Goal: Task Accomplishment & Management: Manage account settings

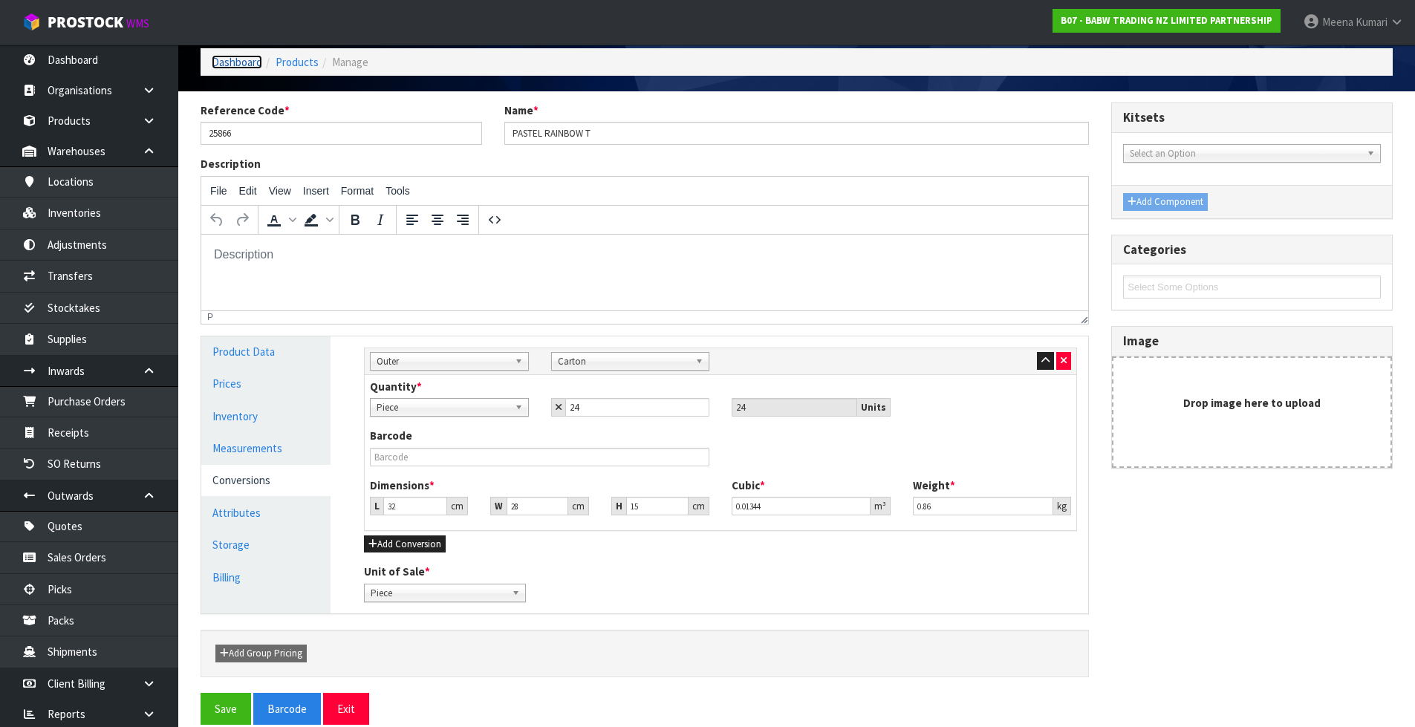
click at [247, 59] on link "Dashboard" at bounding box center [237, 62] width 51 height 14
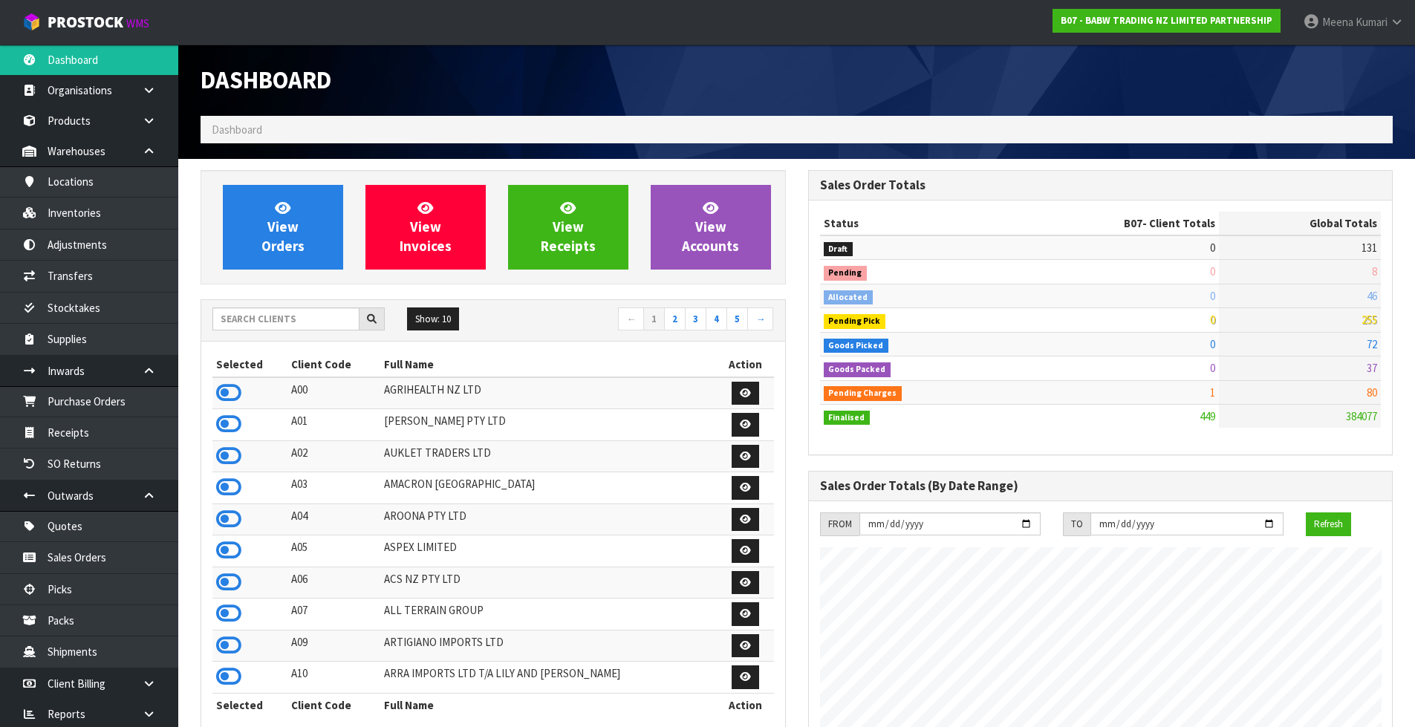
click at [304, 333] on div "Show: 10 5 10 25 50 ← 1 2 3 4 5 →" at bounding box center [493, 320] width 584 height 26
click at [299, 322] on input "text" at bounding box center [285, 318] width 147 height 23
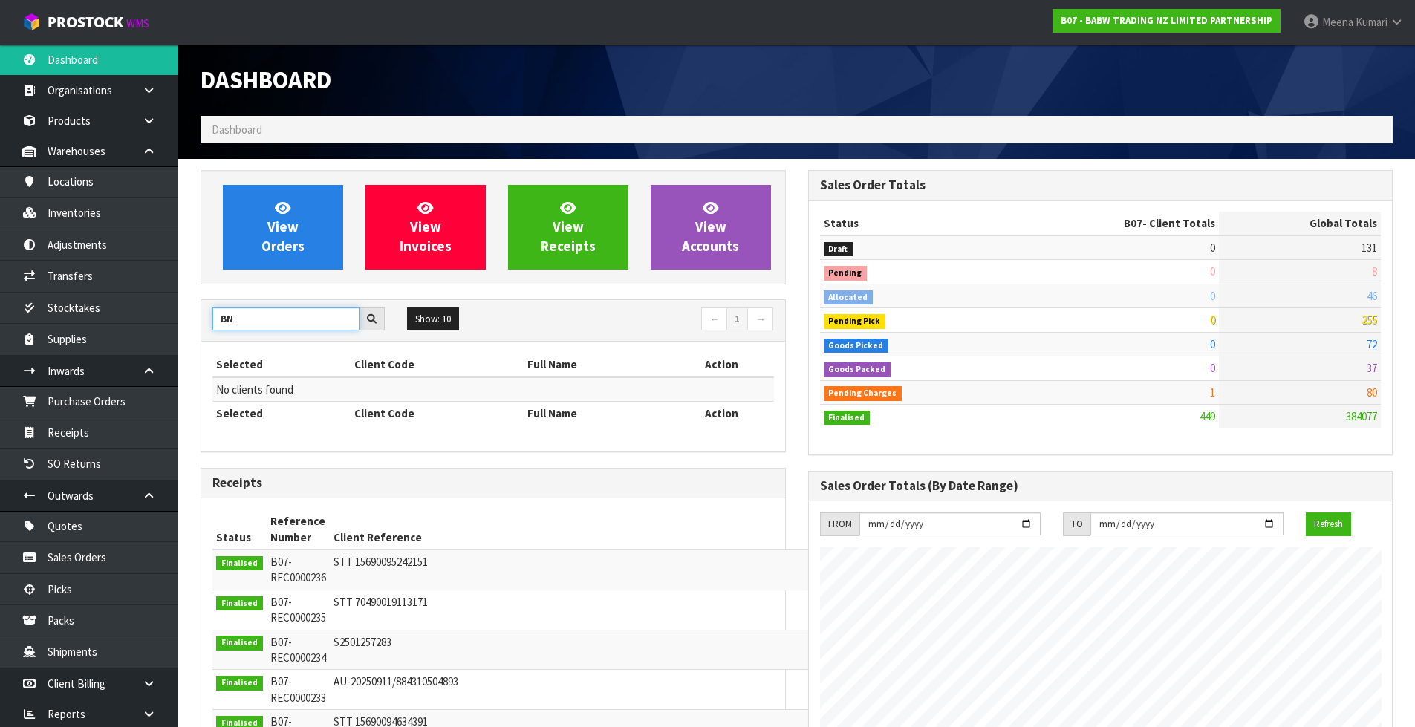
type input "B"
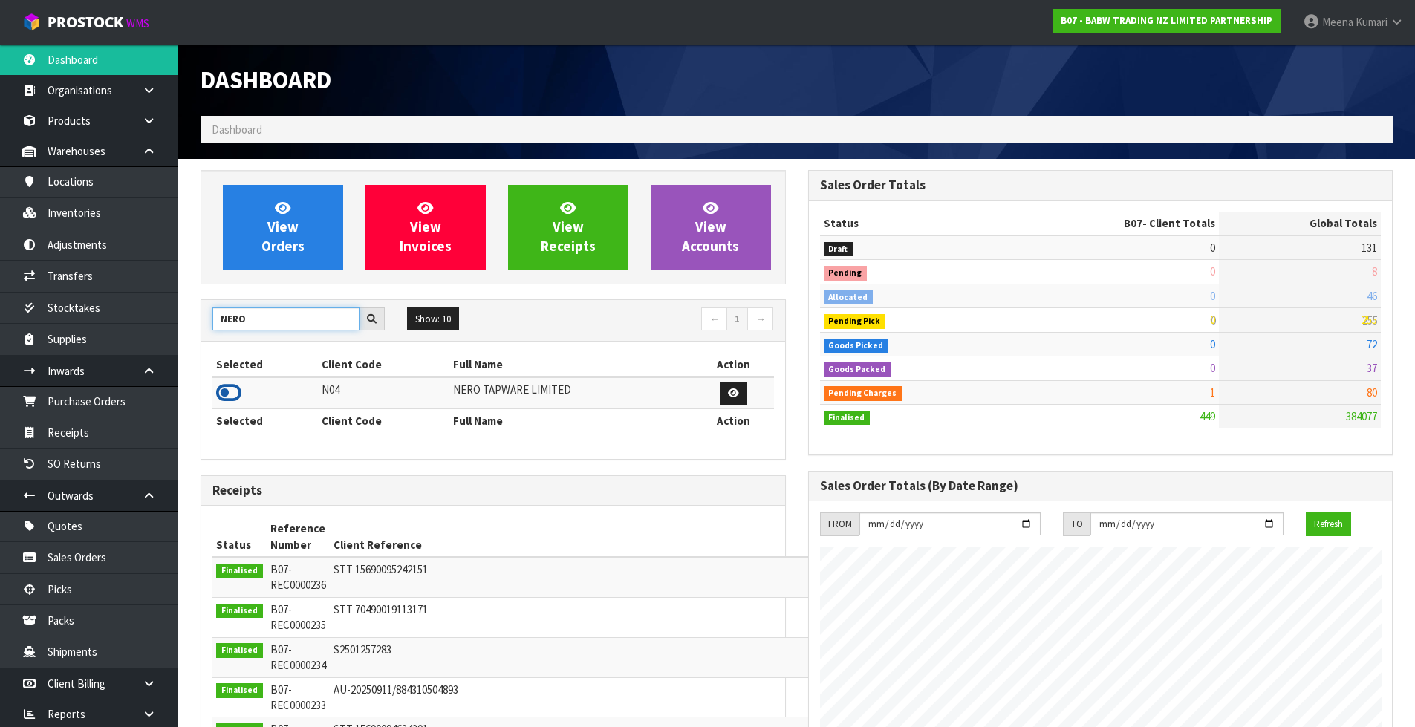
type input "NERO"
click at [241, 391] on icon at bounding box center [228, 393] width 25 height 22
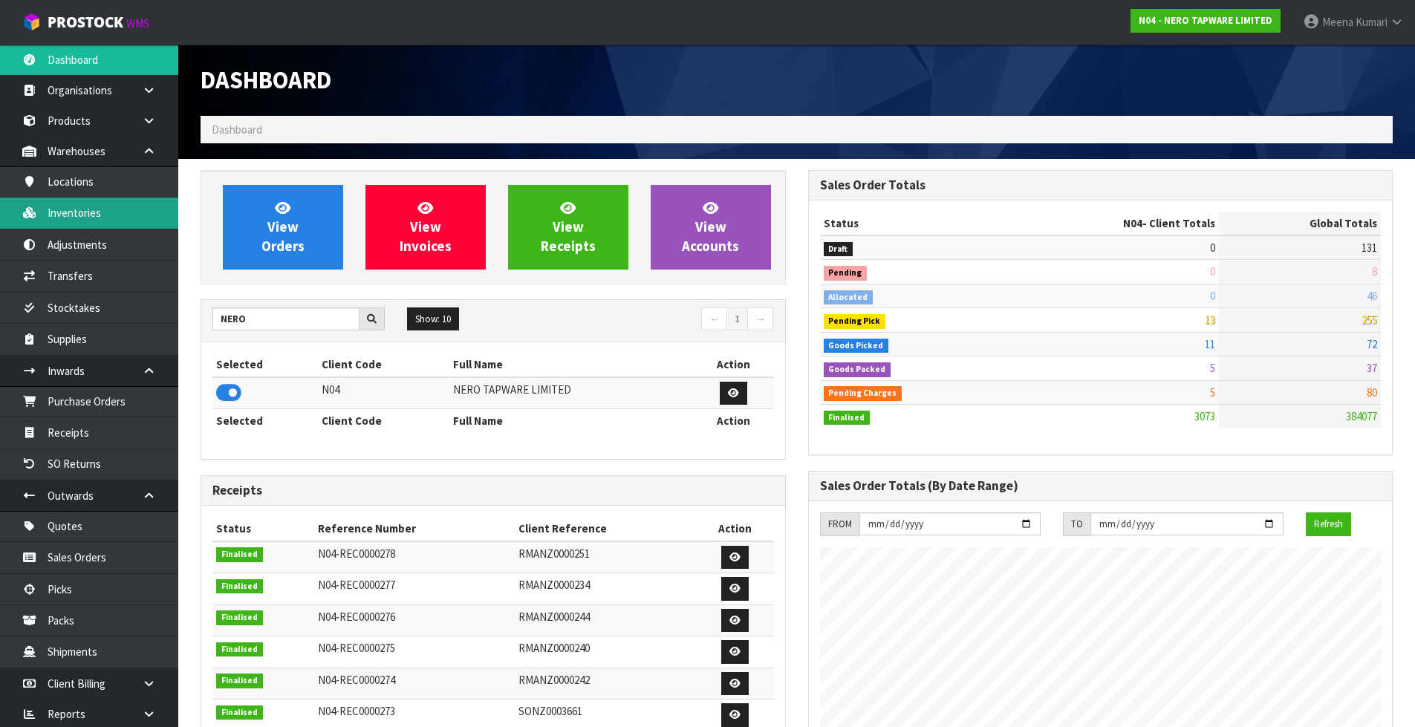
scroll to position [1157, 607]
click at [154, 209] on link "Inventories" at bounding box center [89, 213] width 178 height 30
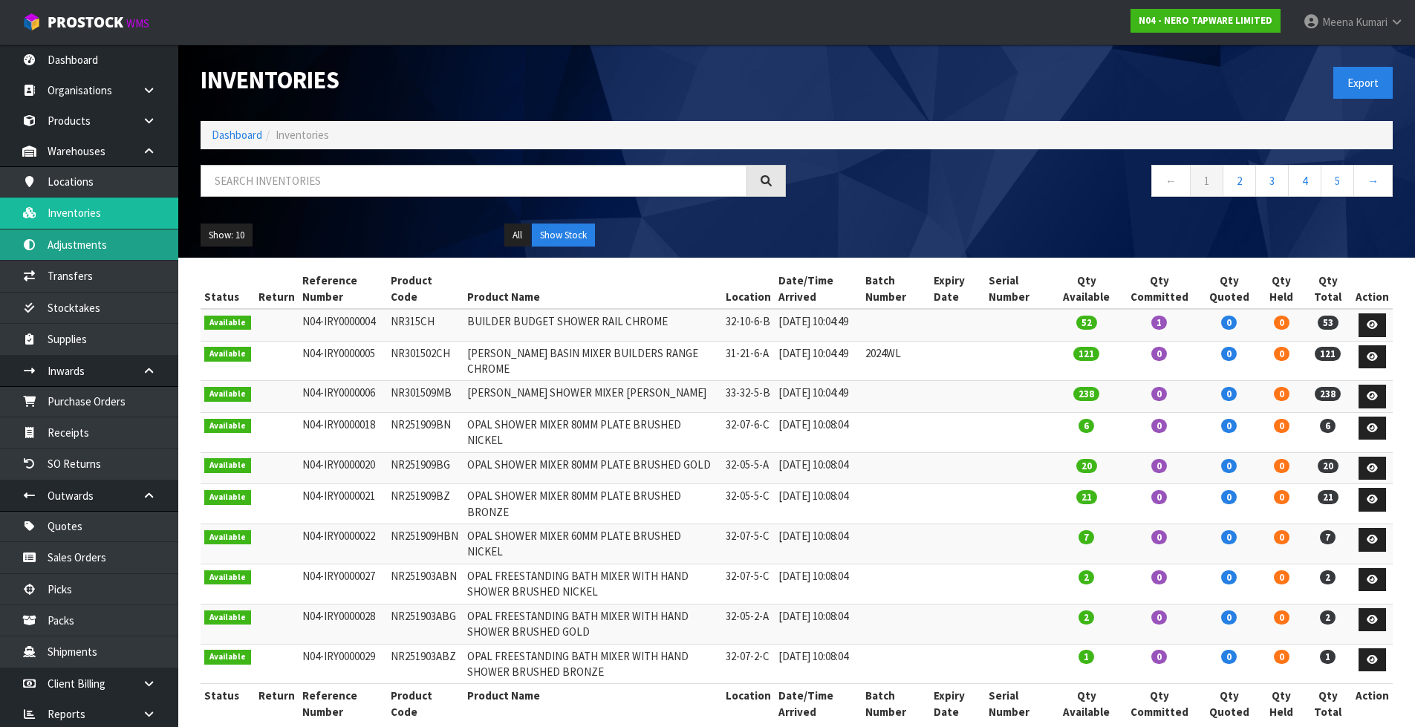
click at [124, 247] on link "Adjustments" at bounding box center [89, 244] width 178 height 30
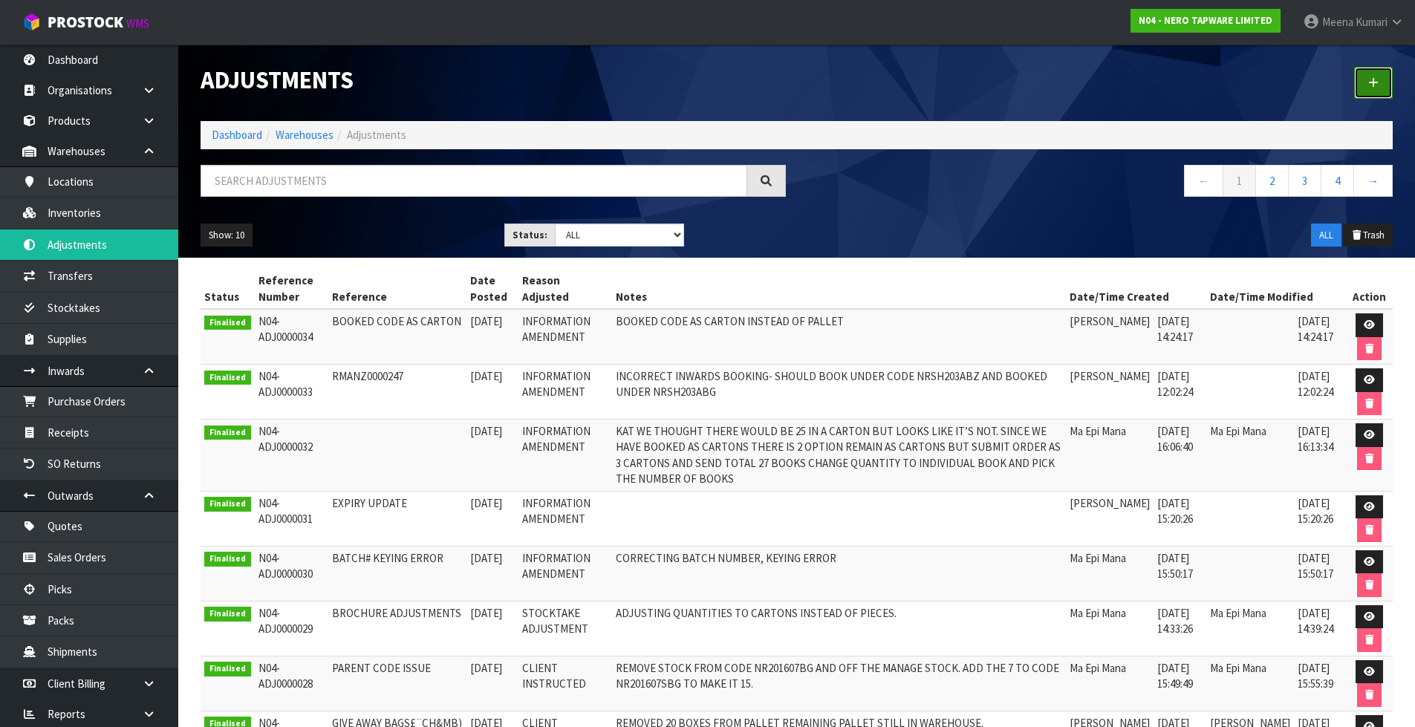
click at [1370, 82] on icon at bounding box center [1373, 82] width 10 height 11
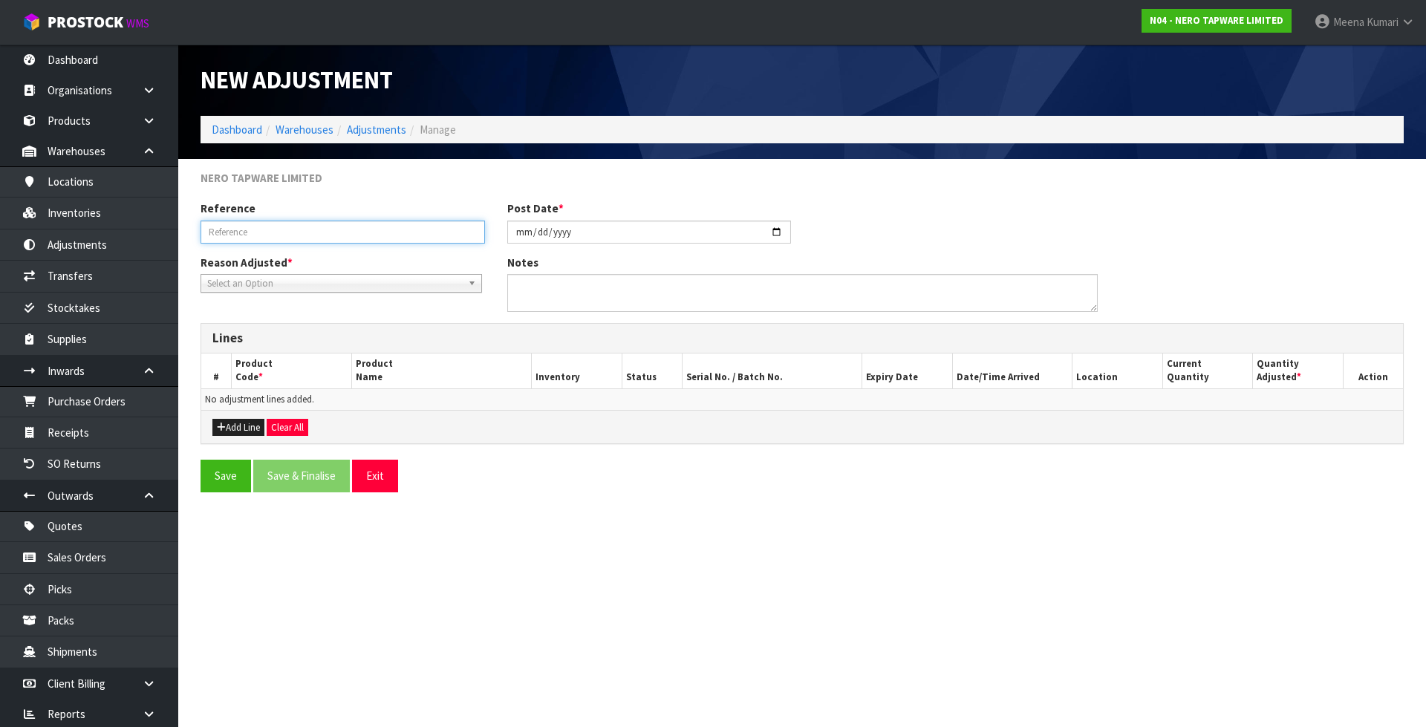
click at [303, 232] on input "text" at bounding box center [343, 232] width 284 height 23
type input "UPDATED THE DOUBLE UP ENTRY"
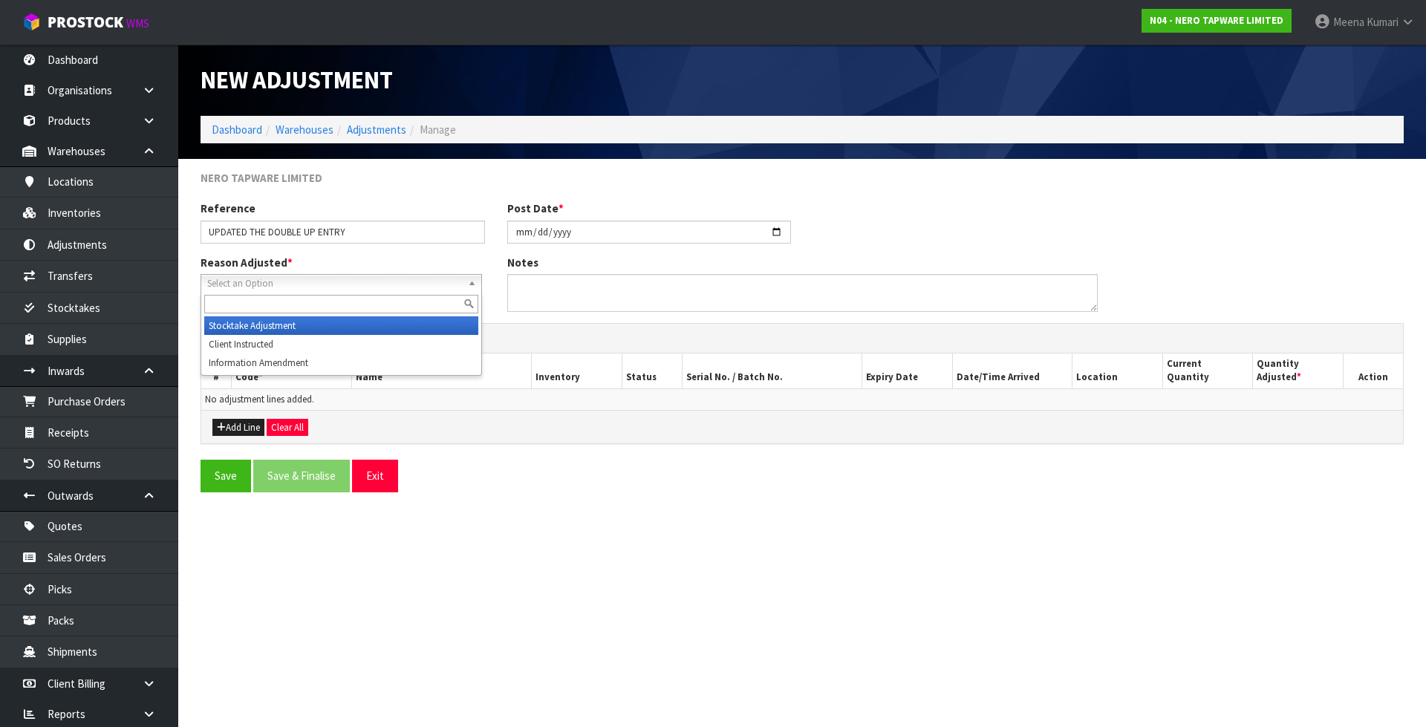
click at [293, 290] on span "Select an Option" at bounding box center [334, 284] width 255 height 18
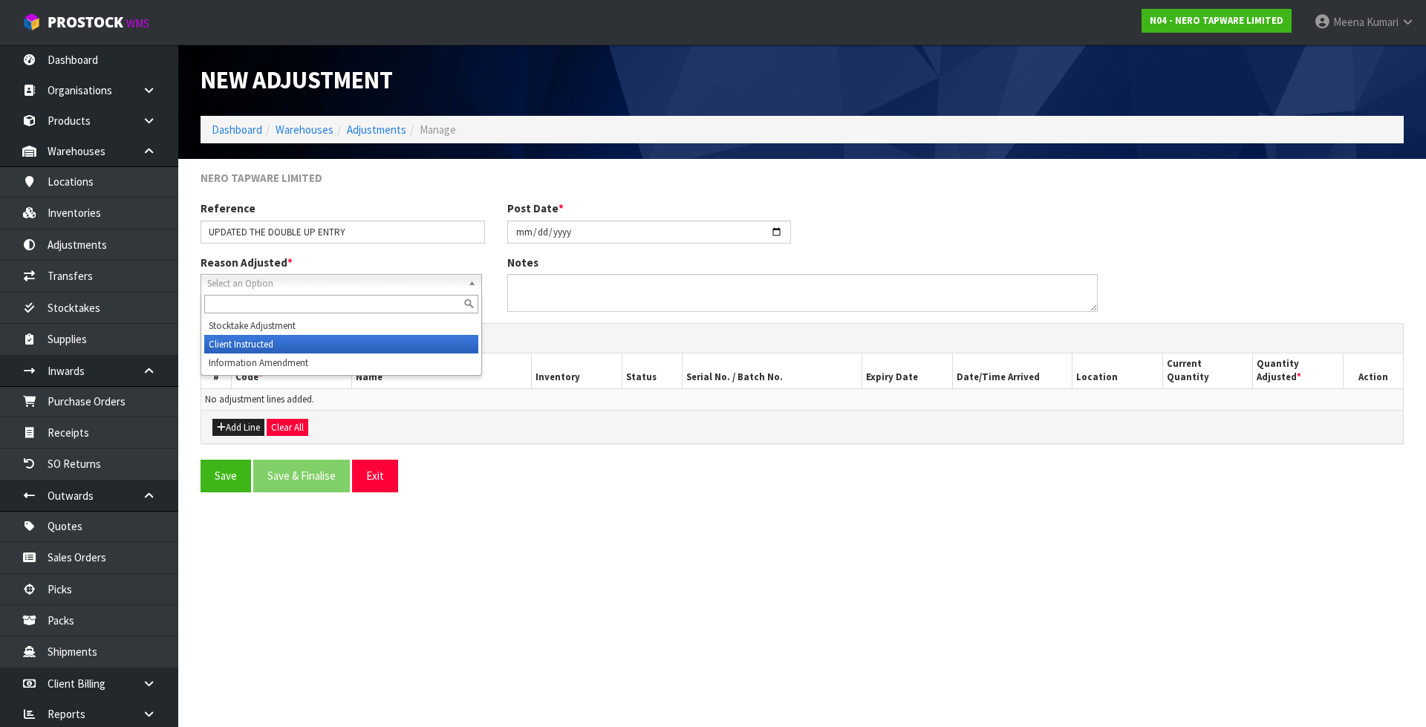
click at [278, 345] on li "Client Instructed" at bounding box center [341, 344] width 274 height 19
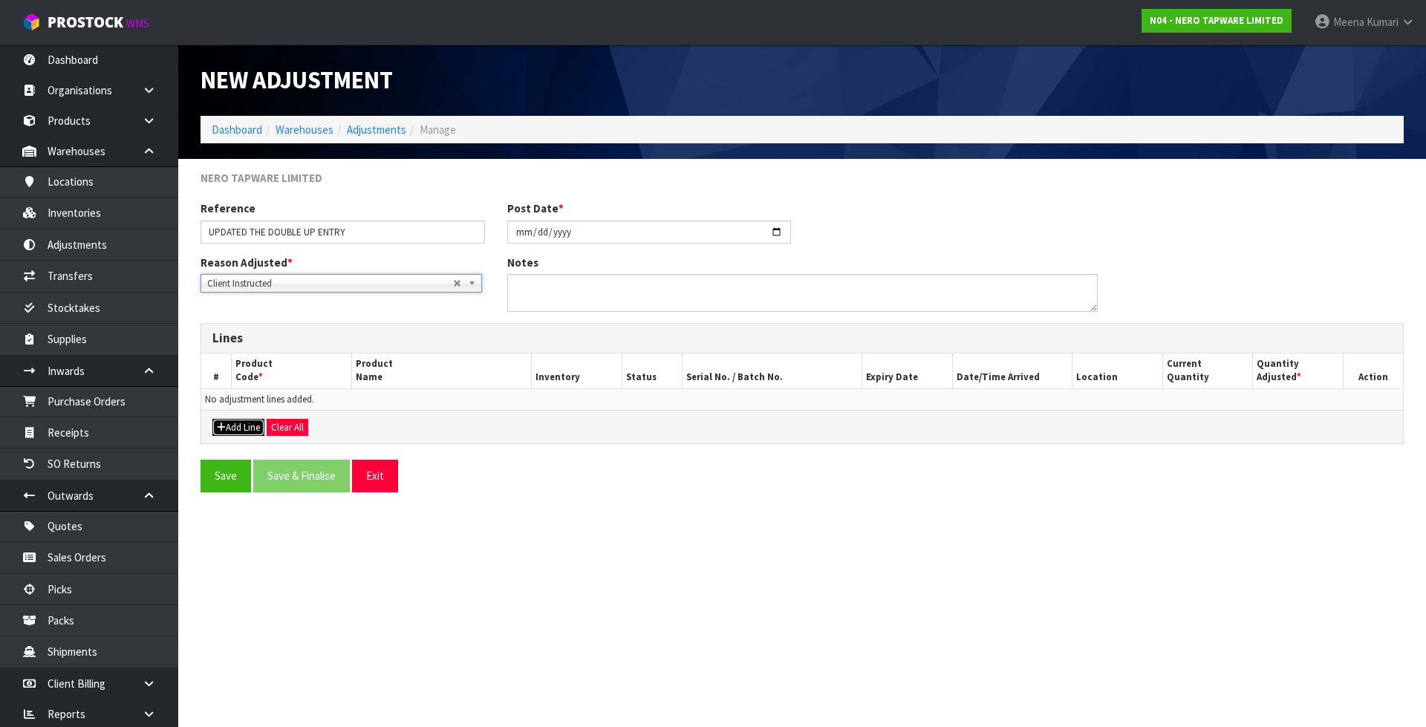
click at [232, 432] on button "Add Line" at bounding box center [238, 428] width 52 height 18
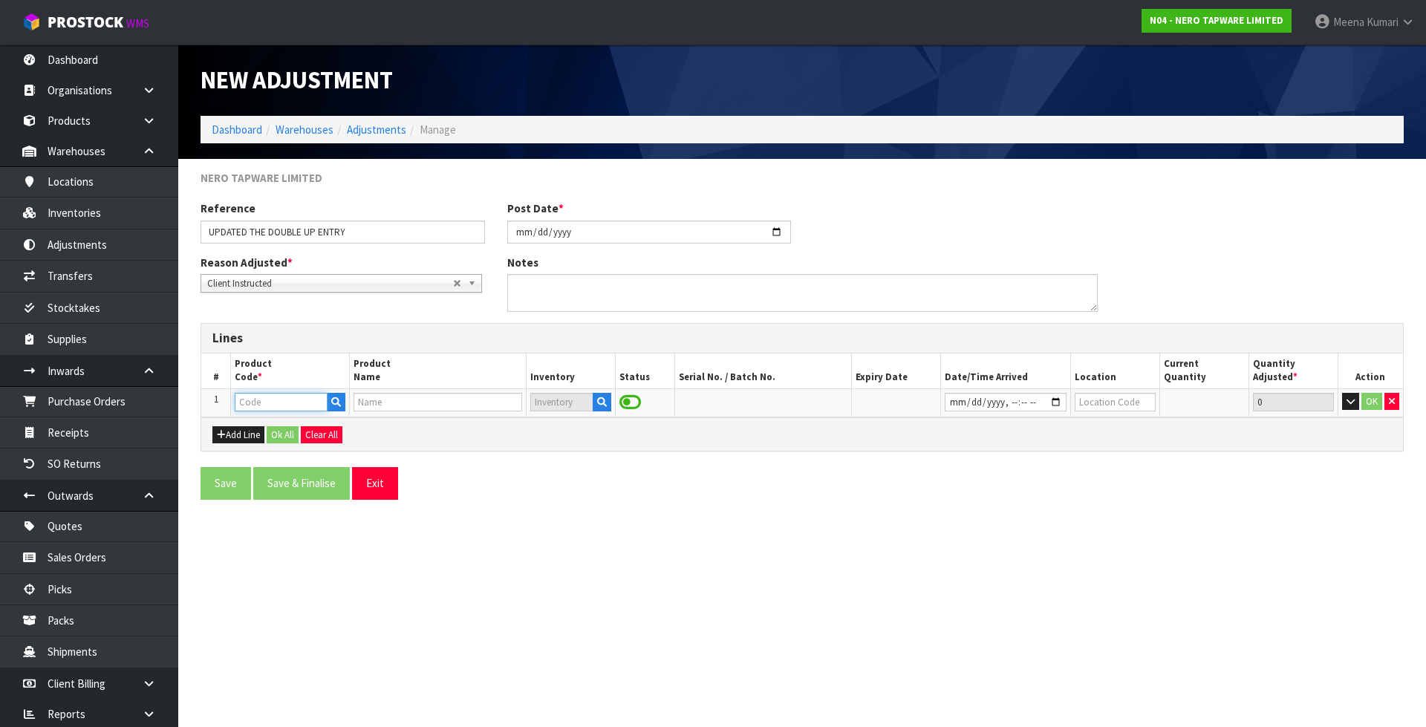
click at [287, 401] on input "text" at bounding box center [281, 402] width 92 height 19
paste input "NR232105CCH"
type input "NR232105CCH"
type input "BUILDER PROJECT TWIN SHOWER CHROME"
type input "NR232105CCH"
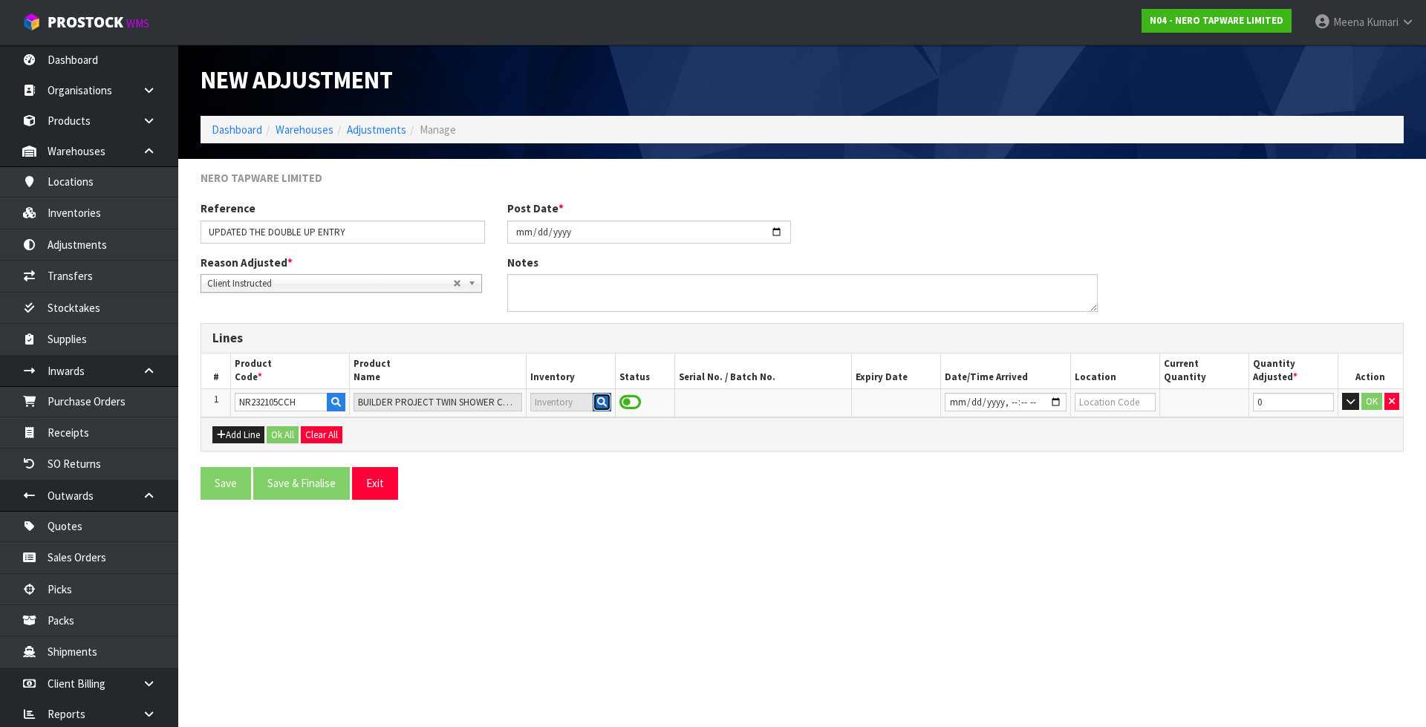
click at [599, 404] on icon "button" at bounding box center [602, 402] width 10 height 10
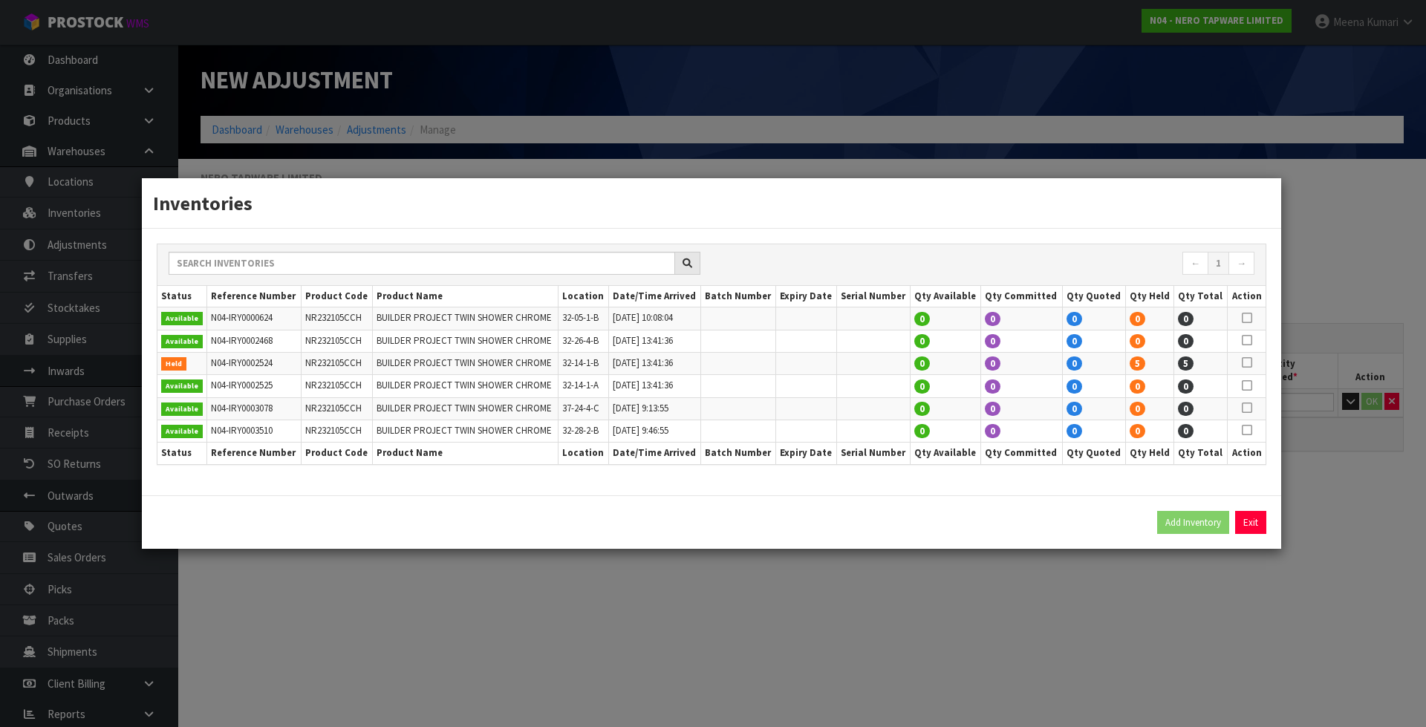
click at [1246, 363] on icon at bounding box center [1247, 362] width 10 height 1
click at [1196, 523] on button "Add Inventory" at bounding box center [1193, 523] width 72 height 24
type input "N04-IRY0002524"
type input "2024-07-01T13:41:36"
type input "32-14-1-B"
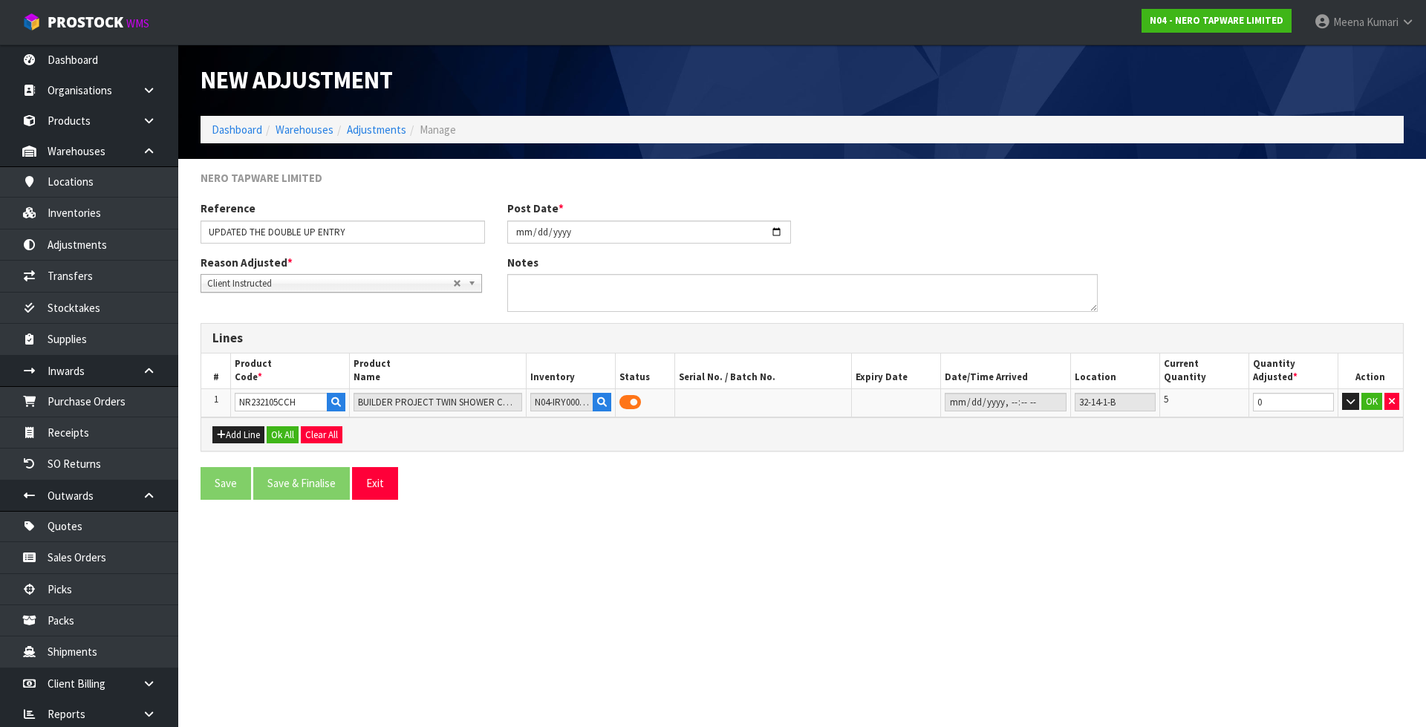
drag, startPoint x: 1177, startPoint y: 602, endPoint x: 1227, endPoint y: 469, distance: 141.3
click at [1178, 602] on section "New Adjustment Dashboard Warehouses Adjustments Manage NERO TAPWARE LIMITED Ref…" at bounding box center [713, 363] width 1426 height 727
drag, startPoint x: 1200, startPoint y: 417, endPoint x: 1046, endPoint y: 443, distance: 155.9
click at [1046, 443] on div "Lines # Product Code * Product Name Inventory Status Serial No. / Batch No. Exp…" at bounding box center [802, 387] width 1203 height 128
type input "-5"
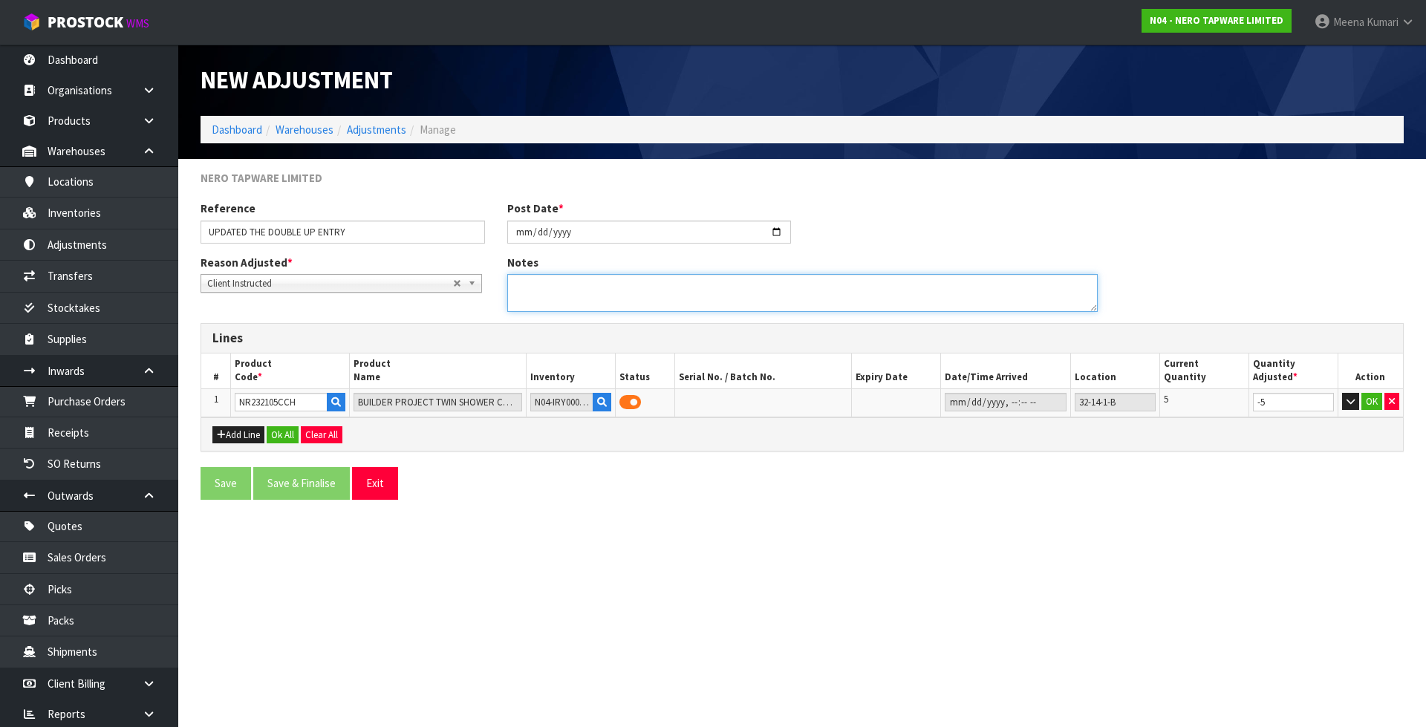
click at [583, 275] on textarea at bounding box center [802, 293] width 590 height 38
type textarea "DOUBLE ENTRY DONE BY INWARDS"
click at [1368, 402] on button "OK" at bounding box center [1371, 402] width 21 height 18
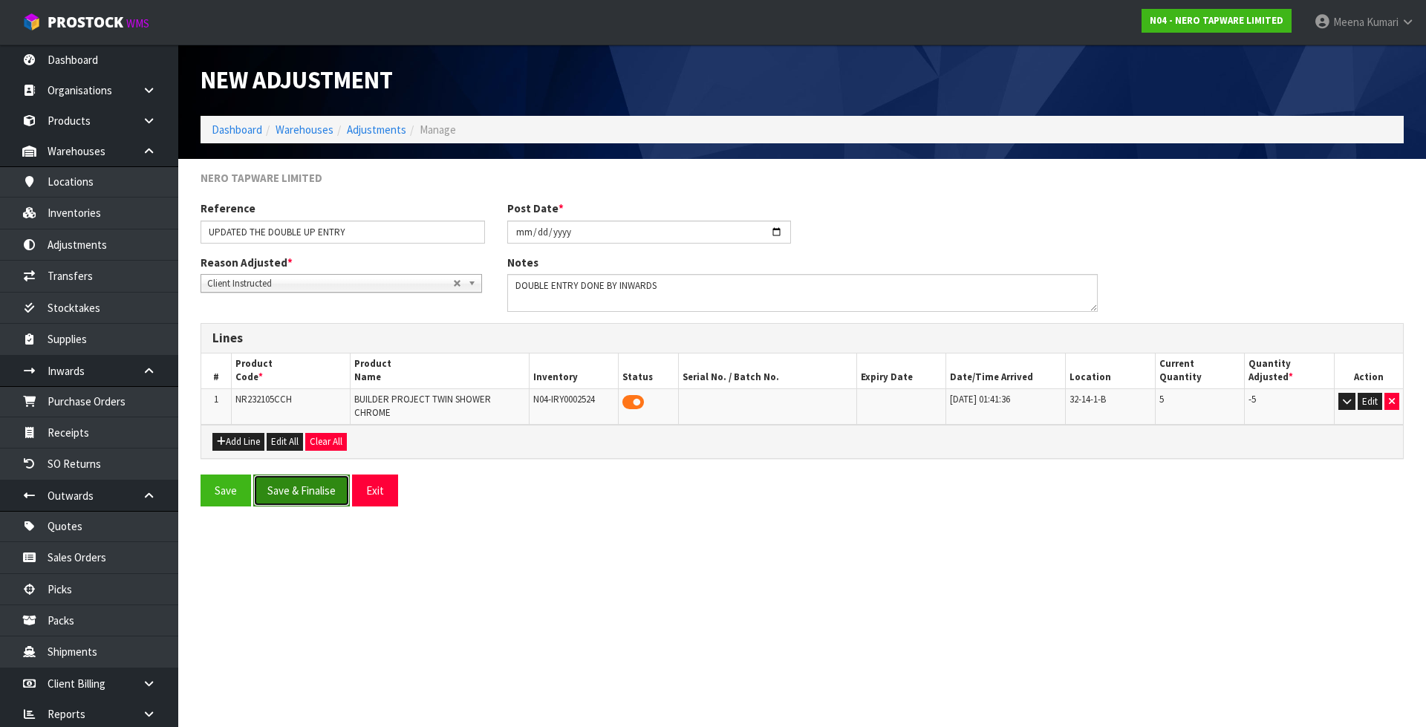
click at [299, 492] on button "Save & Finalise" at bounding box center [301, 491] width 97 height 32
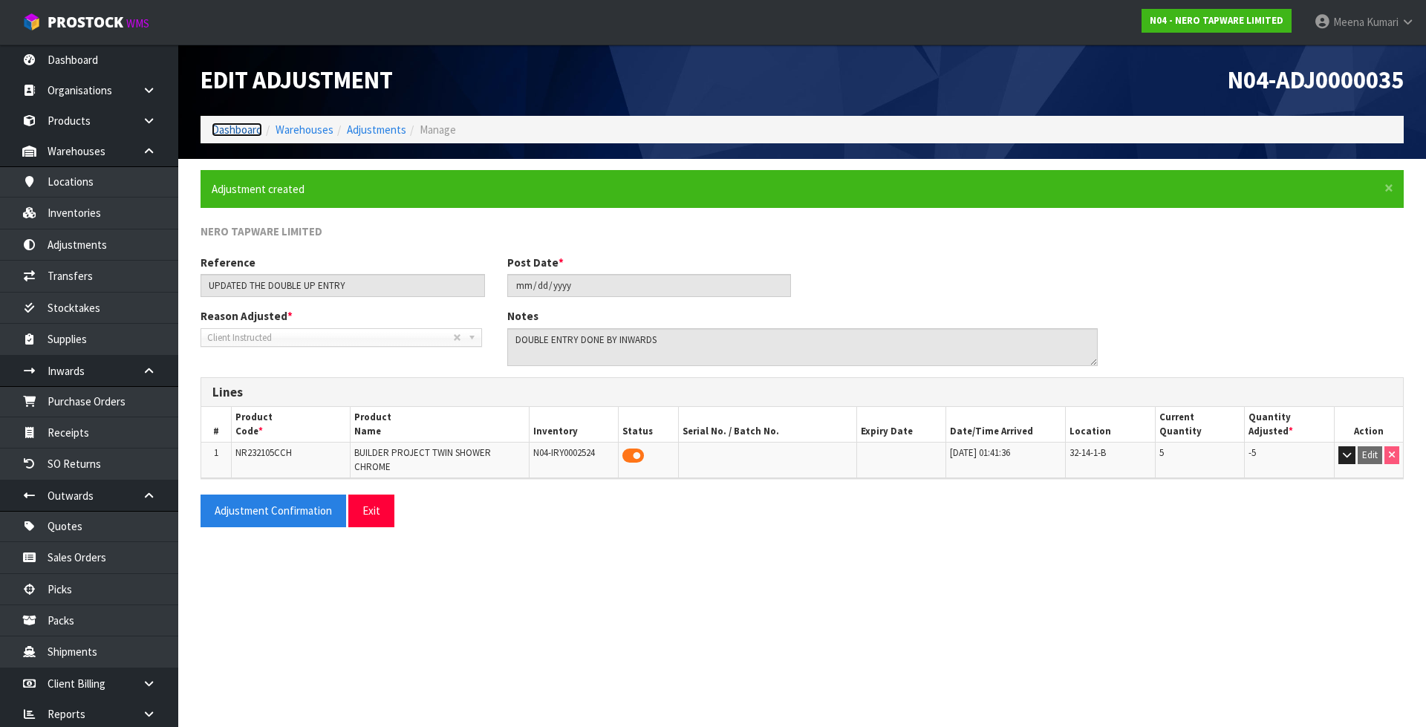
click at [241, 134] on link "Dashboard" at bounding box center [237, 130] width 51 height 14
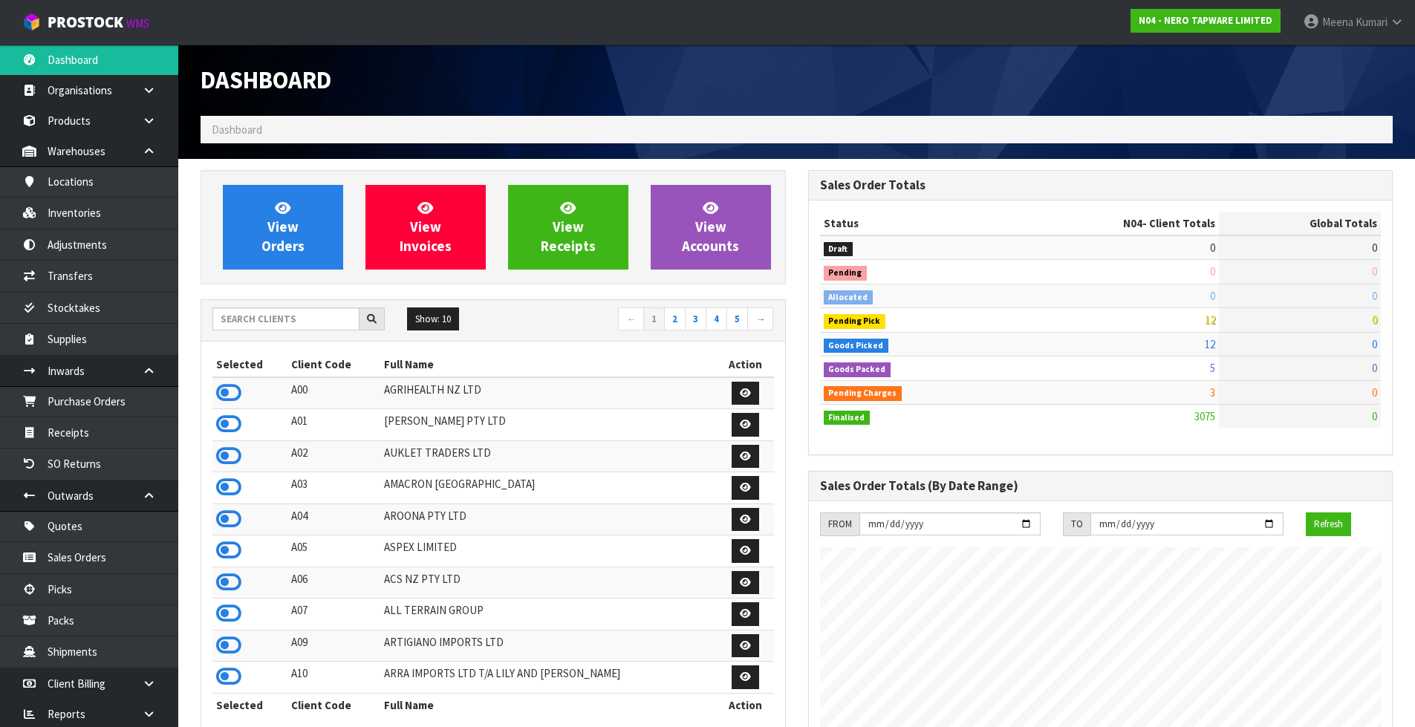
scroll to position [1157, 607]
click at [282, 316] on input "text" at bounding box center [285, 318] width 147 height 23
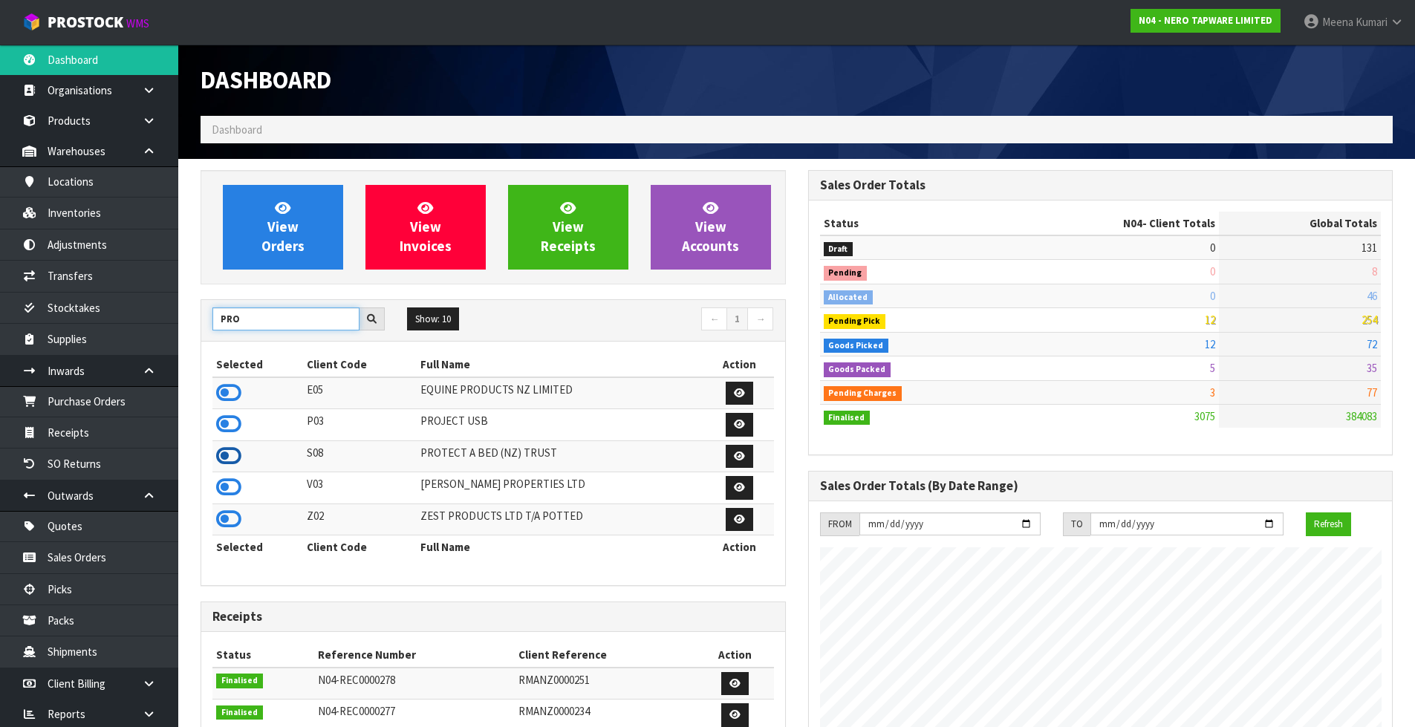
type input "PRO"
click at [227, 457] on icon at bounding box center [228, 456] width 25 height 22
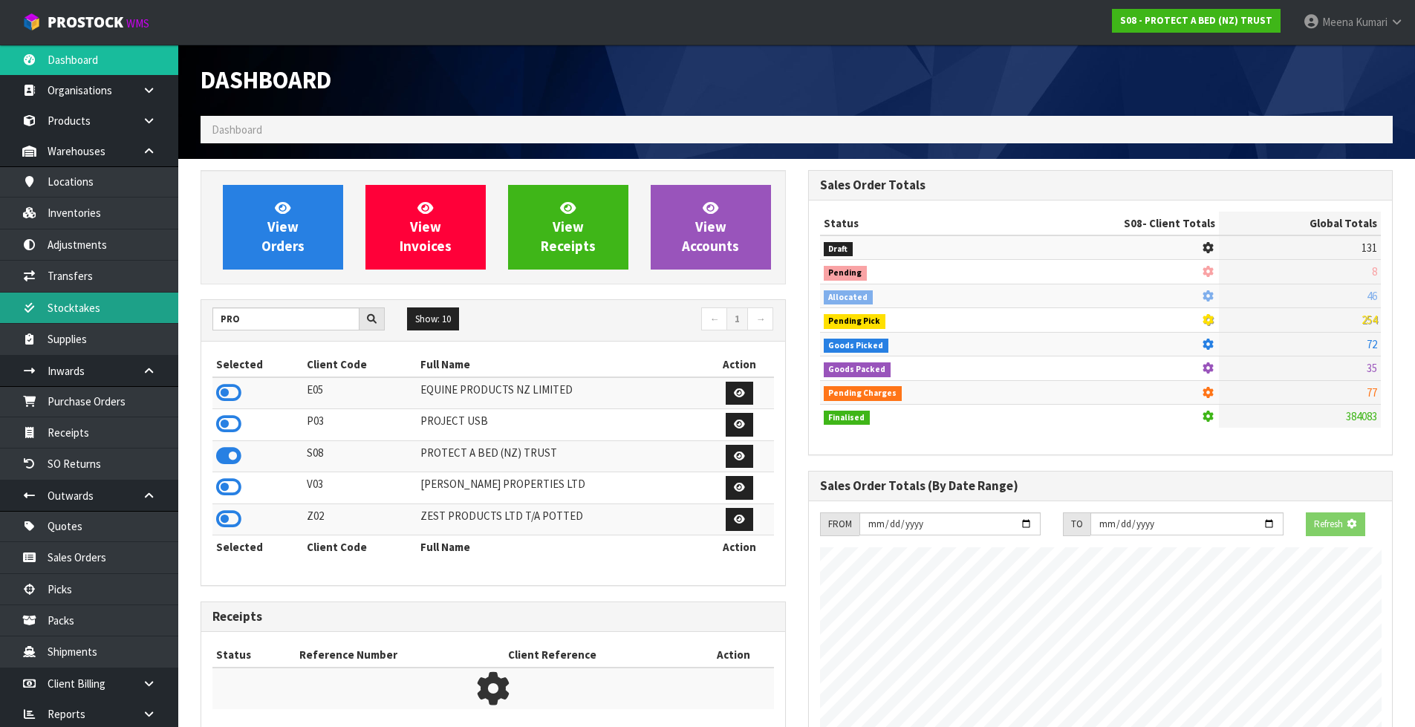
scroll to position [741773, 742092]
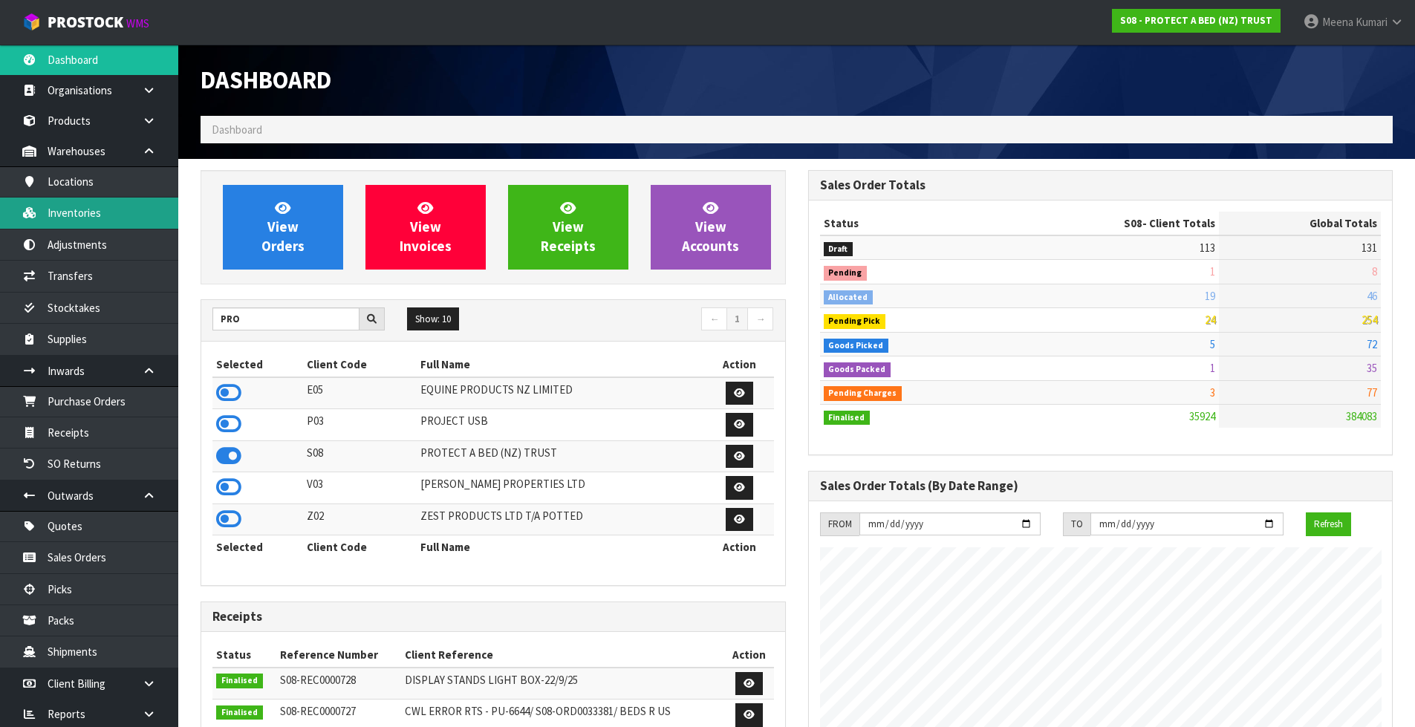
click at [128, 221] on link "Inventories" at bounding box center [89, 213] width 178 height 30
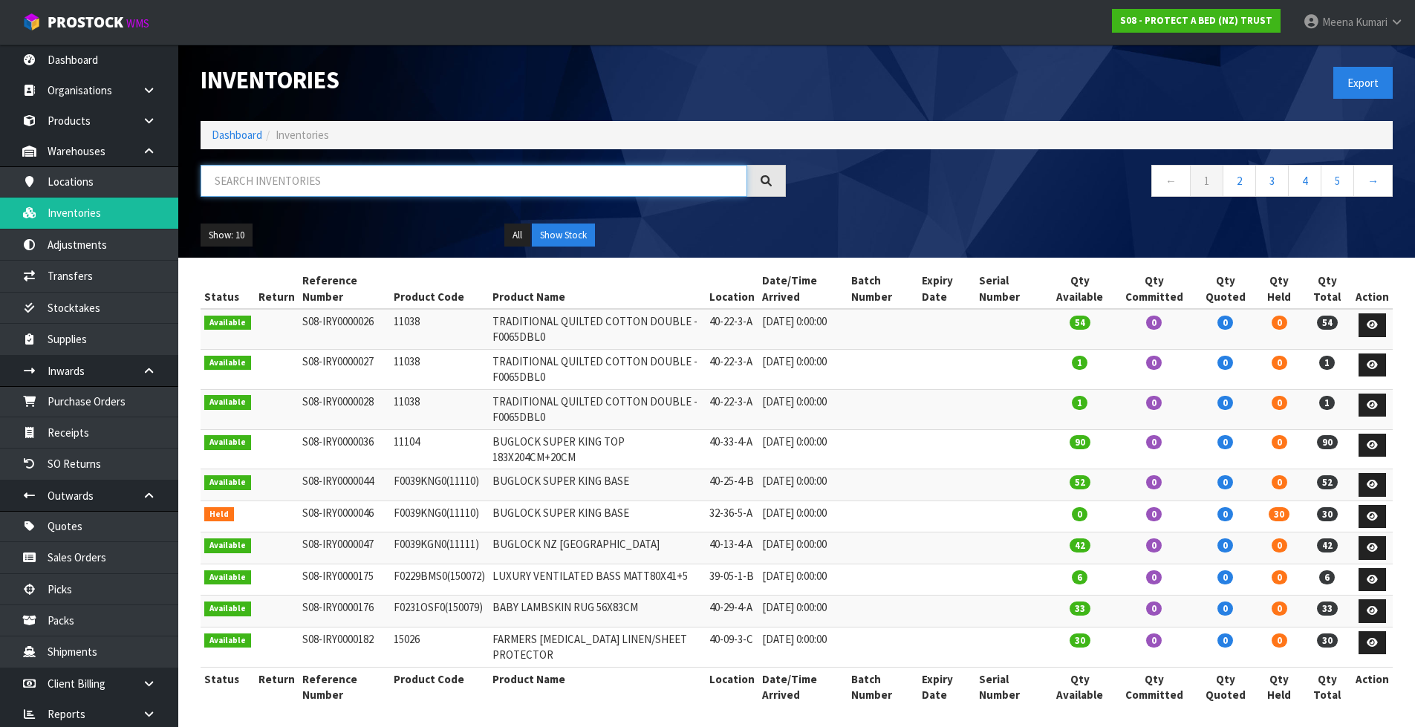
click at [315, 167] on input "text" at bounding box center [474, 181] width 547 height 32
paste input "F0591QUE0"
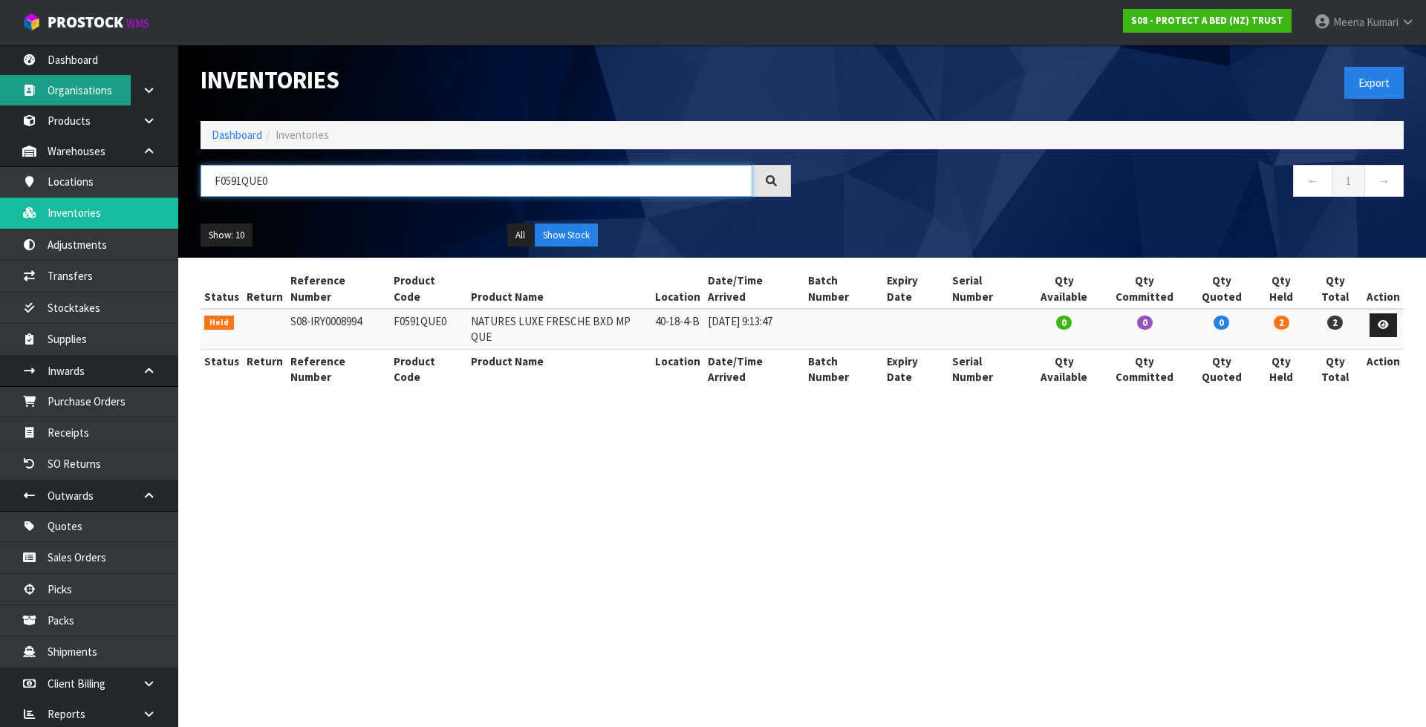
type input "F0591QUE0"
click at [238, 132] on link "Dashboard" at bounding box center [237, 135] width 51 height 14
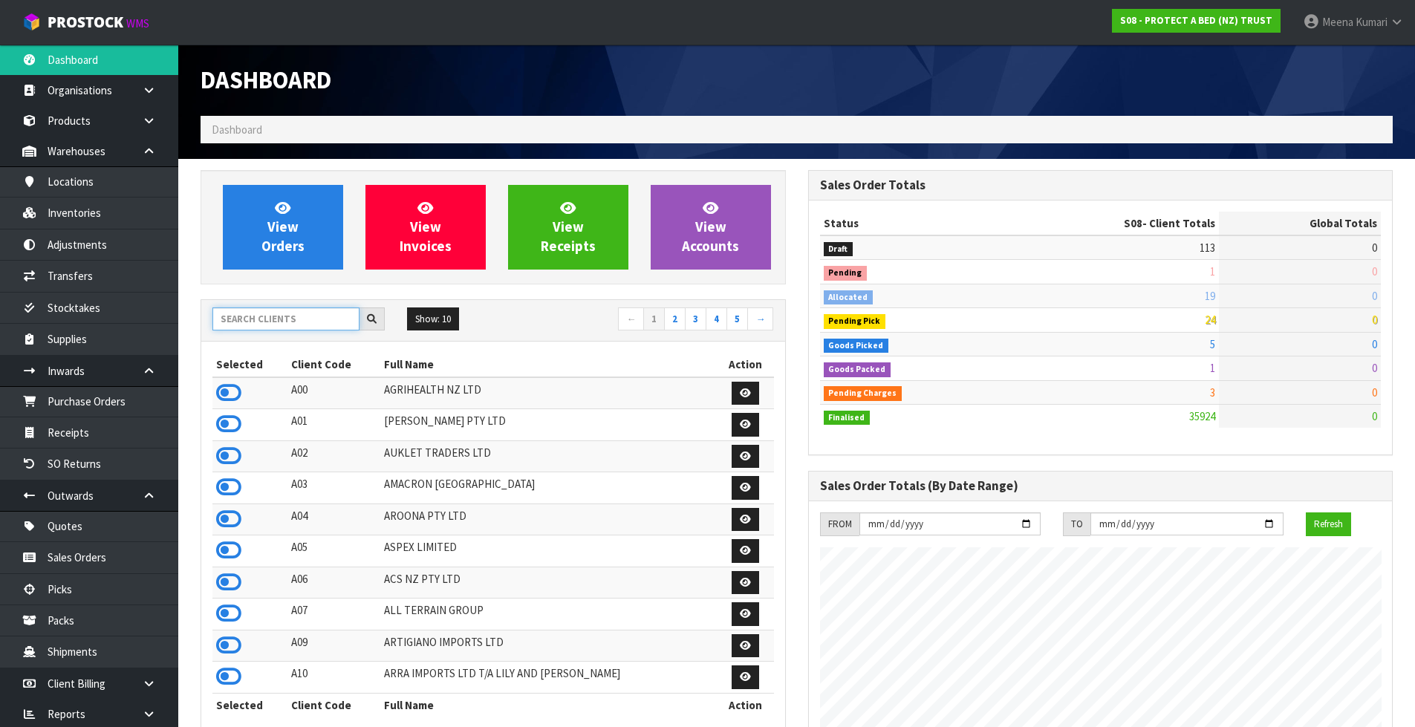
scroll to position [926, 607]
click at [262, 325] on input "text" at bounding box center [285, 318] width 147 height 23
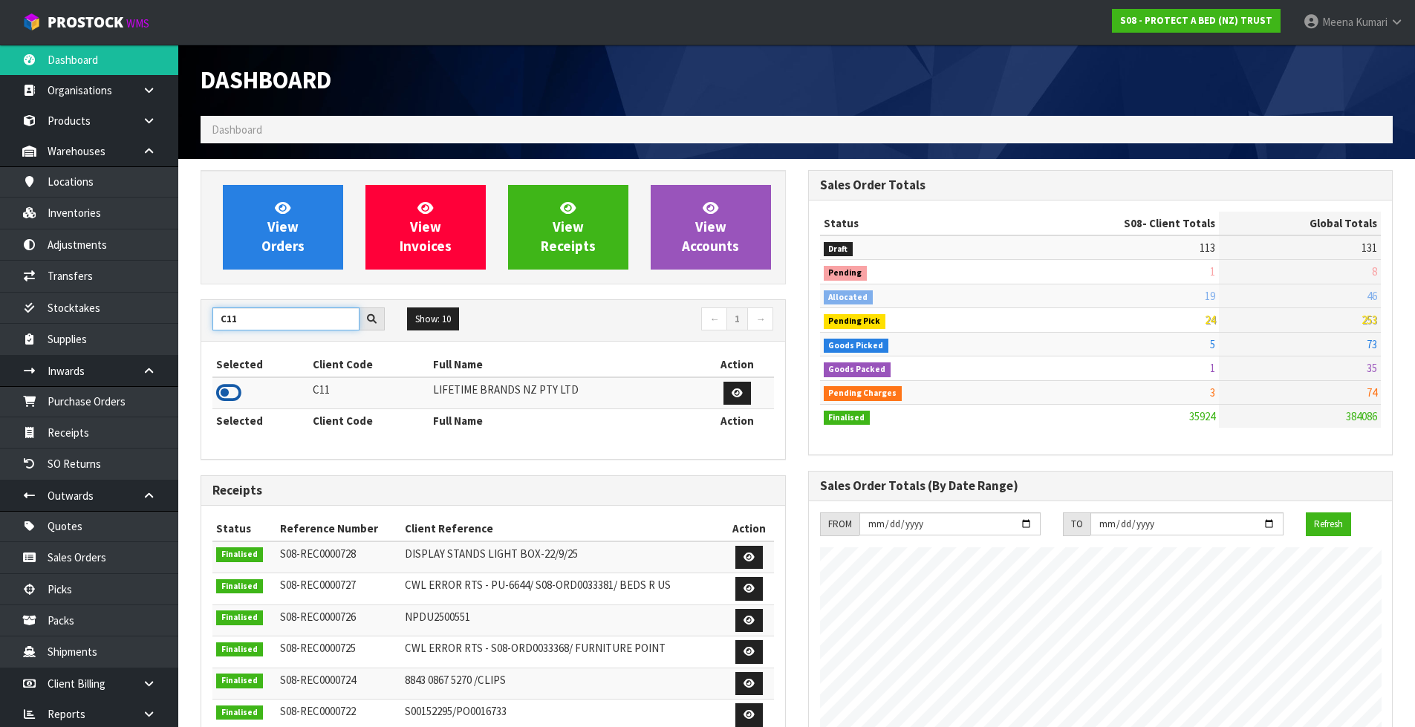
type input "C11"
click at [229, 393] on icon at bounding box center [228, 393] width 25 height 22
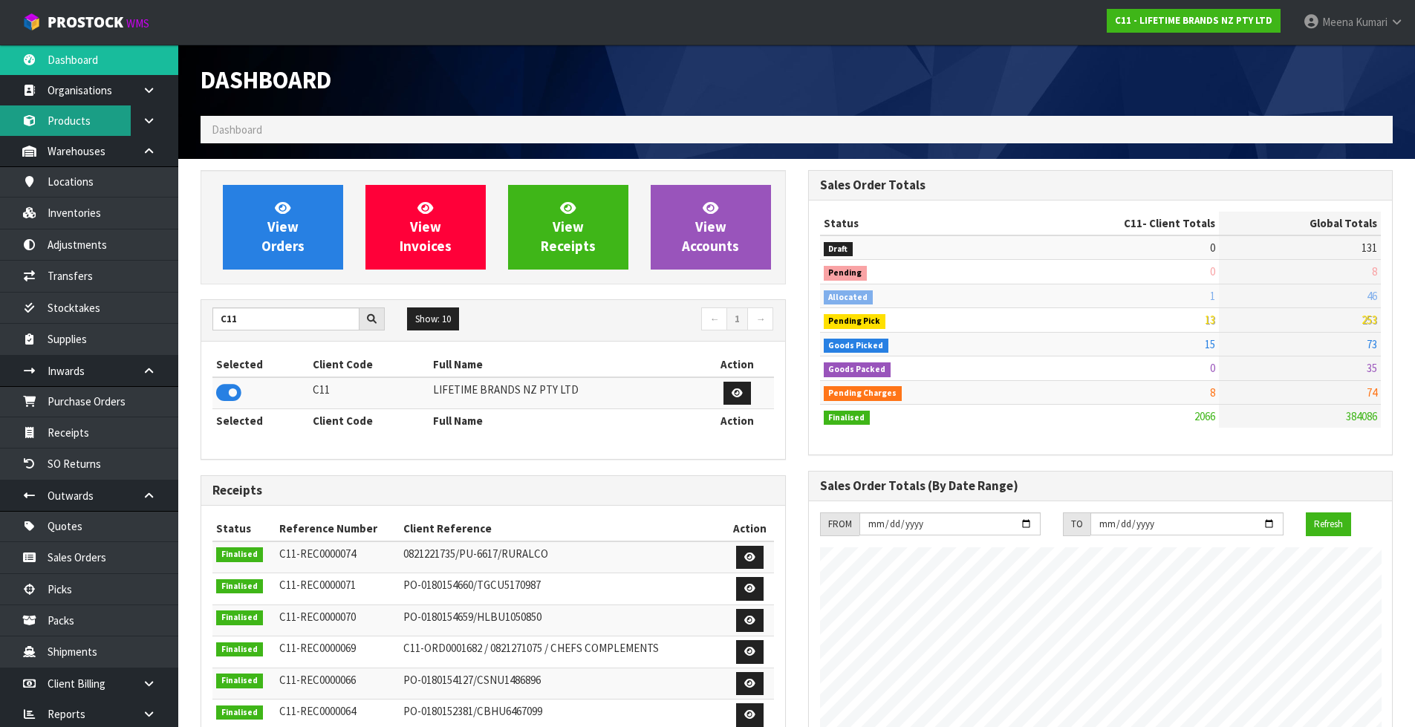
click at [87, 124] on link "Products" at bounding box center [89, 120] width 178 height 30
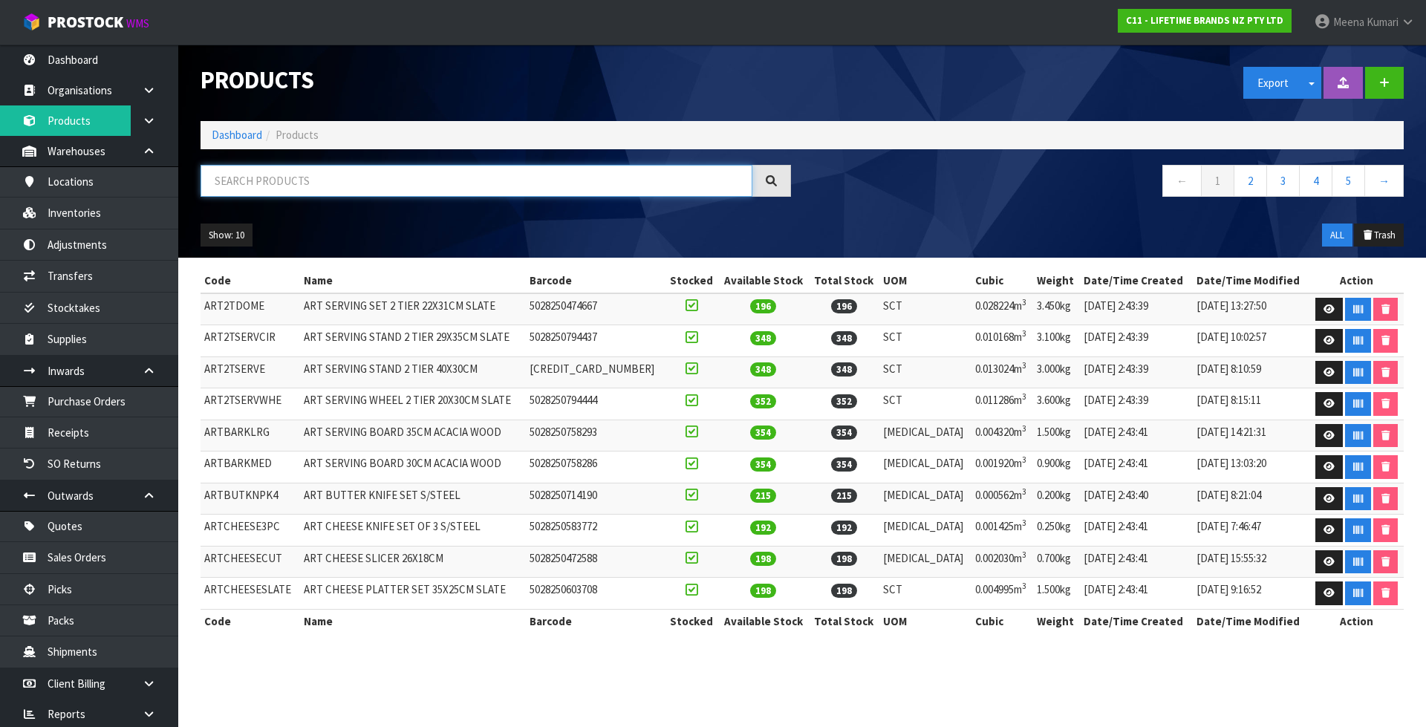
click at [306, 173] on input "text" at bounding box center [477, 181] width 552 height 32
paste input "MKJDDISHLEAF"
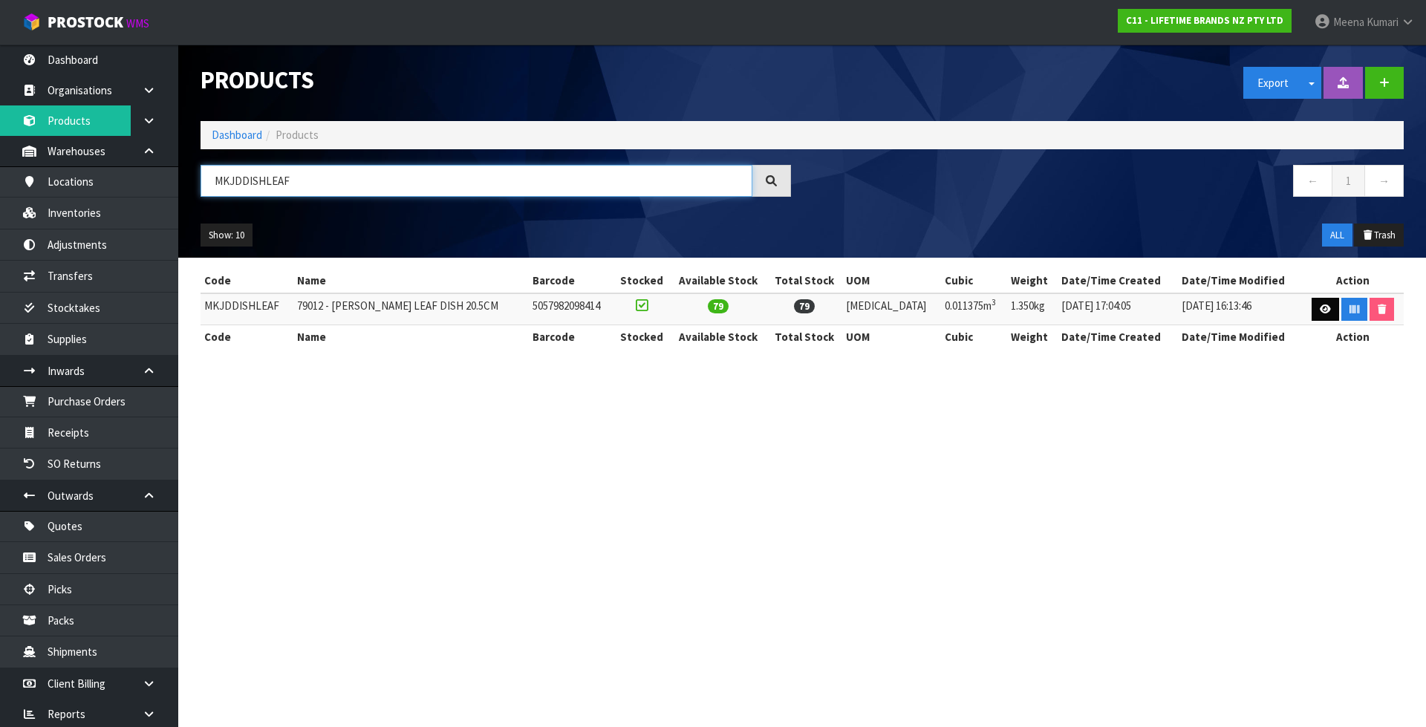
type input "MKJDDISHLEAF"
click at [1323, 313] on icon at bounding box center [1325, 310] width 11 height 10
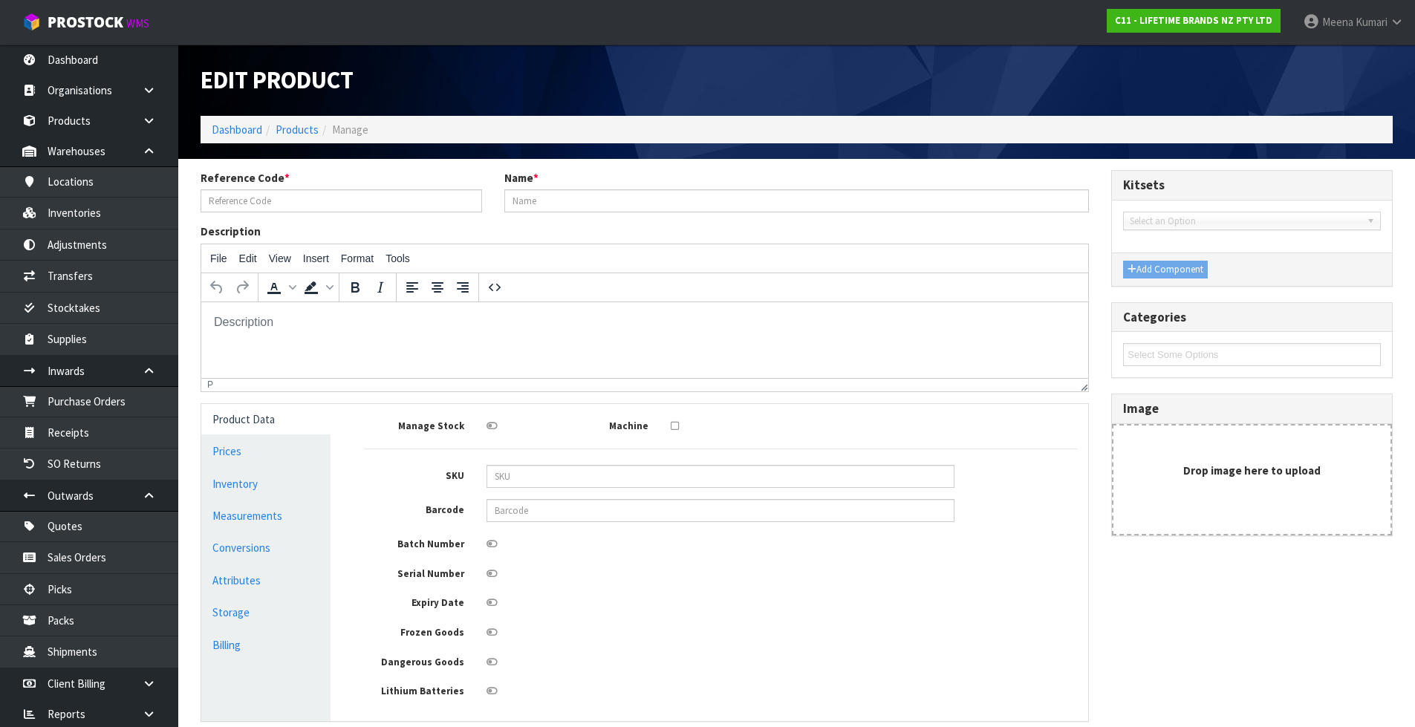
type input "MKJDDISHLEAF"
type input "79012 - MK JARDIN LEAF DISH 20.5CM"
type input "5057982098414"
type input "25"
type input "35"
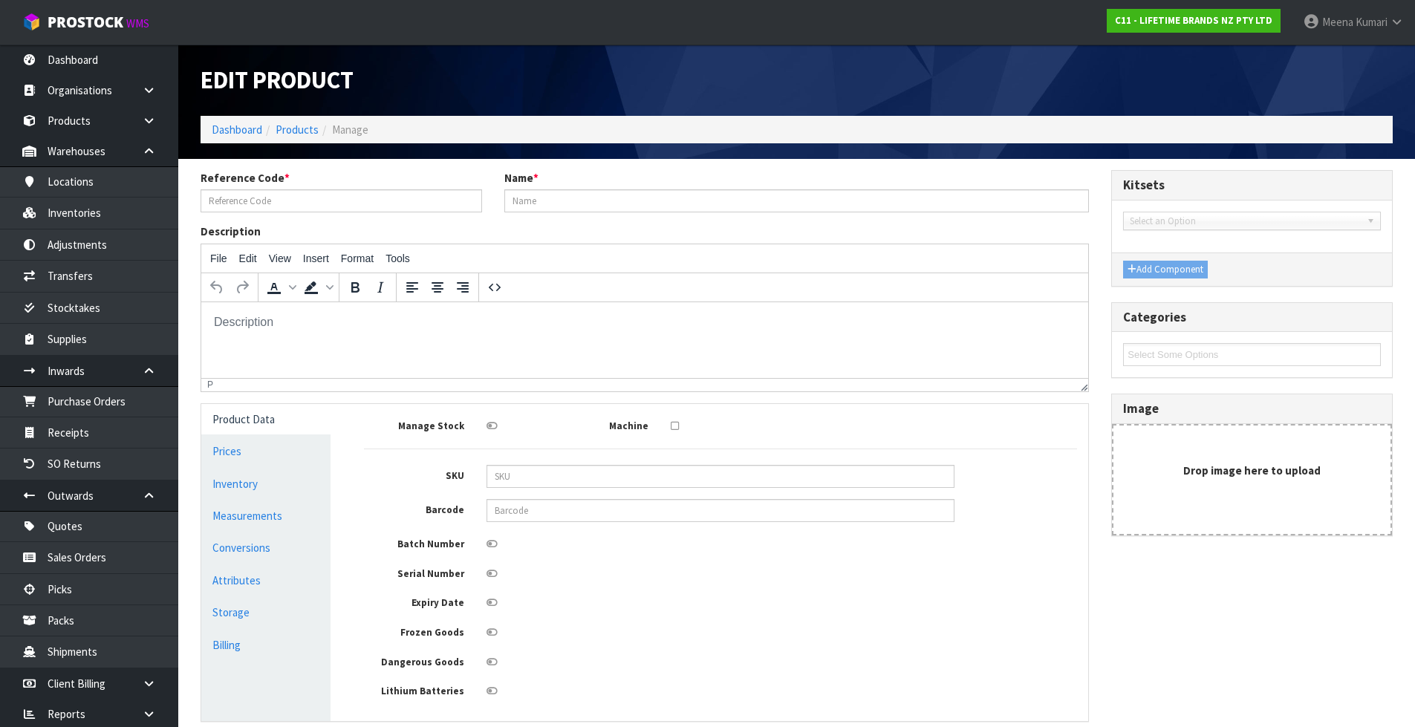
type input "13"
type input "0.011375"
type input "1.35"
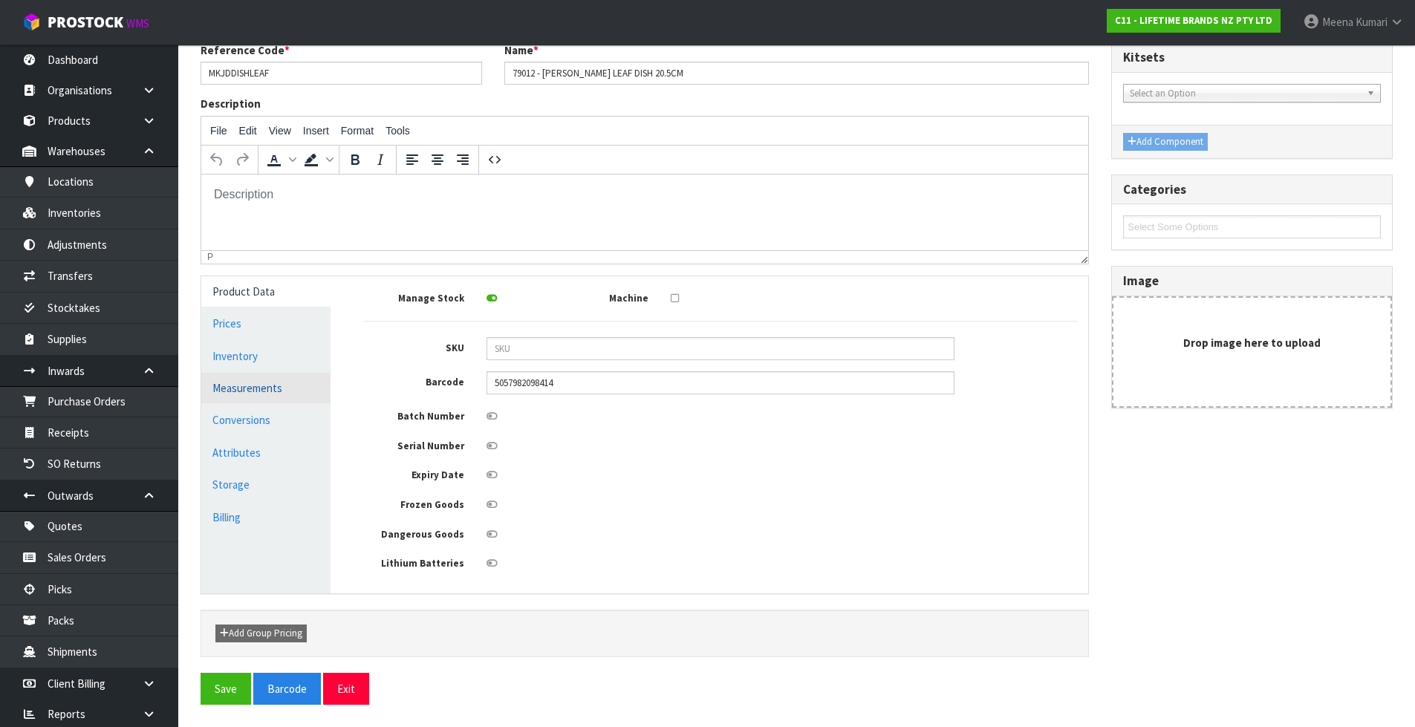
click at [247, 394] on link "Measurements" at bounding box center [265, 388] width 129 height 30
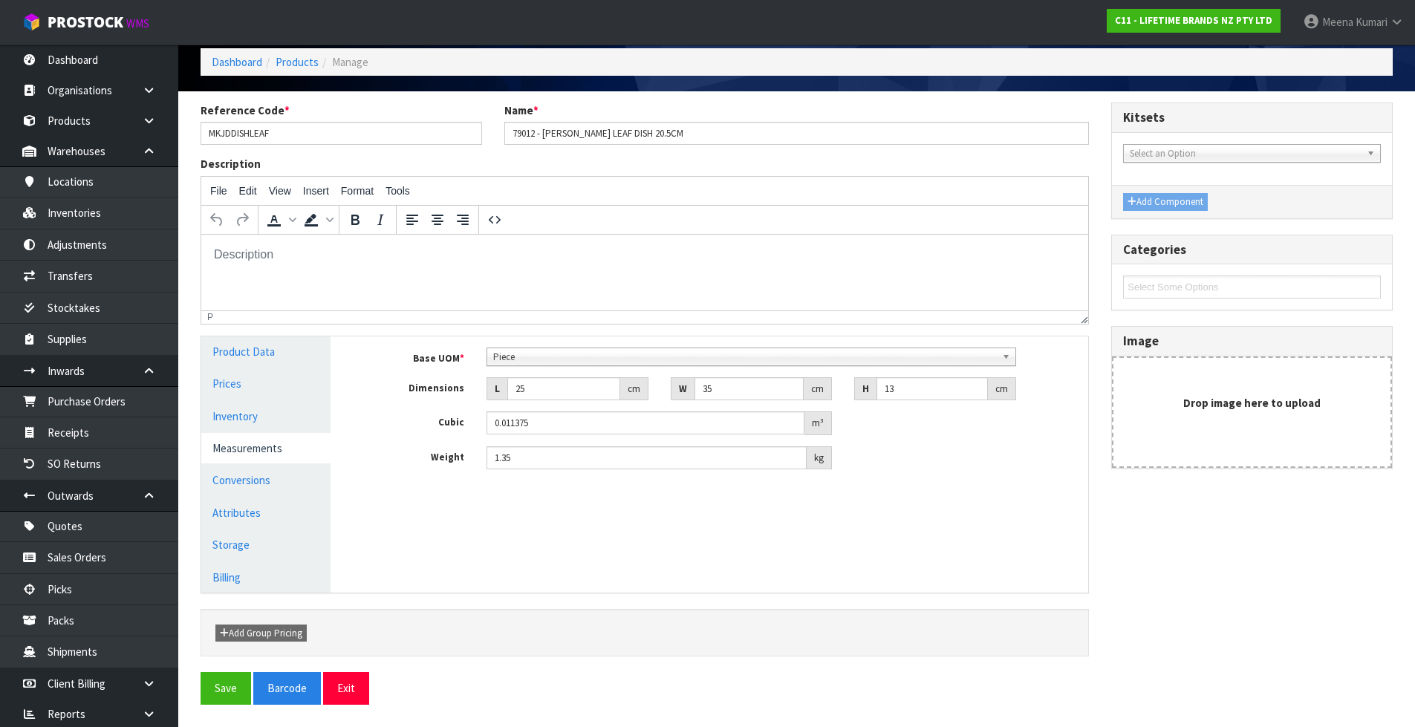
scroll to position [68, 0]
click at [261, 434] on link "Measurements" at bounding box center [265, 448] width 129 height 30
click at [261, 449] on link "Measurements" at bounding box center [265, 448] width 129 height 30
click at [278, 491] on link "Conversions" at bounding box center [265, 480] width 129 height 30
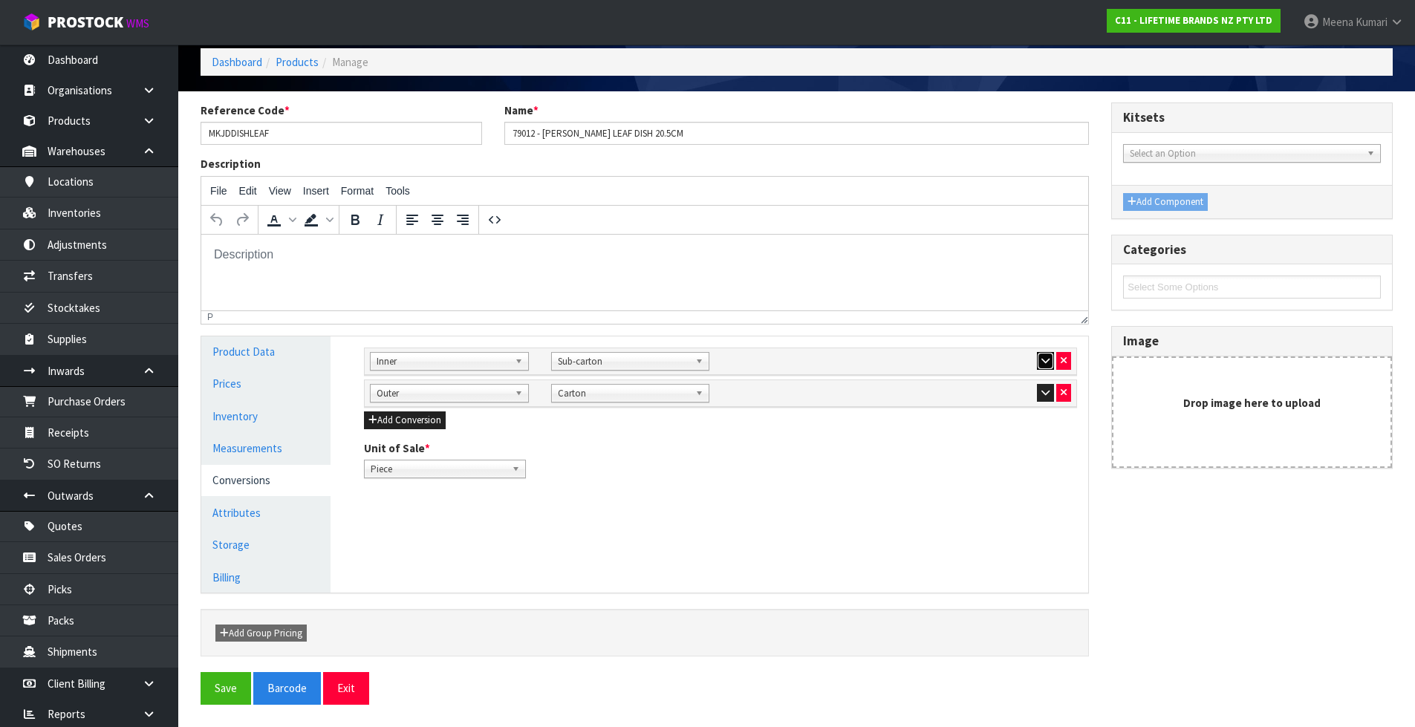
click at [1037, 362] on button "button" at bounding box center [1045, 361] width 17 height 18
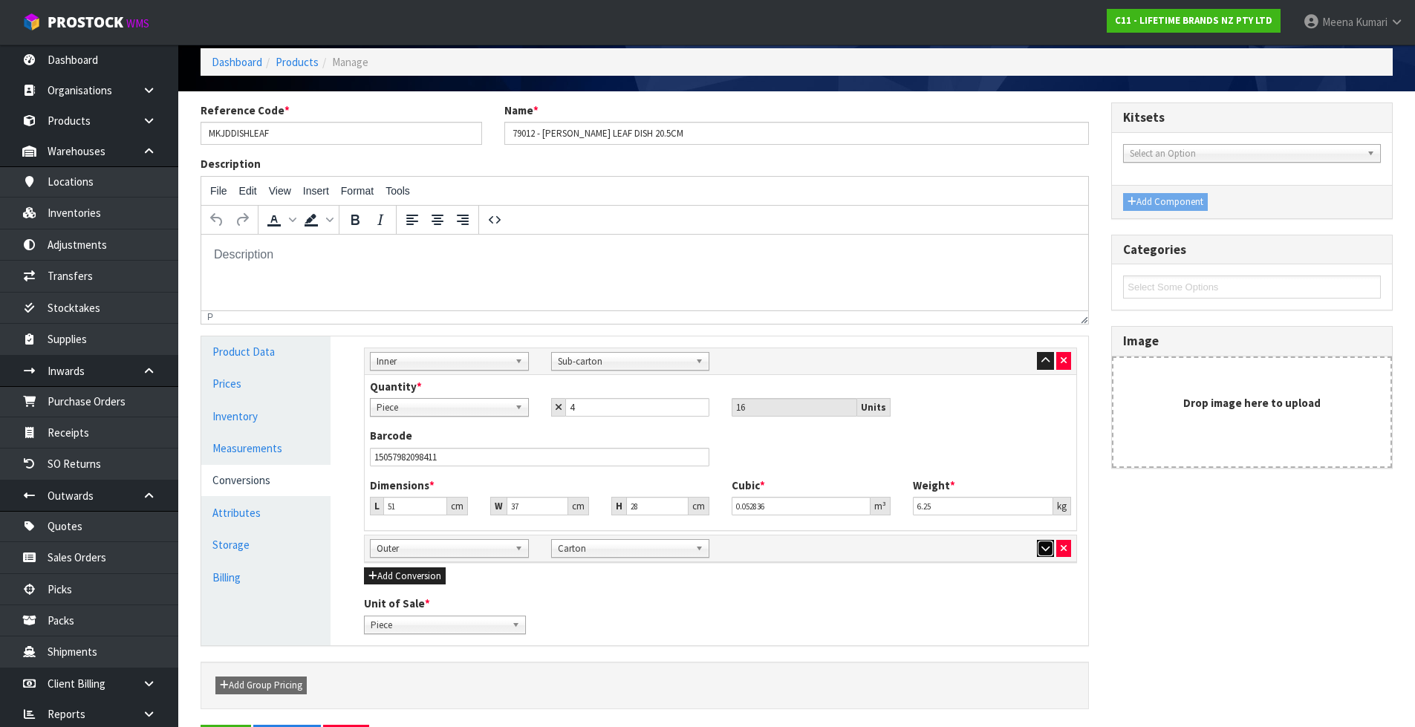
click at [1045, 553] on icon "button" at bounding box center [1045, 549] width 8 height 10
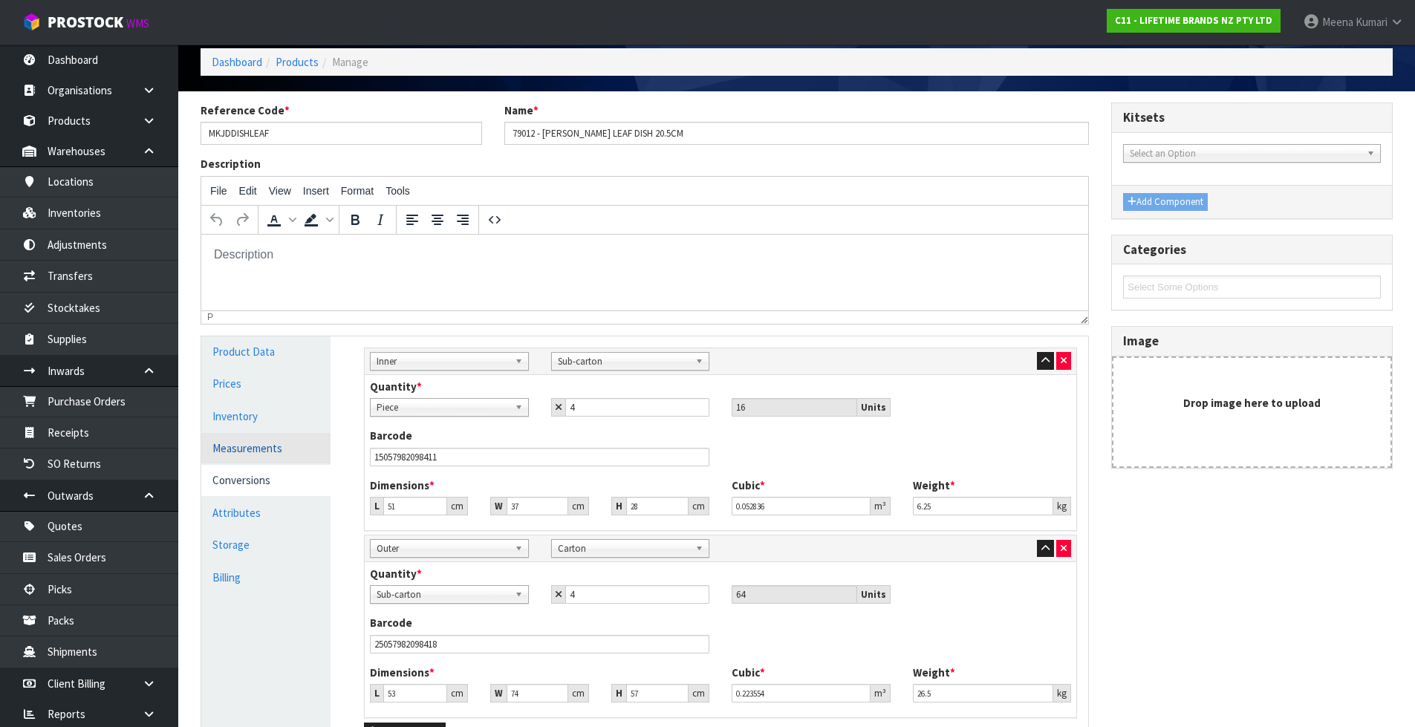
click at [264, 460] on link "Measurements" at bounding box center [265, 448] width 129 height 30
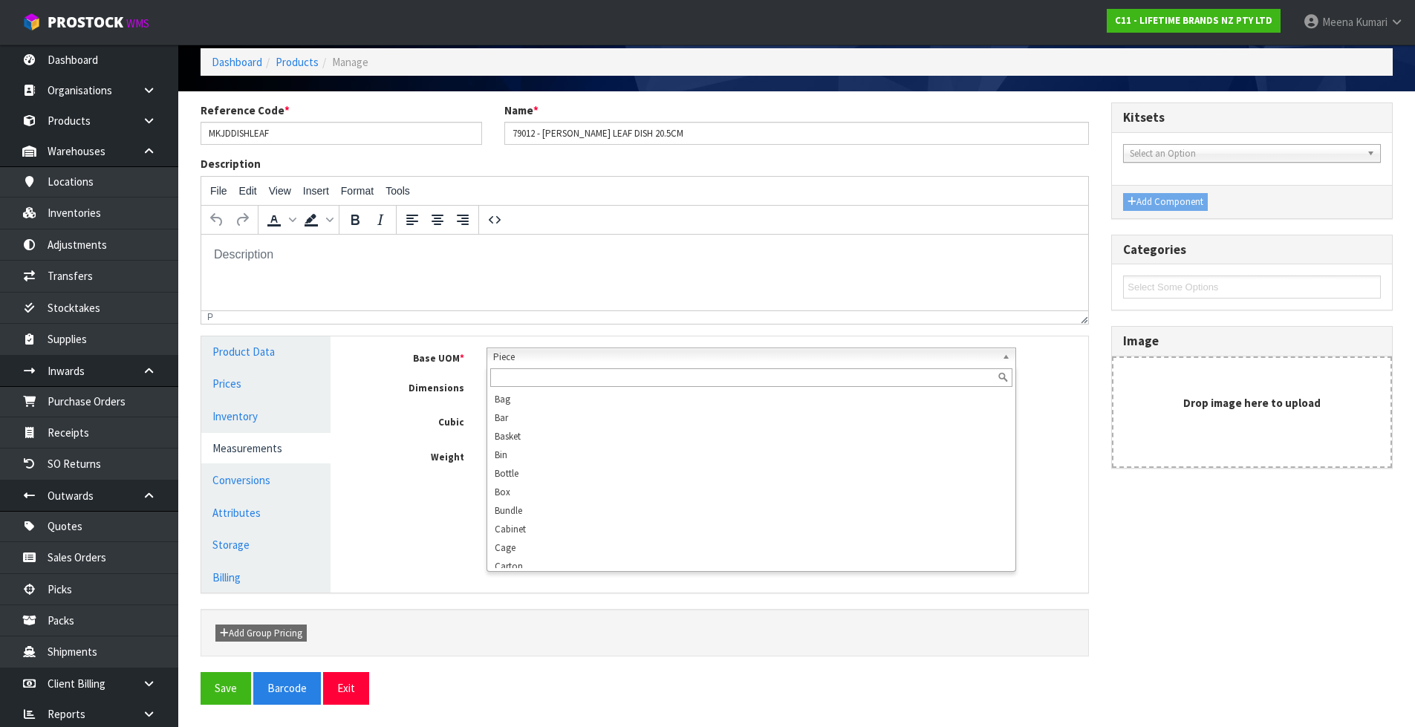
click at [527, 357] on span "Piece" at bounding box center [744, 357] width 503 height 18
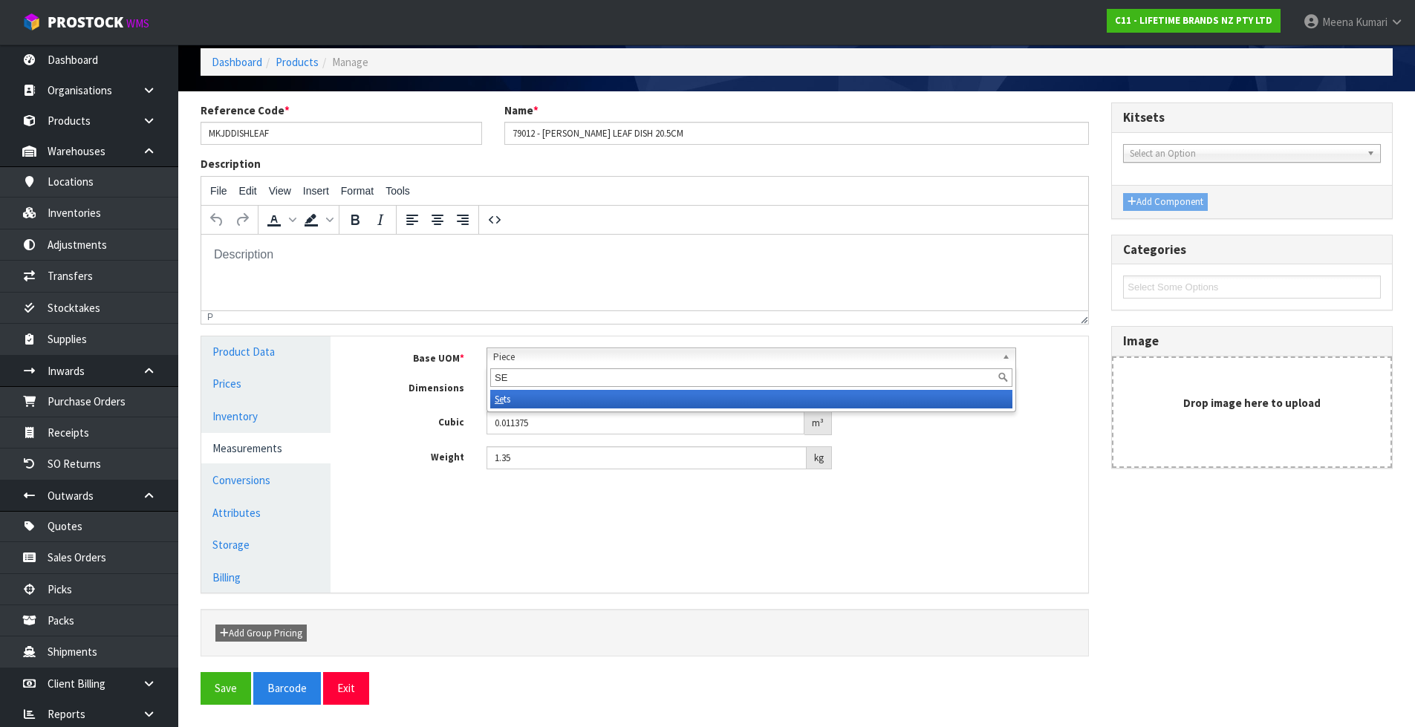
type input "SE"
click at [518, 398] on li "Se ts" at bounding box center [751, 399] width 522 height 19
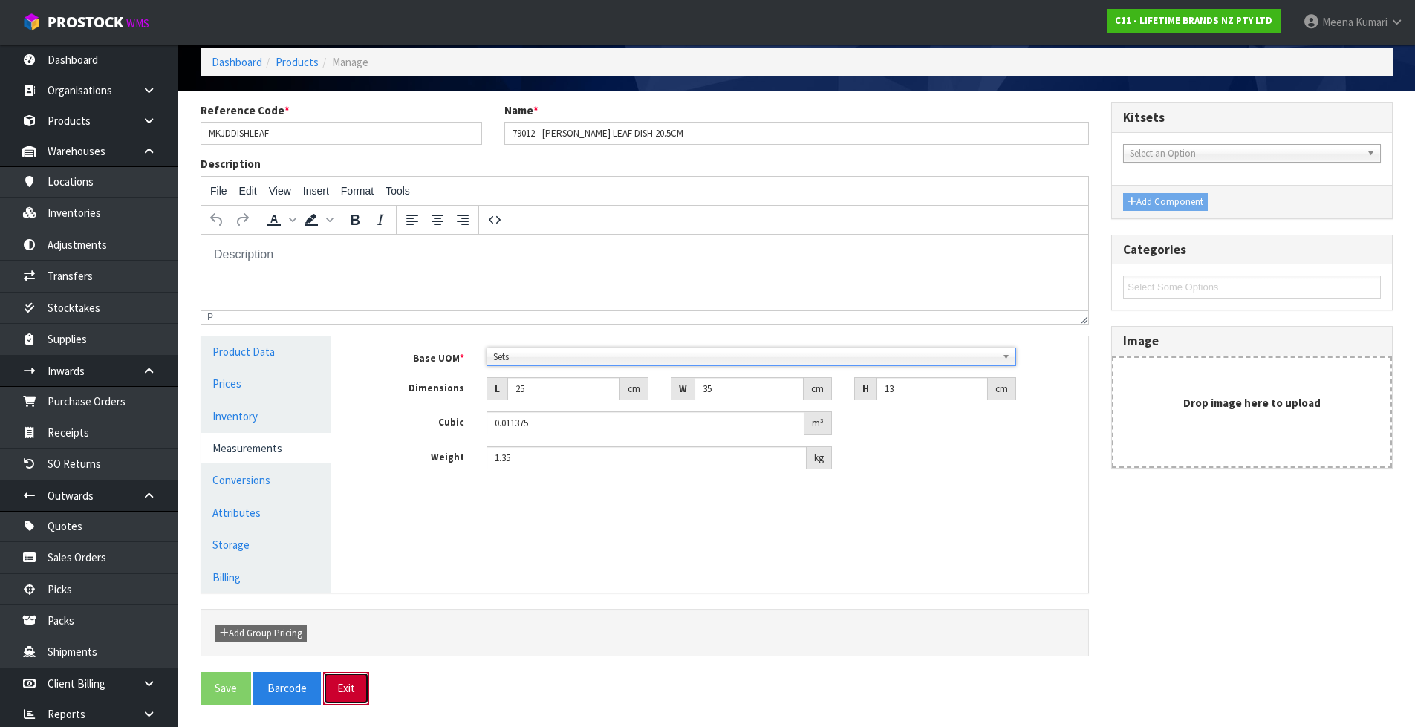
click at [345, 694] on button "Exit" at bounding box center [346, 688] width 46 height 32
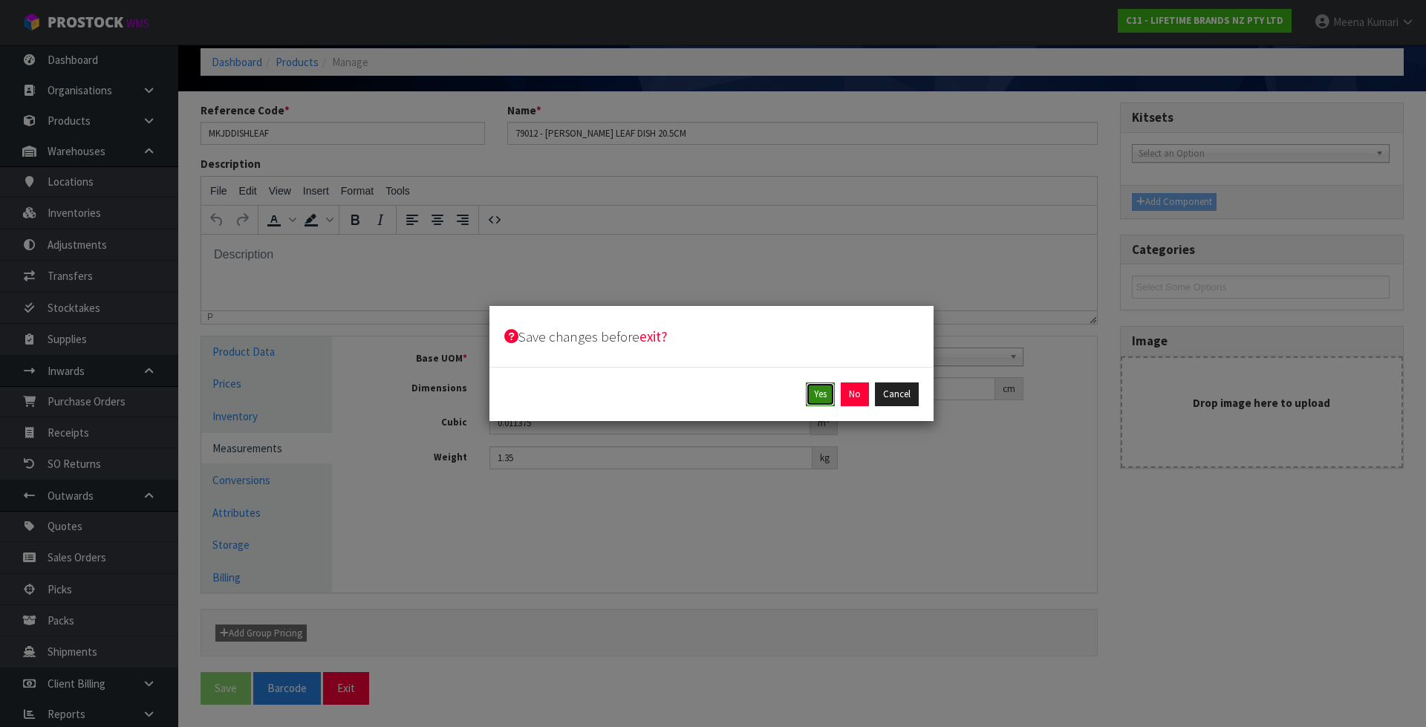
click at [818, 405] on button "Yes" at bounding box center [820, 394] width 29 height 24
click at [847, 397] on button "Yes" at bounding box center [854, 394] width 29 height 24
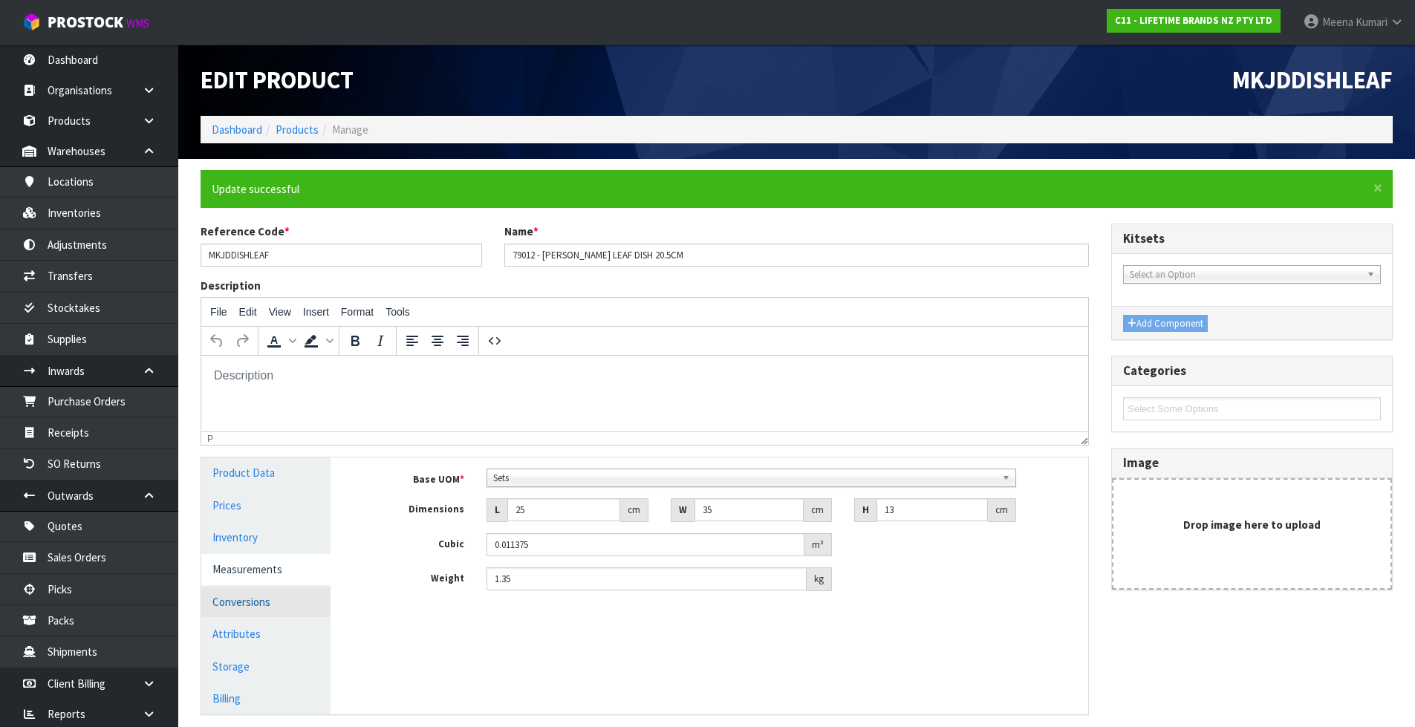
click at [279, 609] on link "Conversions" at bounding box center [265, 602] width 129 height 30
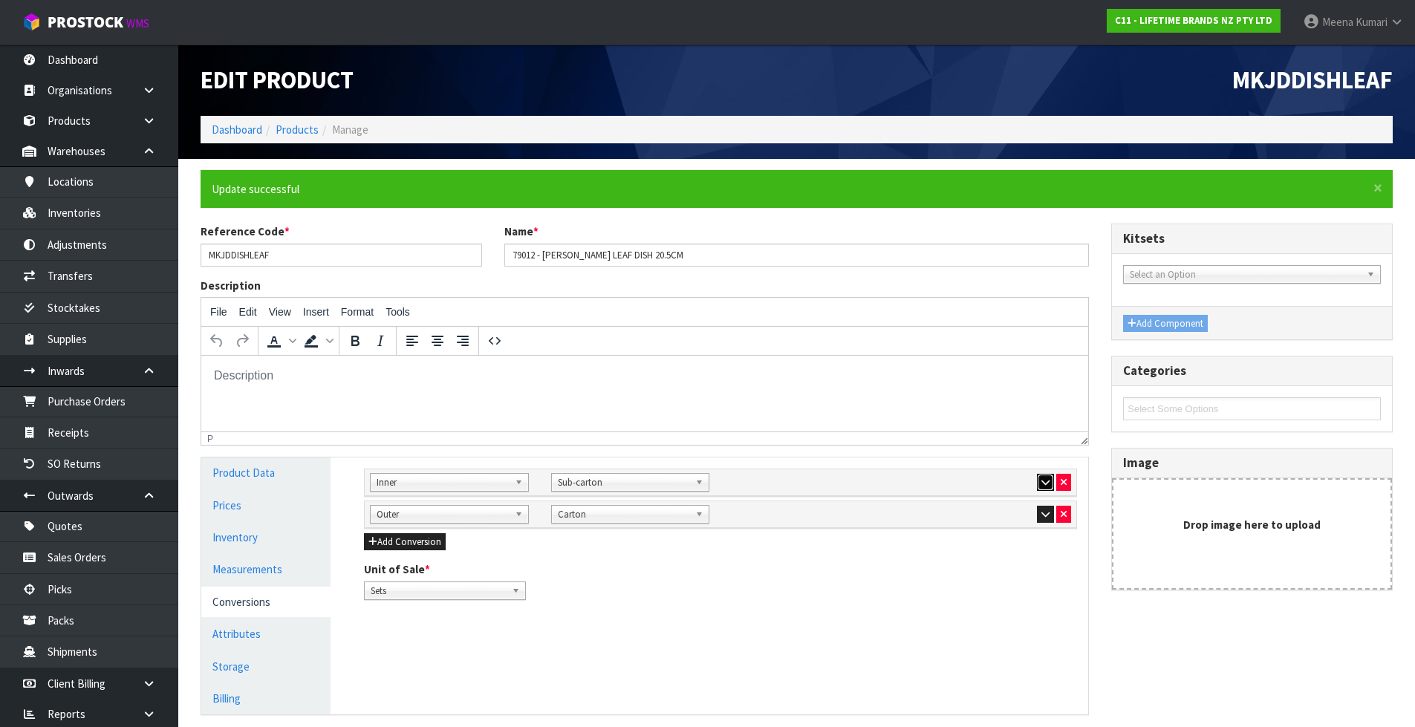
click at [1041, 481] on icon "button" at bounding box center [1045, 483] width 8 height 10
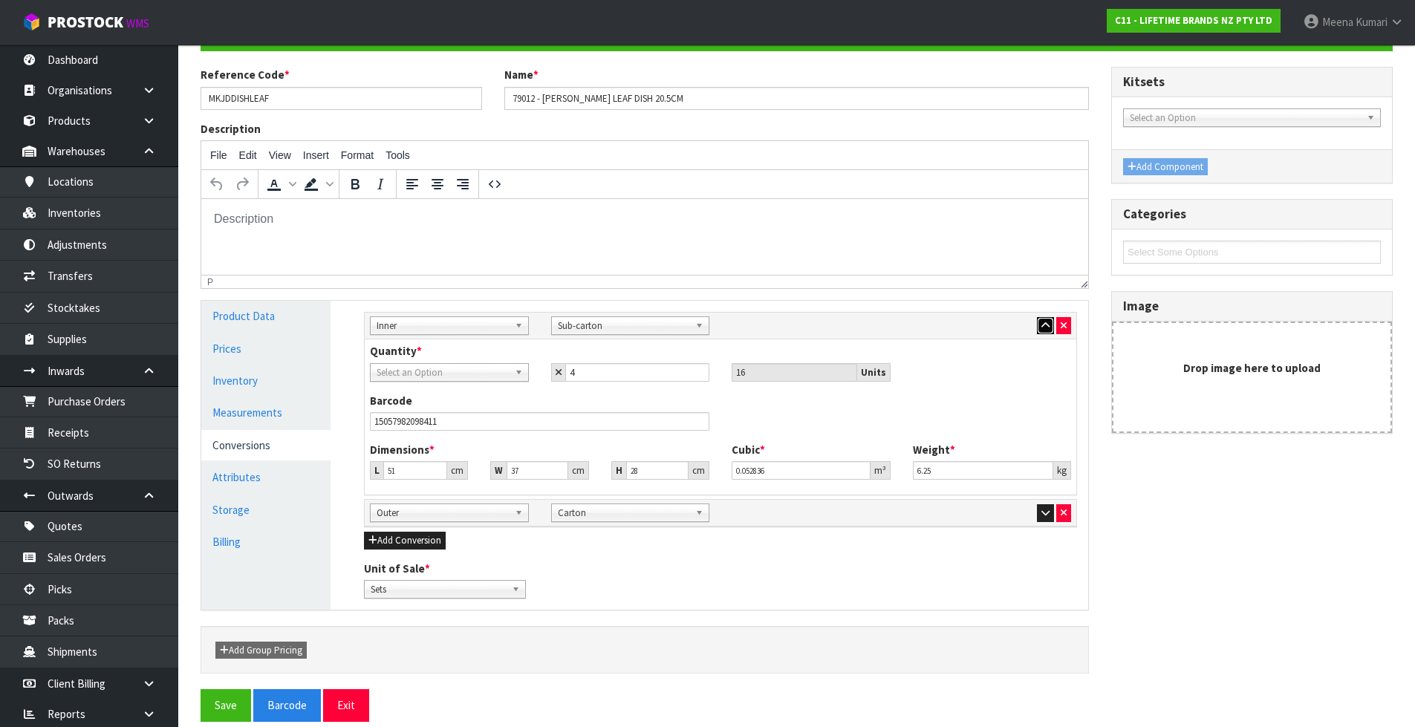
scroll to position [174, 0]
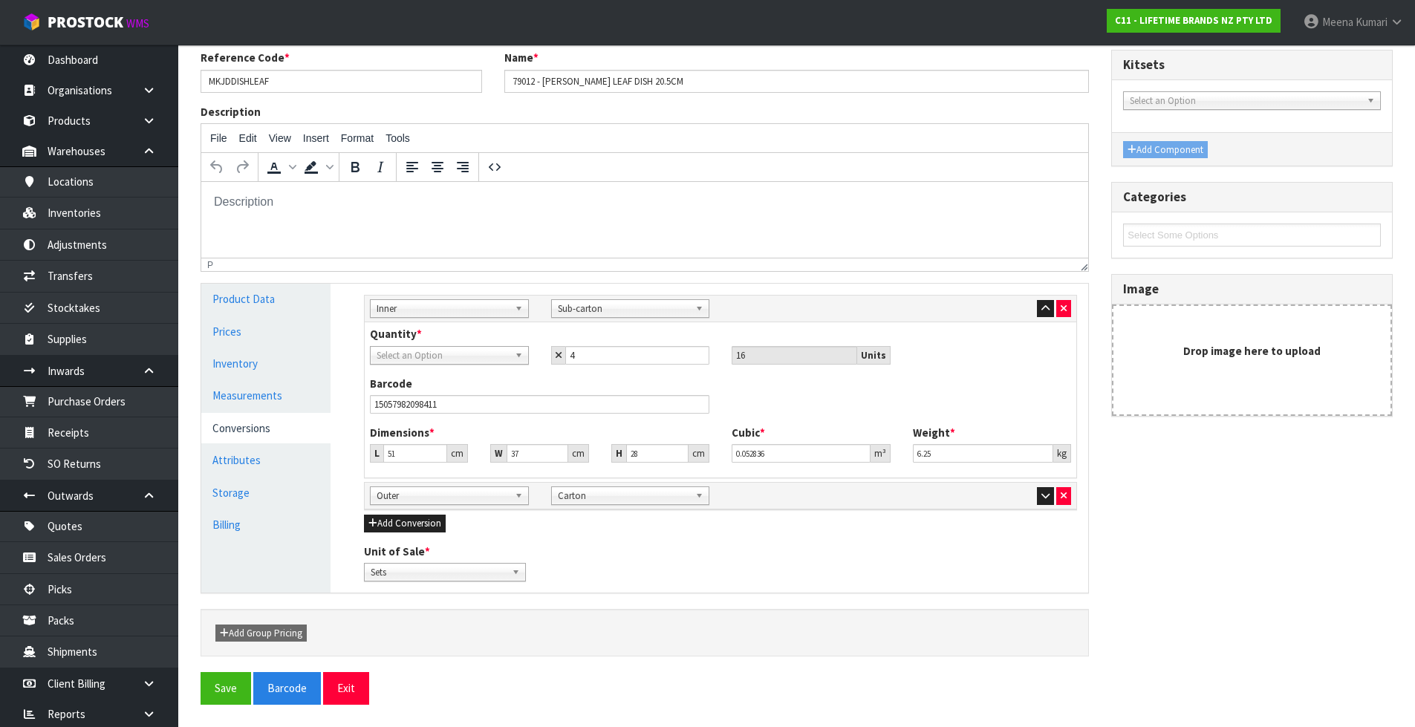
click at [452, 349] on span "Select an Option" at bounding box center [443, 356] width 132 height 18
click at [434, 395] on li "Sets" at bounding box center [450, 397] width 152 height 19
click at [235, 697] on button "Save" at bounding box center [226, 688] width 51 height 32
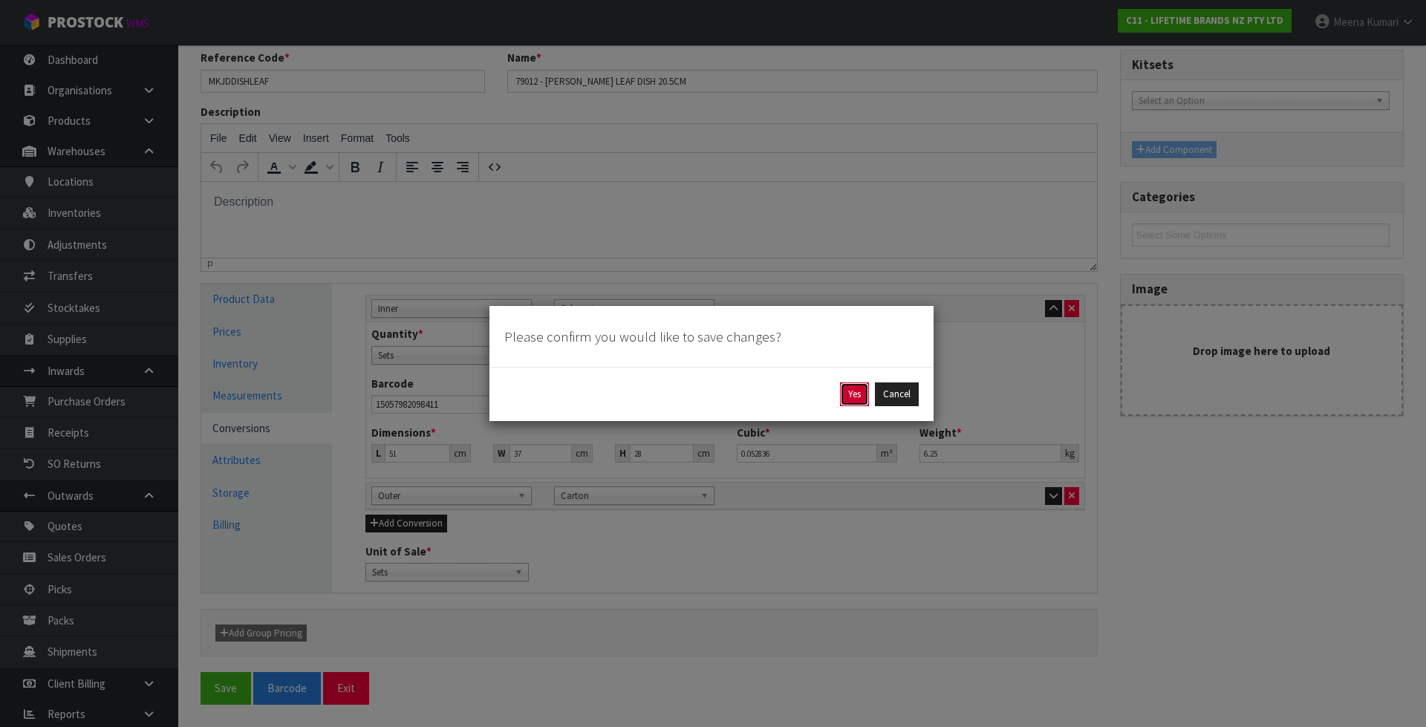
click at [850, 395] on button "Yes" at bounding box center [854, 394] width 29 height 24
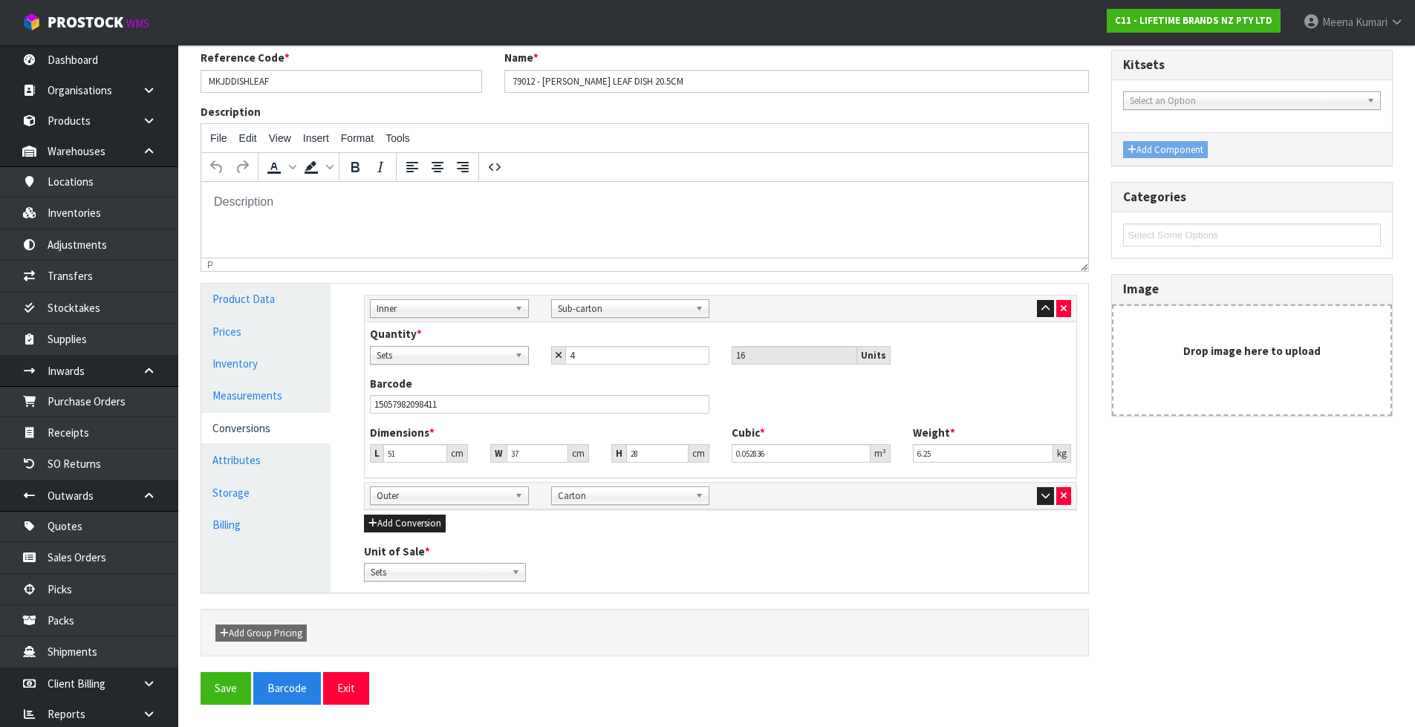
scroll to position [0, 0]
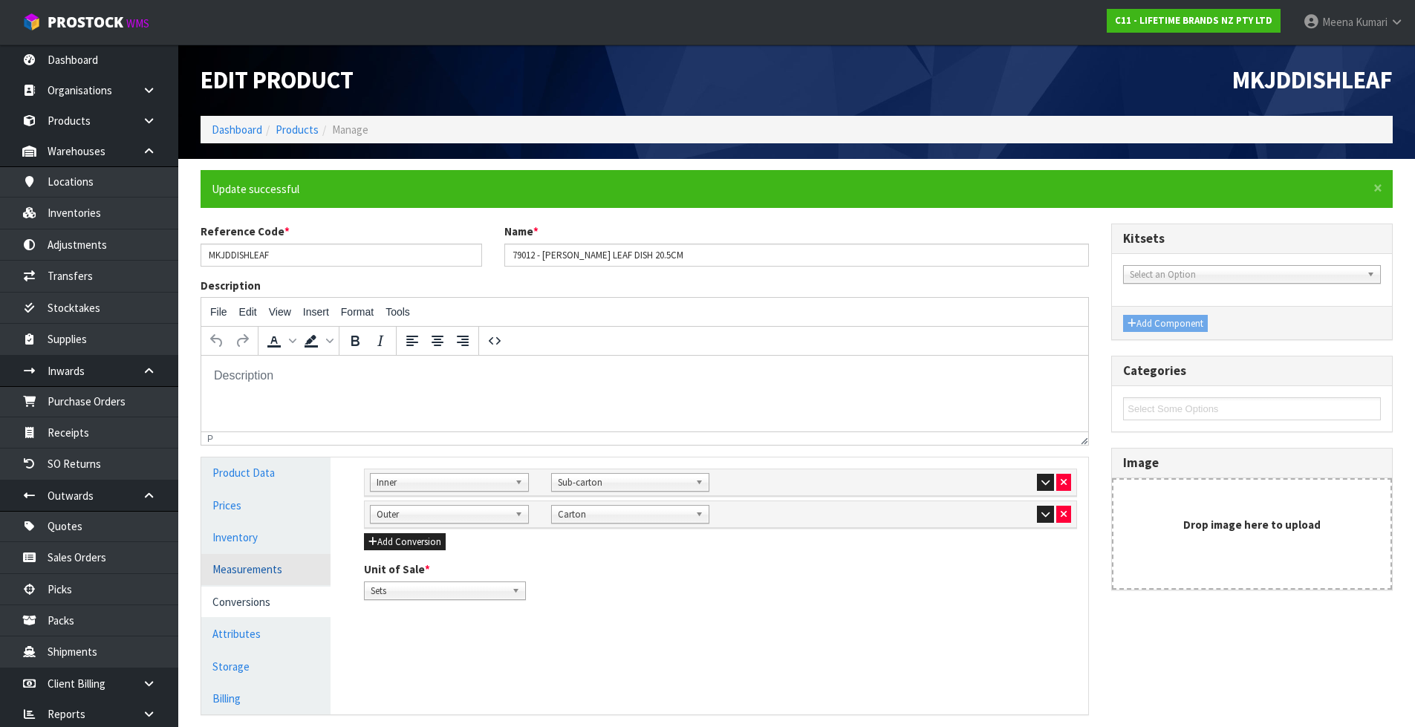
click at [284, 579] on link "Measurements" at bounding box center [265, 569] width 129 height 30
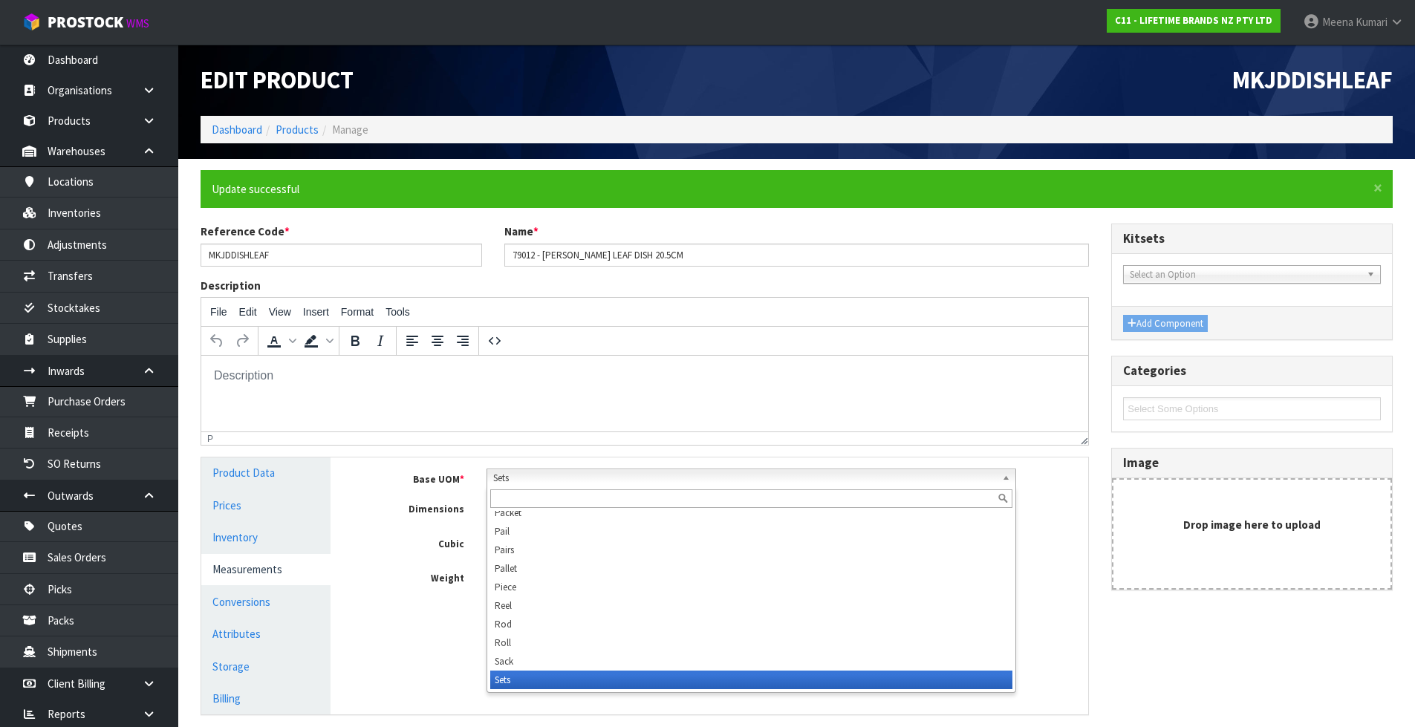
click at [555, 474] on span "Sets" at bounding box center [744, 478] width 503 height 18
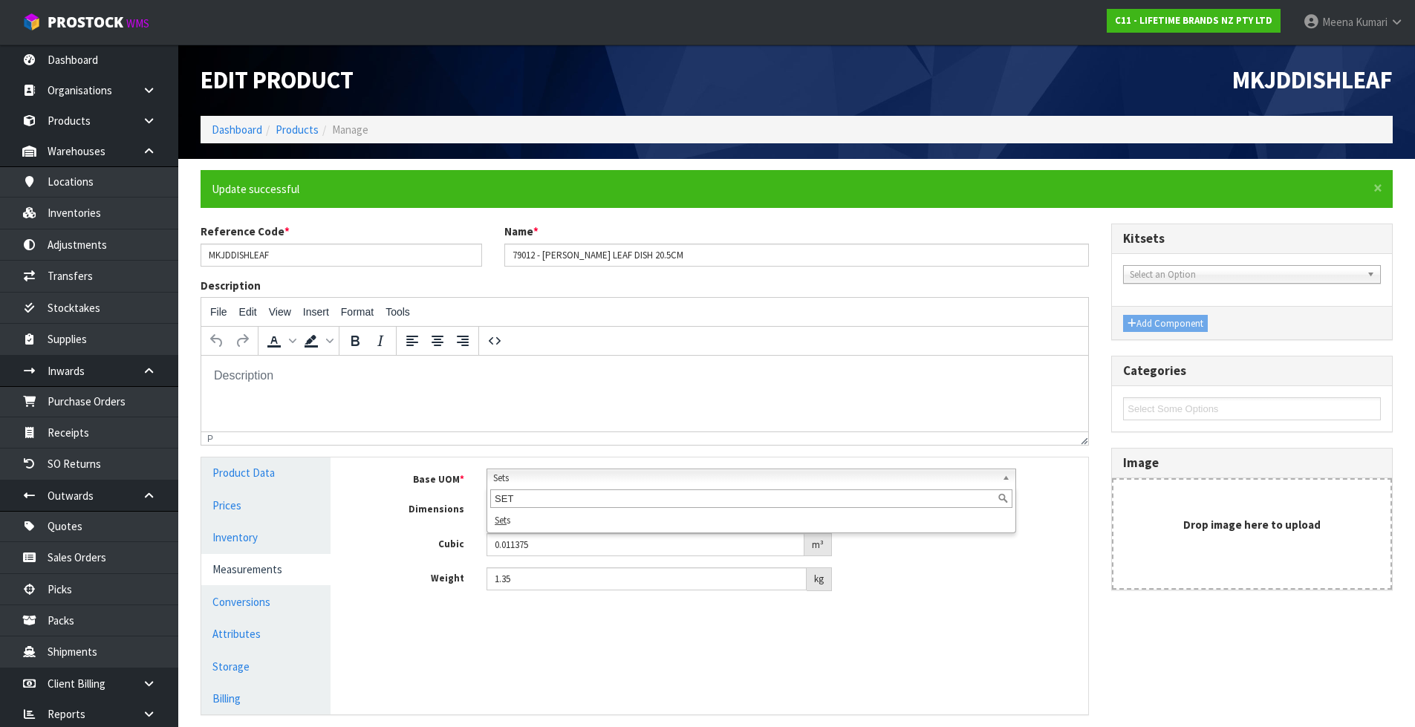
type input "SET"
click at [434, 608] on div "Base UOM * Bag Bar Basket Bin Bottle Box Bundle Cabinet Cage Carton Case Coil C…" at bounding box center [720, 536] width 735 height 156
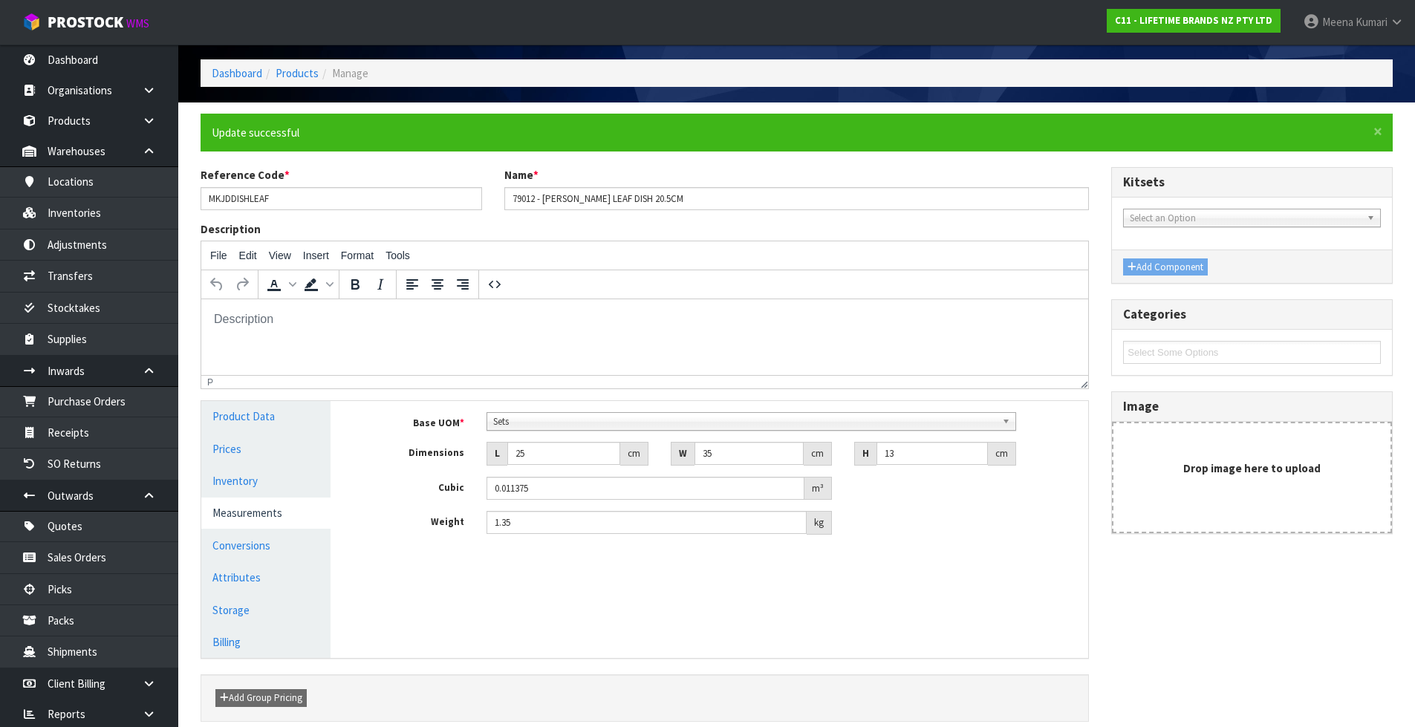
scroll to position [121, 0]
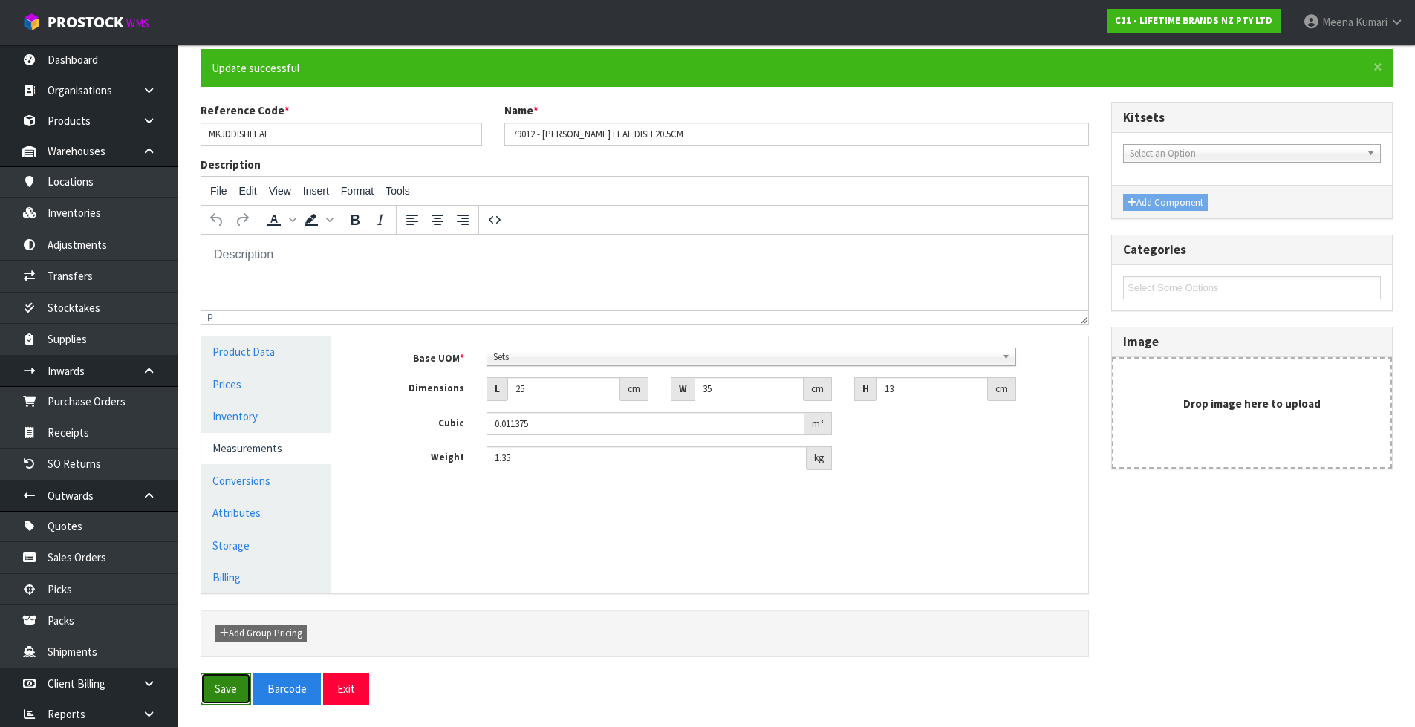
click at [223, 695] on button "Save" at bounding box center [226, 689] width 51 height 32
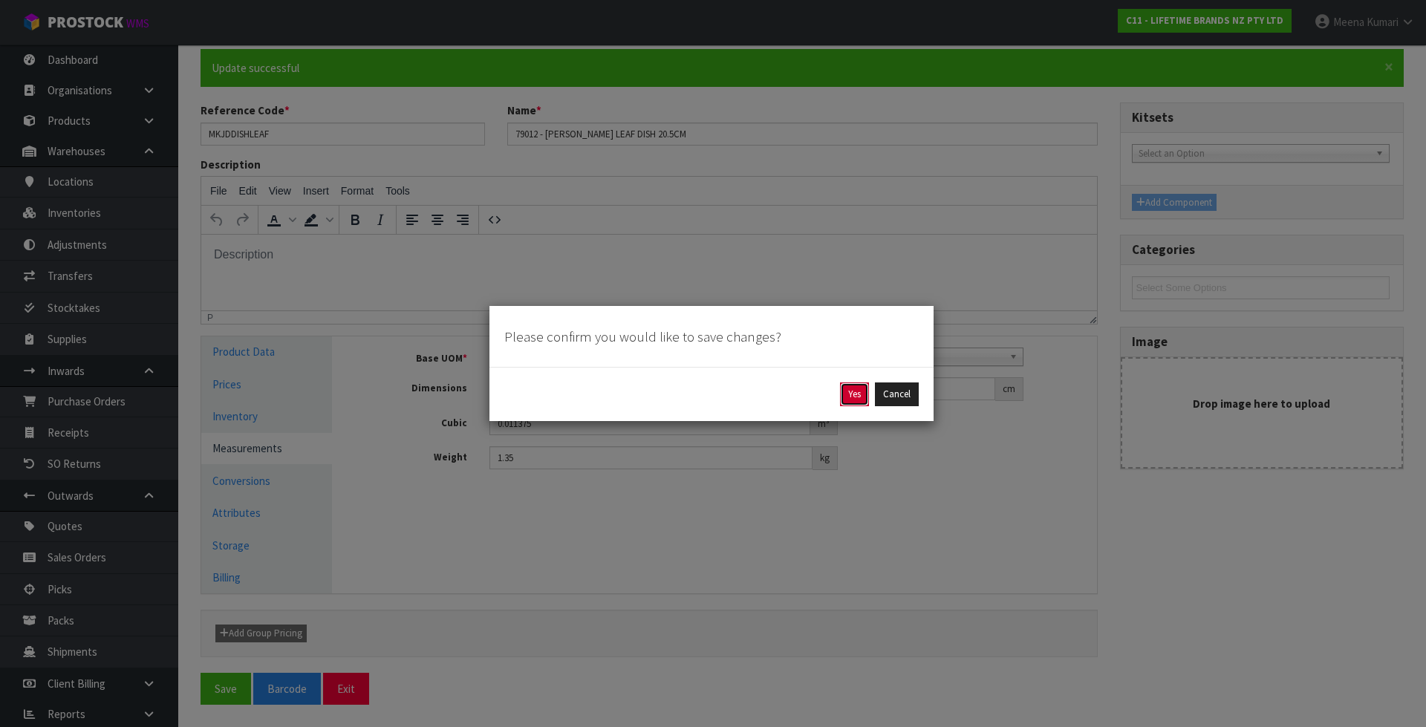
click at [859, 400] on button "Yes" at bounding box center [854, 394] width 29 height 24
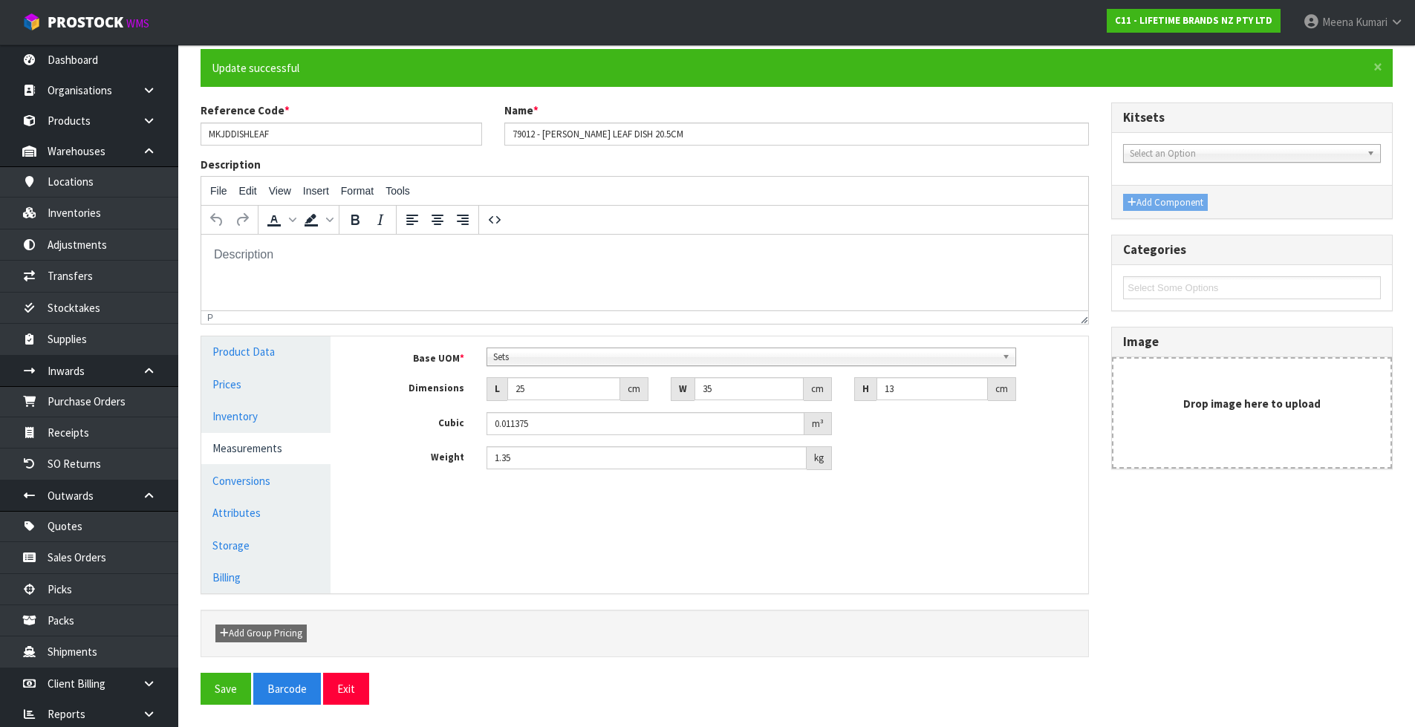
scroll to position [0, 0]
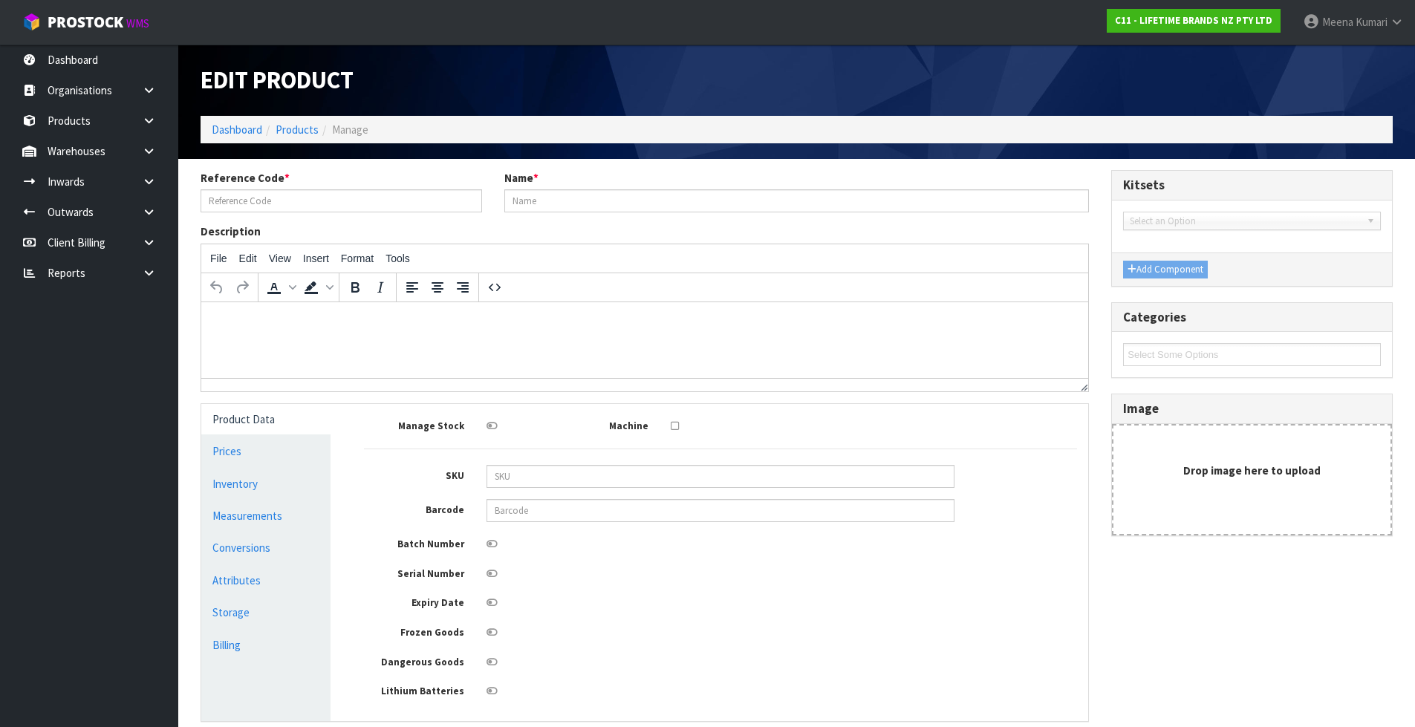
type input "MKJDDISHLEAF"
type input "79012 - [PERSON_NAME] LEAF DISH 20.5CM"
type input "5057982098414"
click at [227, 137] on li "Dashboard" at bounding box center [237, 130] width 51 height 16
click at [229, 128] on link "Dashboard" at bounding box center [237, 130] width 51 height 14
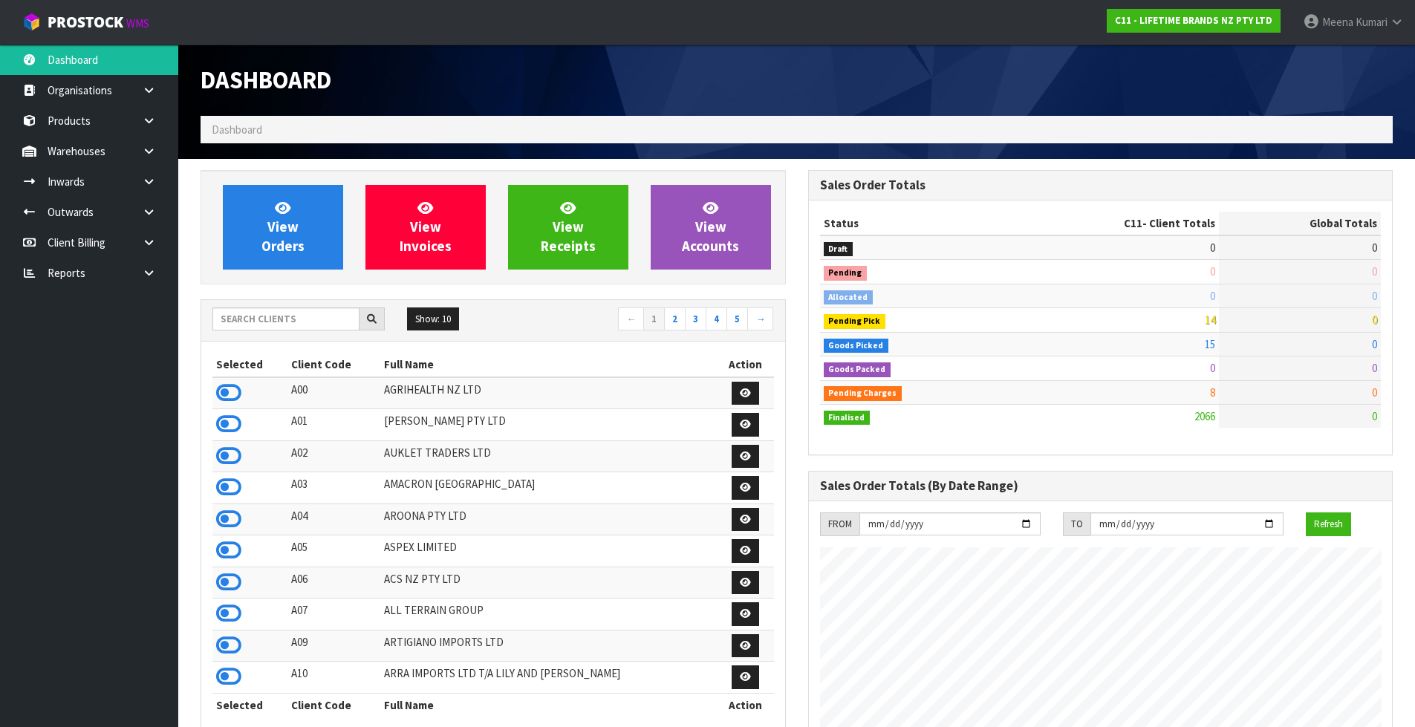
scroll to position [1125, 607]
click at [284, 324] on input "text" at bounding box center [285, 318] width 147 height 23
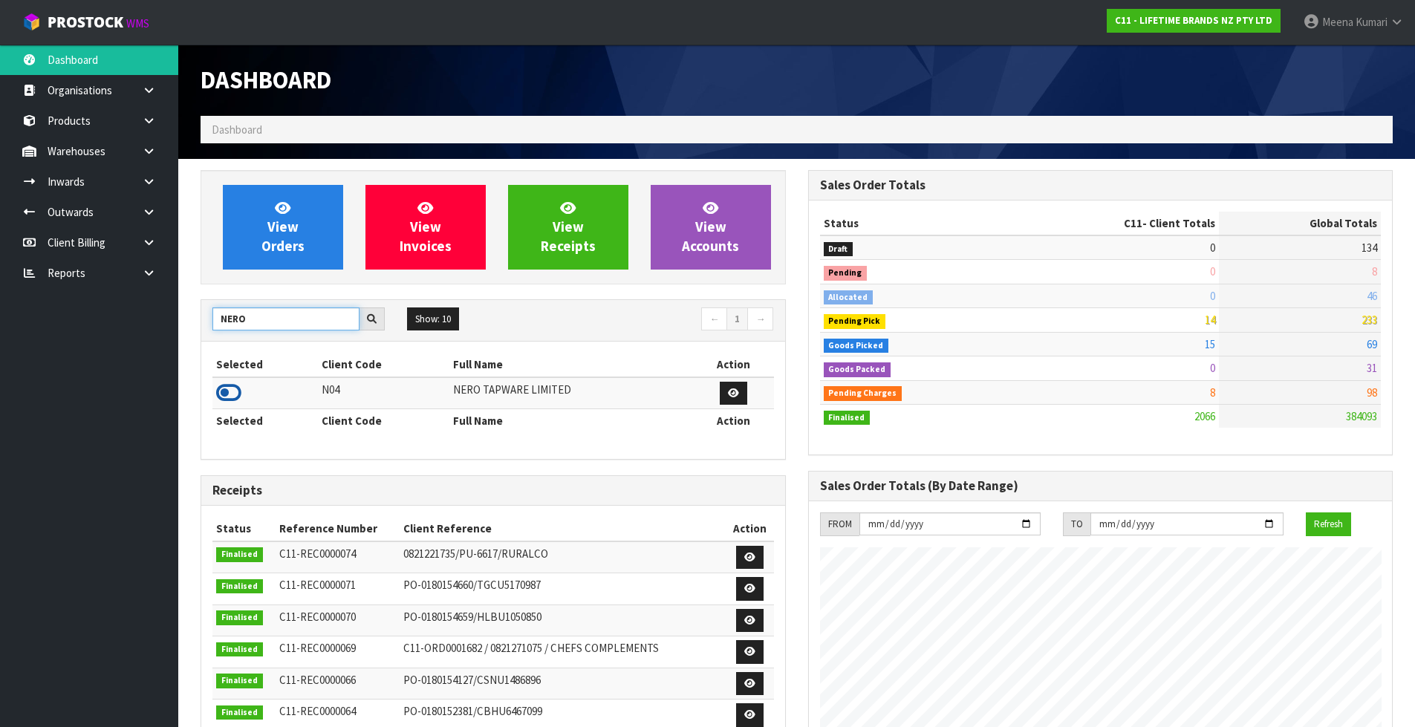
type input "NERO"
click at [233, 395] on icon at bounding box center [228, 393] width 25 height 22
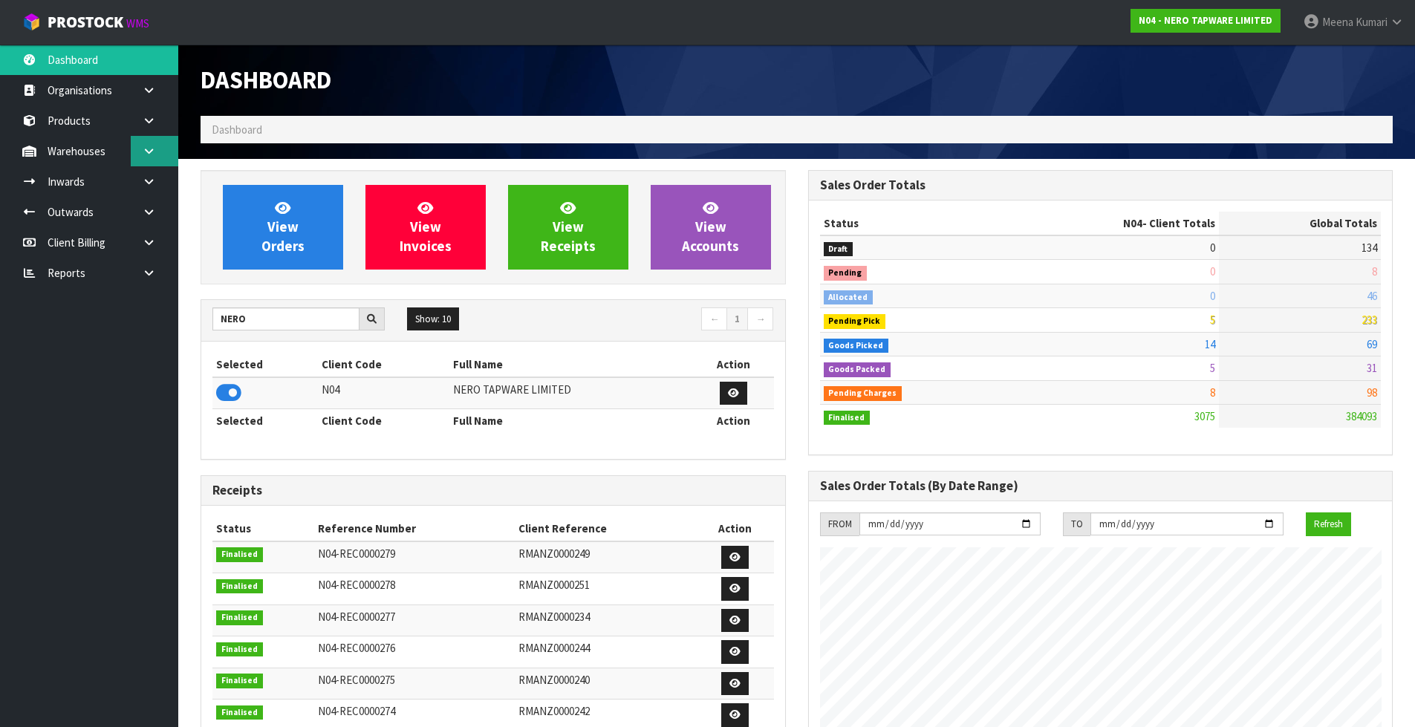
scroll to position [1157, 607]
click at [143, 156] on icon at bounding box center [149, 151] width 14 height 11
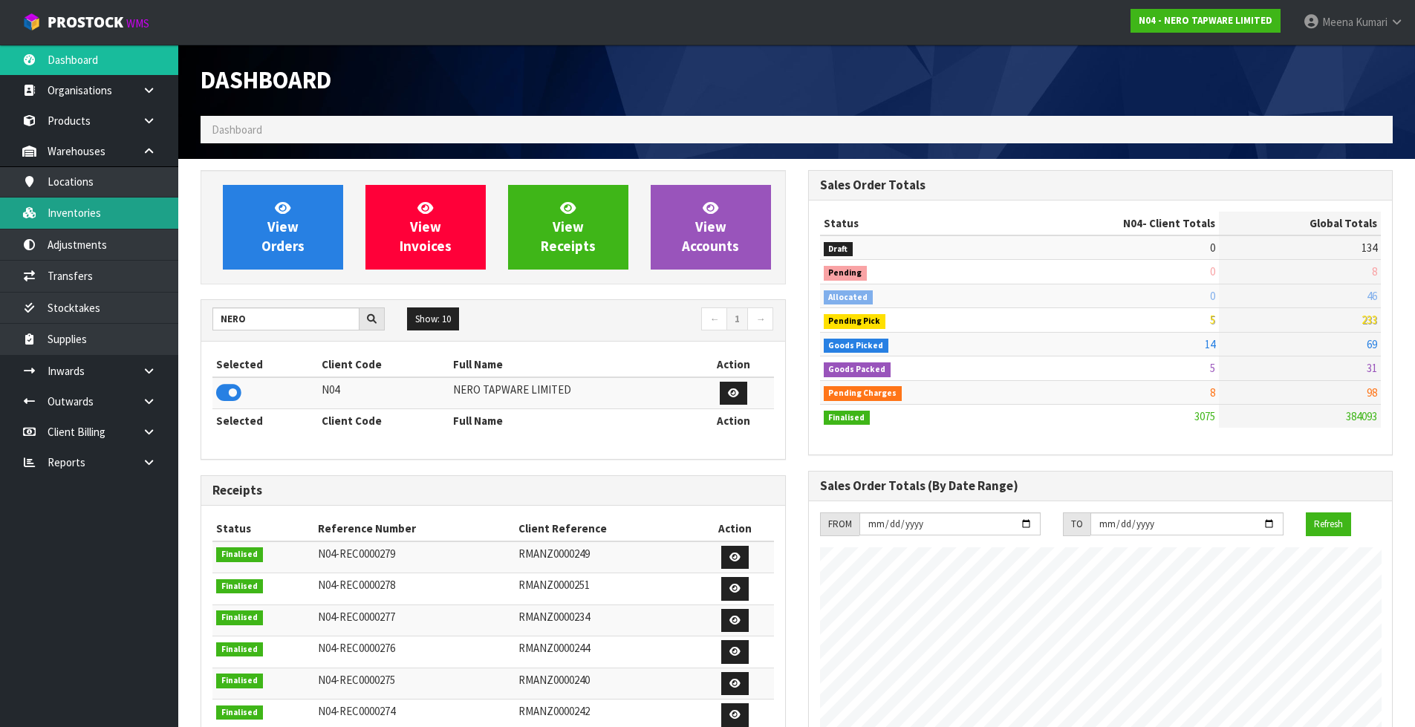
click at [116, 209] on link "Inventories" at bounding box center [89, 213] width 178 height 30
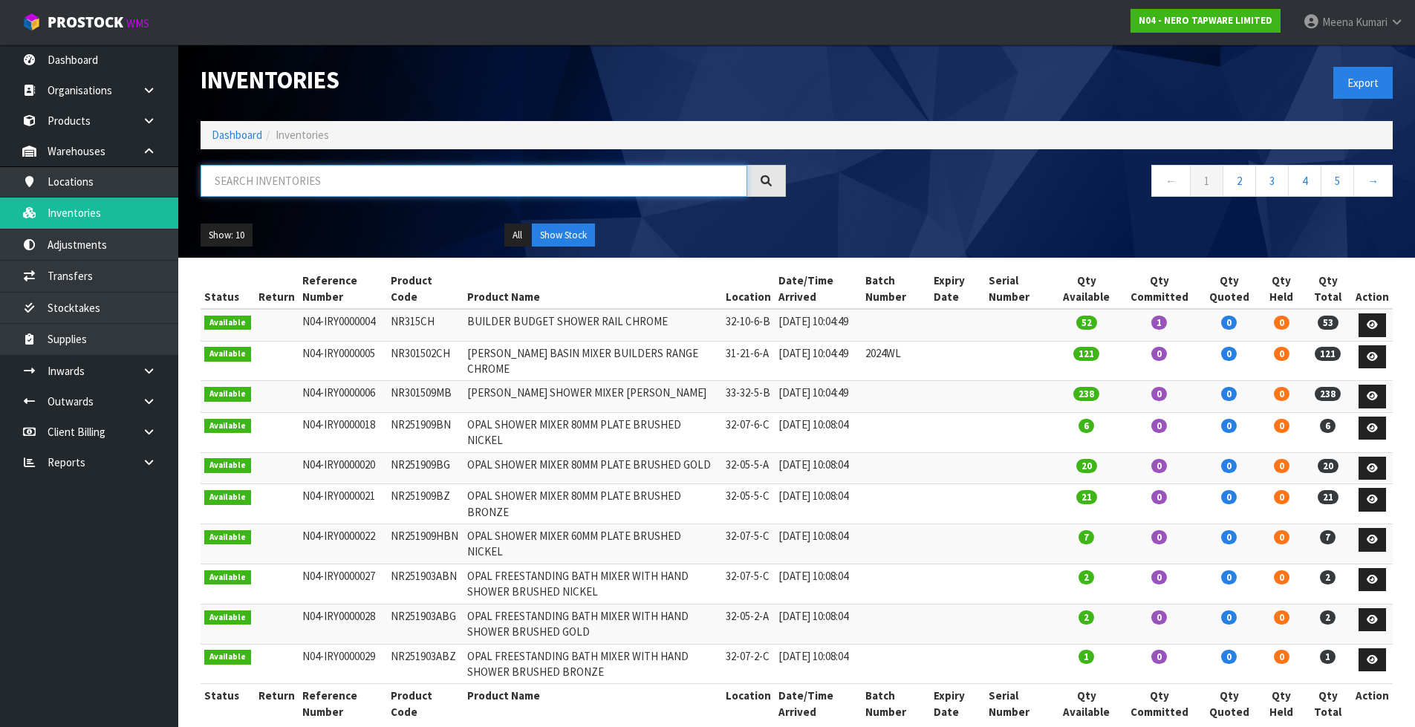
click at [305, 185] on input "text" at bounding box center [474, 181] width 547 height 32
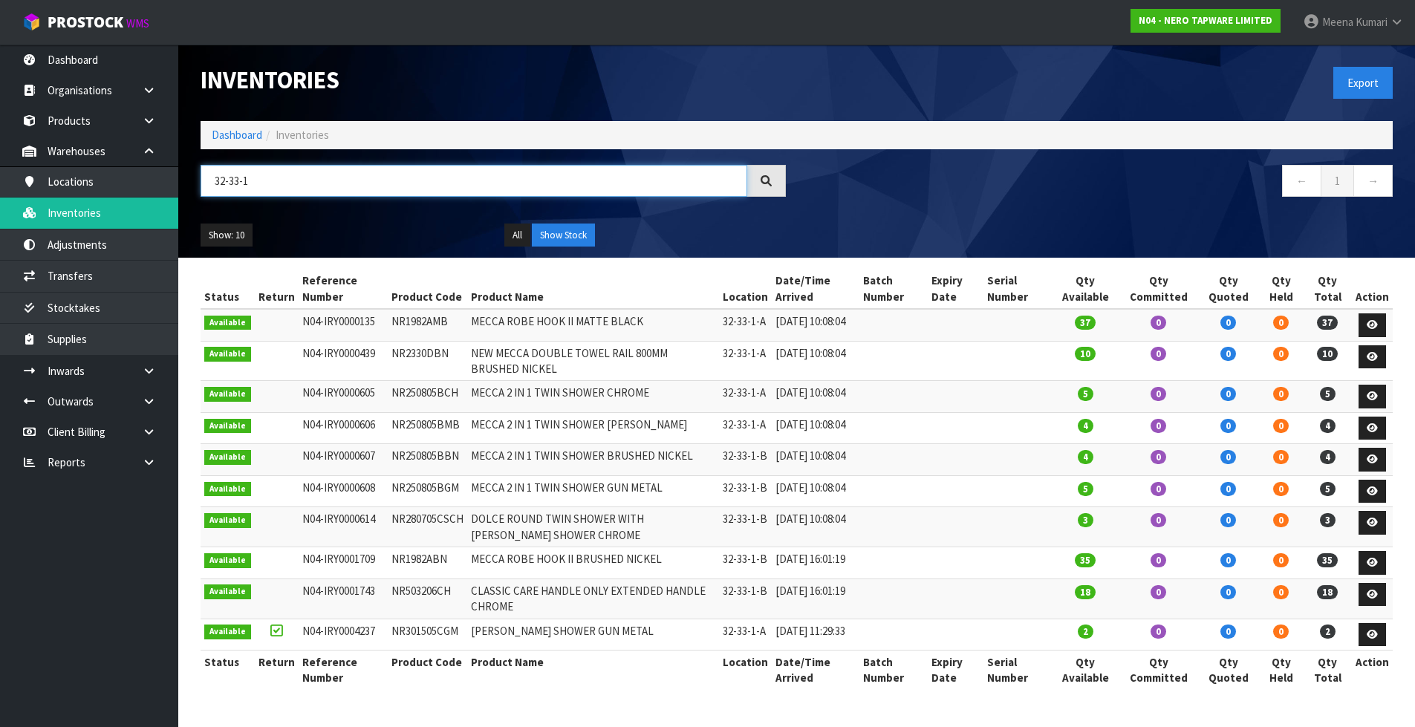
scroll to position [48, 0]
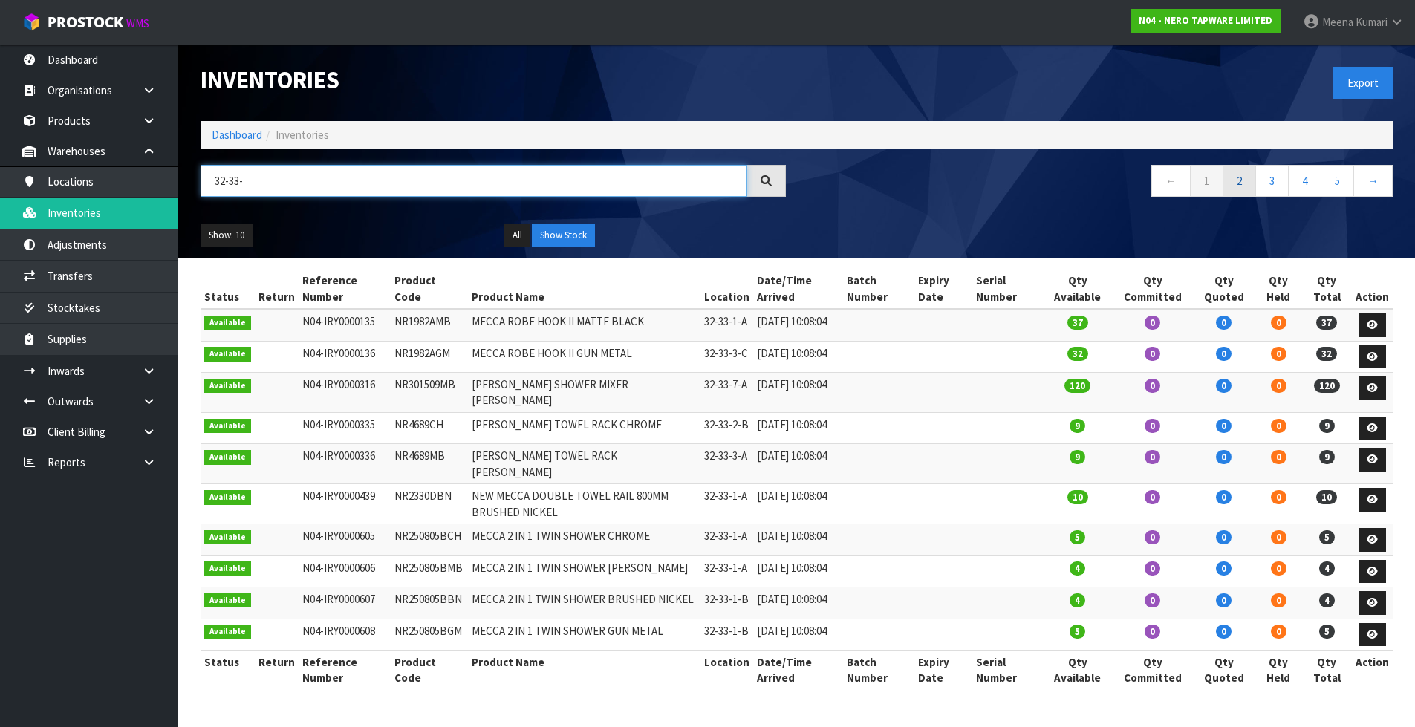
type input "32-33-"
click at [1245, 165] on link "2" at bounding box center [1238, 181] width 33 height 32
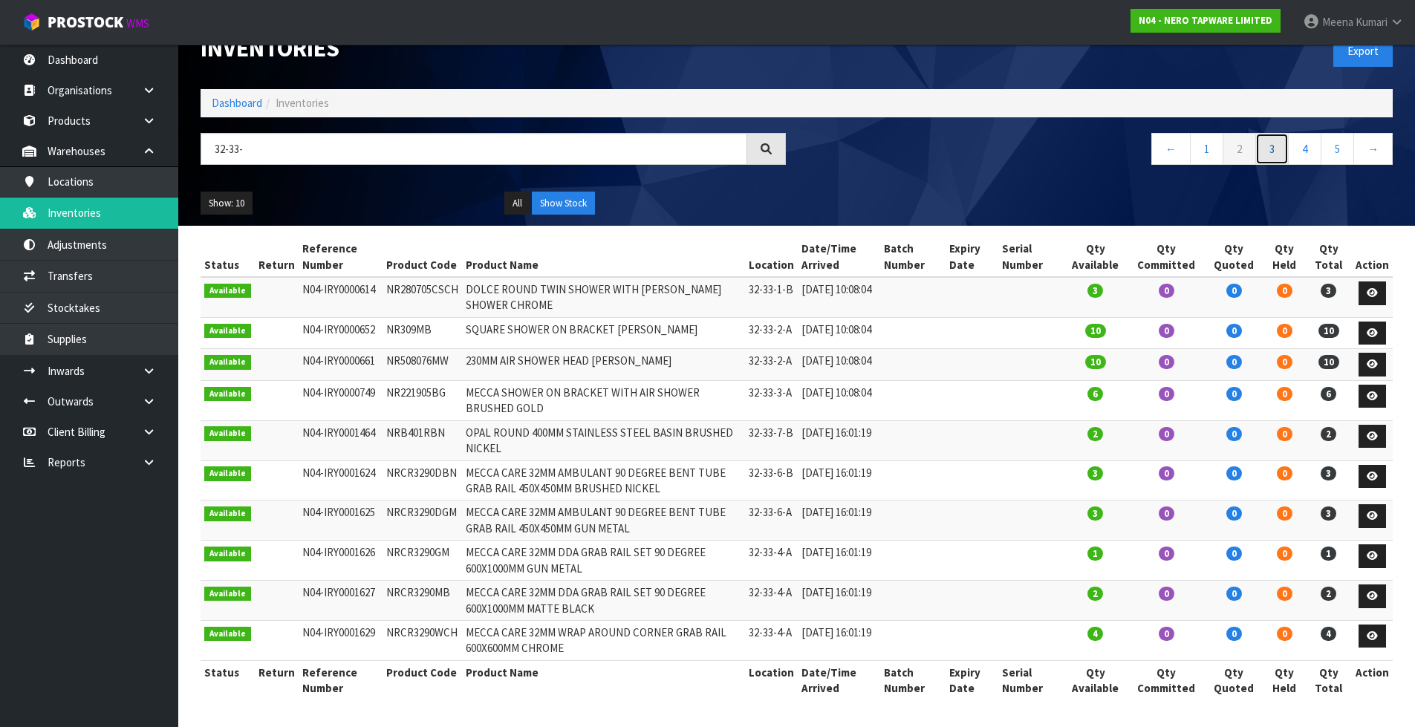
click at [1273, 133] on link "3" at bounding box center [1271, 149] width 33 height 32
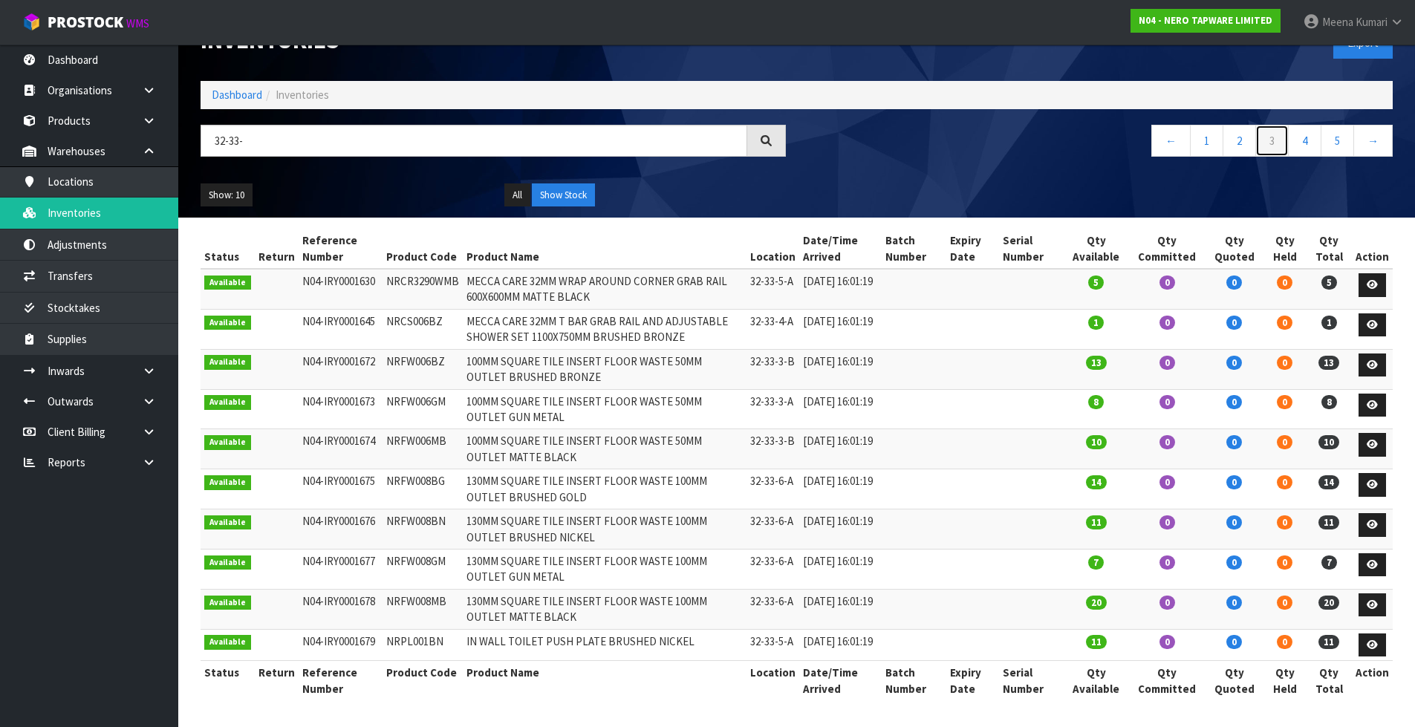
click at [1288, 132] on link "3" at bounding box center [1271, 141] width 33 height 32
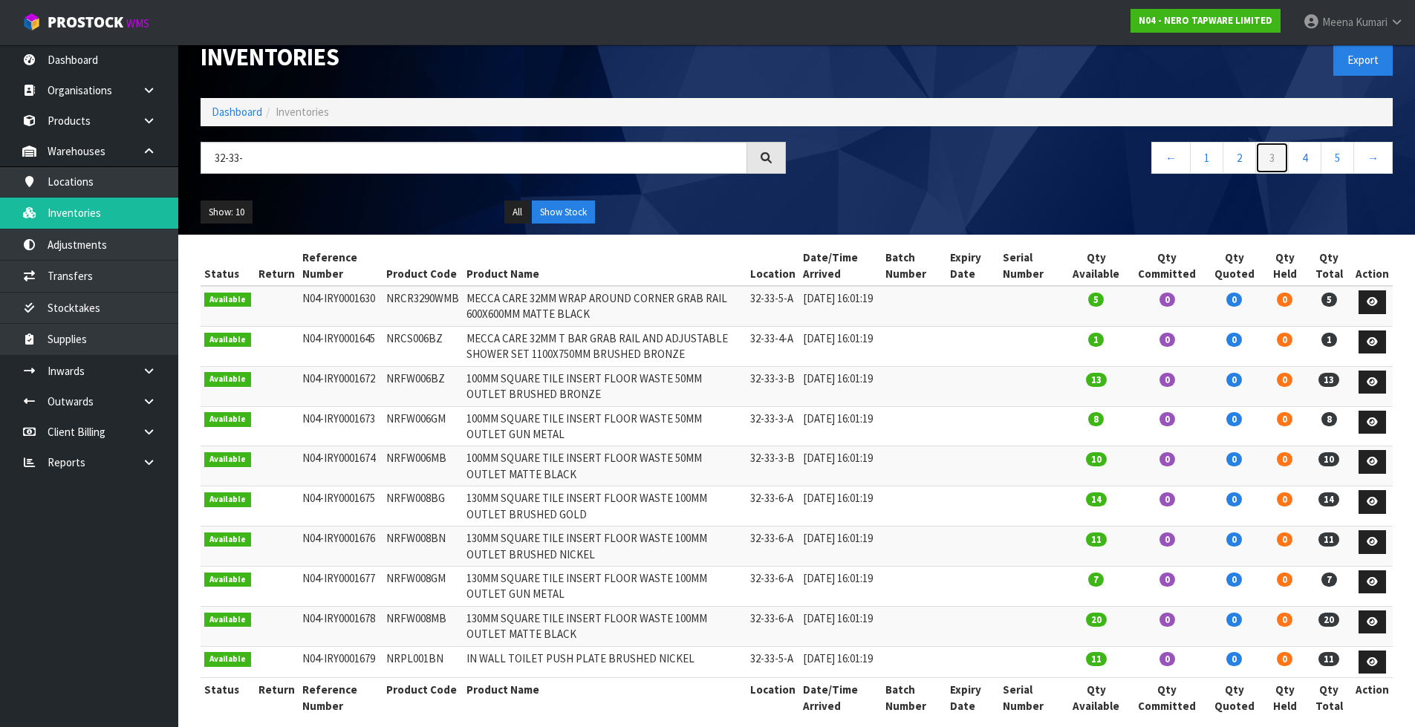
scroll to position [0, 0]
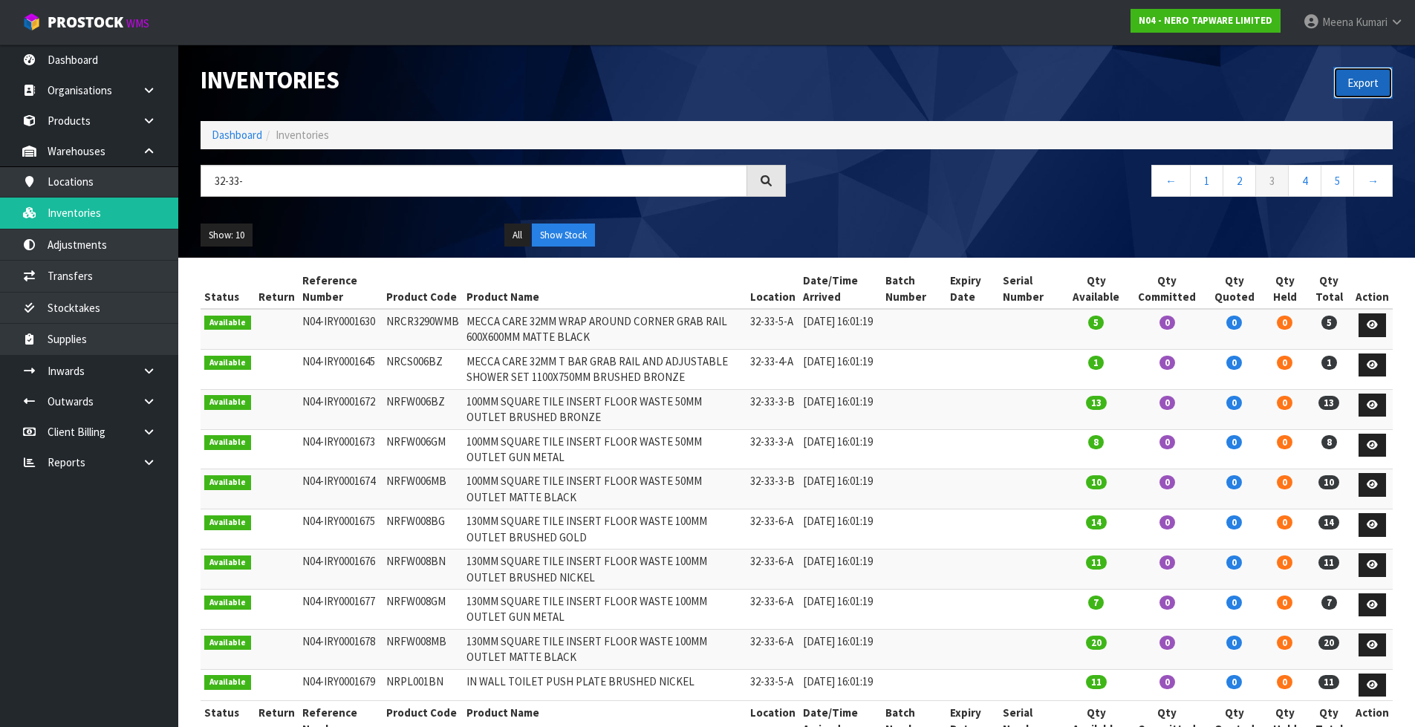
click at [1350, 86] on button "Export" at bounding box center [1362, 83] width 59 height 32
click at [272, 183] on input "32-33-" at bounding box center [474, 181] width 547 height 32
click at [1341, 177] on link "5" at bounding box center [1337, 181] width 33 height 32
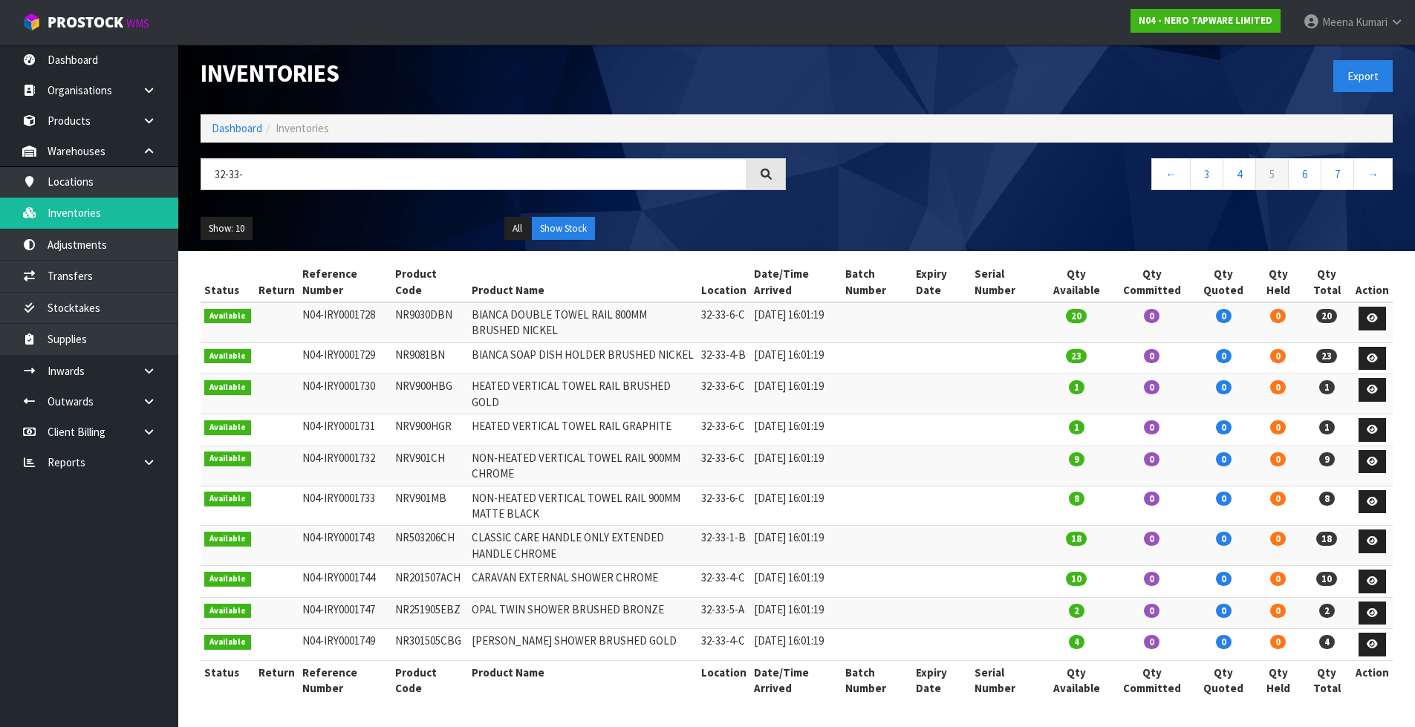
scroll to position [48, 0]
click at [570, 217] on button "Show Stock" at bounding box center [563, 229] width 63 height 24
click at [571, 217] on button "Show Stock" at bounding box center [563, 229] width 63 height 24
click at [567, 217] on button "Show Stock" at bounding box center [563, 229] width 63 height 24
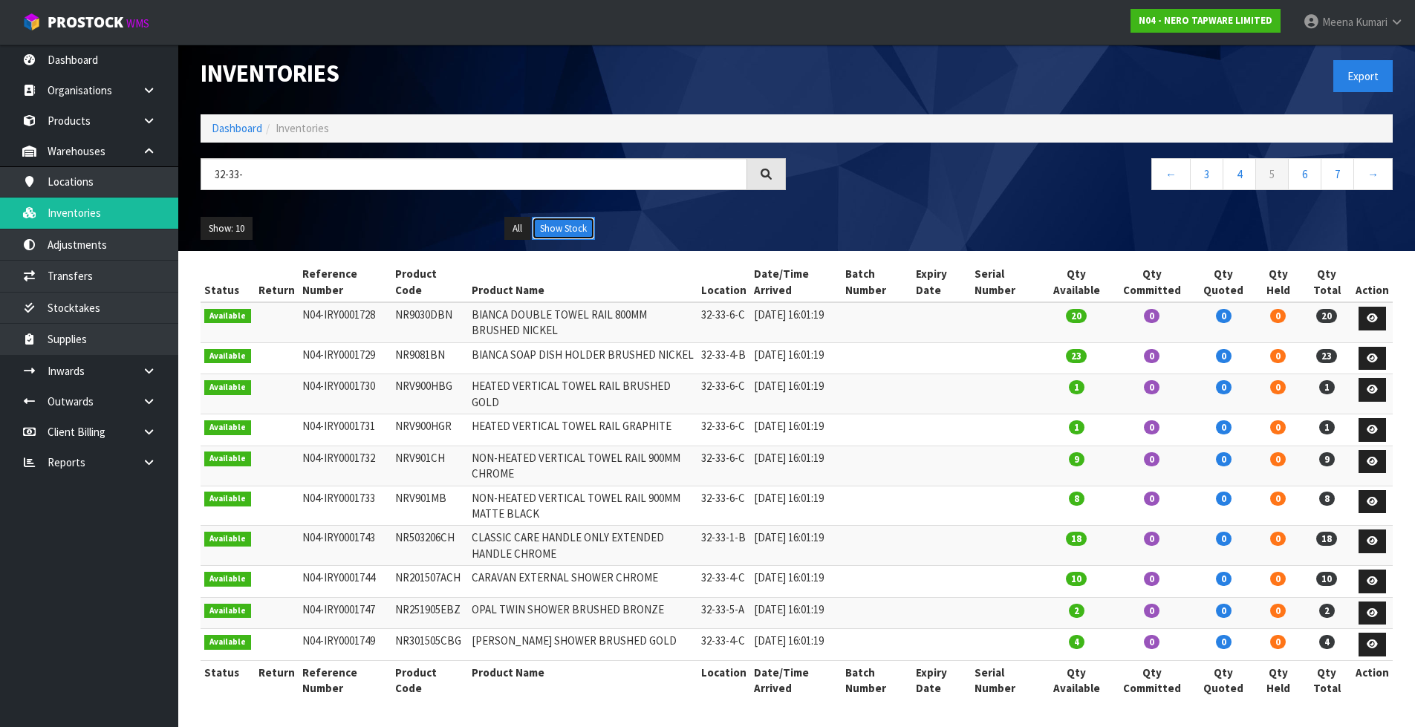
click at [567, 217] on button "Show Stock" at bounding box center [563, 229] width 63 height 24
click at [231, 121] on link "Dashboard" at bounding box center [237, 128] width 51 height 14
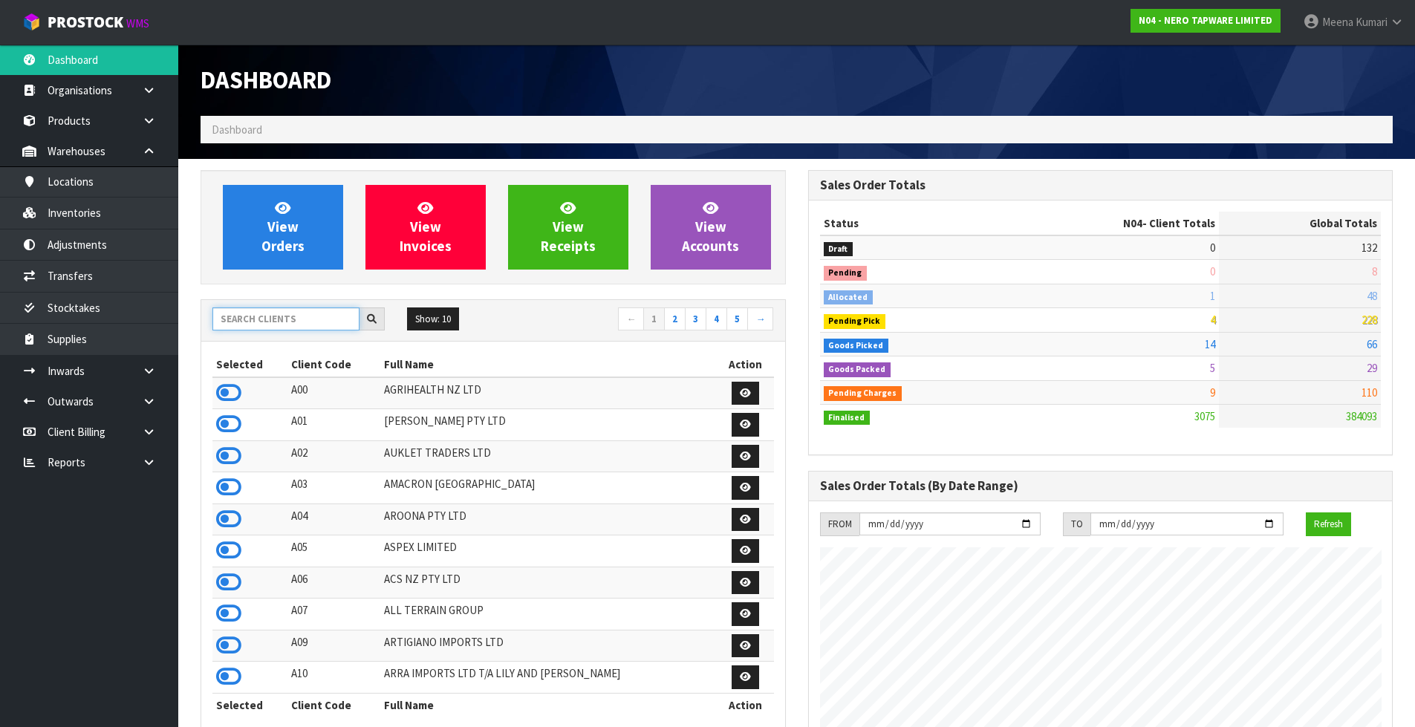
click at [297, 322] on input "text" at bounding box center [285, 318] width 147 height 23
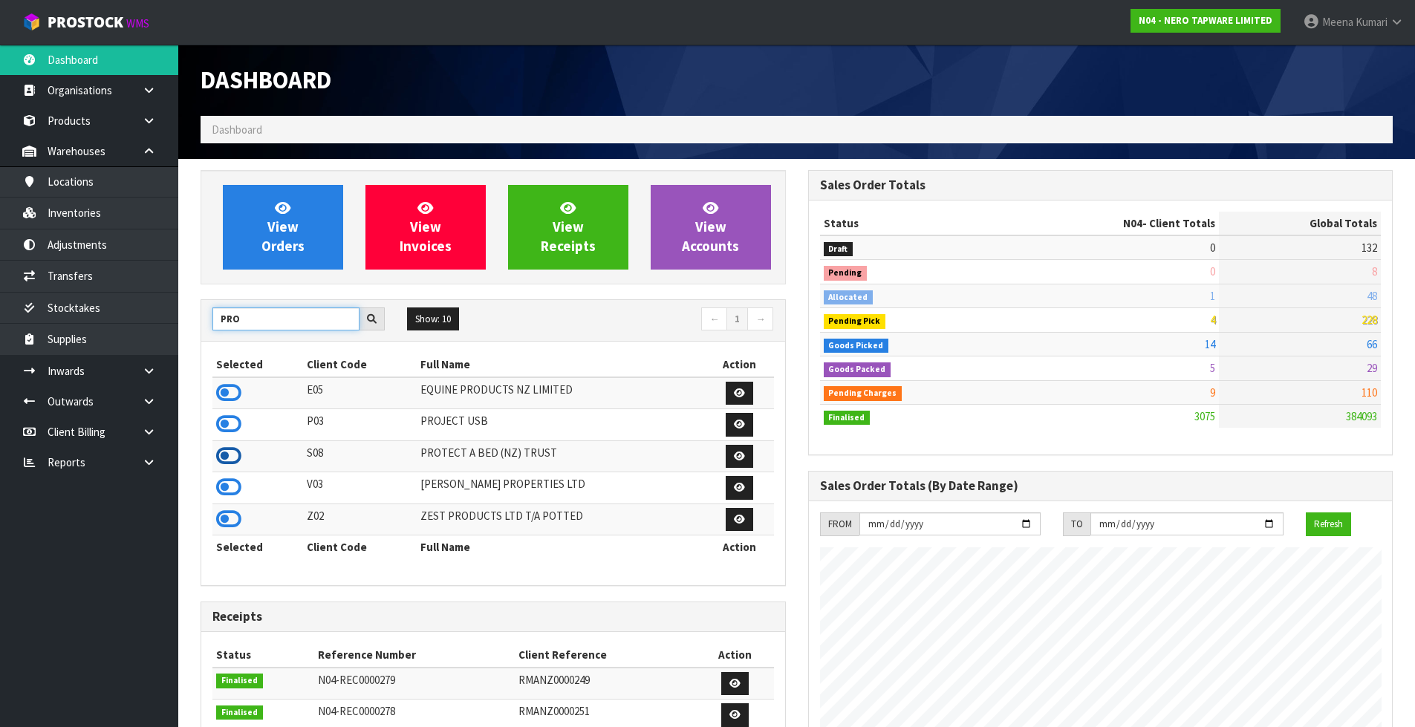
type input "PRO"
click at [227, 450] on icon at bounding box center [228, 456] width 25 height 22
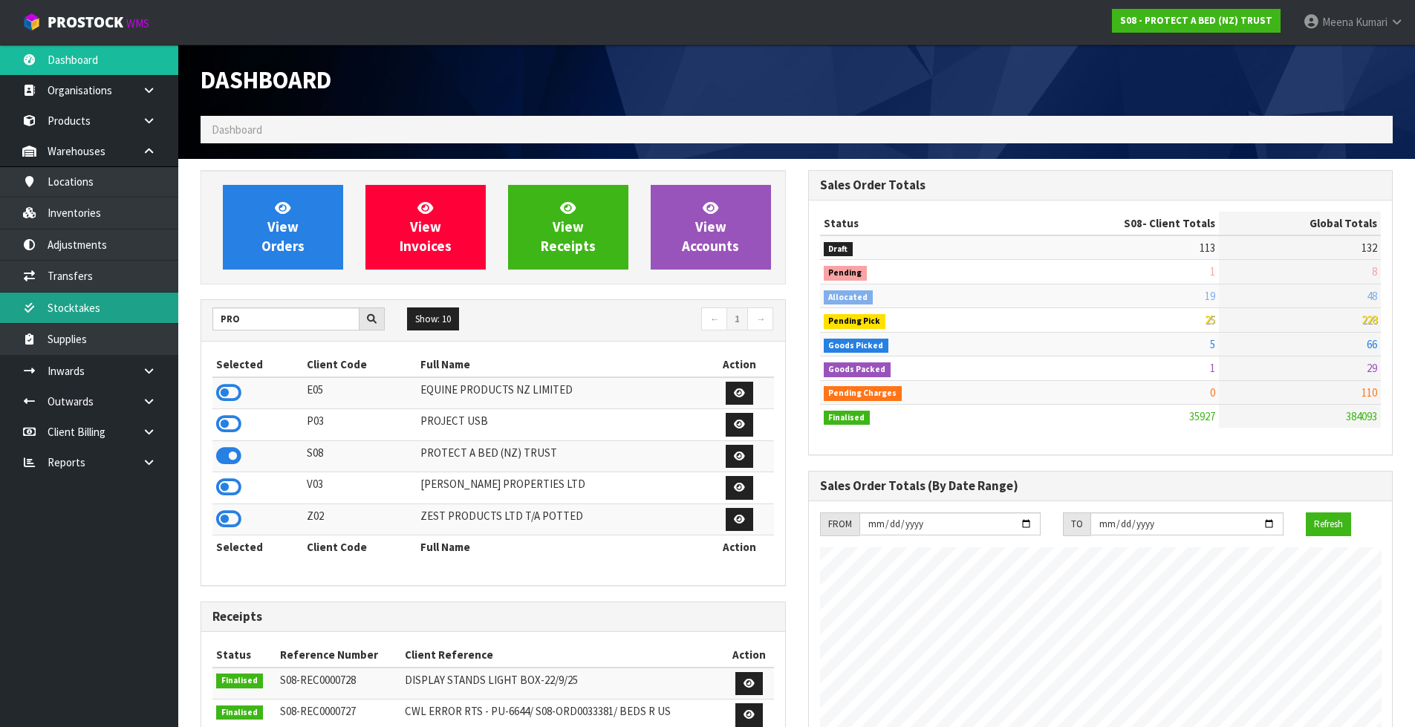
scroll to position [1125, 607]
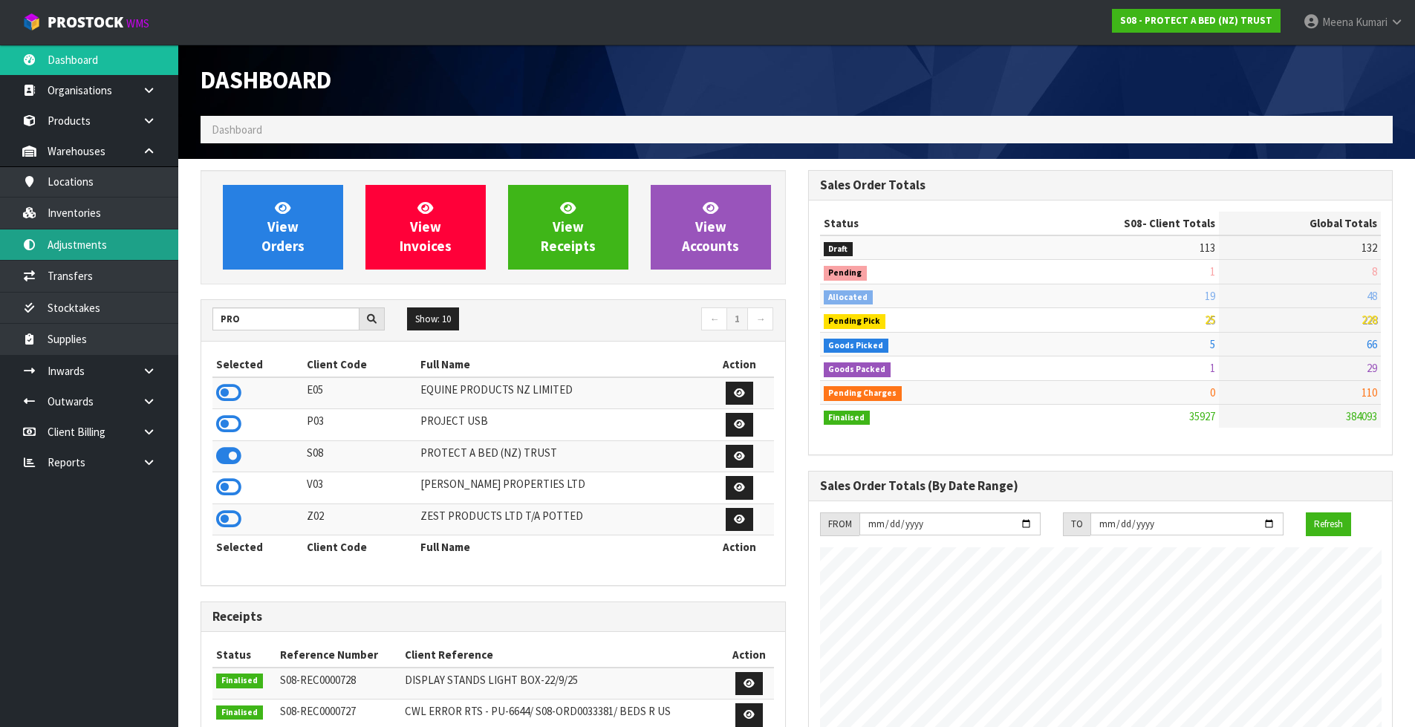
click at [106, 237] on link "Adjustments" at bounding box center [89, 244] width 178 height 30
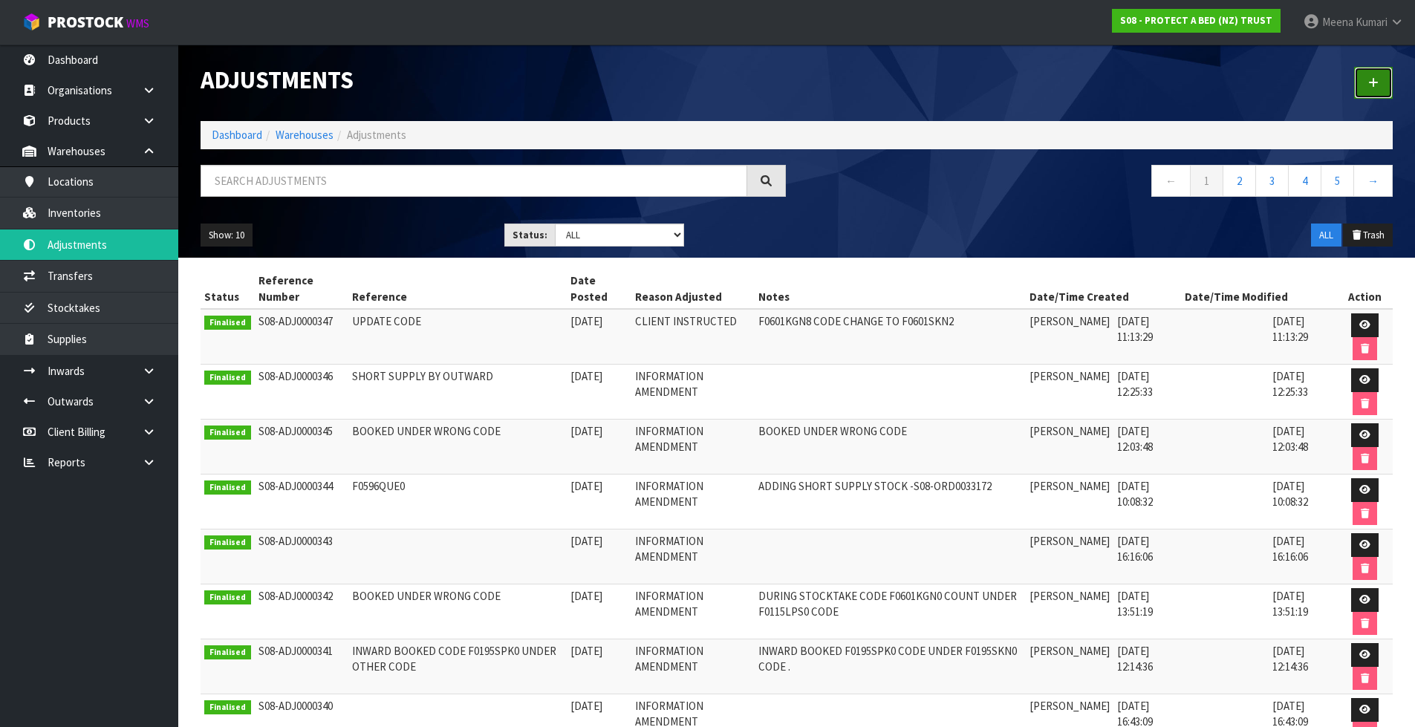
click at [1373, 79] on icon at bounding box center [1373, 82] width 10 height 11
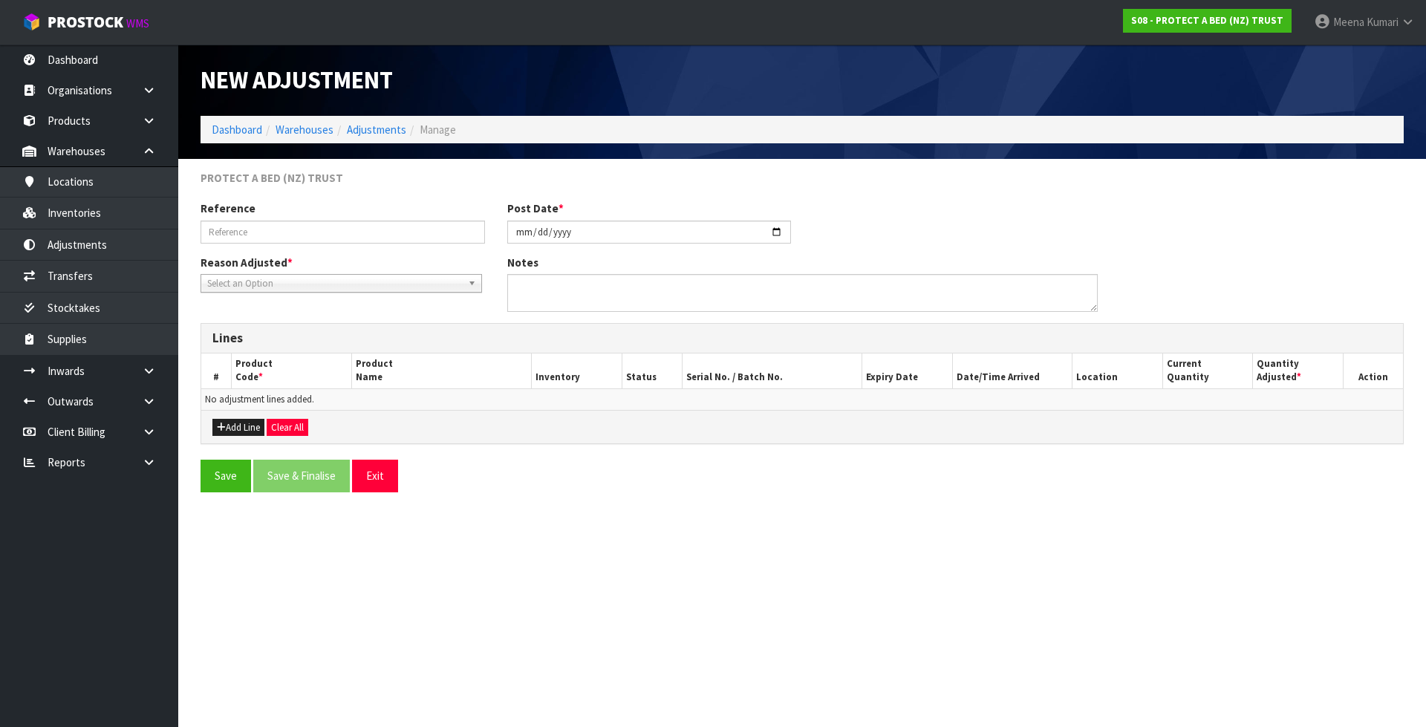
click at [284, 284] on span "Select an Option" at bounding box center [334, 284] width 255 height 18
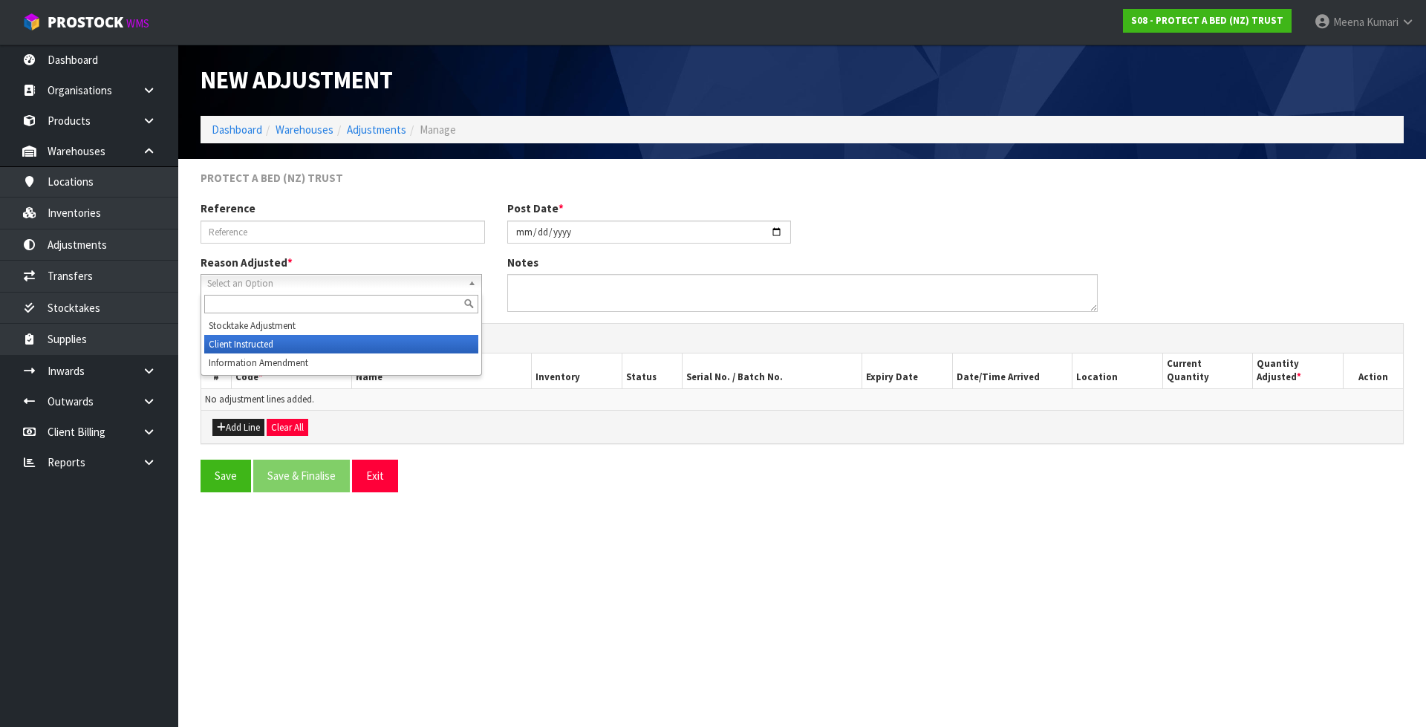
click at [275, 340] on li "Client Instructed" at bounding box center [341, 344] width 274 height 19
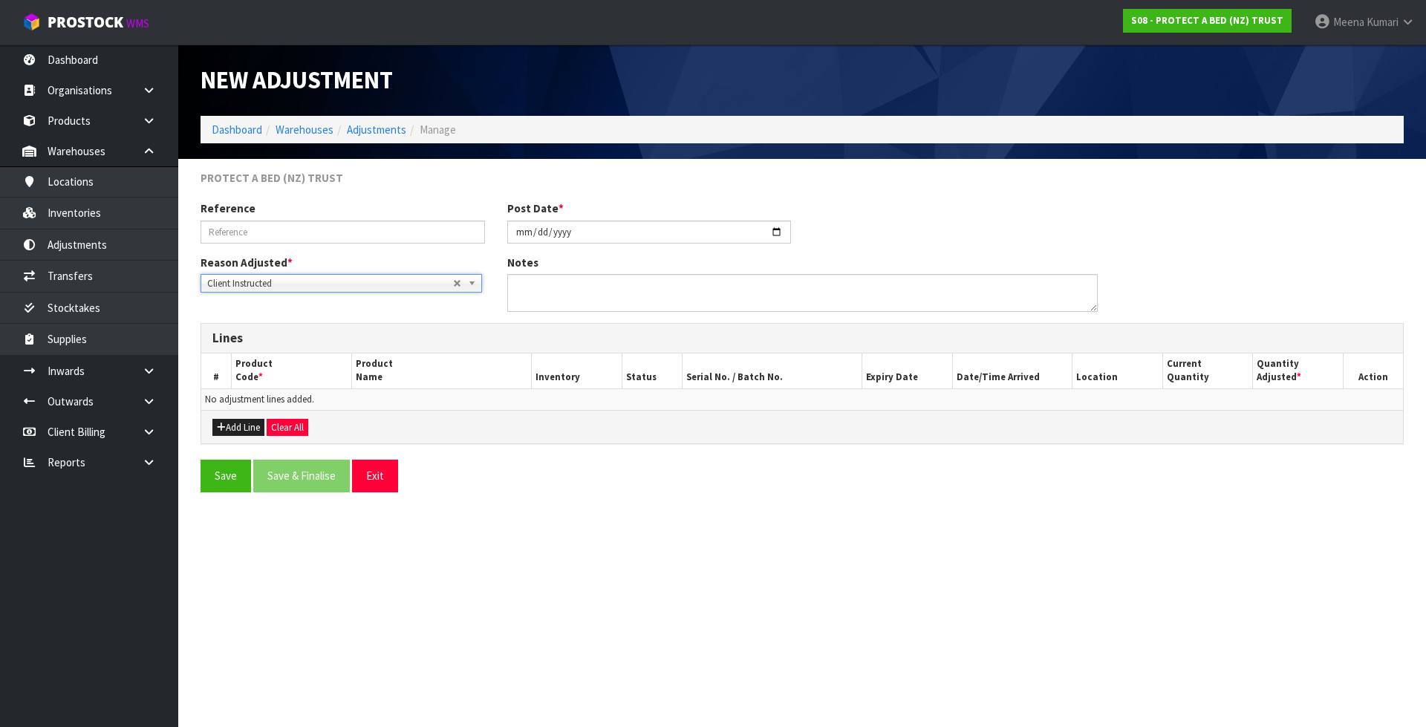
click at [273, 287] on span "Client Instructed" at bounding box center [330, 284] width 246 height 18
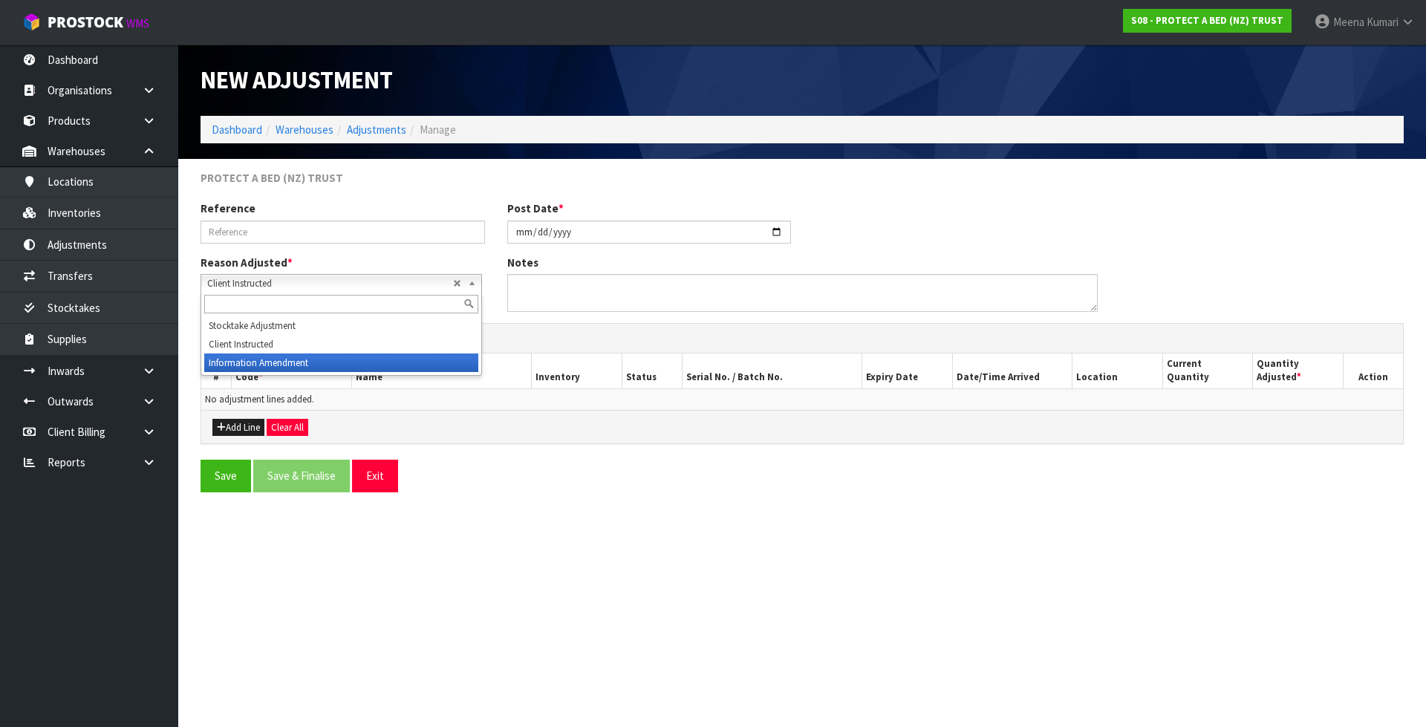
click at [258, 366] on li "Information Amendment" at bounding box center [341, 363] width 274 height 19
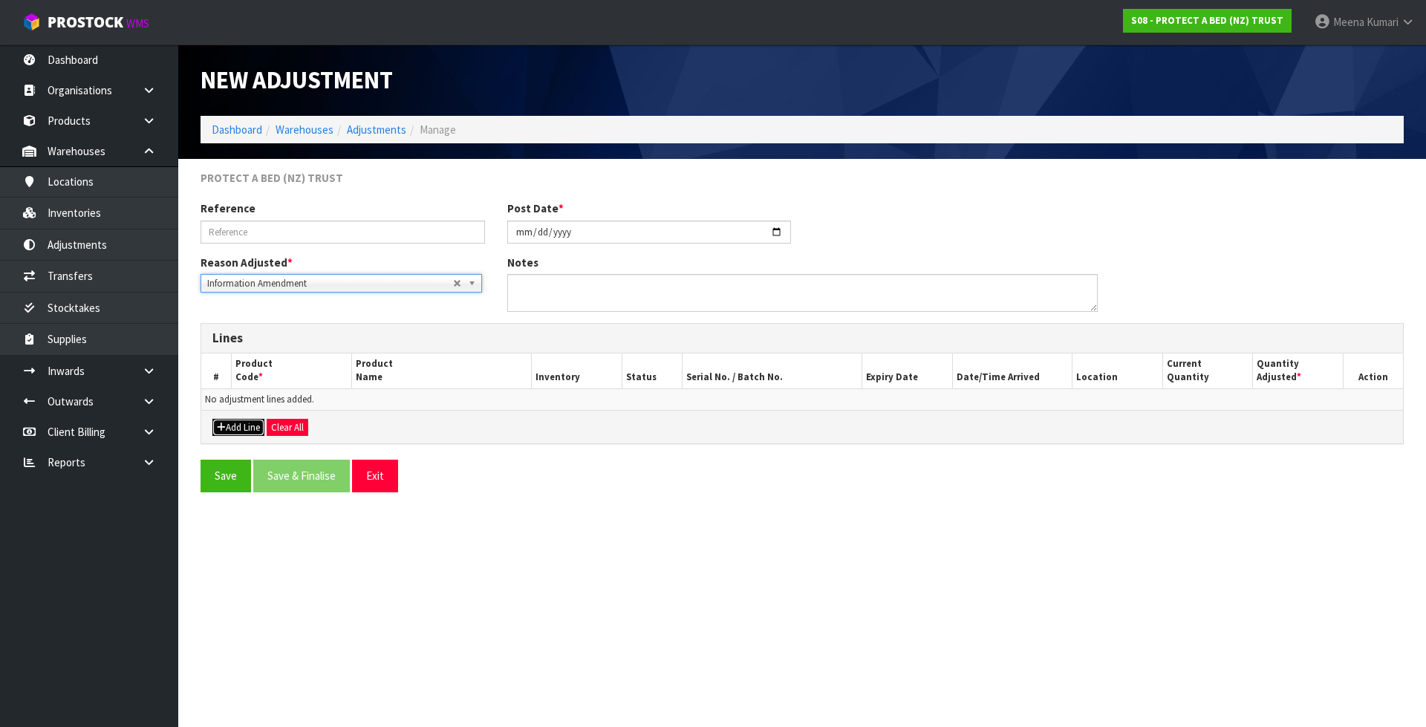
click at [242, 430] on button "Add Line" at bounding box center [238, 428] width 52 height 18
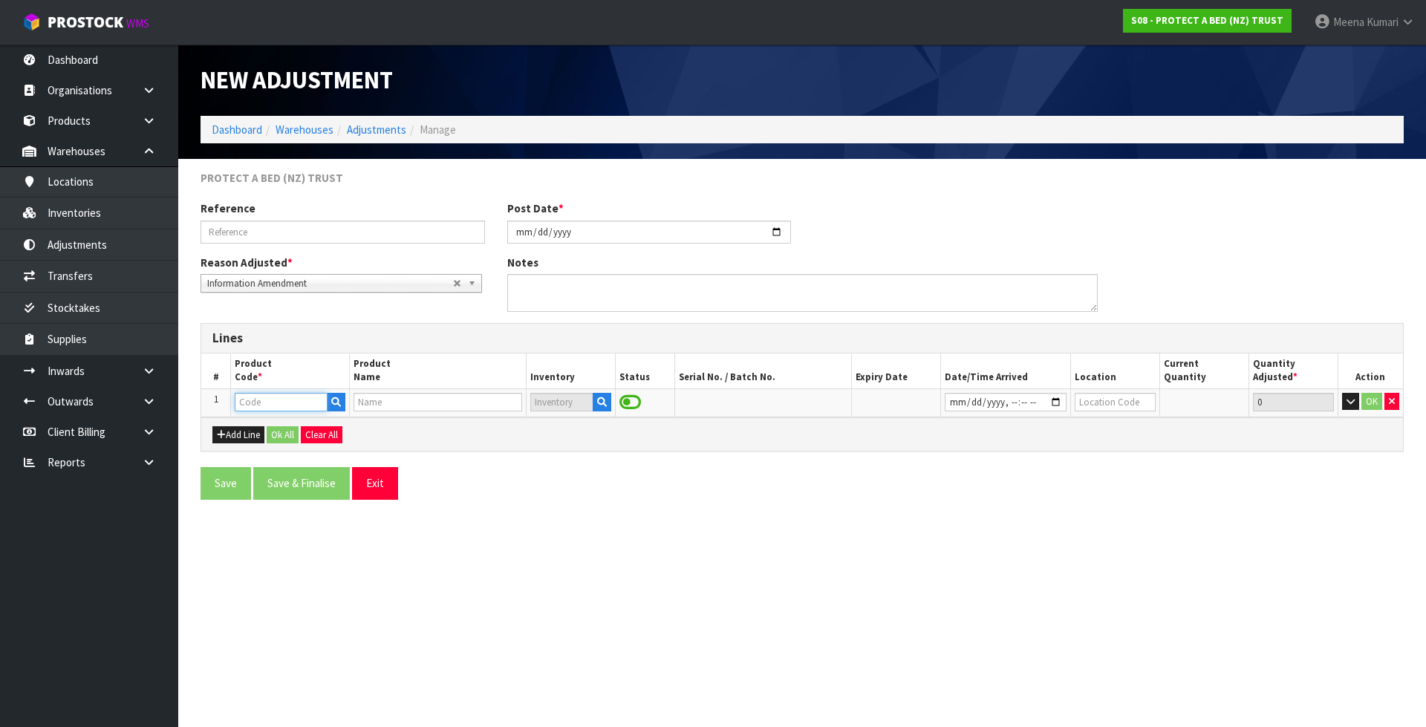
click at [270, 395] on input "text" at bounding box center [281, 402] width 92 height 19
type input "F0591QUE0"
type input "NATURES LUXE FRESCHE BXD MP QUE"
type input "F0591QUE0"
click at [602, 403] on icon "button" at bounding box center [602, 402] width 10 height 10
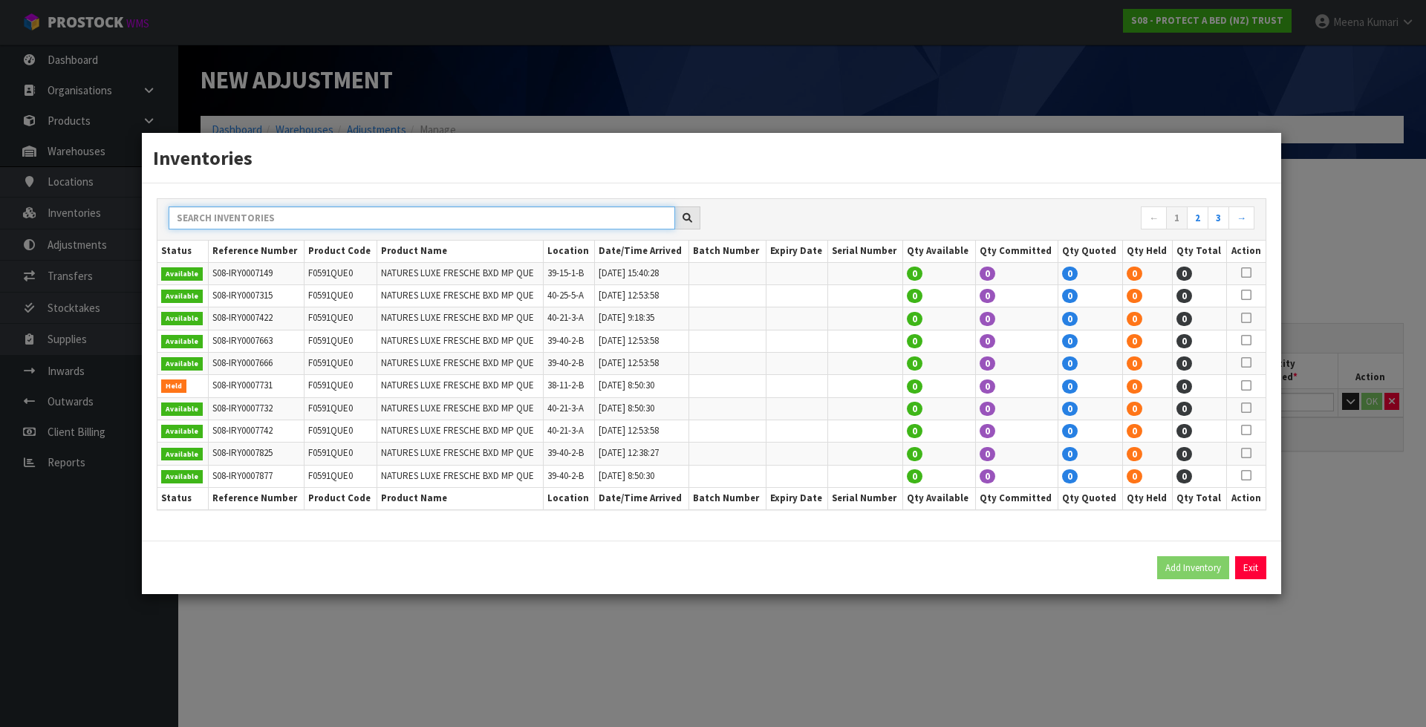
click at [536, 221] on input "text" at bounding box center [422, 217] width 507 height 23
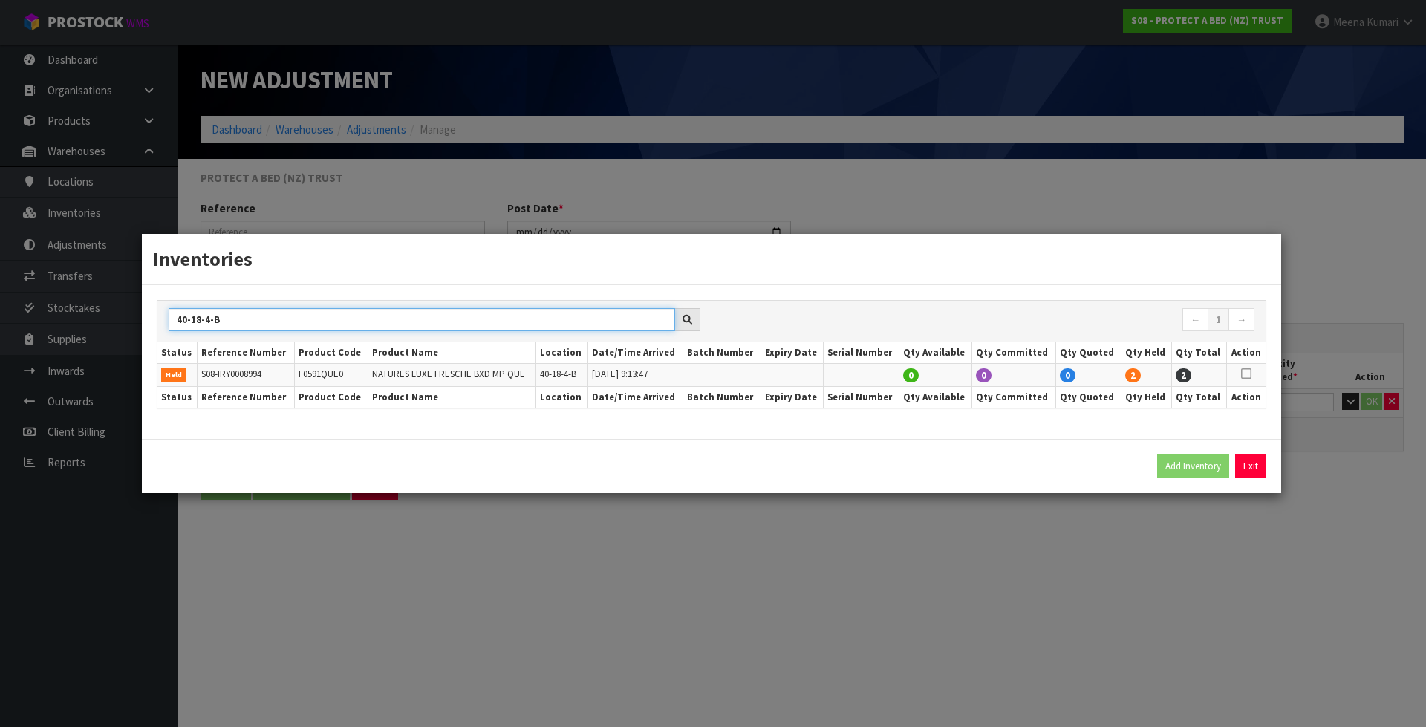
type input "40-18-4-B"
click at [1248, 374] on icon at bounding box center [1246, 374] width 10 height 1
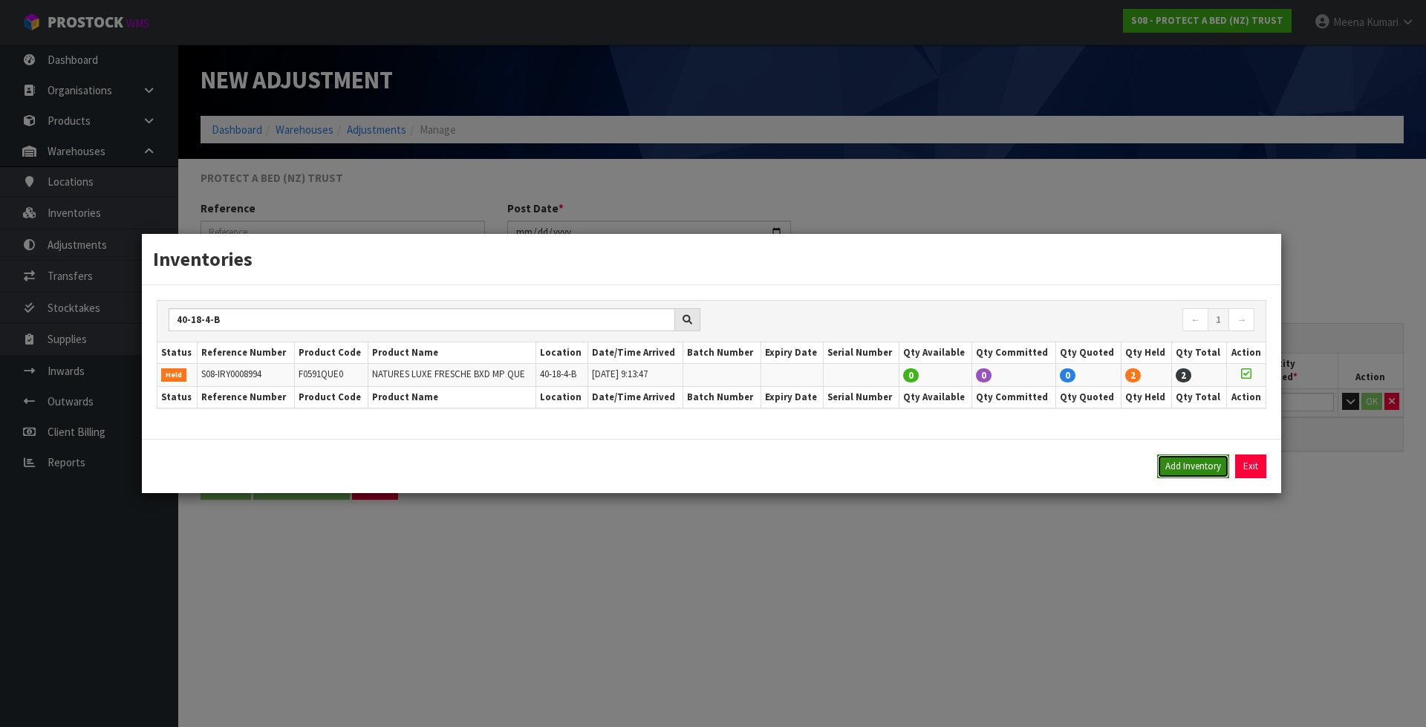
click at [1189, 466] on button "Add Inventory" at bounding box center [1193, 467] width 72 height 24
type input "S08-IRY0008994"
type input "2025-07-15T09:13:47"
type input "40-18-4-B"
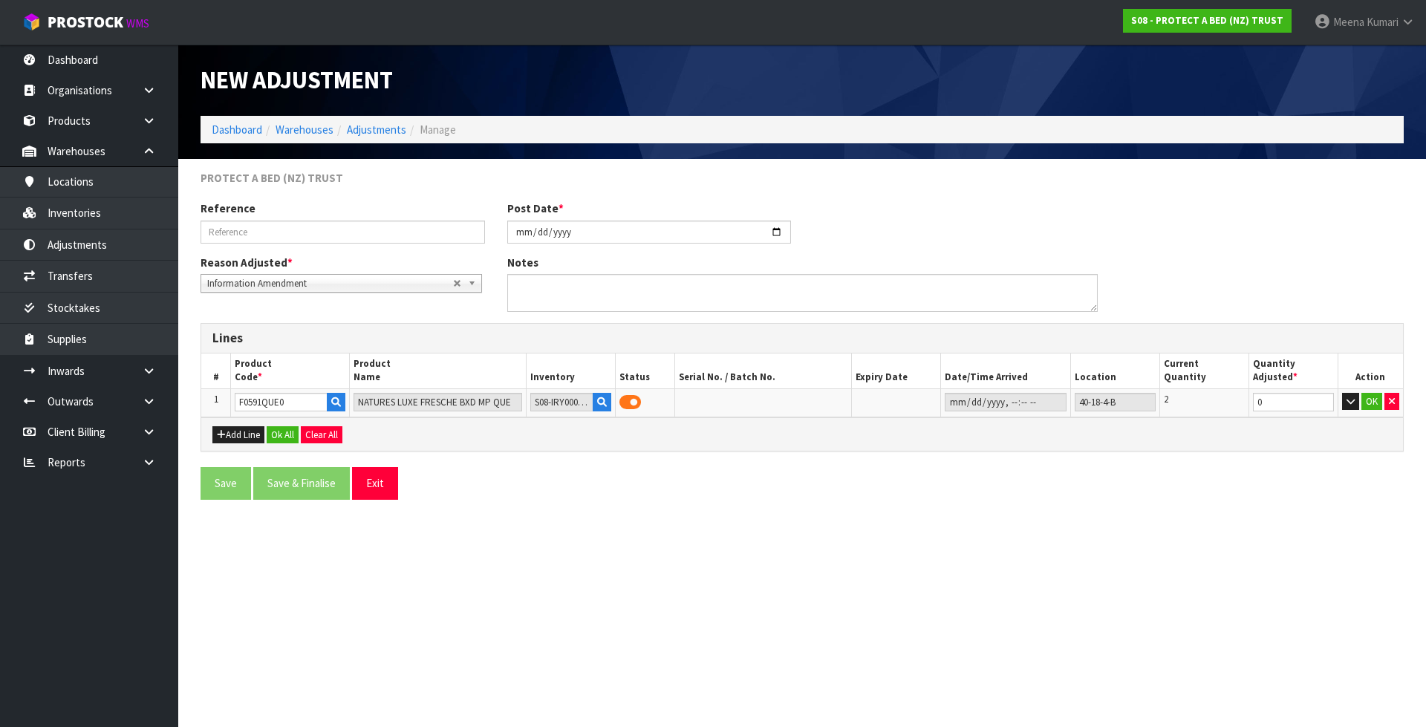
click at [616, 707] on section "New Adjustment Dashboard Warehouses Adjustments Manage PROTECT A BED (NZ) TRUST…" at bounding box center [713, 363] width 1426 height 727
click at [238, 443] on button "Add Line" at bounding box center [238, 435] width 52 height 18
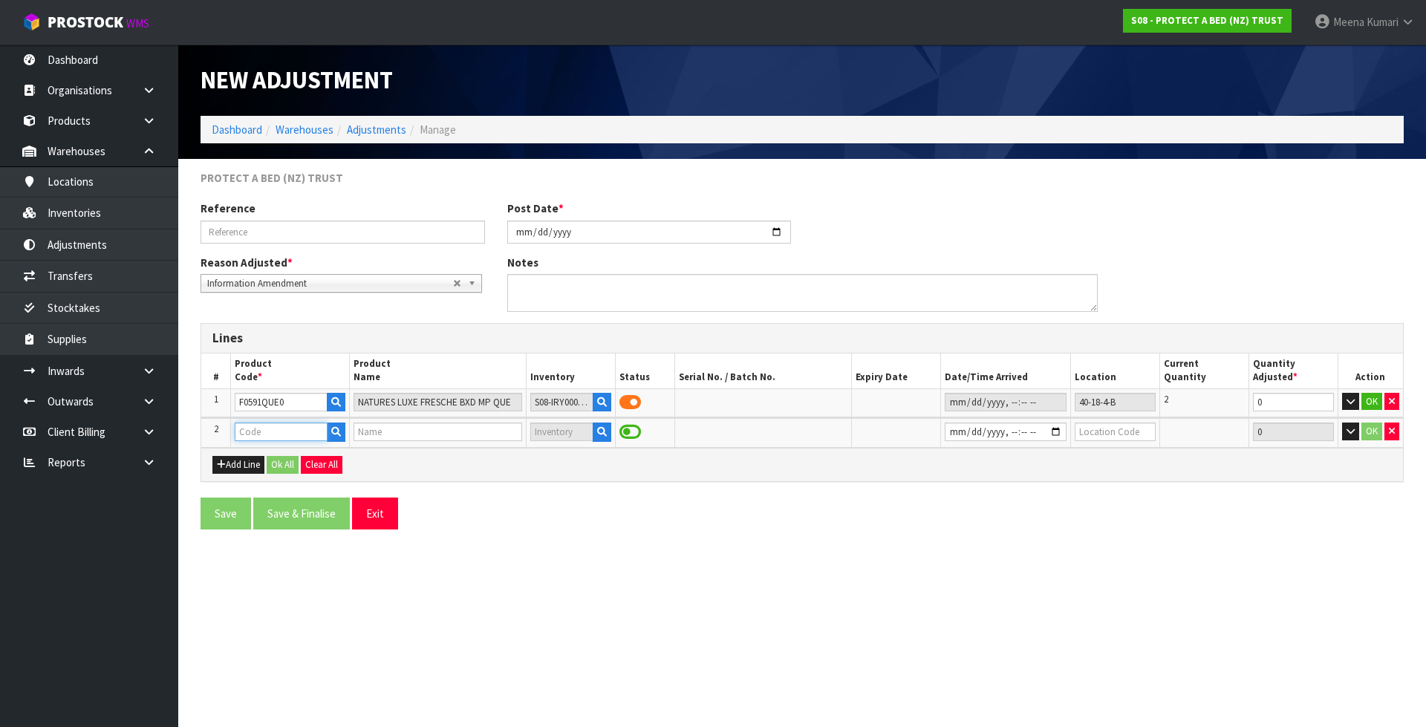
click at [251, 438] on input "text" at bounding box center [281, 432] width 92 height 19
paste input "F0090PPS0"
type input "F0090PPS0"
type input "FARMERS QUILTED COTTON PP"
type input "F0090PPS0"
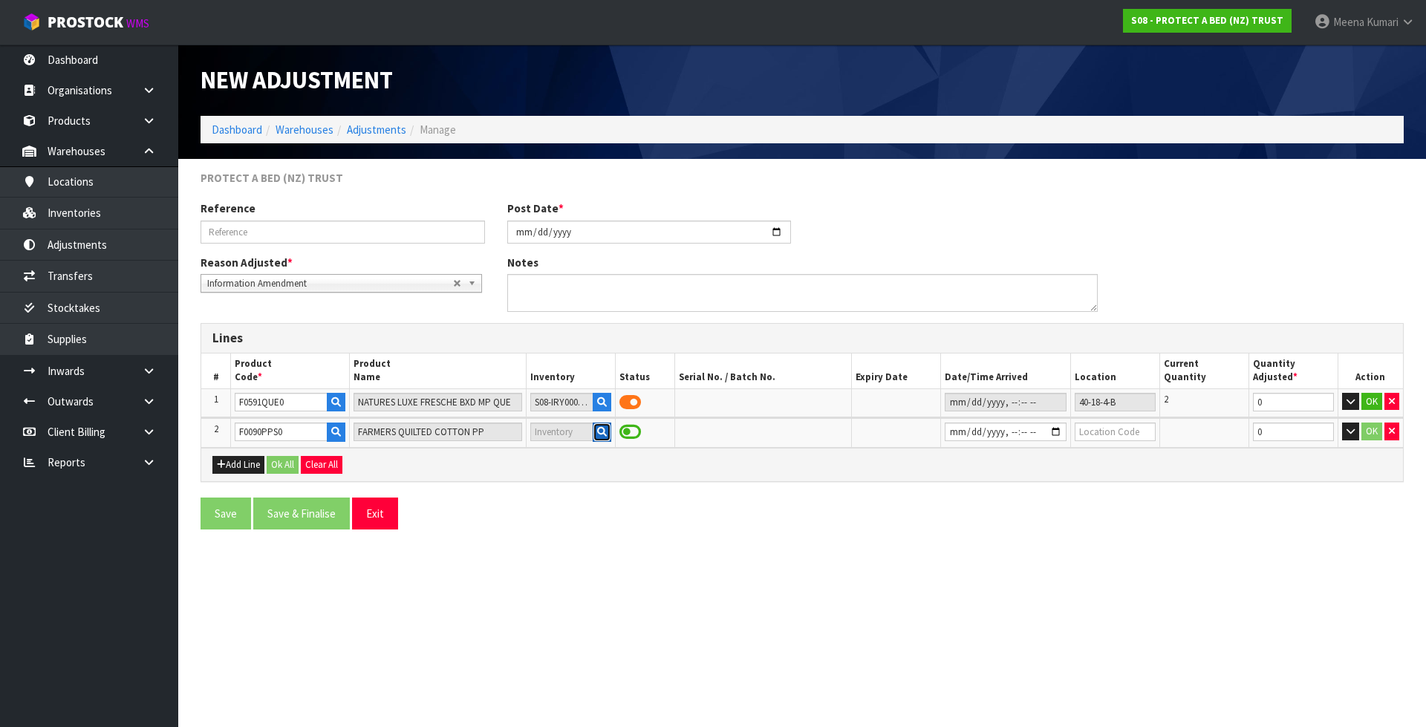
click at [597, 432] on icon "button" at bounding box center [602, 432] width 10 height 10
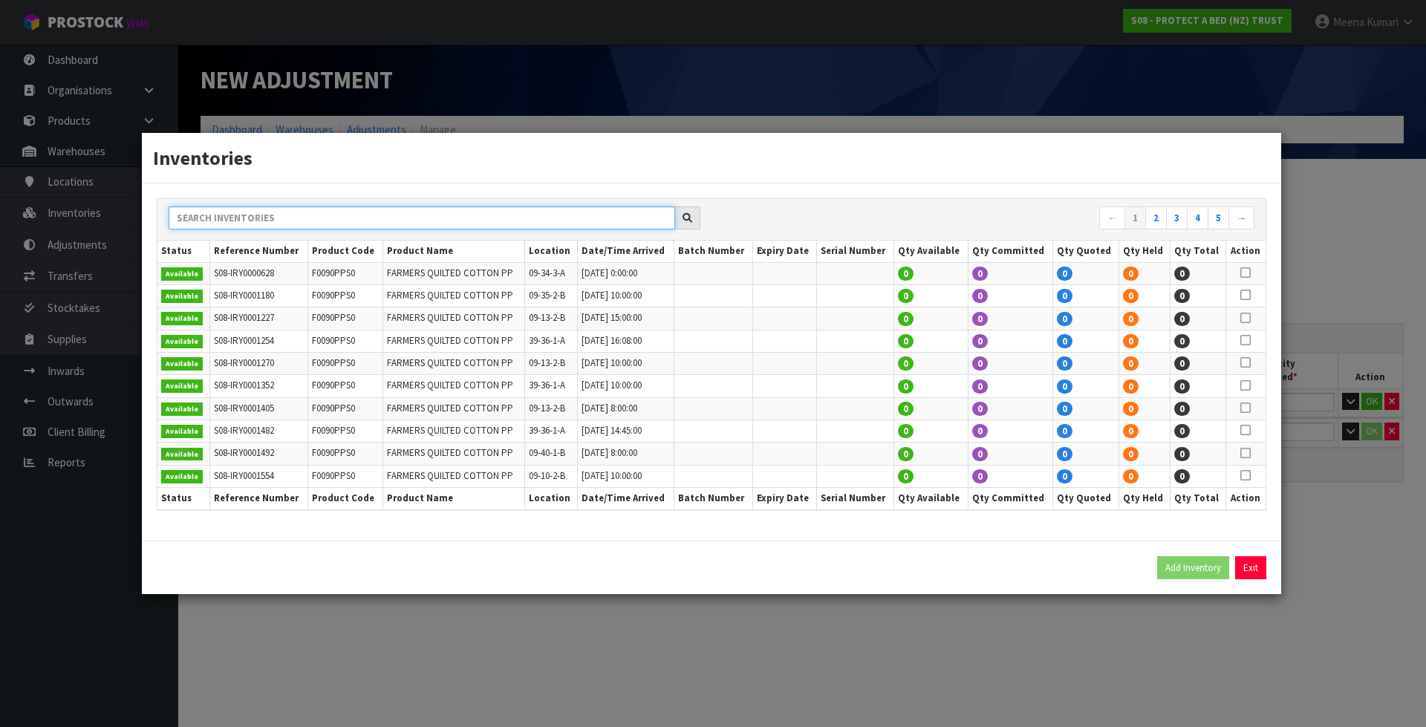
click at [411, 219] on input "text" at bounding box center [422, 217] width 507 height 23
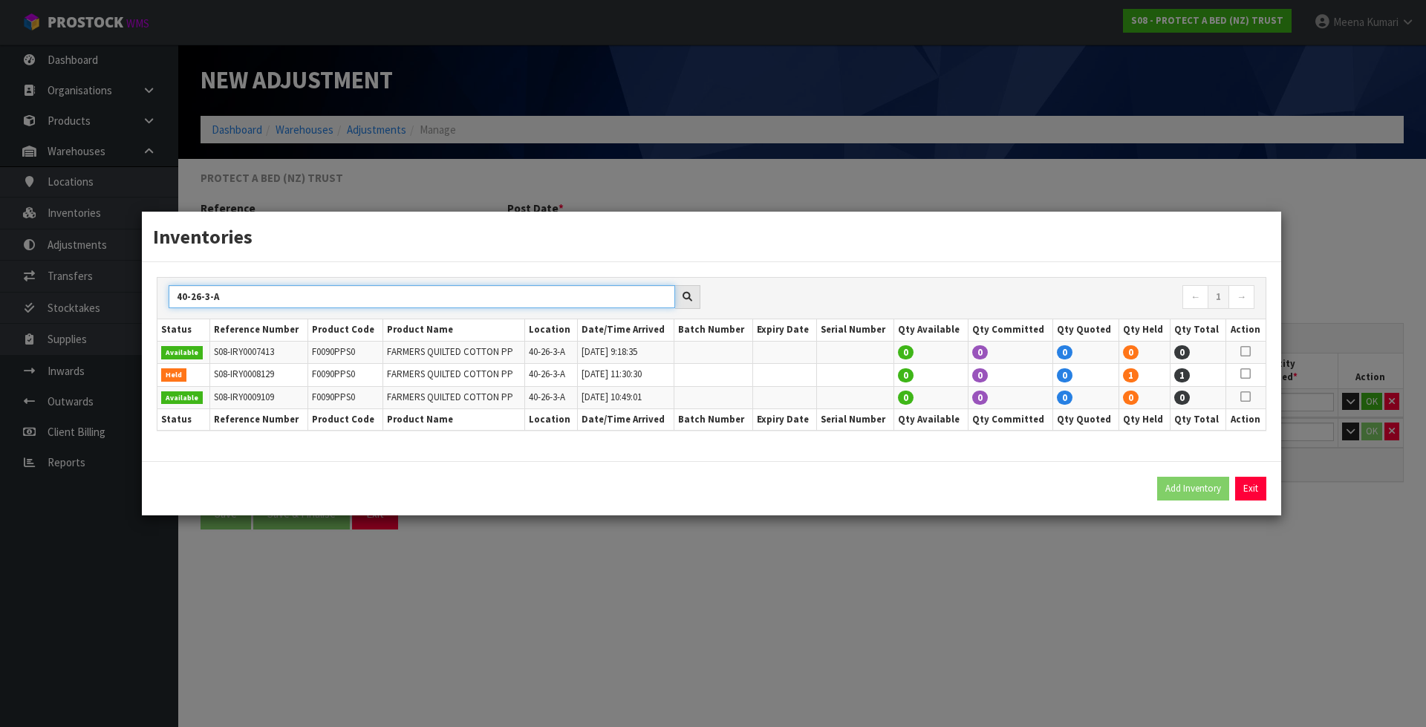
type input "40-26-3-A"
click at [1242, 374] on icon at bounding box center [1245, 374] width 10 height 1
click at [1188, 495] on button "Add Inventory" at bounding box center [1193, 489] width 72 height 24
type input "S08-IRY0008129"
type input "2025-02-04T11:30:30"
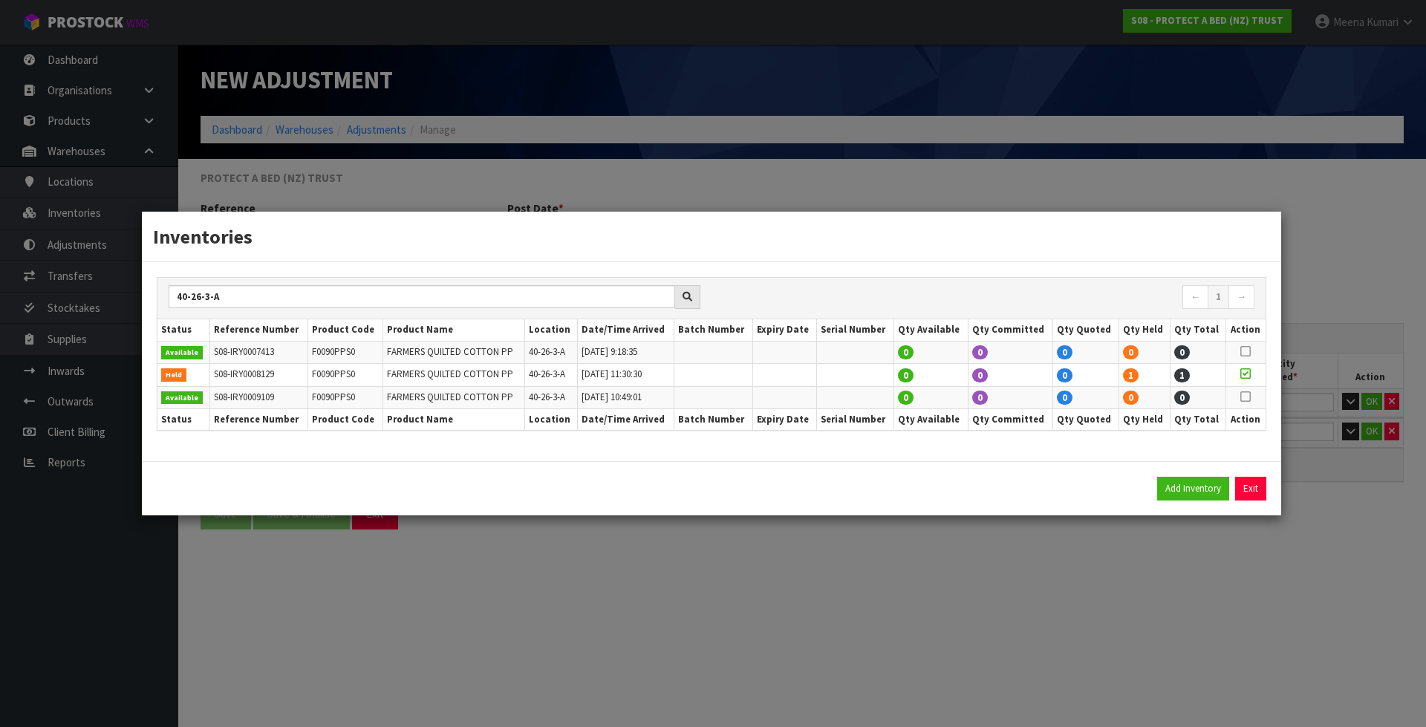
type input "40-26-3-A"
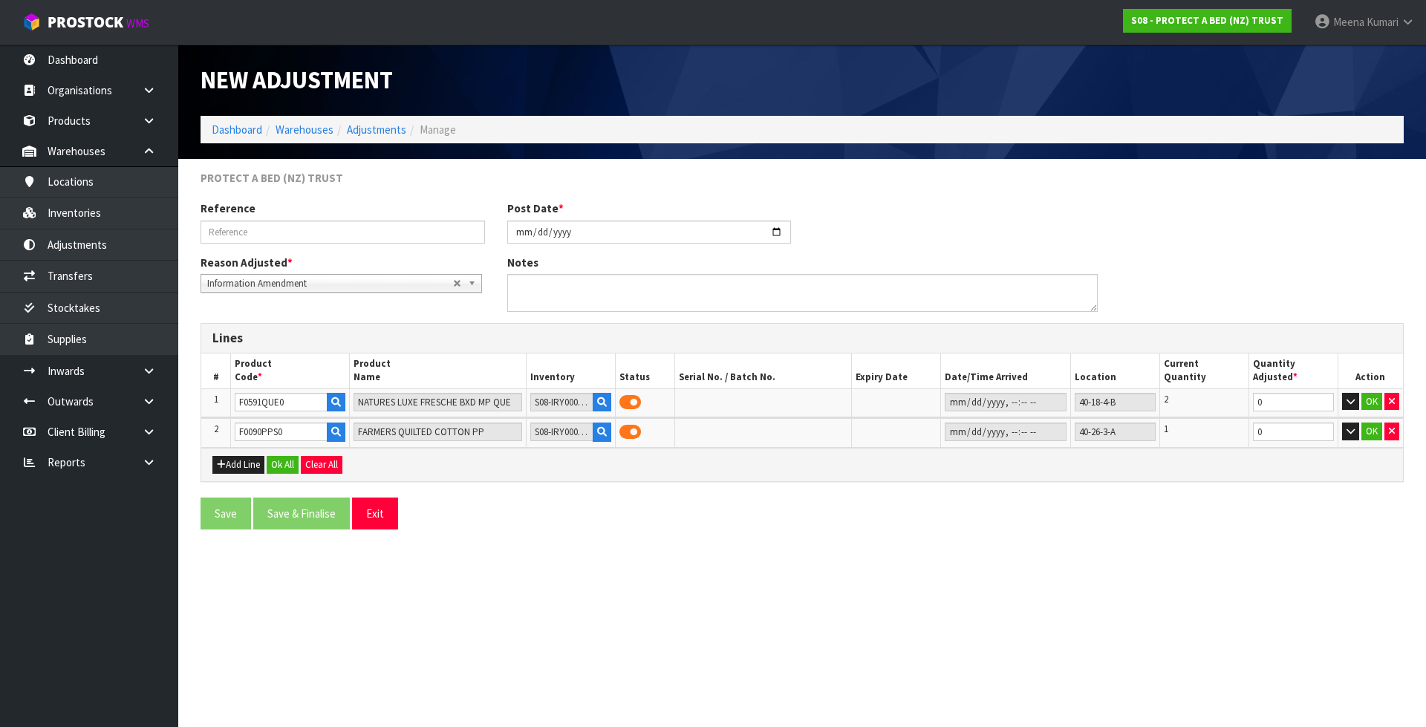
click at [1113, 561] on section "New Adjustment Dashboard Warehouses Adjustments Manage PROTECT A BED (NZ) TRUST…" at bounding box center [713, 363] width 1426 height 727
click at [248, 459] on button "Add Line" at bounding box center [238, 465] width 52 height 18
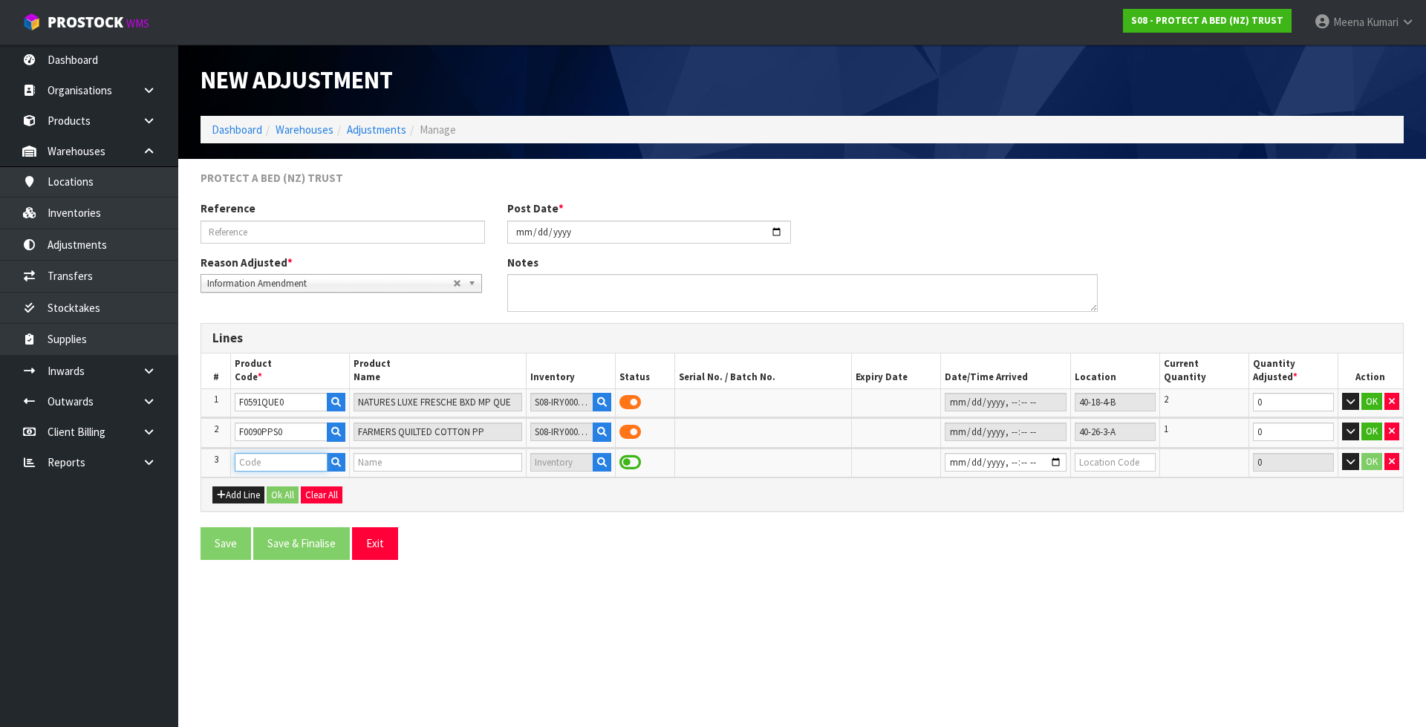
click at [262, 457] on input "text" at bounding box center [281, 462] width 92 height 19
paste input "F0412CLK0"
type input "F0412CLK0"
type input "SILKY TOUCH PEWTER CALI KING SHS 50CM"
type input "F0412CLK0"
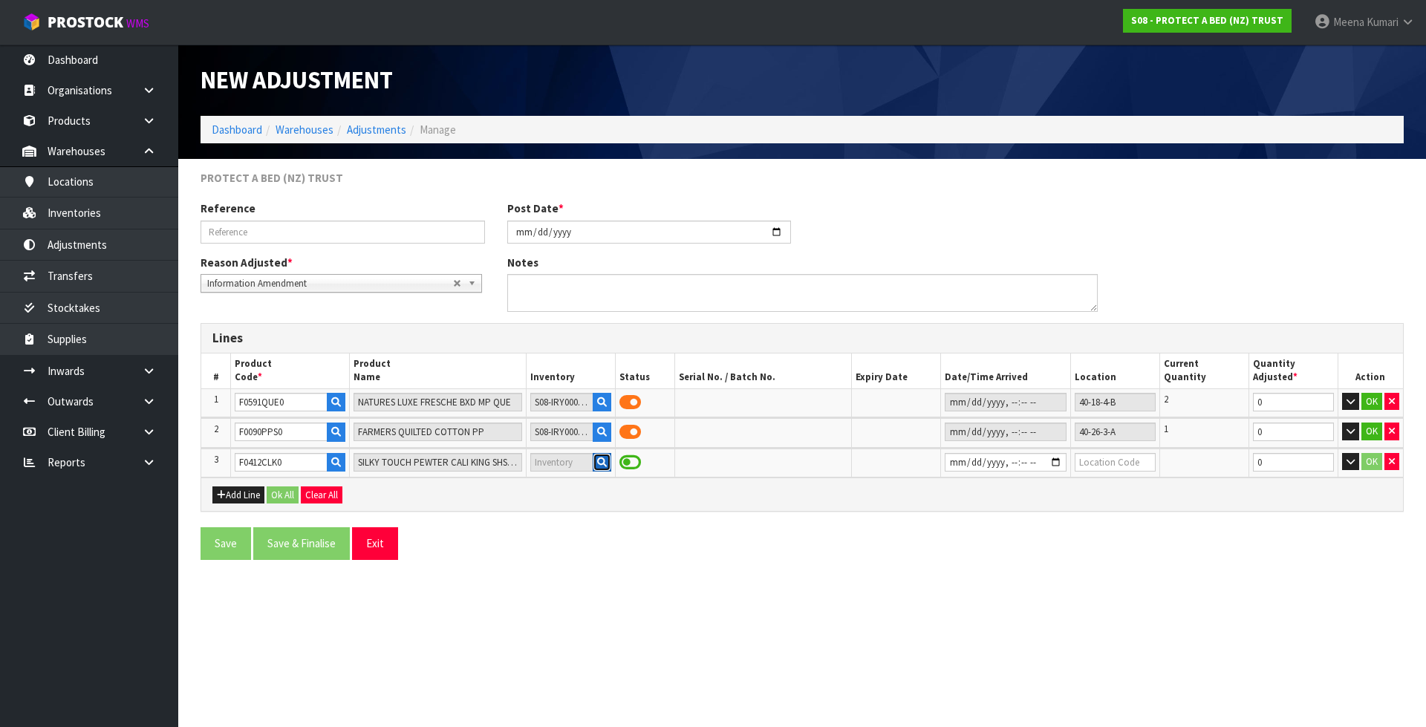
click at [593, 466] on button "button" at bounding box center [602, 462] width 19 height 19
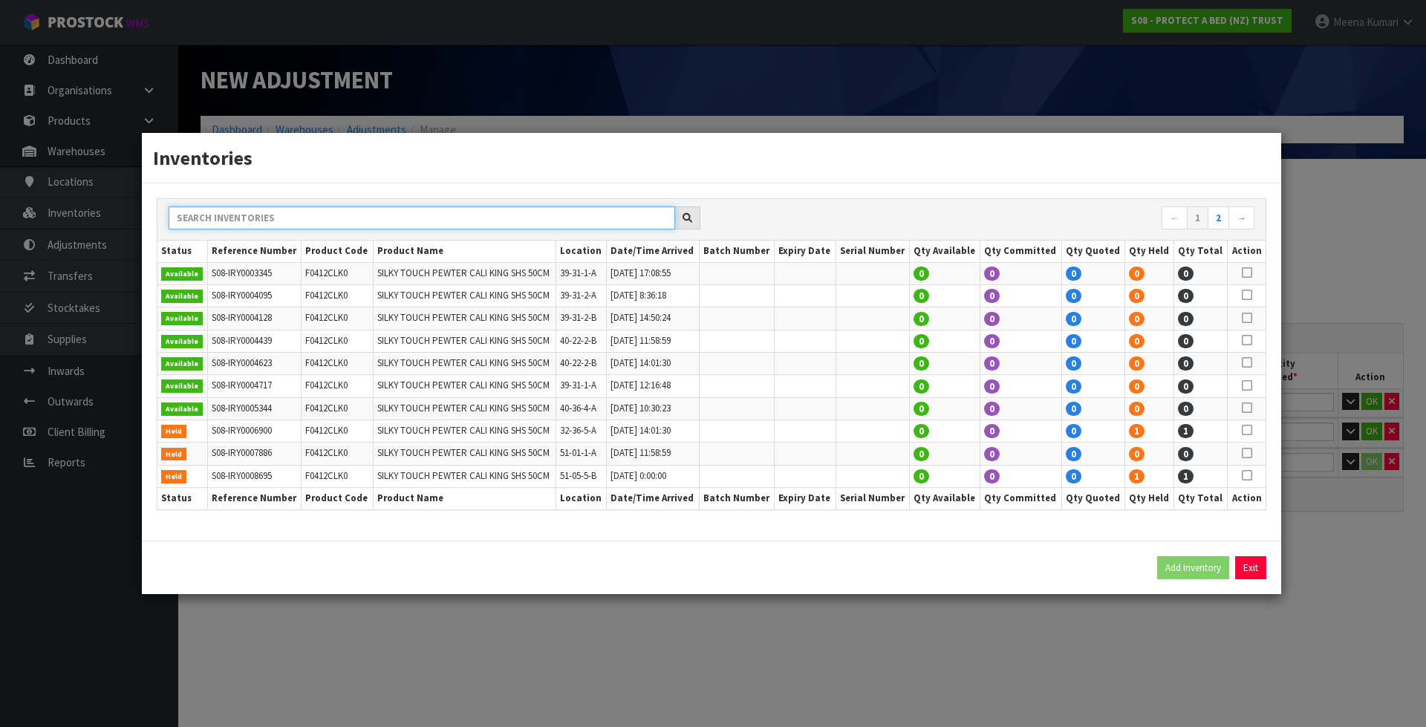
click at [367, 220] on input "text" at bounding box center [422, 217] width 507 height 23
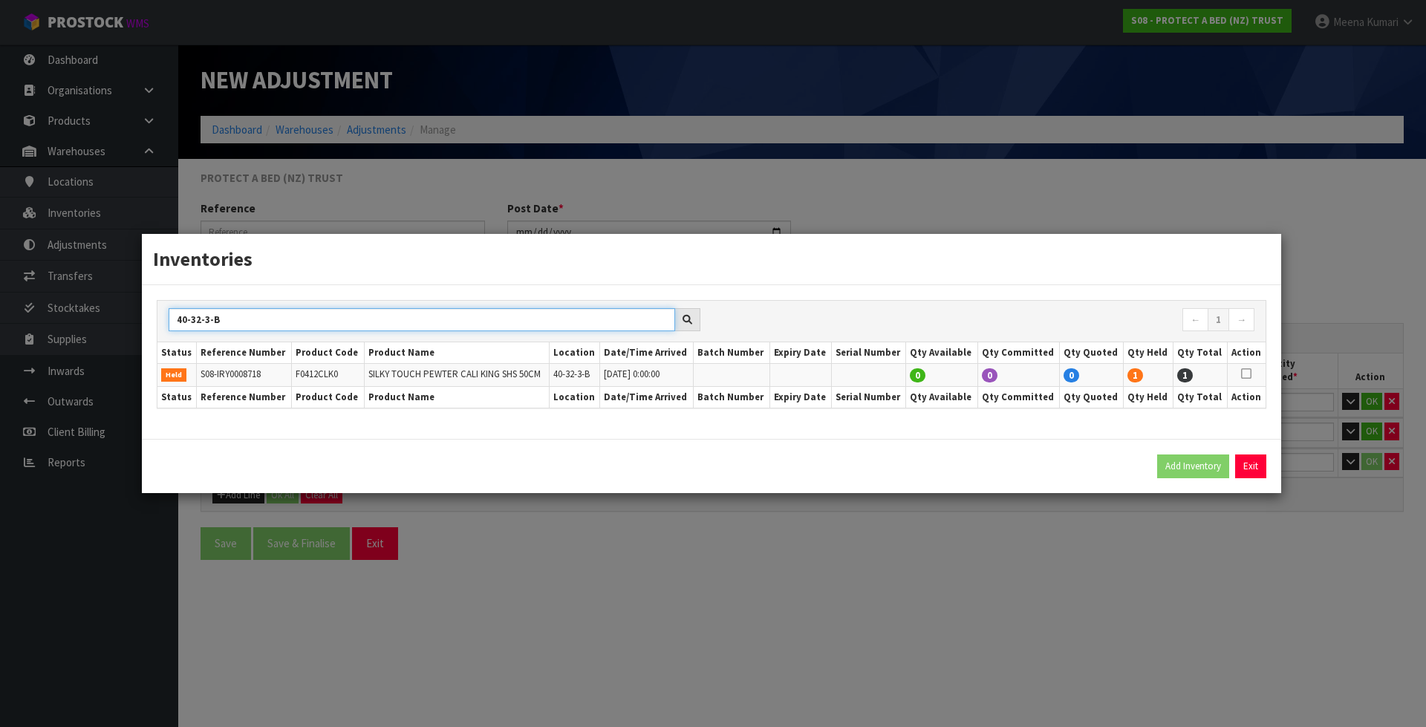
type input "40-32-3-B"
click at [1245, 374] on icon at bounding box center [1246, 374] width 10 height 1
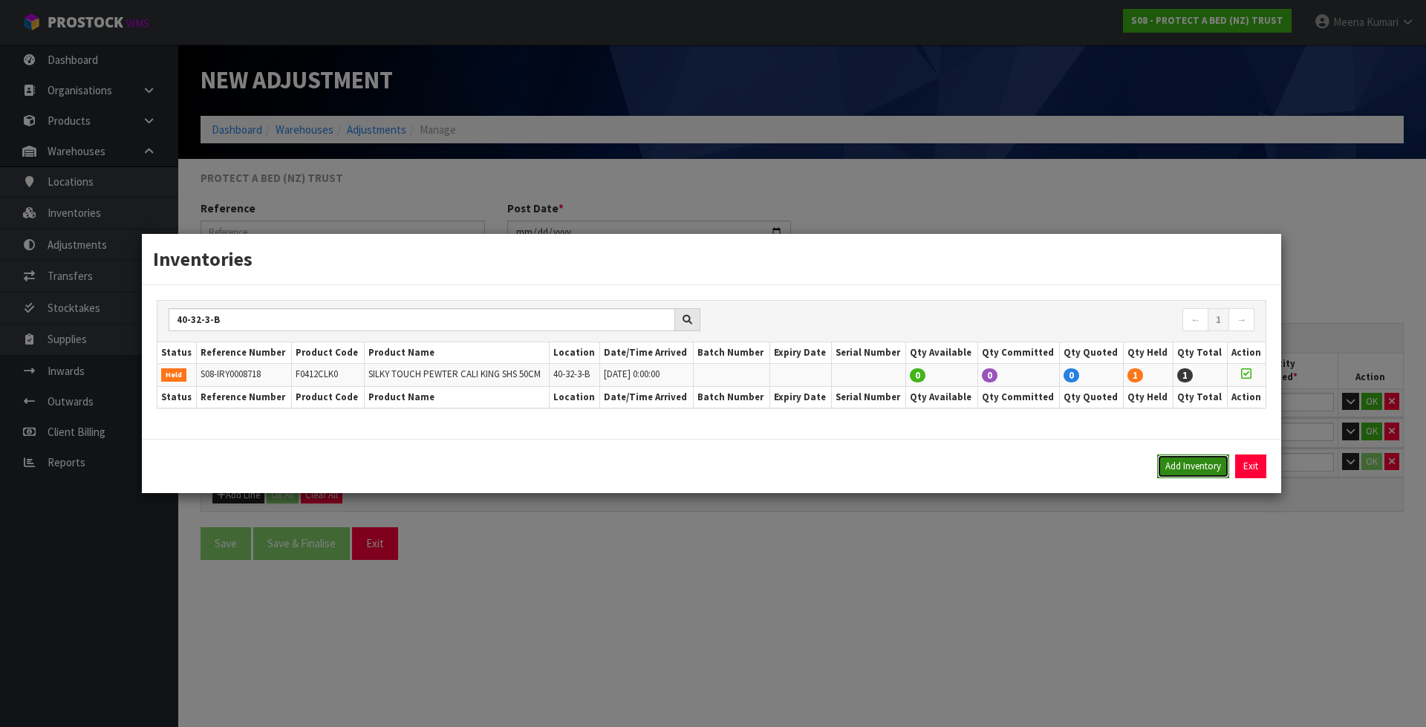
click at [1196, 469] on button "Add Inventory" at bounding box center [1193, 467] width 72 height 24
type input "S08-IRY0008718"
type input "2025-06-07T00:00"
type input "40-32-3-B"
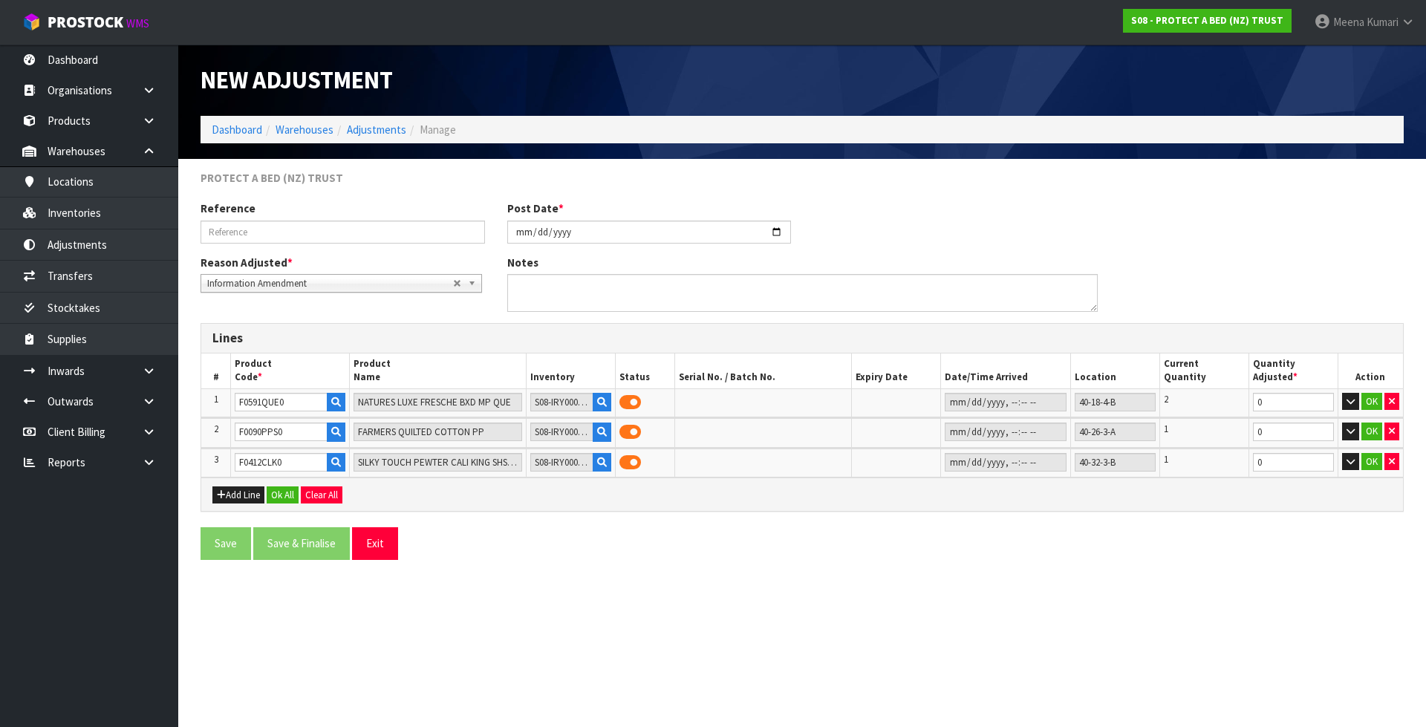
click at [1158, 567] on div "Save Save & Finalise Exit" at bounding box center [801, 548] width 1225 height 43
click at [233, 502] on button "Add Line" at bounding box center [238, 495] width 52 height 18
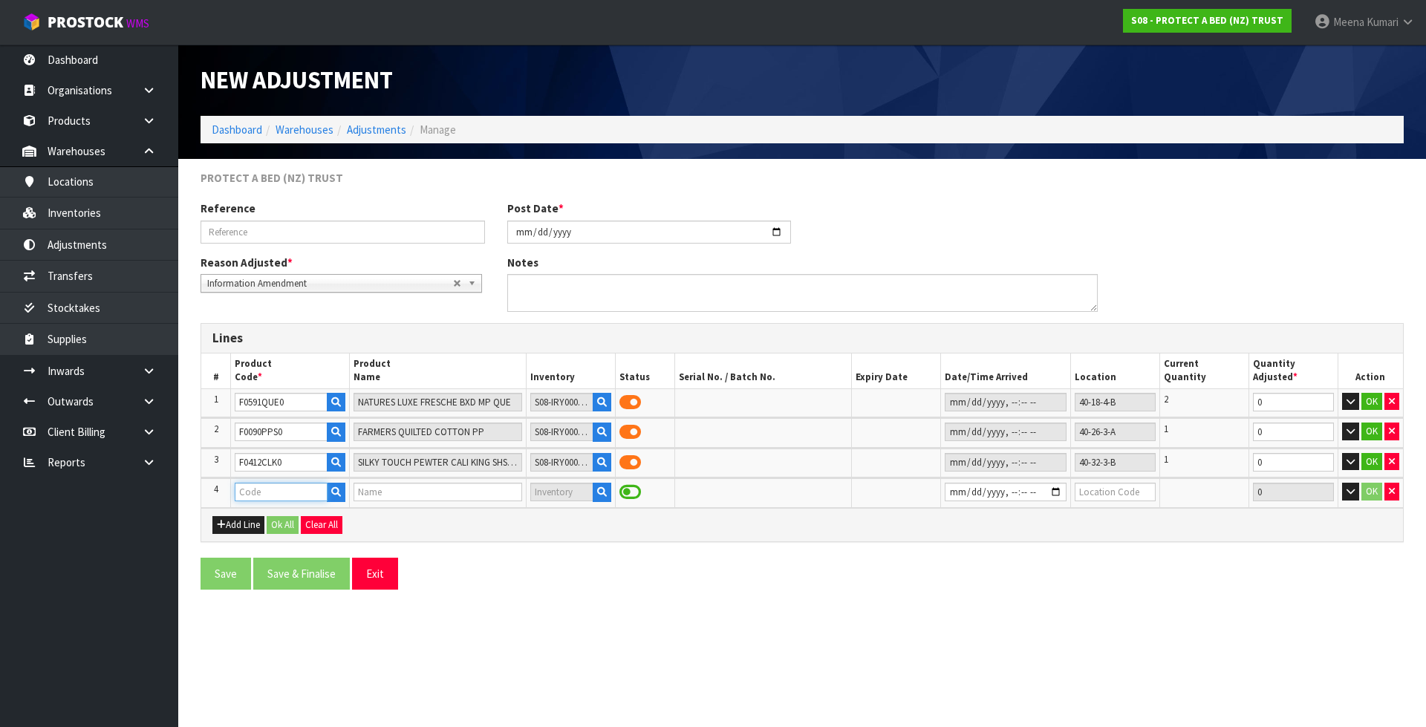
click at [269, 490] on input "text" at bounding box center [281, 492] width 92 height 19
paste input "F0591QUE0"
type input "F0591QUE0"
type input "NATURES LUXE FRESCHE BXD MP QUE"
type input "F0591QUE0"
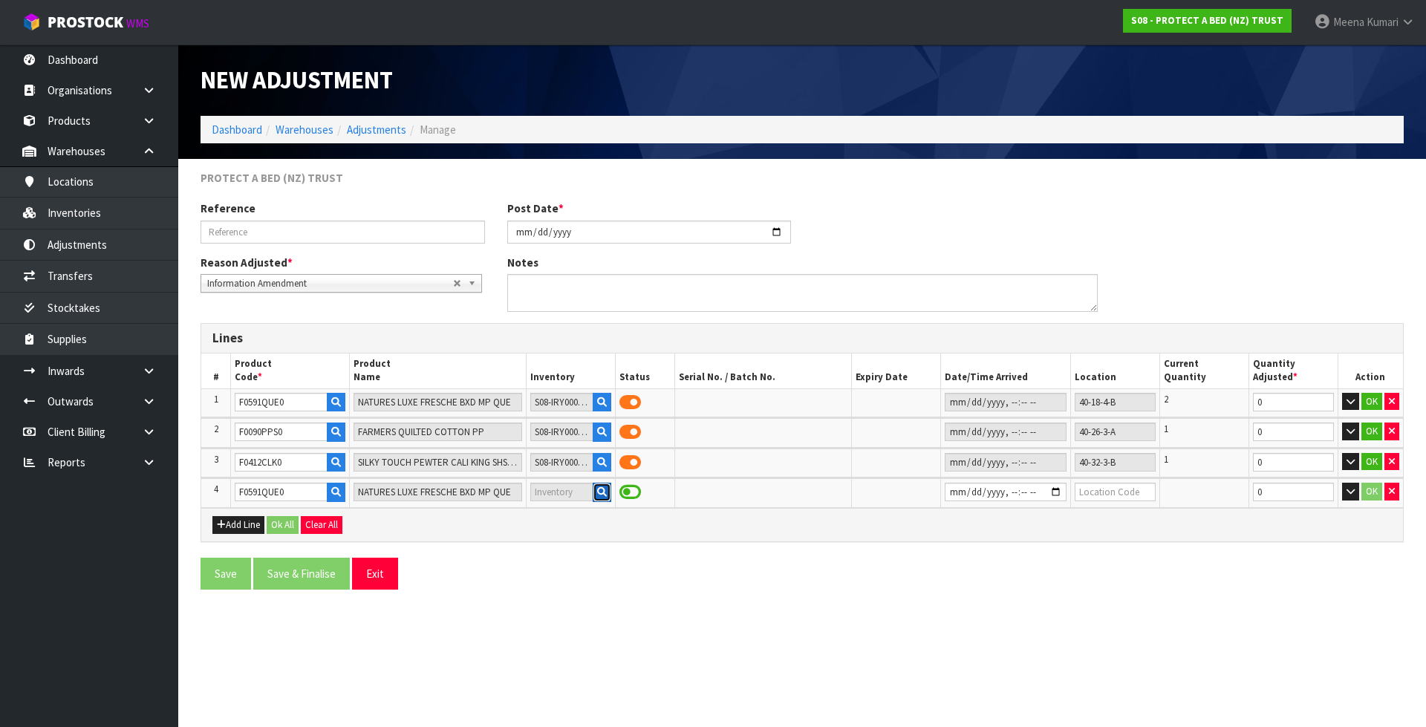
click at [599, 492] on icon "button" at bounding box center [602, 492] width 10 height 10
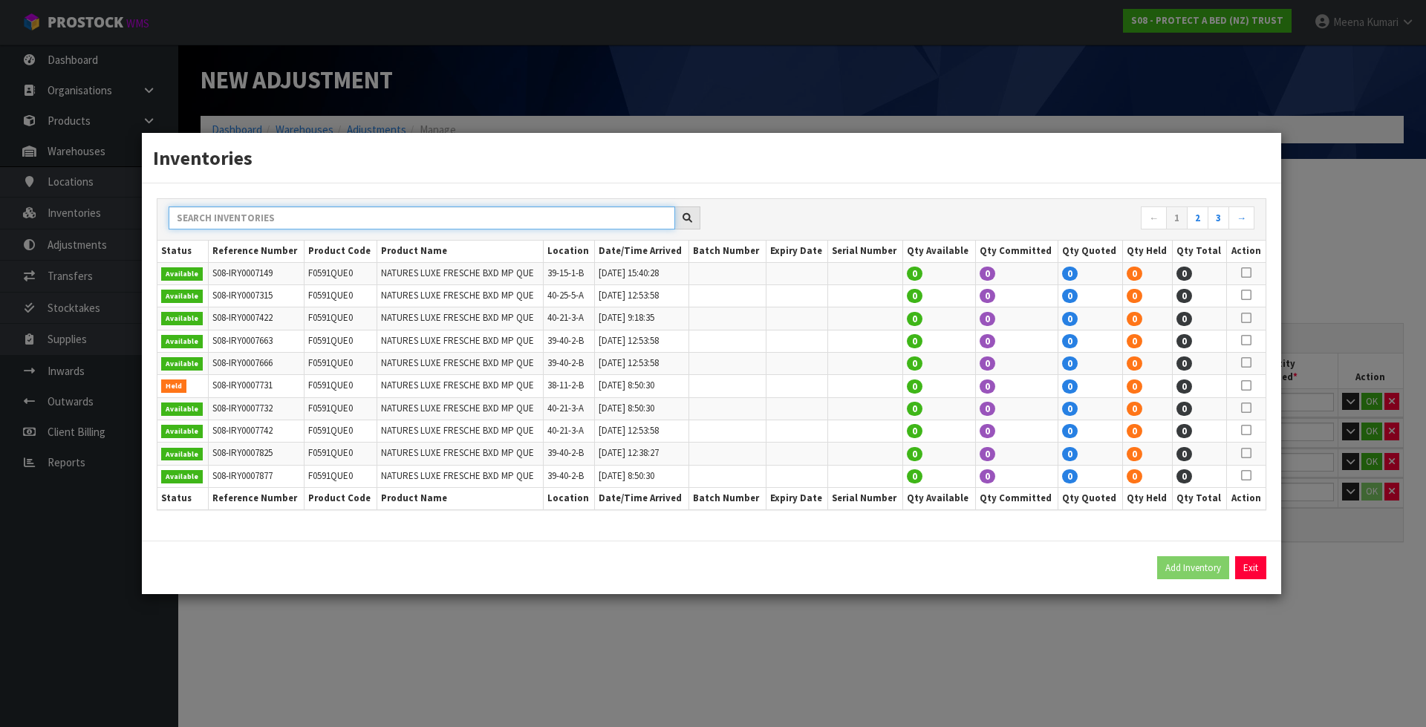
click at [445, 228] on input "text" at bounding box center [422, 217] width 507 height 23
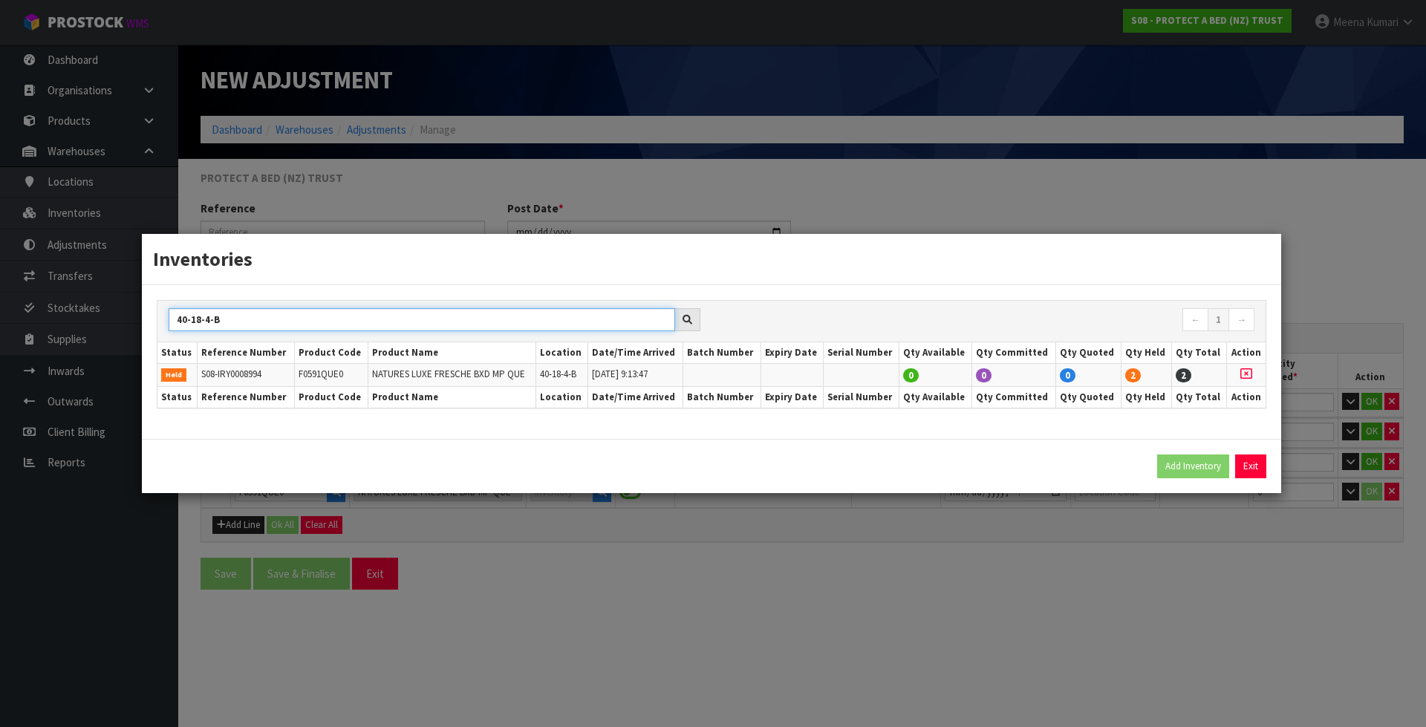
type input "40-18-4-B"
click at [1240, 374] on icon at bounding box center [1246, 374] width 12 height 1
click at [1246, 374] on icon at bounding box center [1246, 374] width 12 height 1
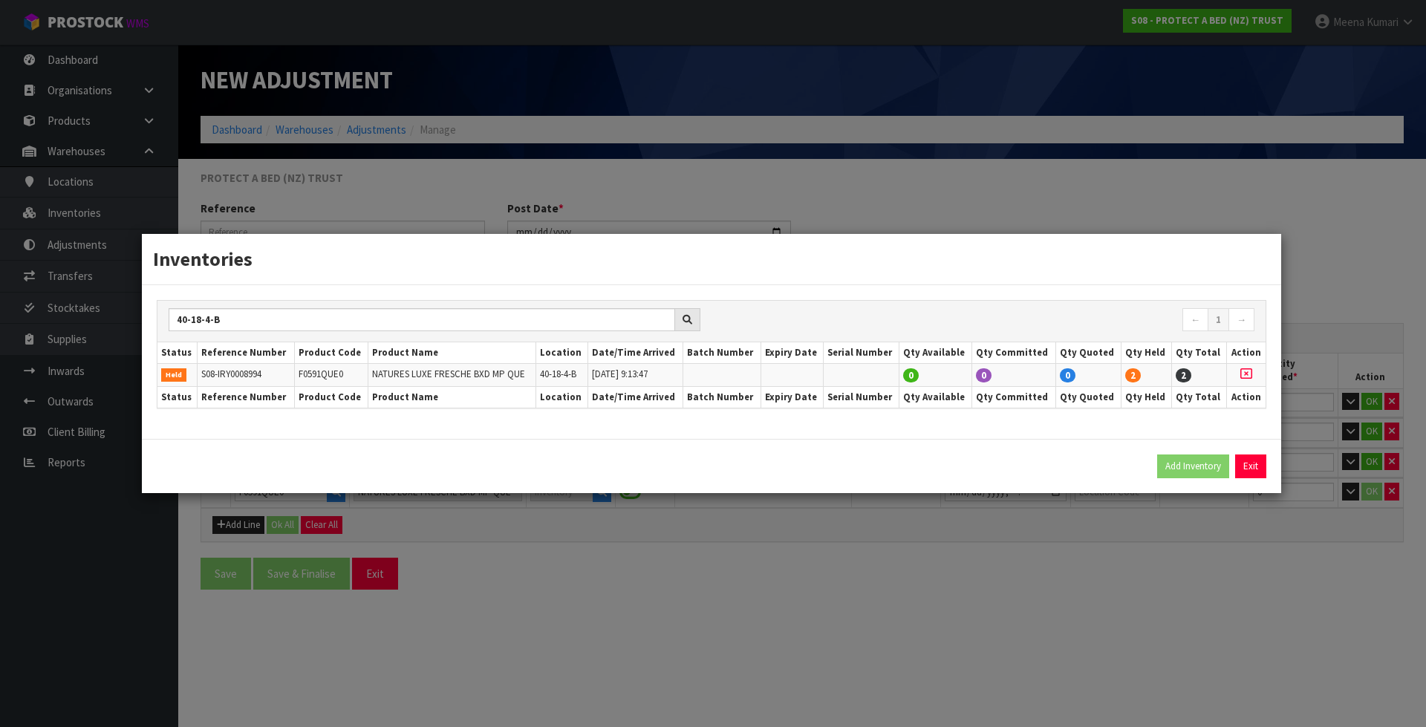
click at [1246, 374] on icon at bounding box center [1246, 374] width 12 height 1
click at [1242, 374] on icon at bounding box center [1246, 374] width 12 height 1
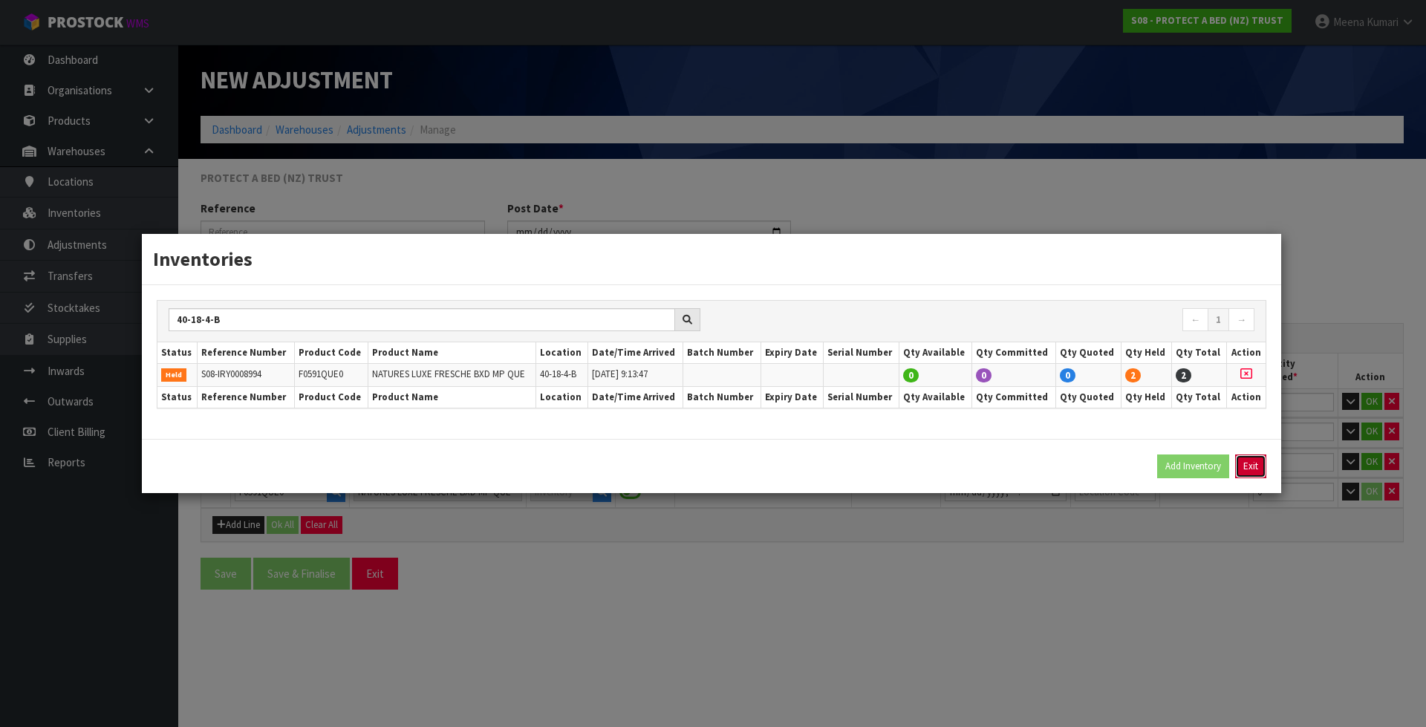
click at [1251, 469] on button "Exit" at bounding box center [1250, 467] width 31 height 24
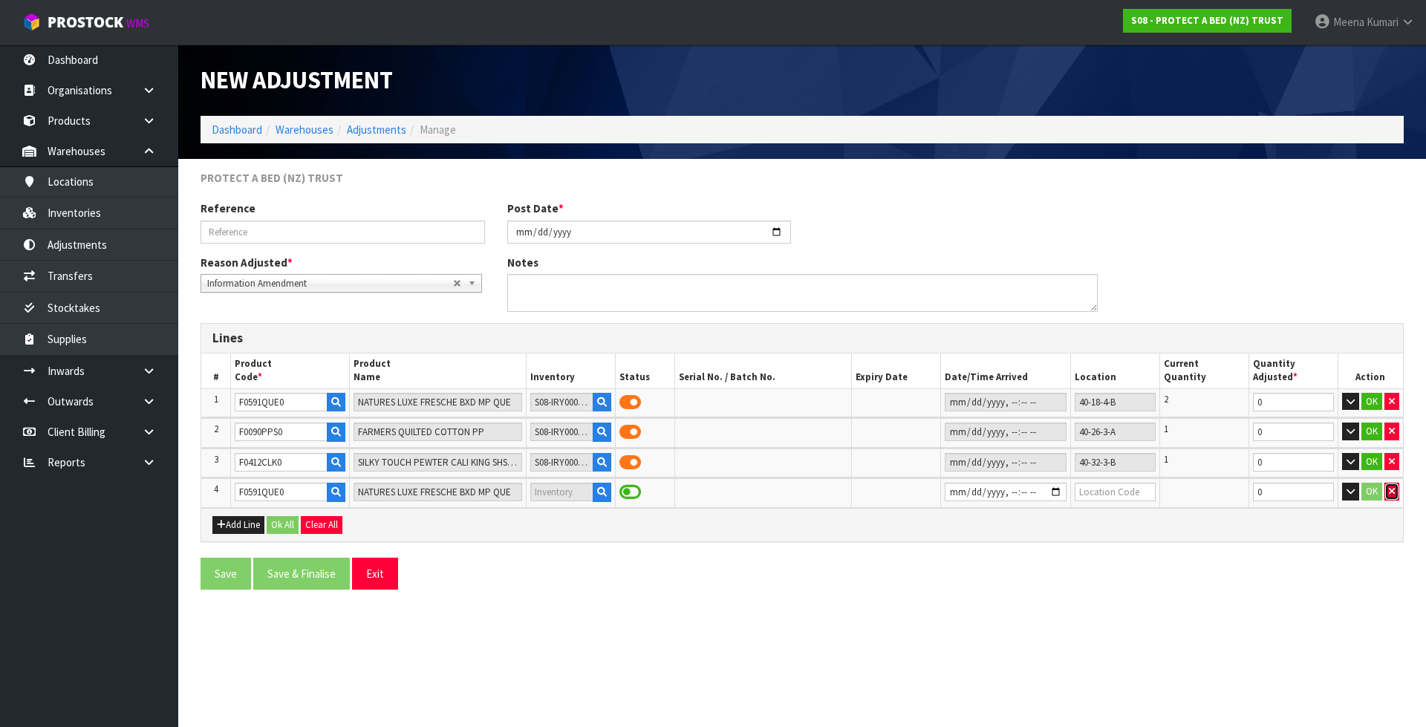
click at [1391, 495] on icon "button" at bounding box center [1392, 491] width 6 height 10
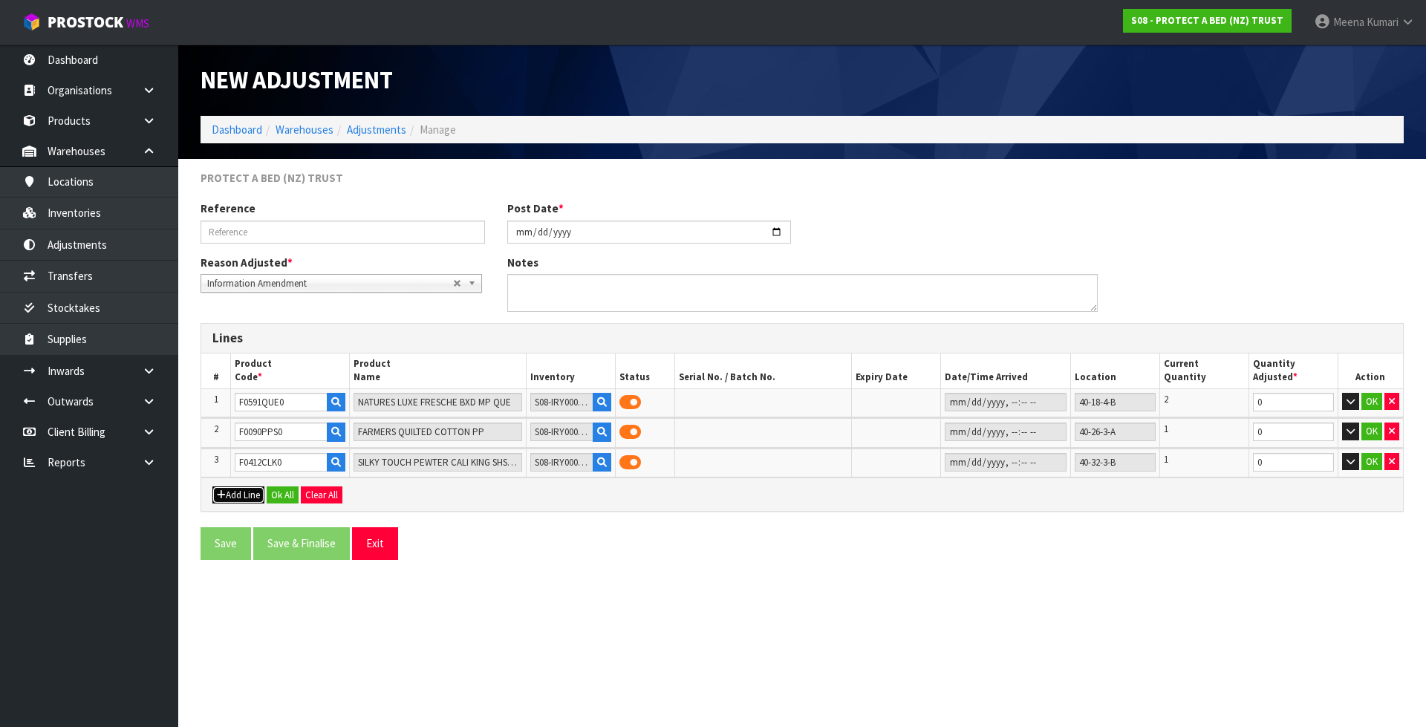
click at [251, 499] on button "Add Line" at bounding box center [238, 495] width 52 height 18
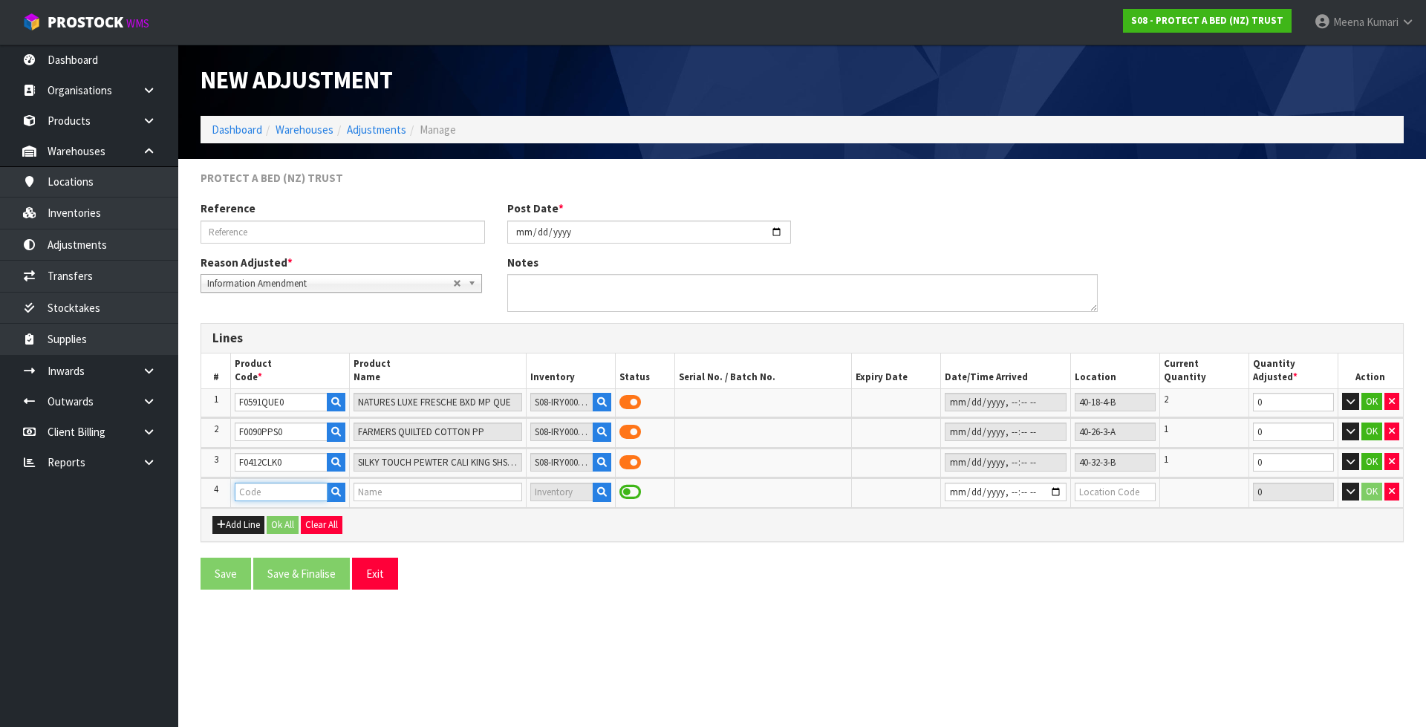
click at [267, 495] on input "text" at bounding box center [281, 492] width 92 height 19
paste input "F0591QUE0"
type input "F0591QUE0"
type input "NATURES LUXE FRESCHE BXD MP QUE"
type input "F0591QUE0"
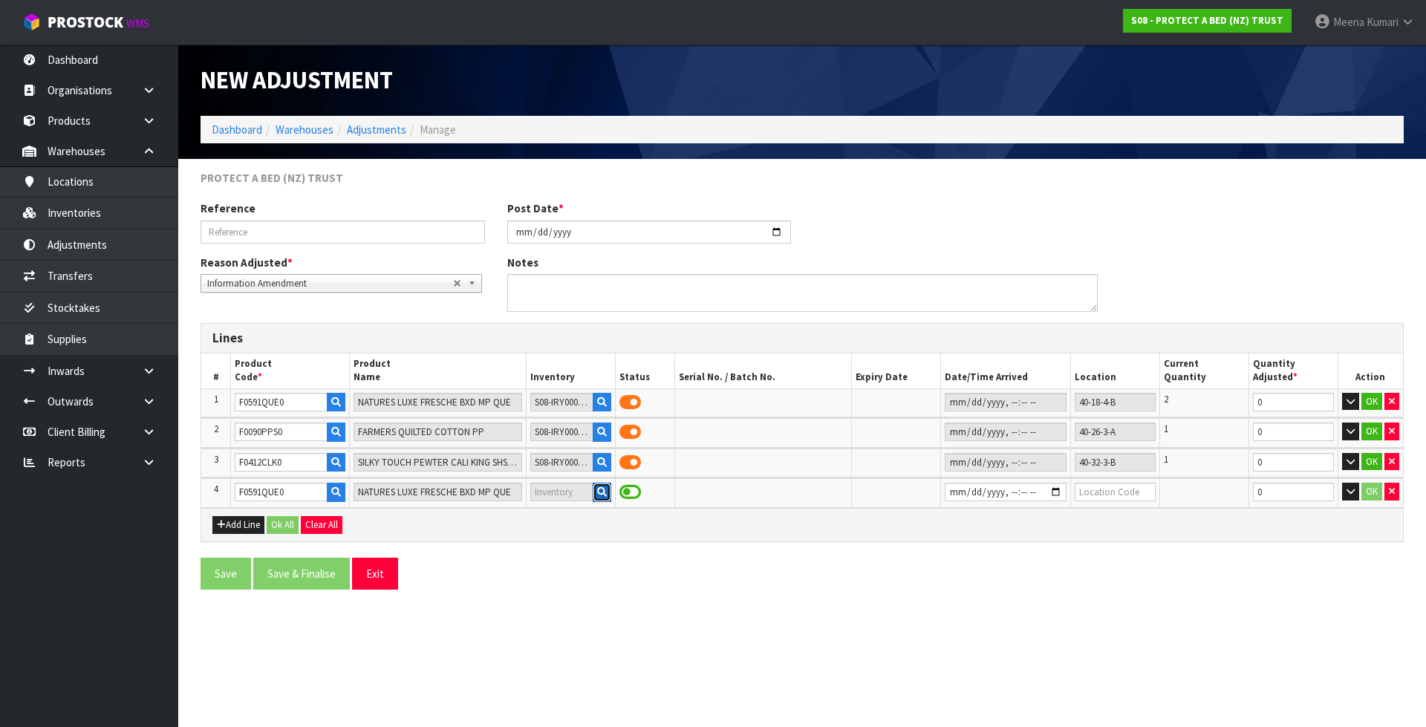
click at [597, 489] on icon "button" at bounding box center [602, 492] width 10 height 10
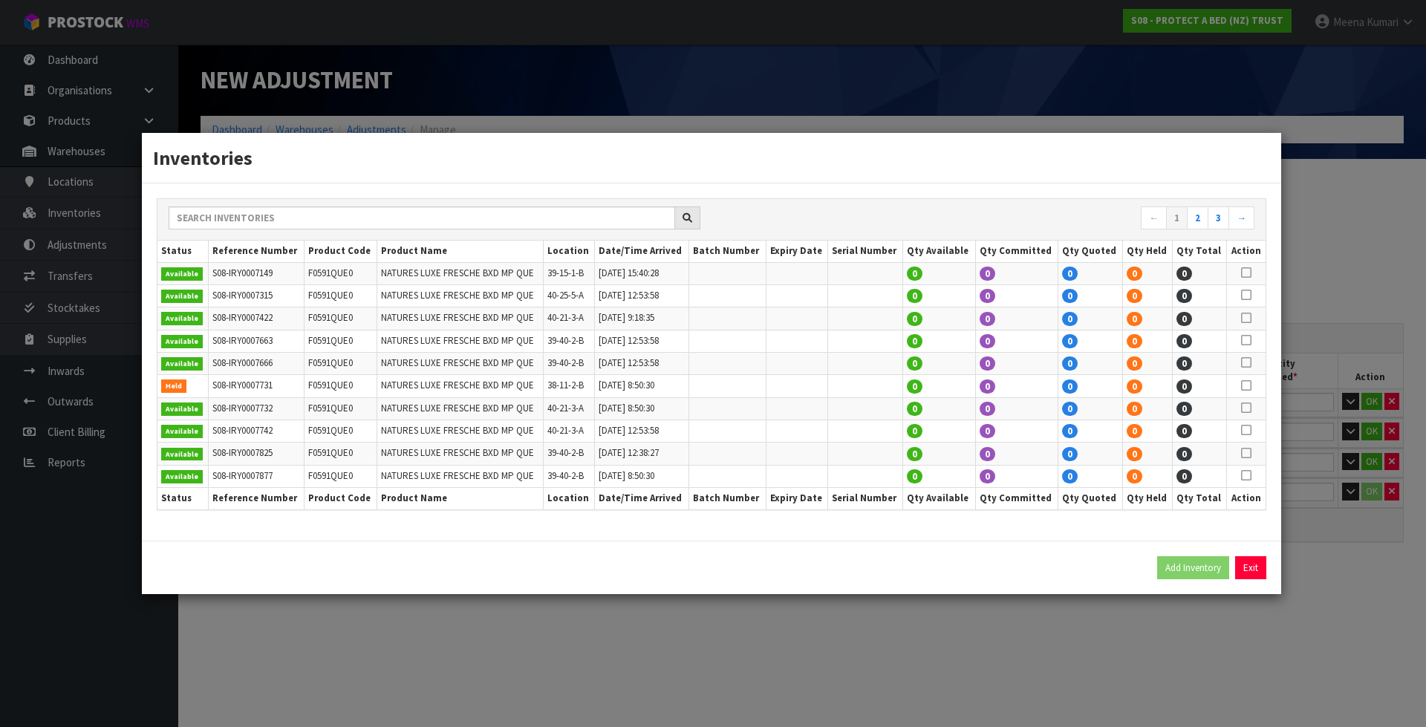
click at [600, 204] on div "← 1 2 3 →" at bounding box center [711, 220] width 1108 height 42
click at [587, 229] on input "text" at bounding box center [422, 217] width 507 height 23
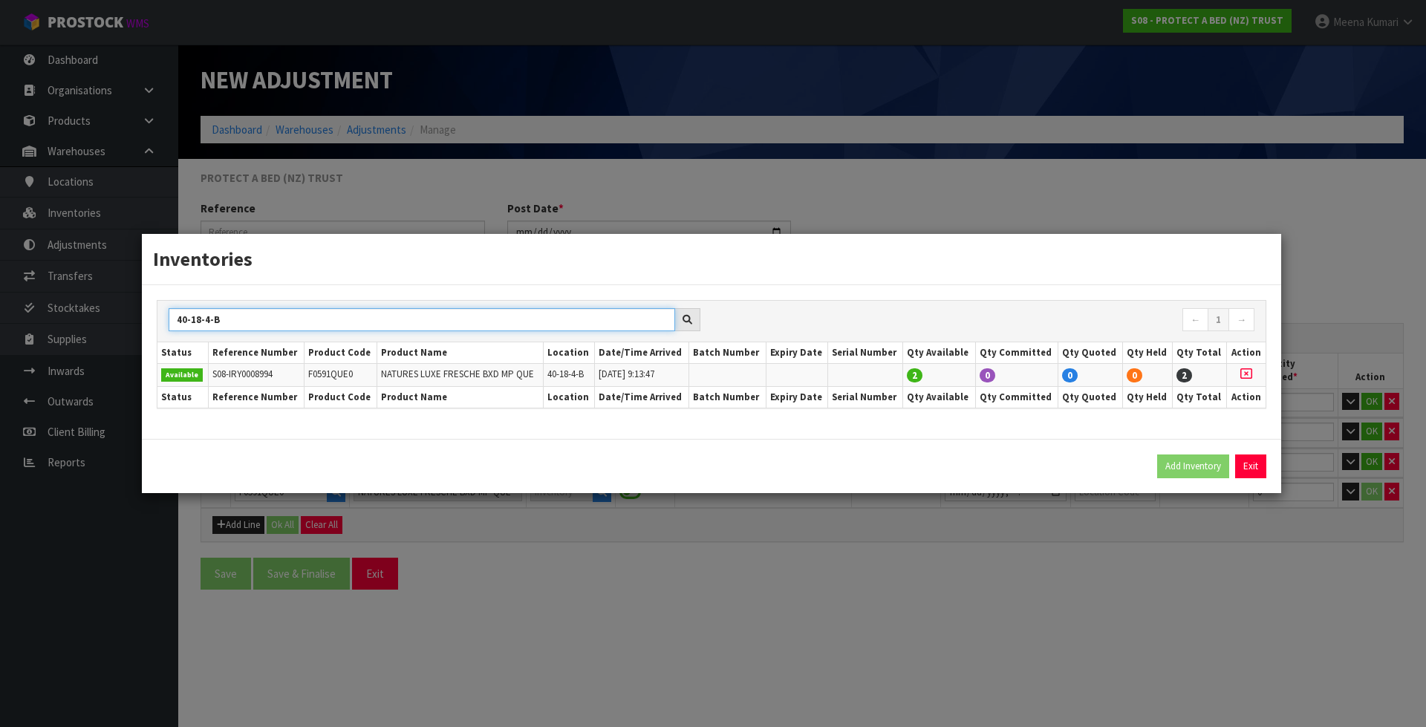
type input "40-18-4-B"
click at [1245, 374] on icon at bounding box center [1246, 374] width 12 height 1
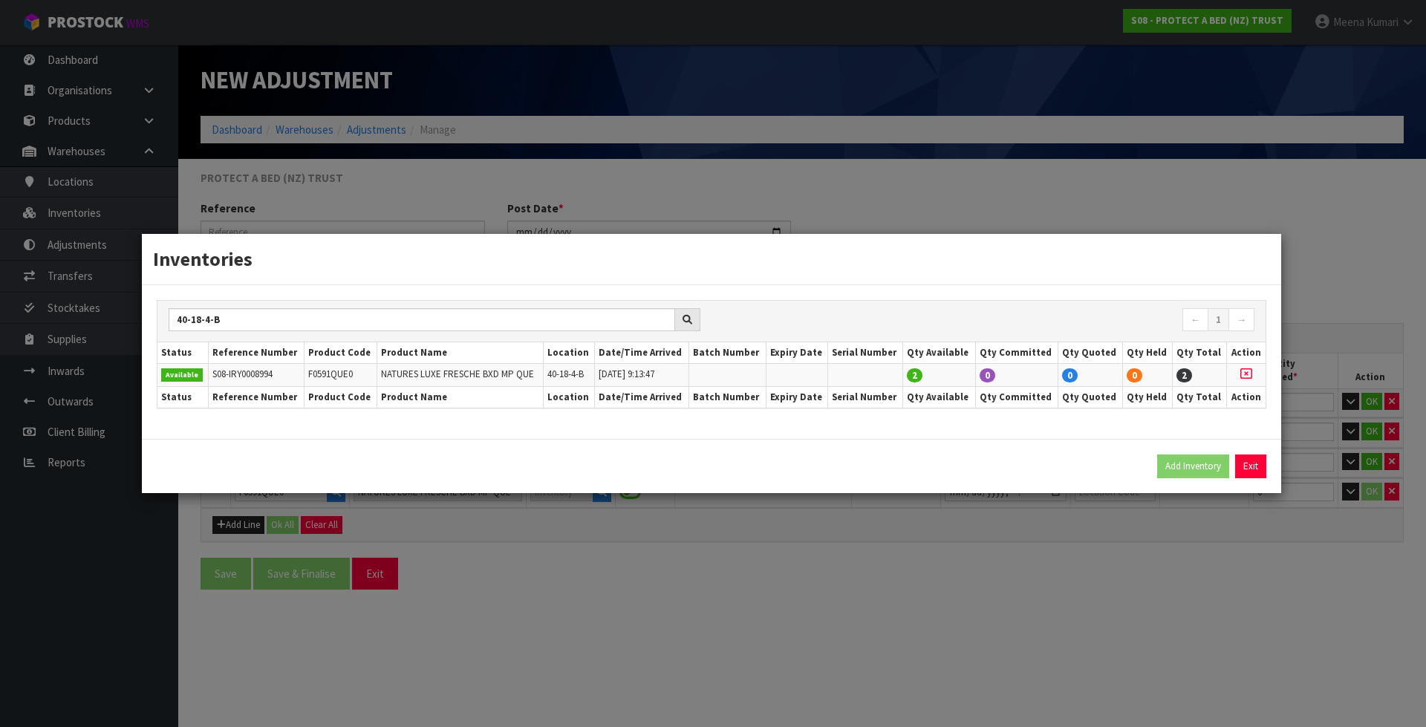
click at [1245, 374] on icon at bounding box center [1246, 374] width 12 height 1
click at [1257, 464] on button "Exit" at bounding box center [1250, 467] width 31 height 24
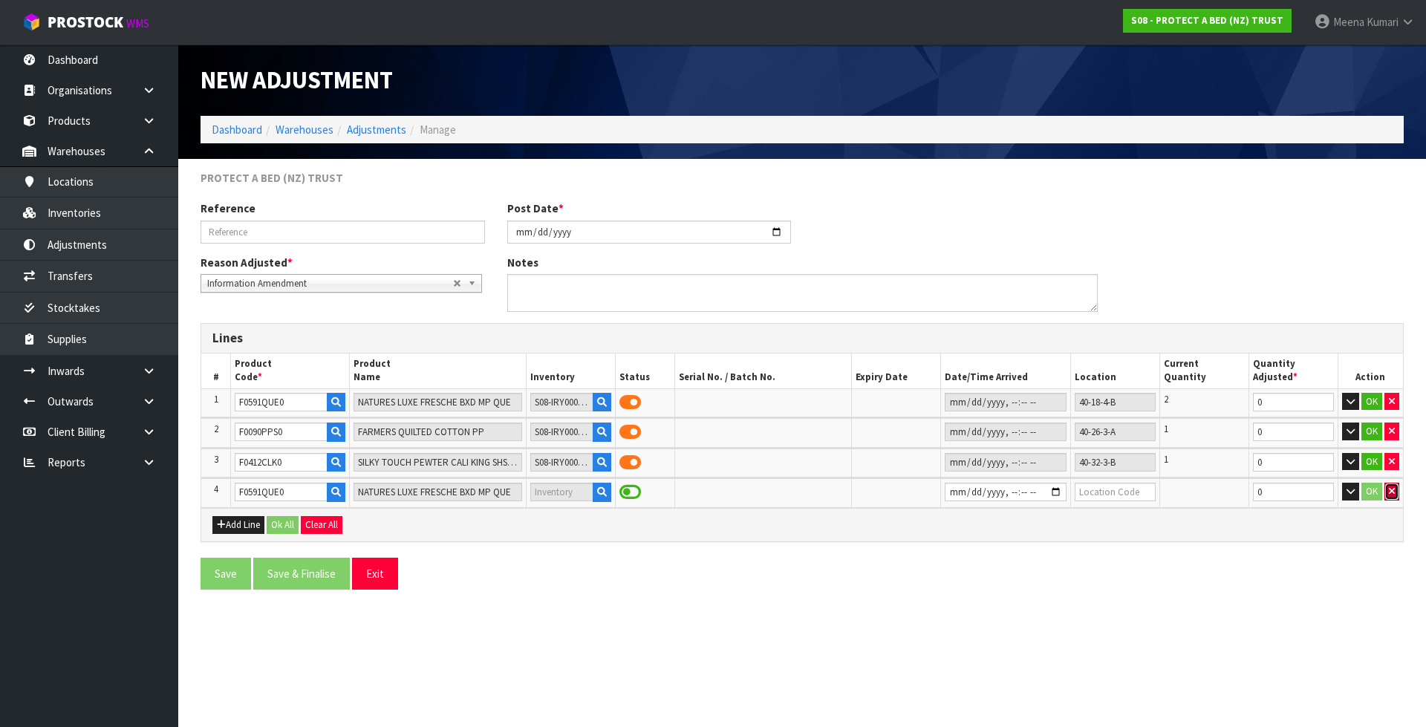
click at [1396, 498] on button "button" at bounding box center [1391, 492] width 15 height 18
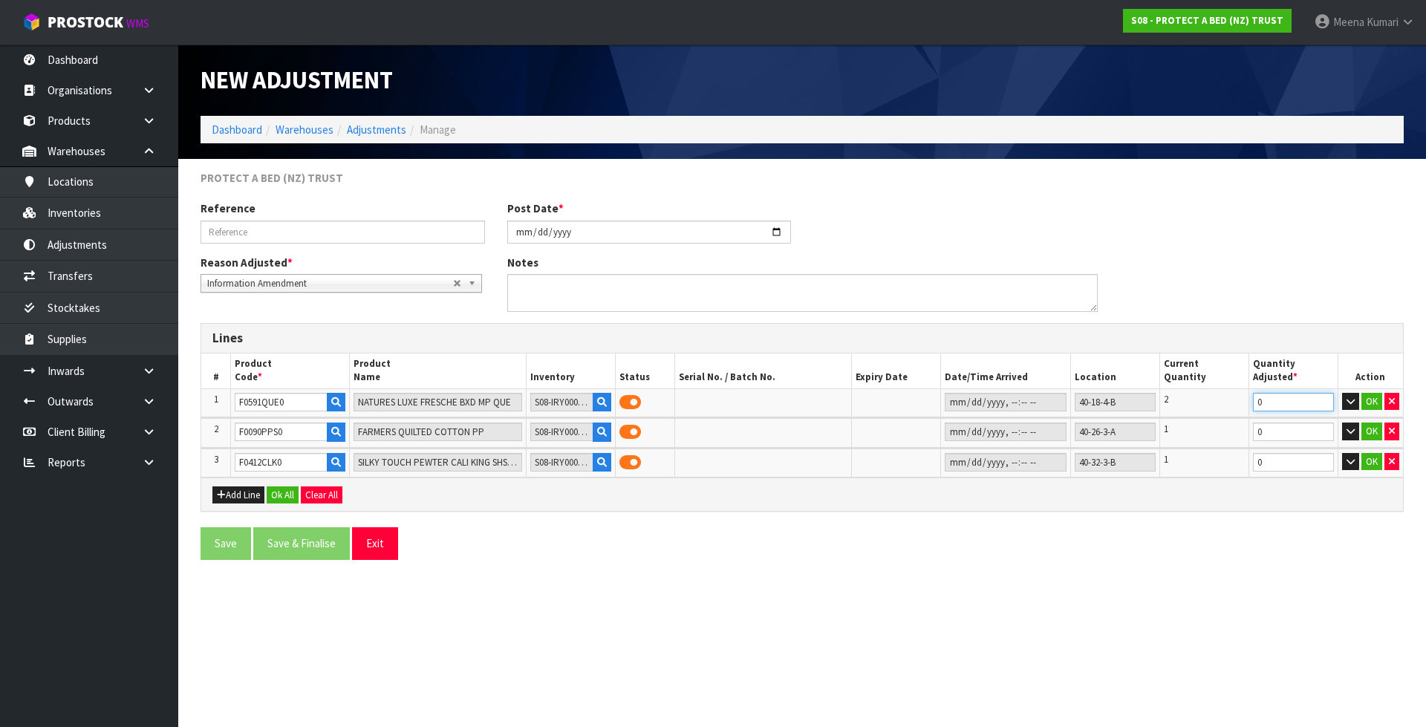
drag, startPoint x: 1225, startPoint y: 396, endPoint x: 1199, endPoint y: 394, distance: 26.8
click at [1199, 394] on tr "1 F0591QUE0 NATURES LUXE FRESCHE BXD MP QUE S08-IRY0008994 40-18-4-B 2 0 OK" at bounding box center [802, 402] width 1202 height 28
type input "-2"
drag, startPoint x: 1276, startPoint y: 430, endPoint x: 1156, endPoint y: 437, distance: 120.5
click at [1156, 437] on tr "2 F0090PPS0 FARMERS QUILTED COTTON PP S08-IRY0008129 40-26-3-A 1 0 OK" at bounding box center [802, 432] width 1202 height 29
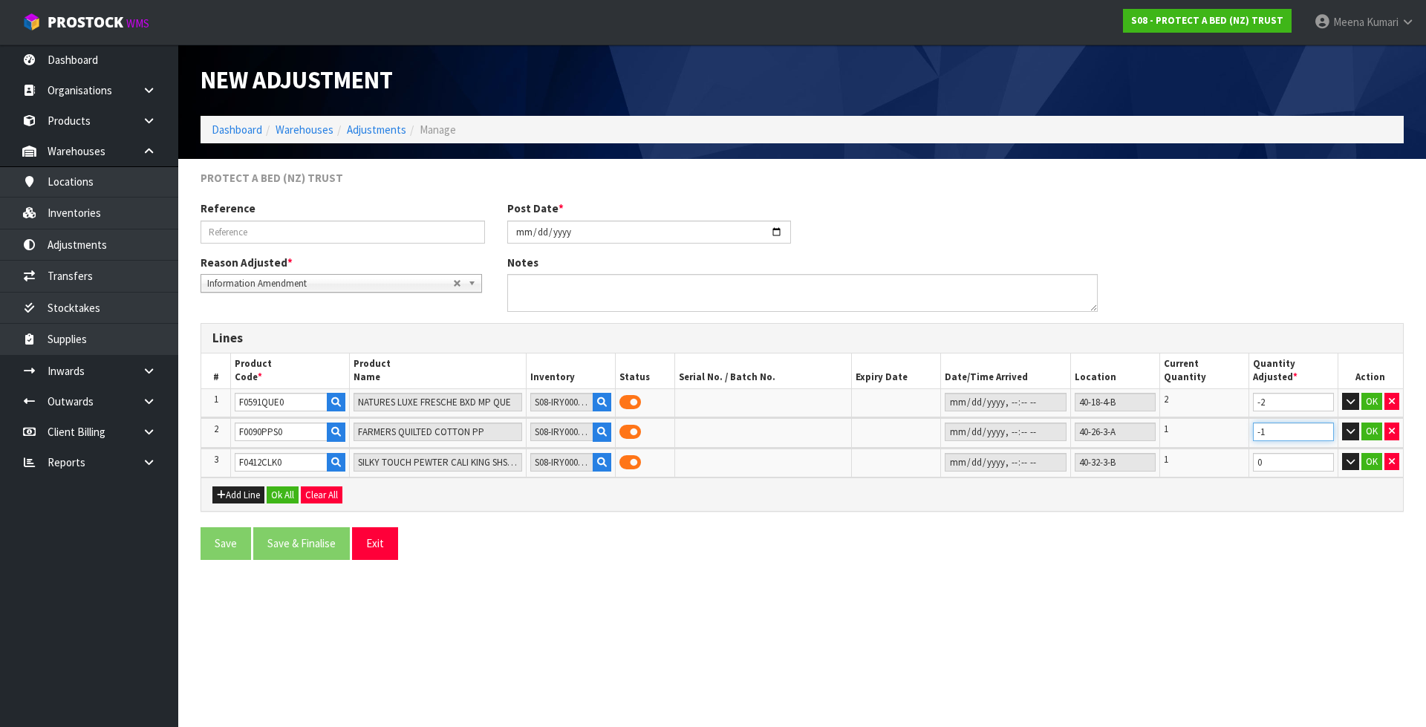
type input "-1"
drag, startPoint x: 1289, startPoint y: 460, endPoint x: 1237, endPoint y: 469, distance: 52.7
click at [1237, 469] on tr "3 F0412CLK0 SILKY TOUCH PEWTER CALI KING SHS 50CM S08-IRY0008718 40-32-3-B 1 0 …" at bounding box center [802, 463] width 1202 height 29
type input "-1"
click at [1373, 405] on button "OK" at bounding box center [1371, 402] width 21 height 18
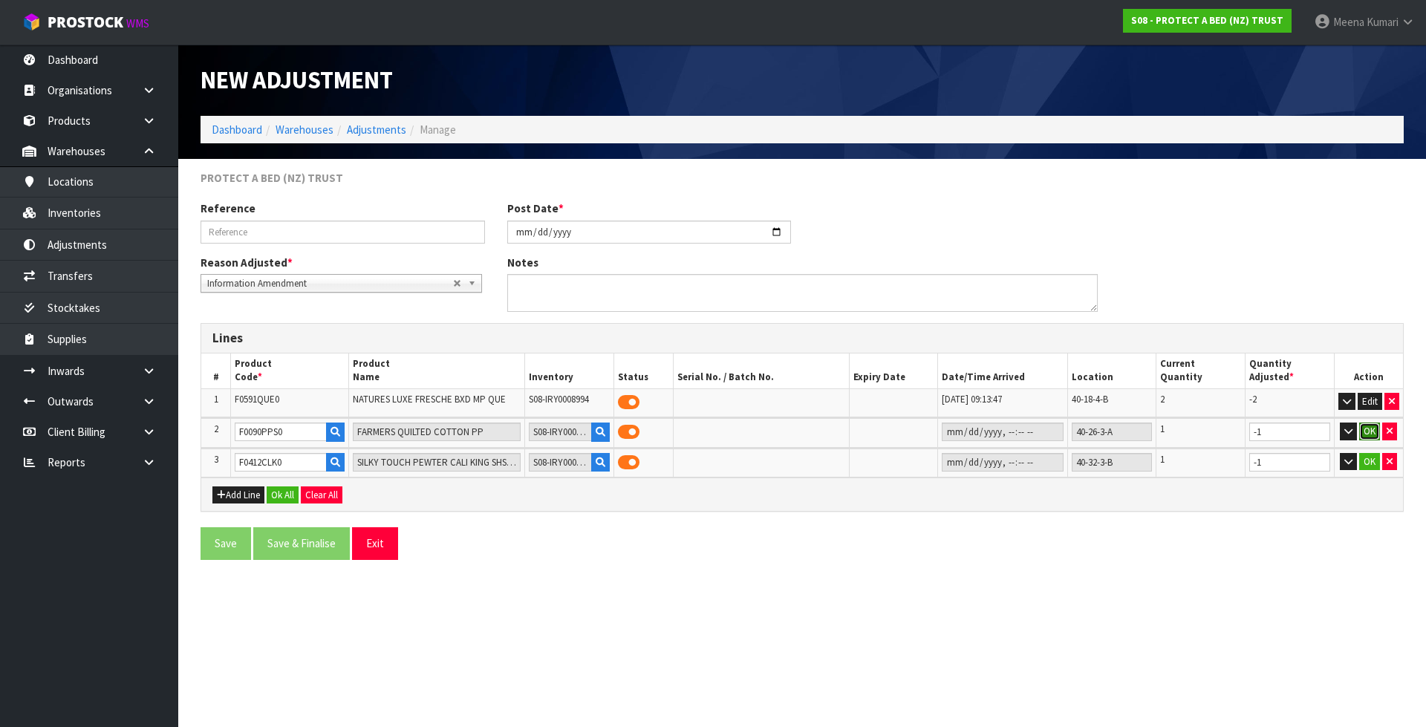
click at [1378, 426] on button "OK" at bounding box center [1369, 432] width 21 height 18
click at [1370, 458] on button "OK" at bounding box center [1369, 462] width 21 height 18
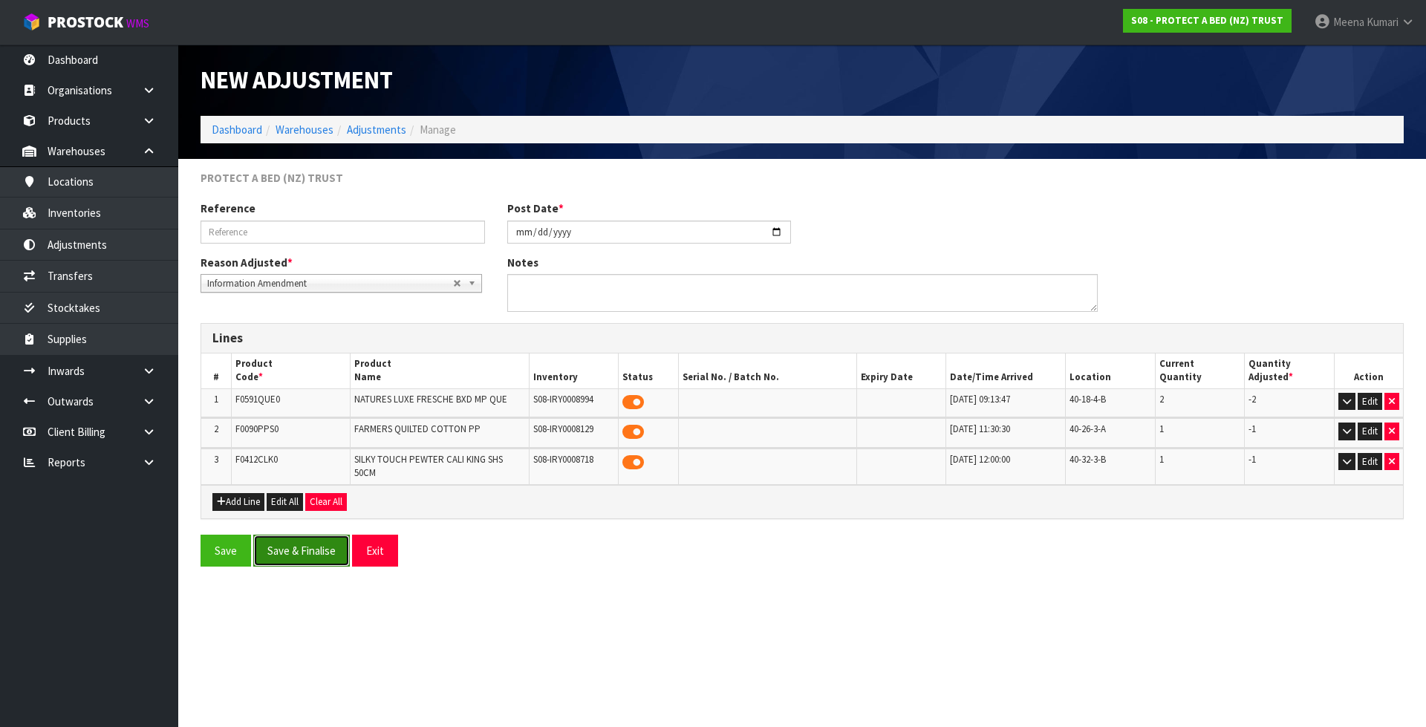
click at [319, 544] on button "Save & Finalise" at bounding box center [301, 551] width 97 height 32
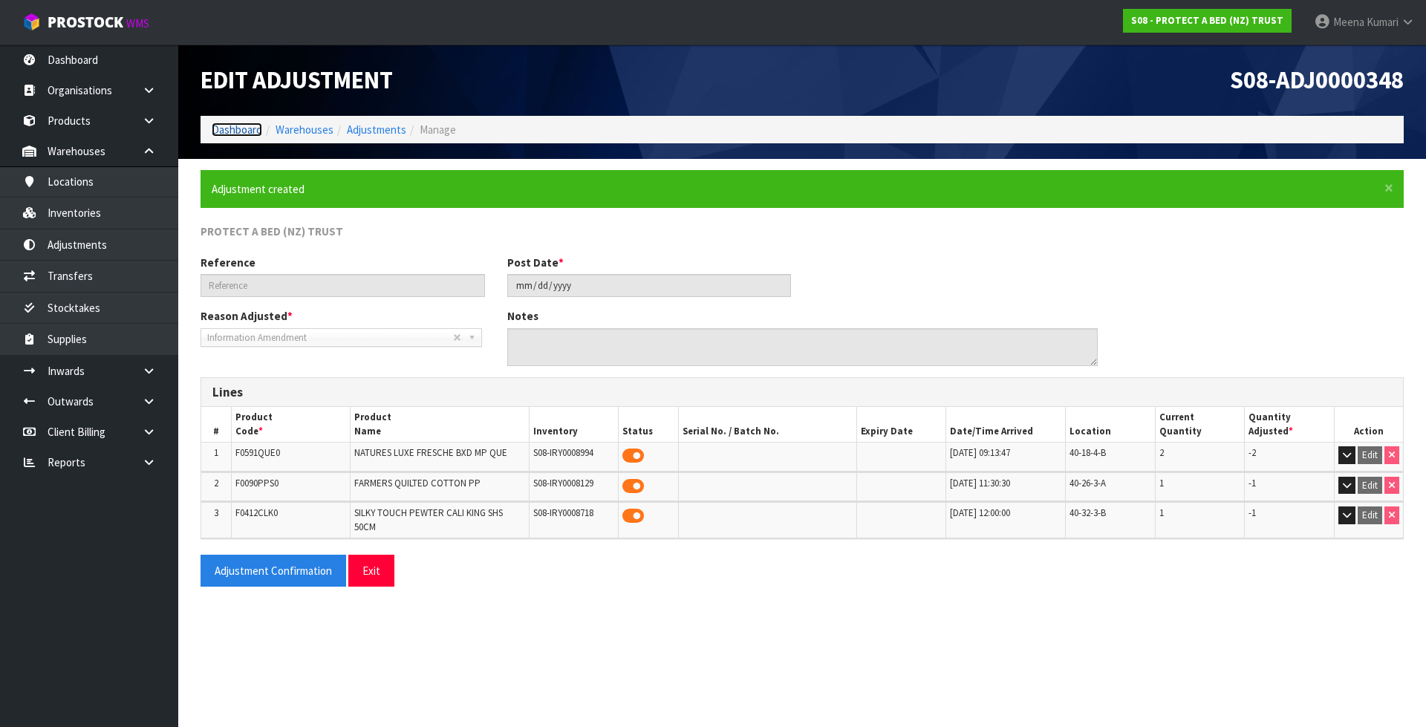
click at [247, 131] on link "Dashboard" at bounding box center [237, 130] width 51 height 14
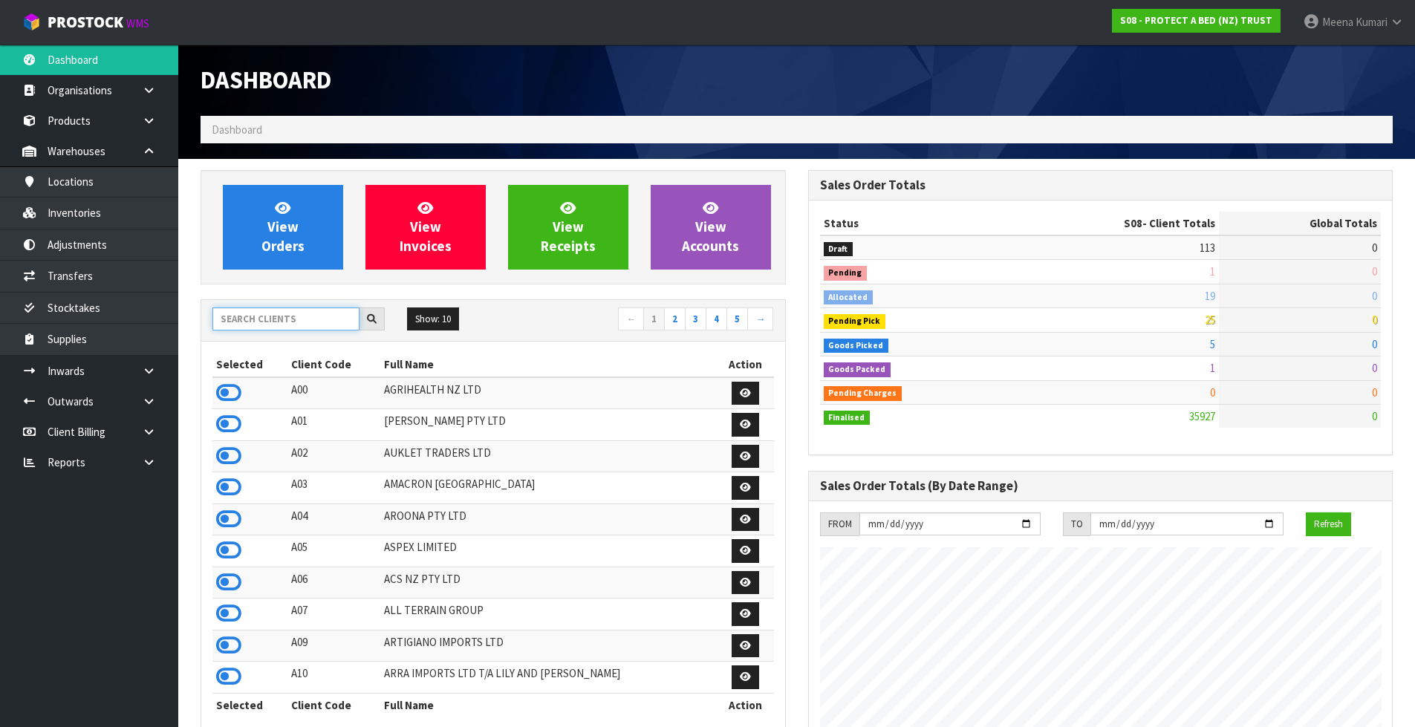
scroll to position [926, 607]
click at [316, 319] on input "text" at bounding box center [285, 318] width 147 height 23
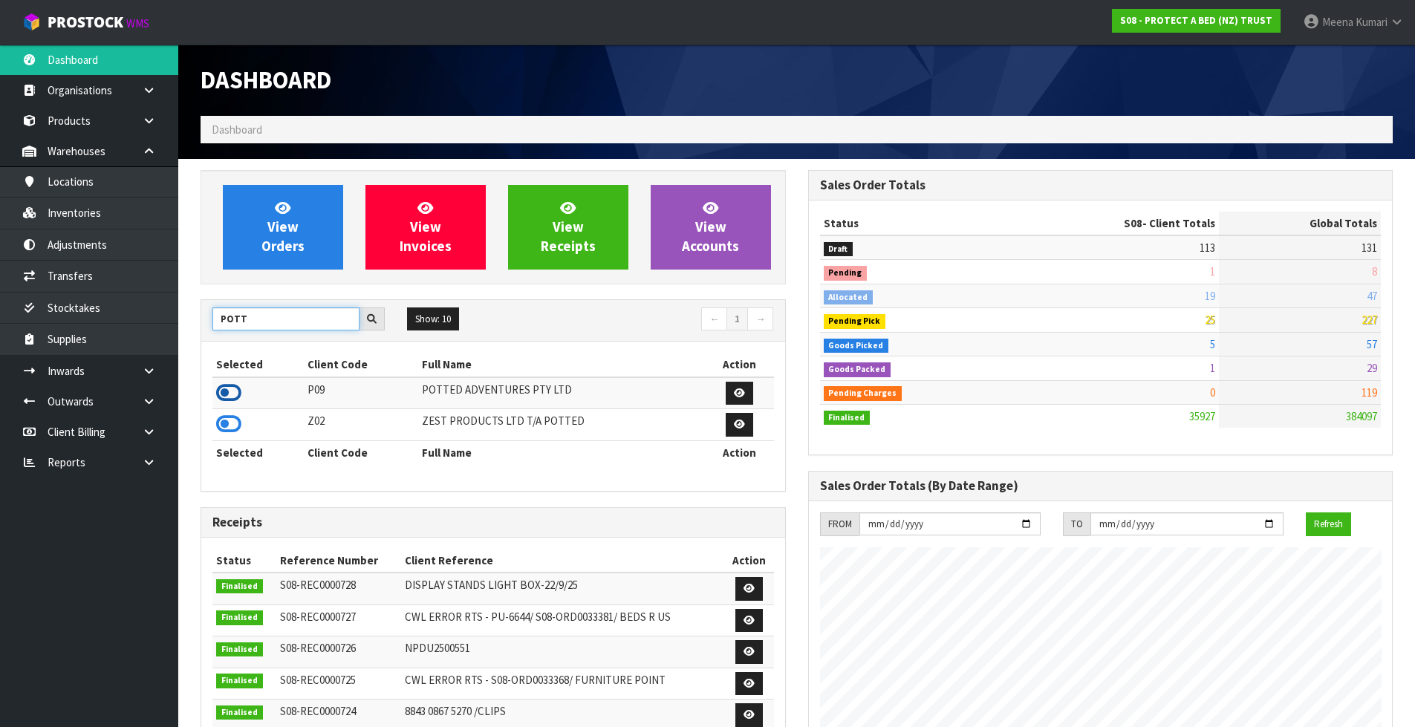
type input "POTT"
click at [234, 394] on icon at bounding box center [228, 393] width 25 height 22
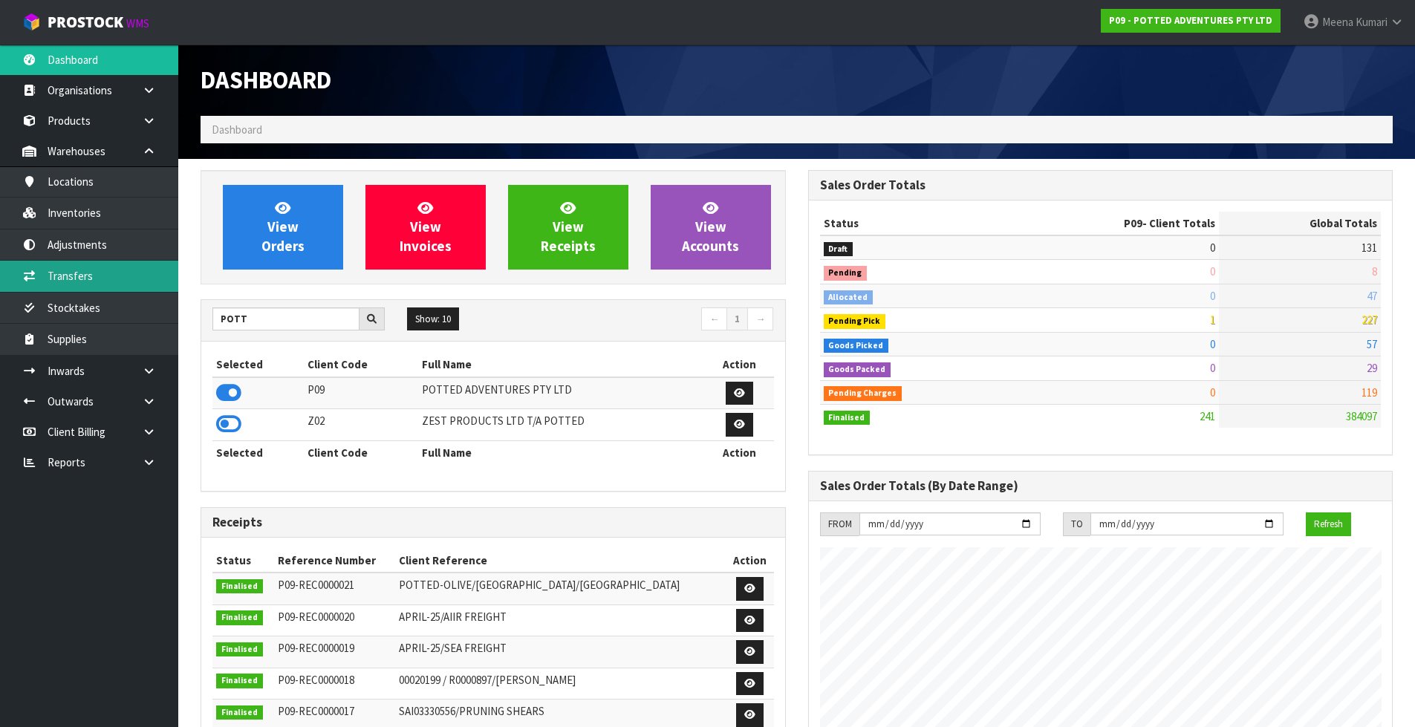
scroll to position [957, 607]
click at [110, 293] on link "Stocktakes" at bounding box center [89, 308] width 178 height 30
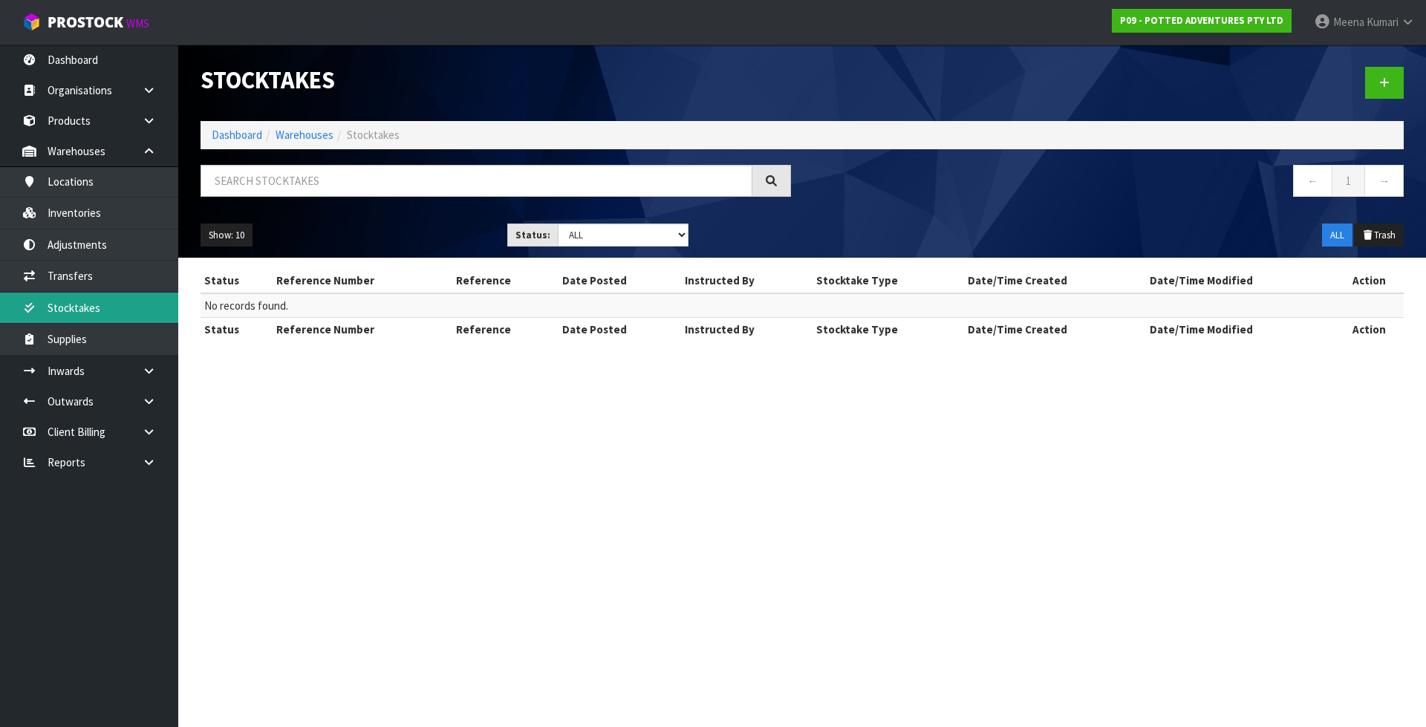
click at [79, 306] on link "Stocktakes" at bounding box center [89, 308] width 178 height 30
click at [94, 224] on link "Inventories" at bounding box center [89, 213] width 178 height 30
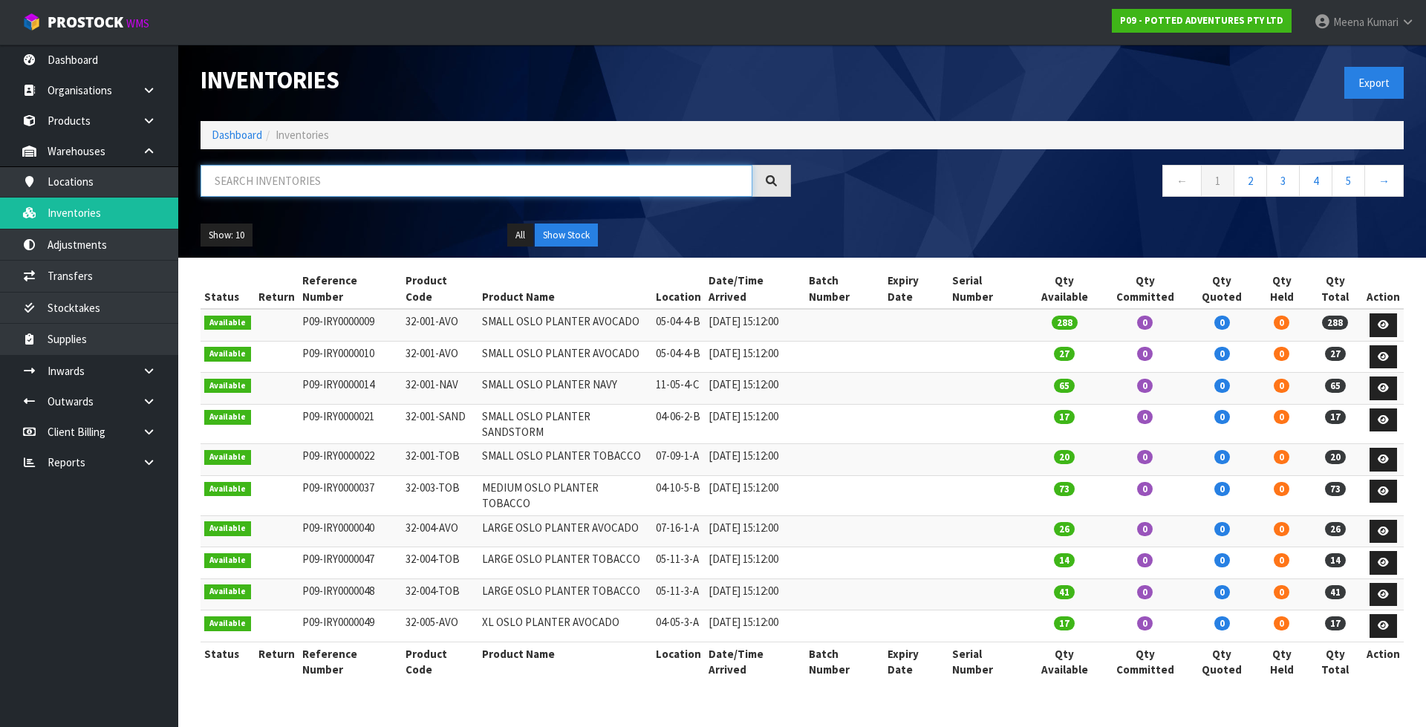
click at [355, 173] on input "text" at bounding box center [477, 181] width 552 height 32
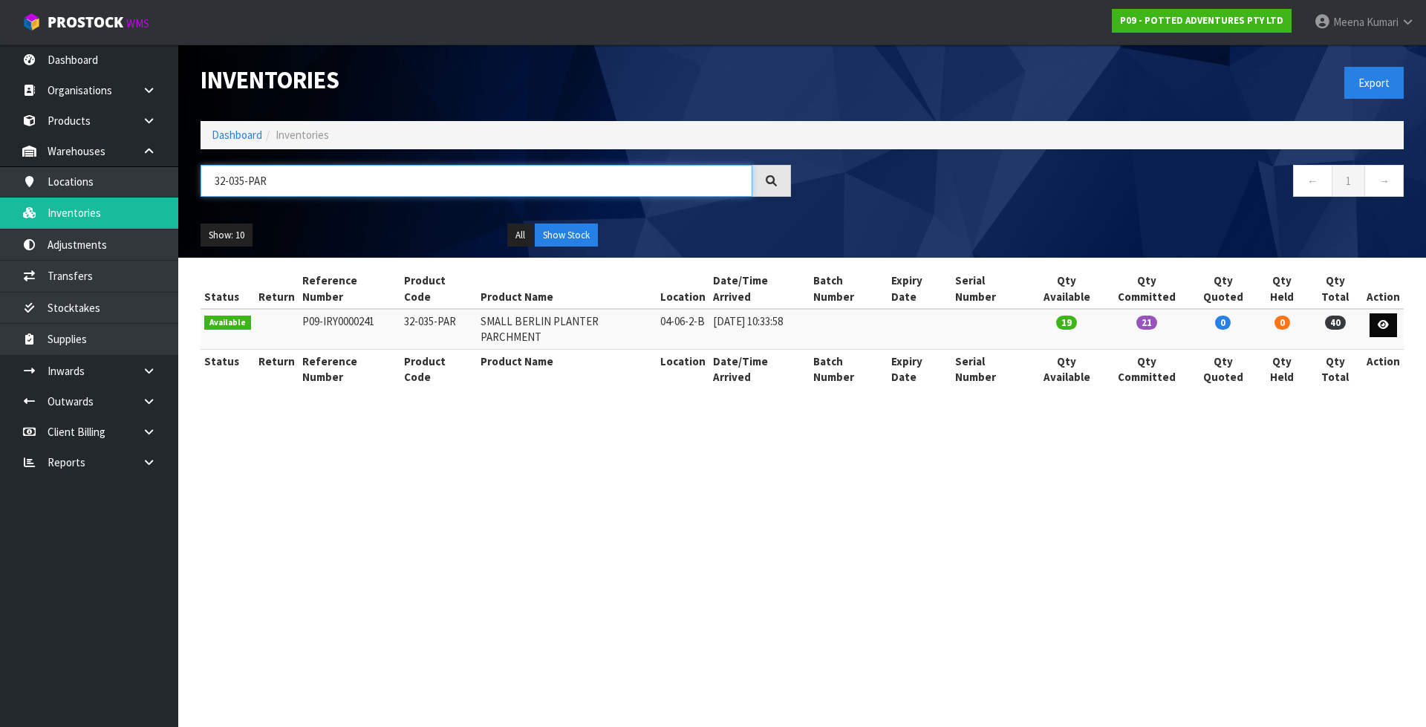
type input "32-035-PAR"
click at [1387, 320] on icon at bounding box center [1383, 325] width 11 height 10
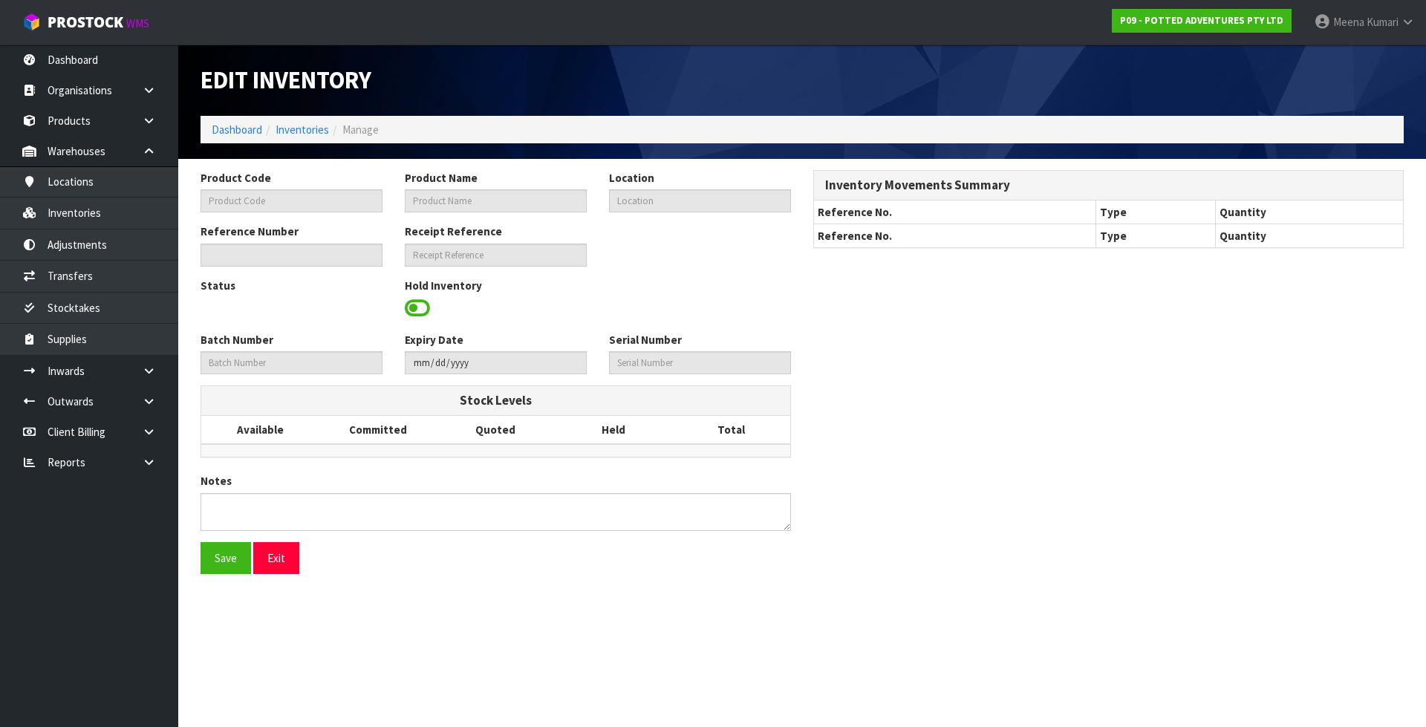
type input "32-035-PAR"
type input "SMALL BERLIN PLANTER PARCHMENT"
type input "04-06-2-B"
type input "P09-IRY0000241"
type input "P09-REC0000010"
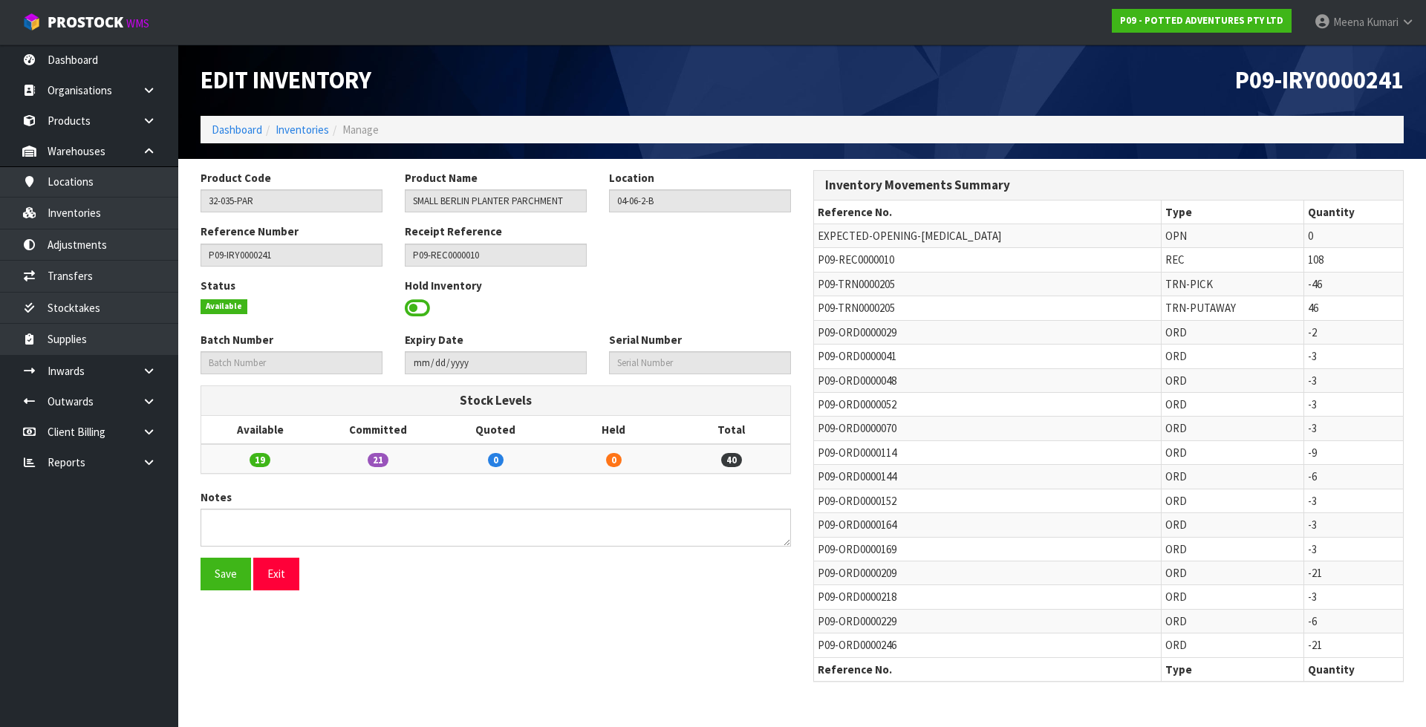
click at [828, 287] on span "P09-TRN0000205" at bounding box center [856, 284] width 77 height 14
copy tr "P09-TRN0000205"
click at [91, 281] on link "Transfers" at bounding box center [89, 276] width 178 height 30
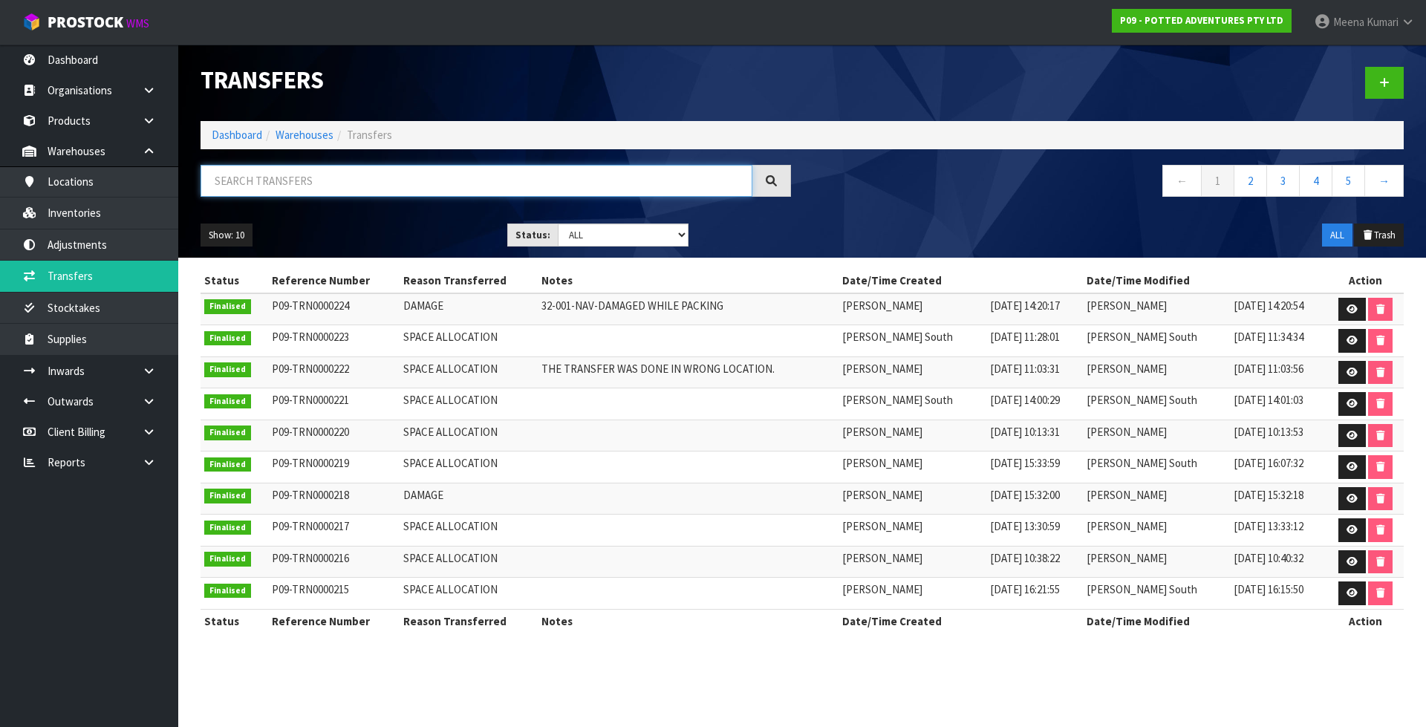
click at [355, 172] on input "text" at bounding box center [477, 181] width 552 height 32
paste input "P09-TRN0000205"
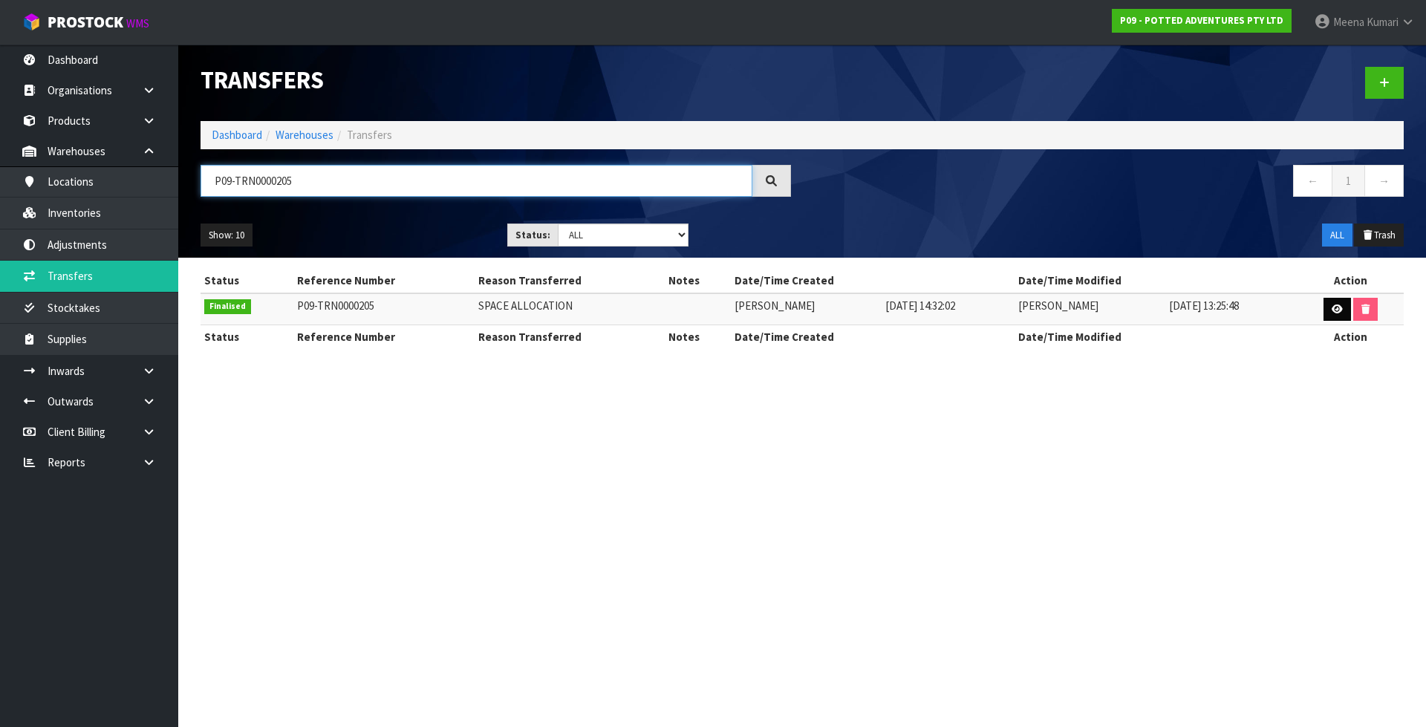
type input "P09-TRN0000205"
click at [1332, 310] on icon at bounding box center [1337, 310] width 11 height 10
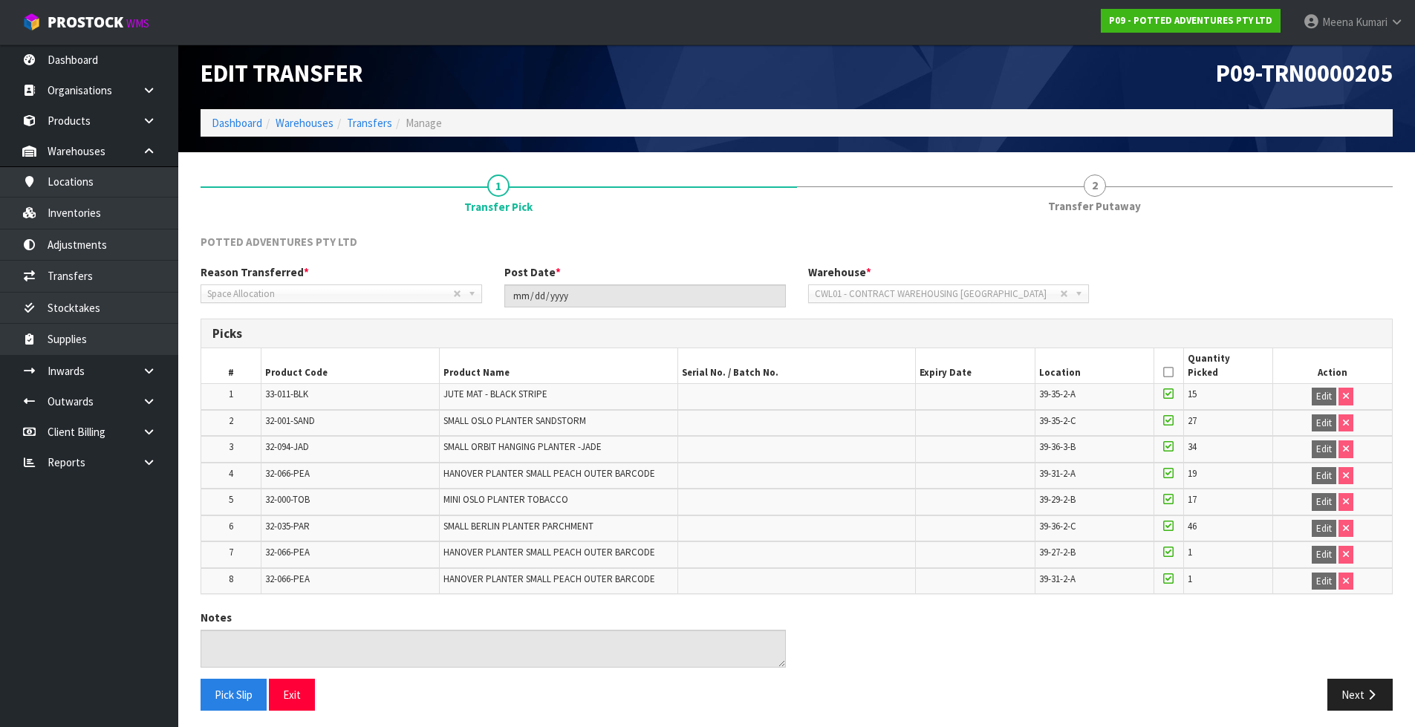
scroll to position [13, 0]
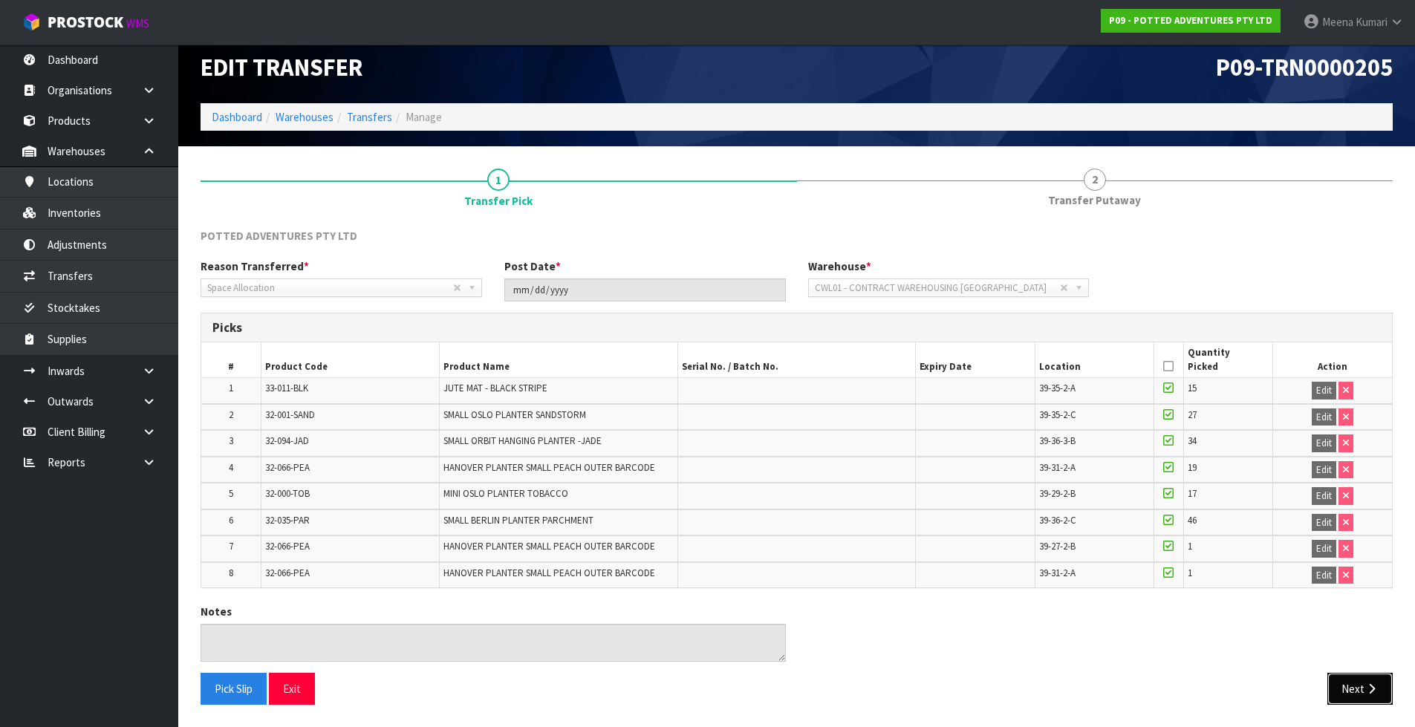
click at [1363, 699] on button "Next" at bounding box center [1359, 689] width 65 height 32
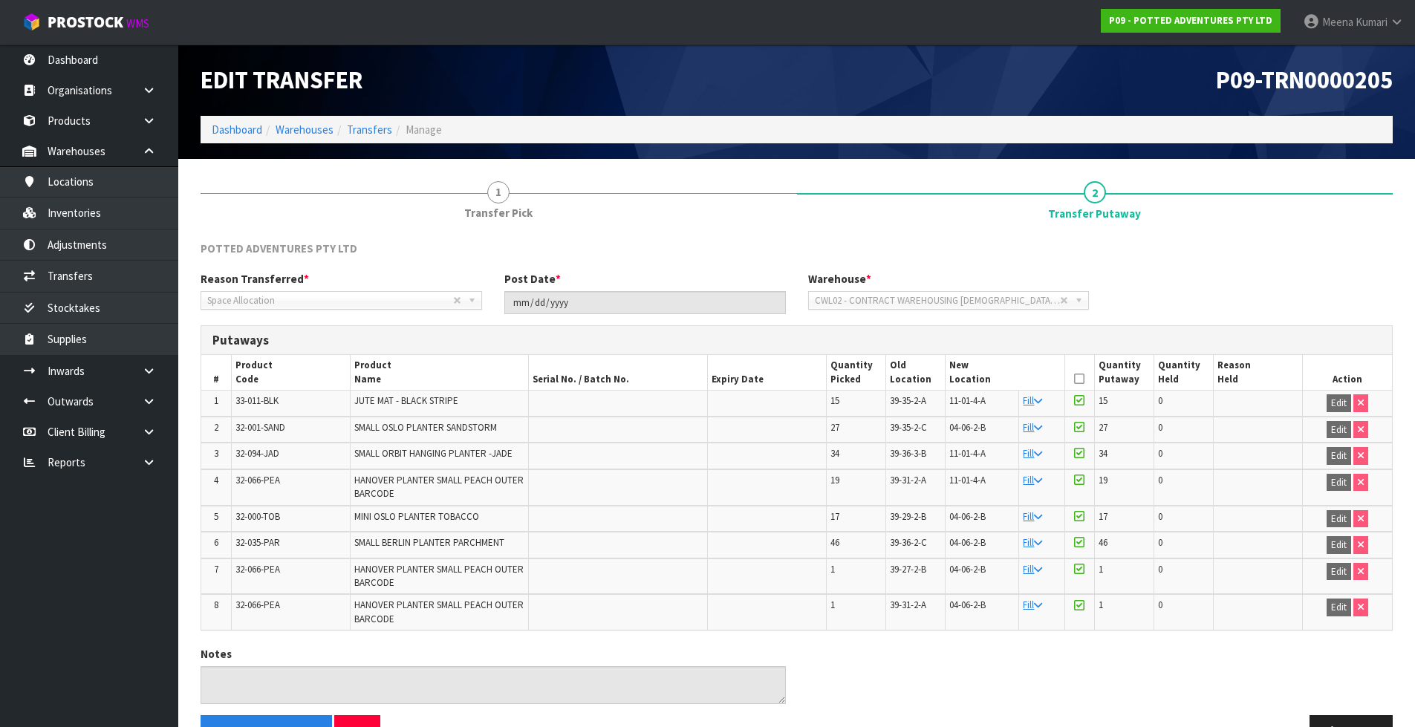
click at [241, 544] on span "32-035-PAR" at bounding box center [257, 542] width 45 height 13
copy tr "32-035-PAR"
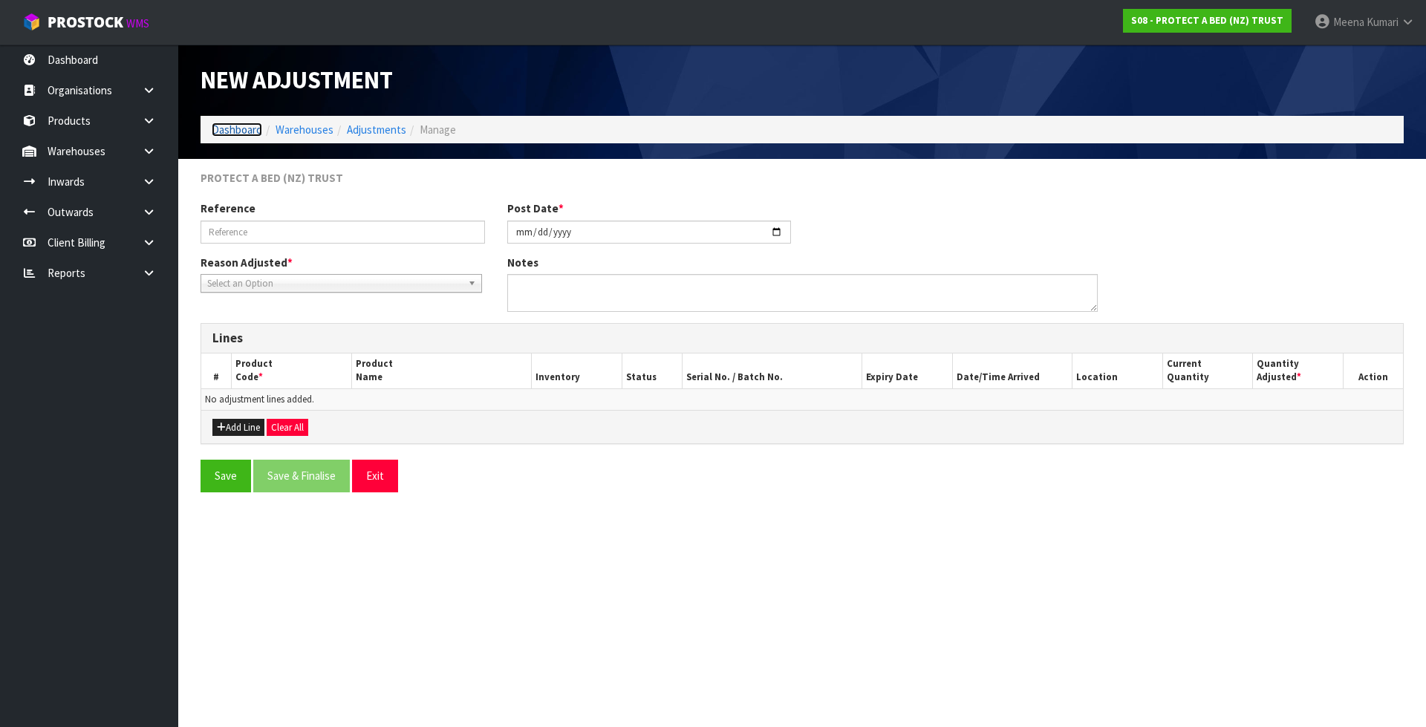
click at [241, 131] on link "Dashboard" at bounding box center [237, 130] width 51 height 14
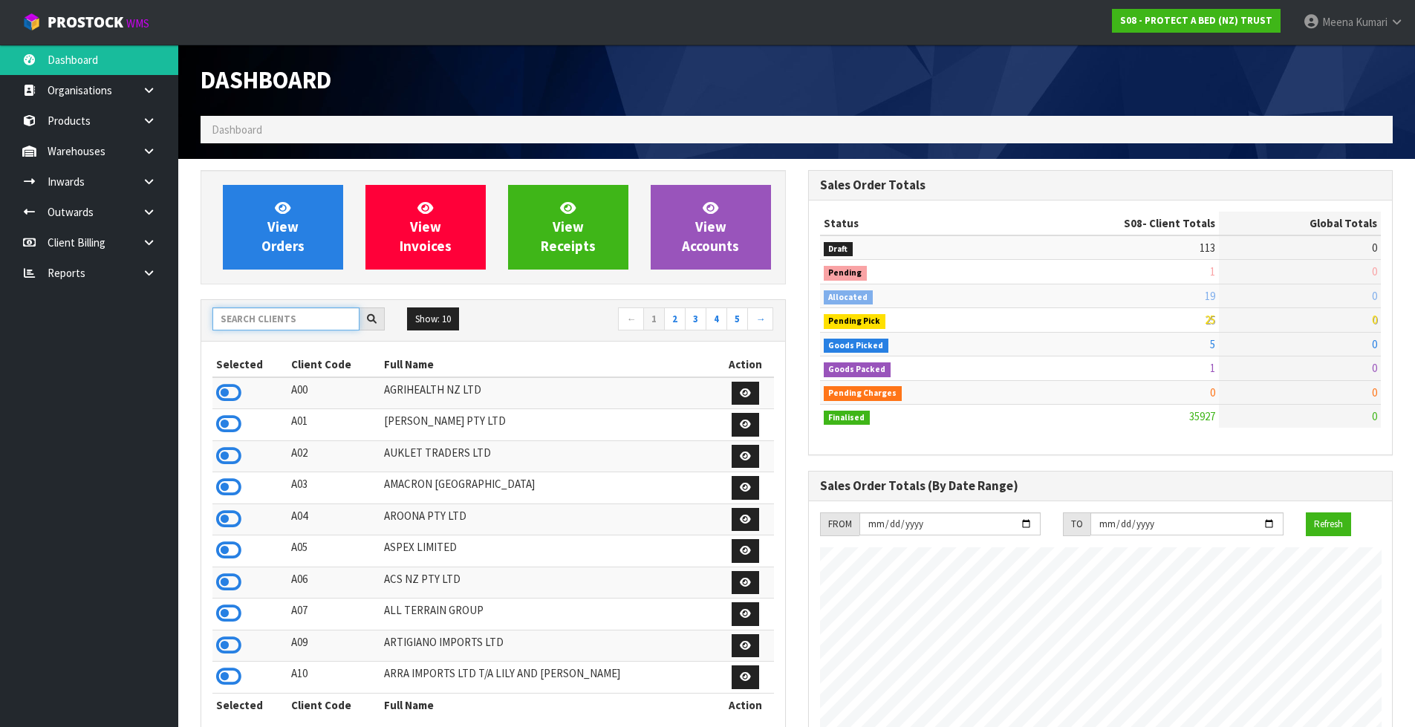
scroll to position [926, 607]
click at [255, 325] on input "text" at bounding box center [285, 318] width 147 height 23
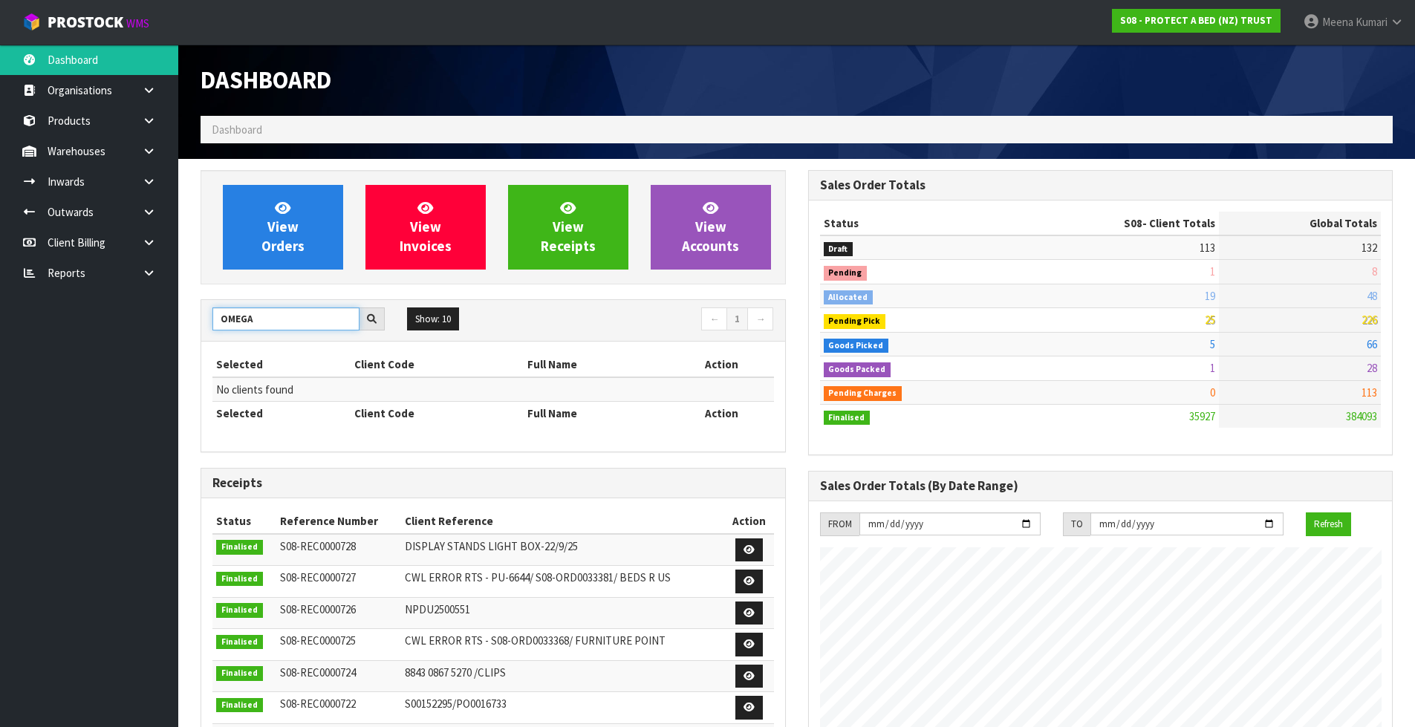
drag, startPoint x: 261, startPoint y: 321, endPoint x: 149, endPoint y: 315, distance: 112.3
click at [149, 315] on body "Toggle navigation ProStock WMS S08 - PROTECT A BED (NZ) TRUST [PERSON_NAME] Log…" at bounding box center [707, 363] width 1415 height 727
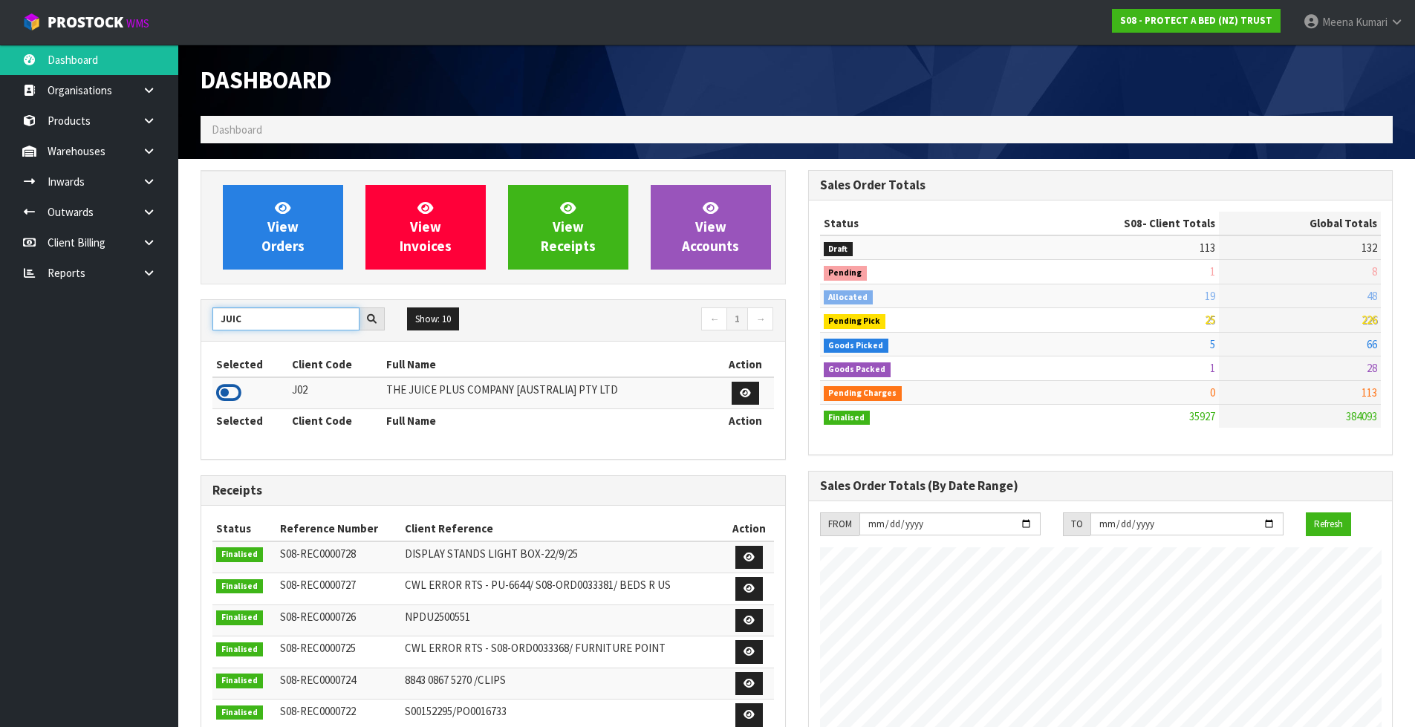
type input "JUIC"
click at [232, 392] on icon at bounding box center [228, 393] width 25 height 22
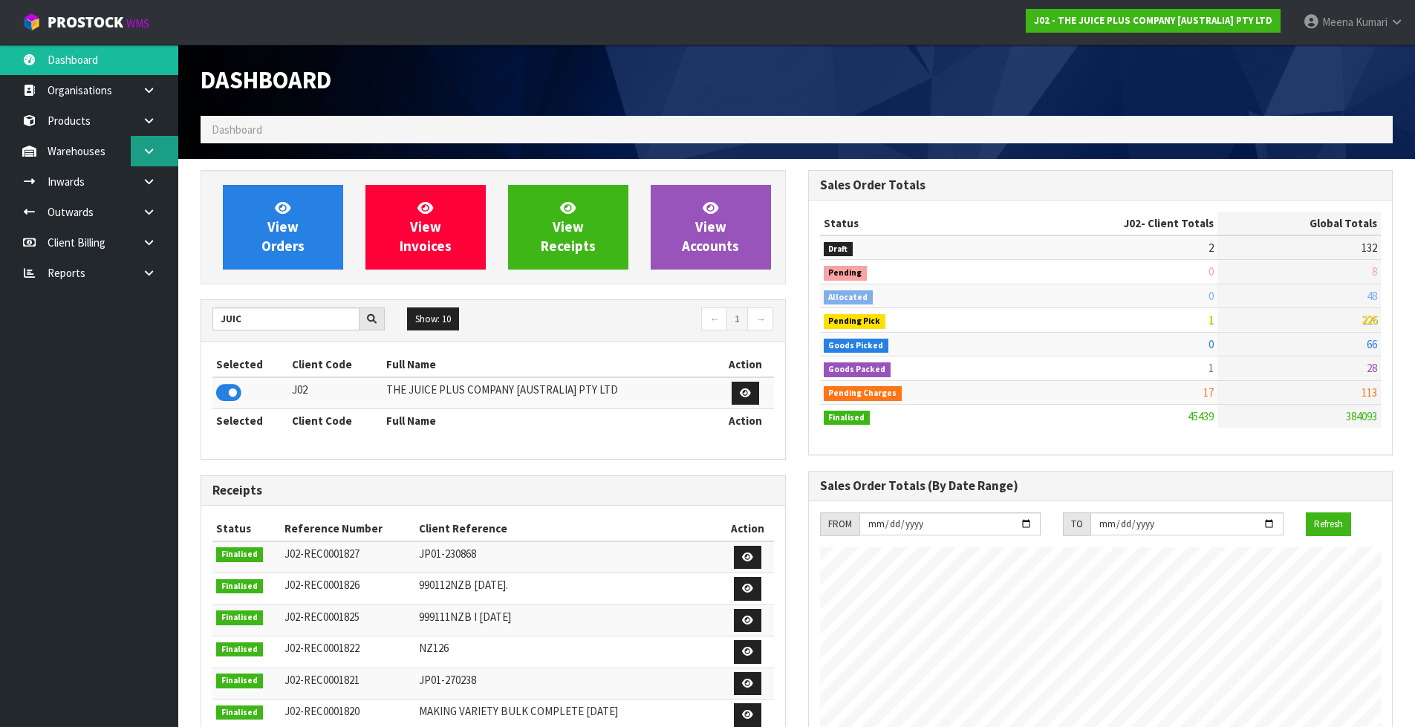
click at [142, 160] on link at bounding box center [155, 151] width 48 height 30
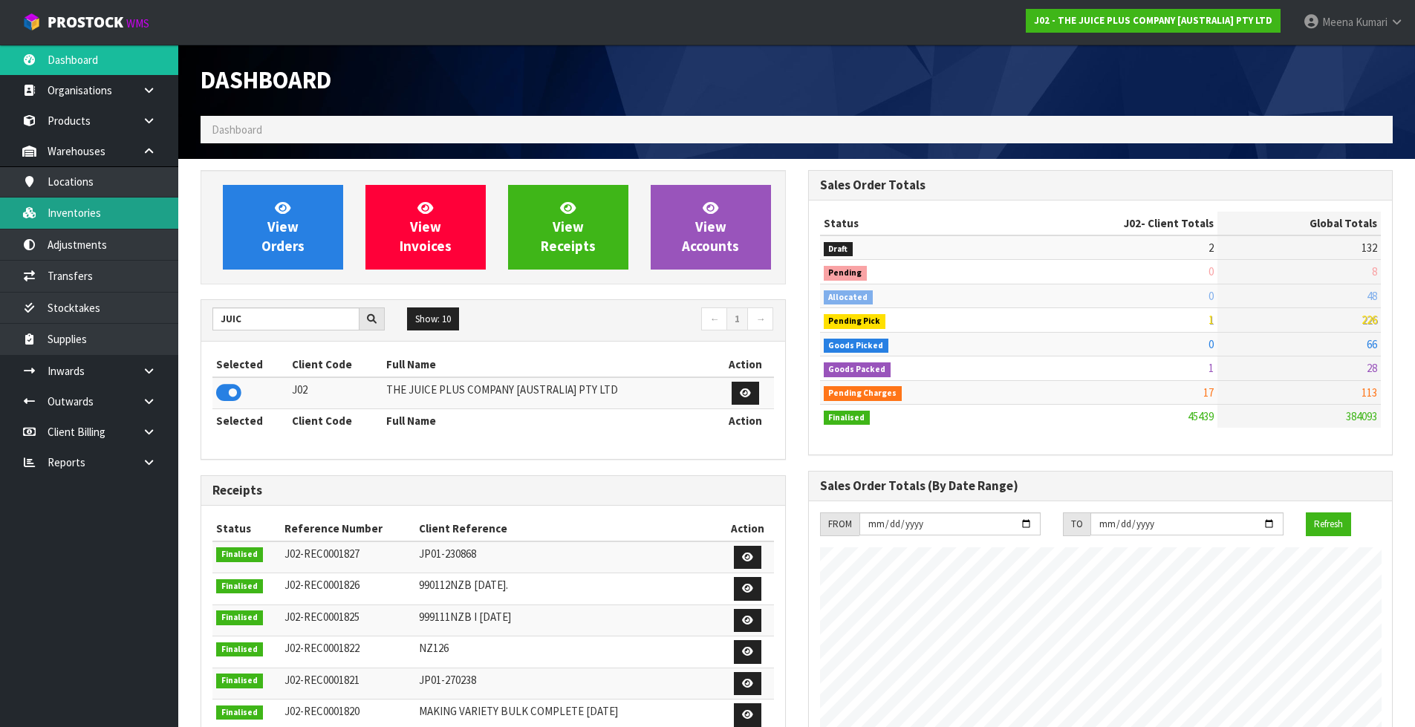
click at [133, 215] on link "Inventories" at bounding box center [89, 213] width 178 height 30
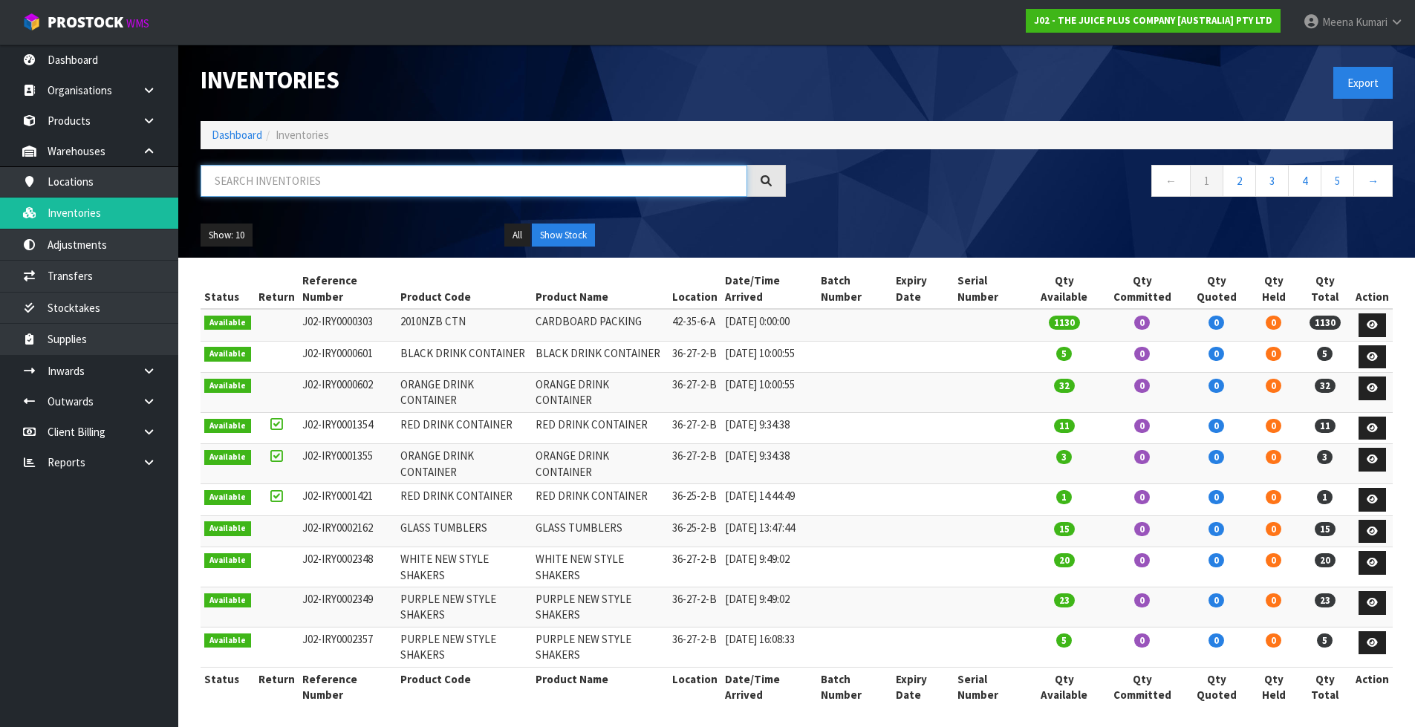
click at [352, 184] on input "text" at bounding box center [474, 181] width 547 height 32
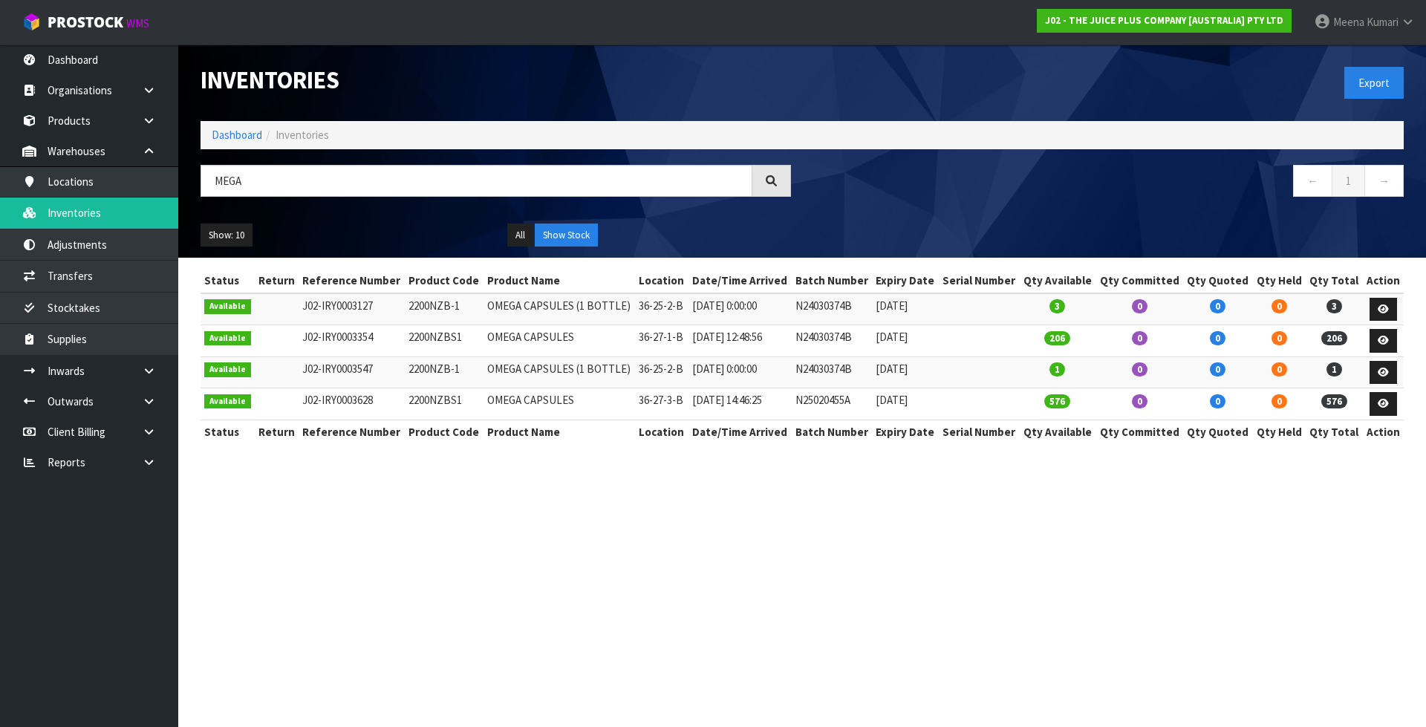
click at [431, 338] on td "2200NZBS1" at bounding box center [444, 341] width 79 height 32
copy td "2200NZBS1"
click at [376, 205] on div "MEGA" at bounding box center [495, 186] width 613 height 43
click at [376, 203] on div "MEGA" at bounding box center [495, 186] width 613 height 43
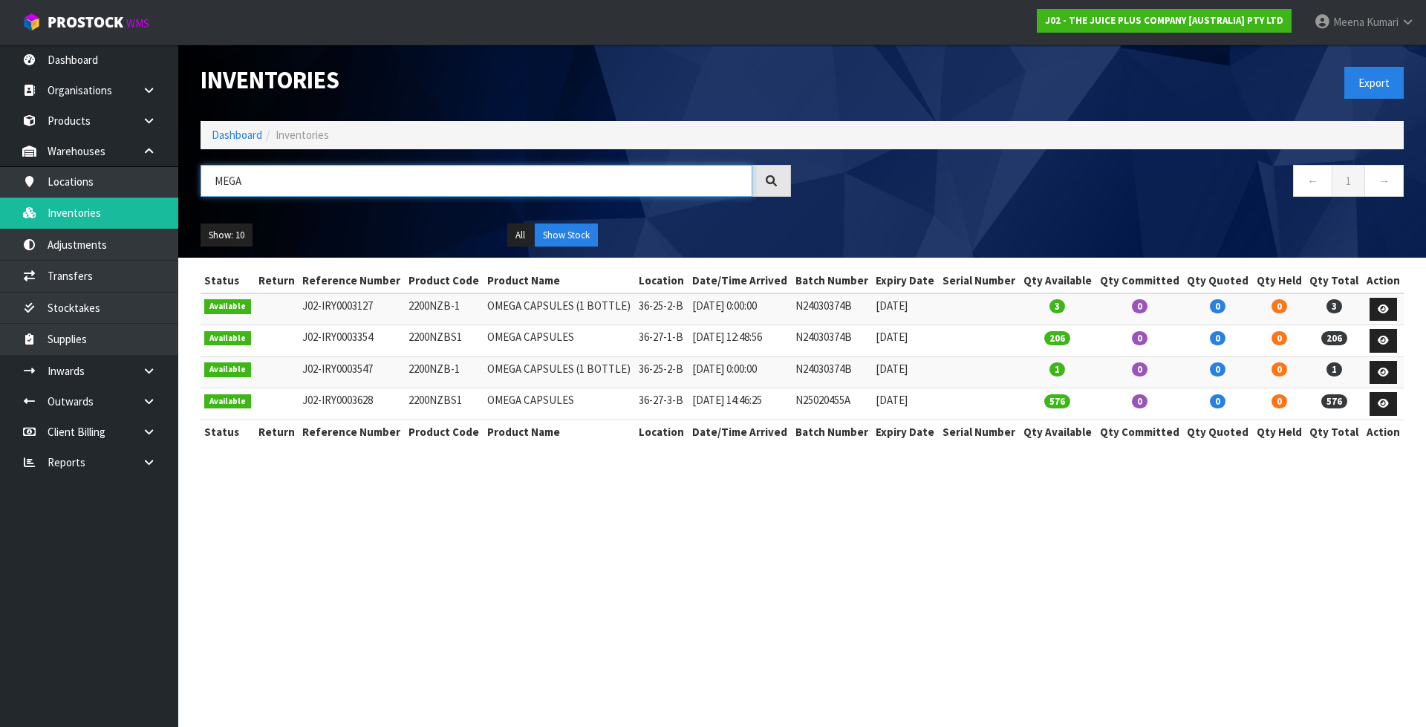
click at [370, 195] on input "MEGA" at bounding box center [477, 181] width 552 height 32
paste input "2200NZBS1"
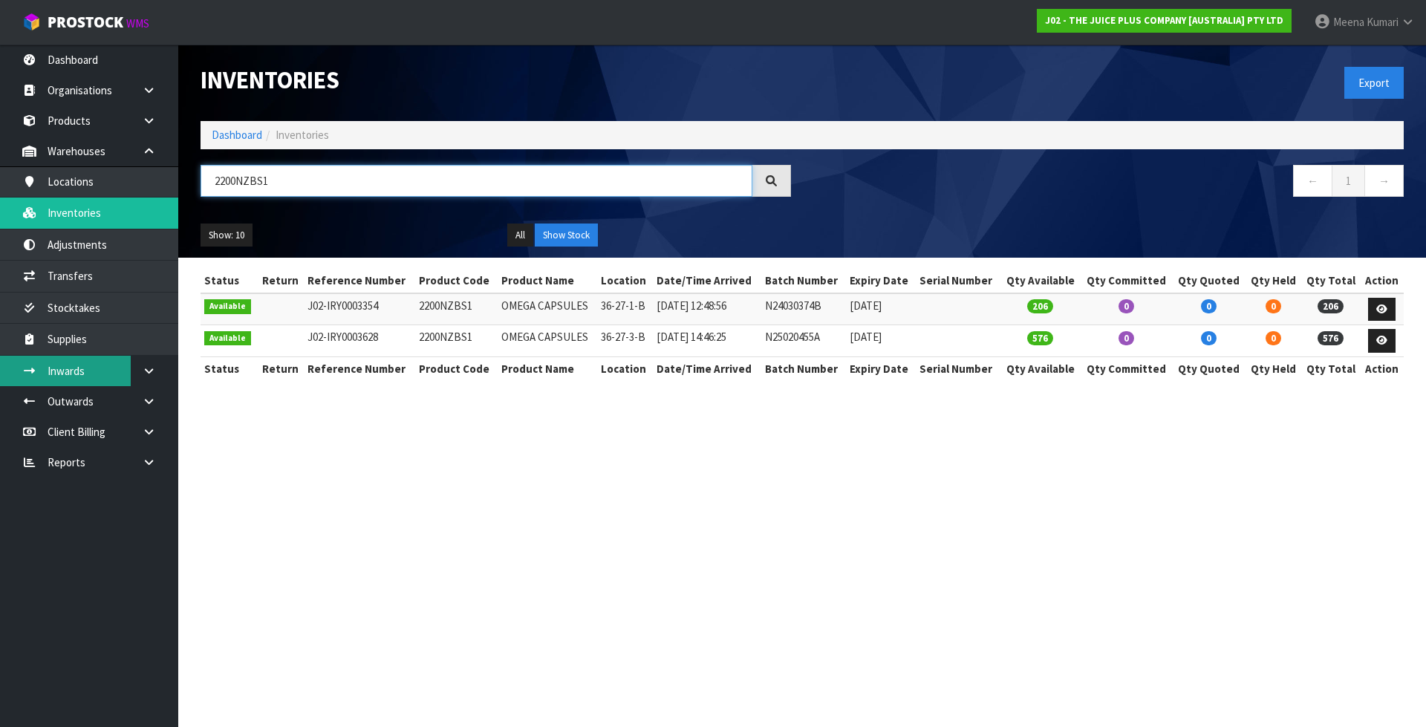
type input "2200NZBS1"
drag, startPoint x: 305, startPoint y: 188, endPoint x: 139, endPoint y: 162, distance: 167.6
click at [139, 162] on body "Toggle navigation ProStock WMS J02 - THE JUICE PLUS COMPANY [AUSTRALIA] PTY LTD…" at bounding box center [713, 363] width 1426 height 727
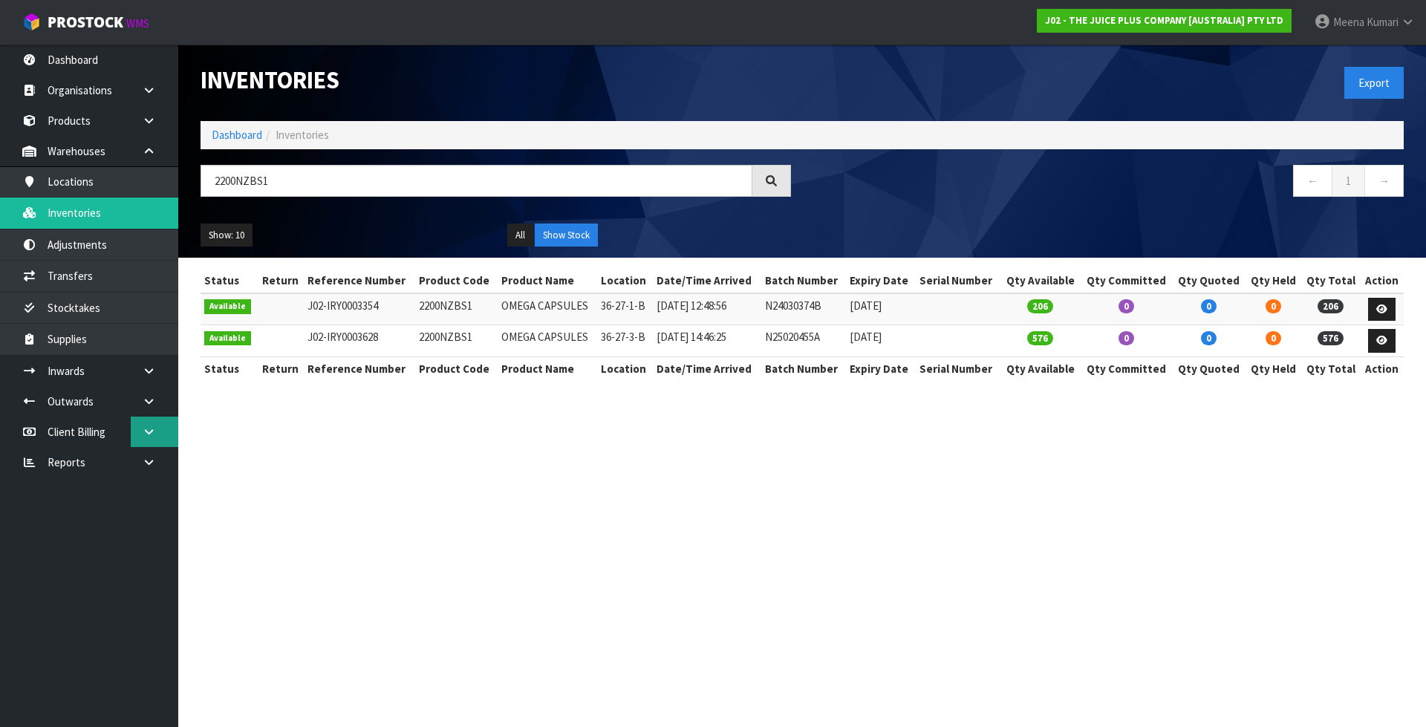
click at [146, 433] on icon at bounding box center [149, 431] width 14 height 11
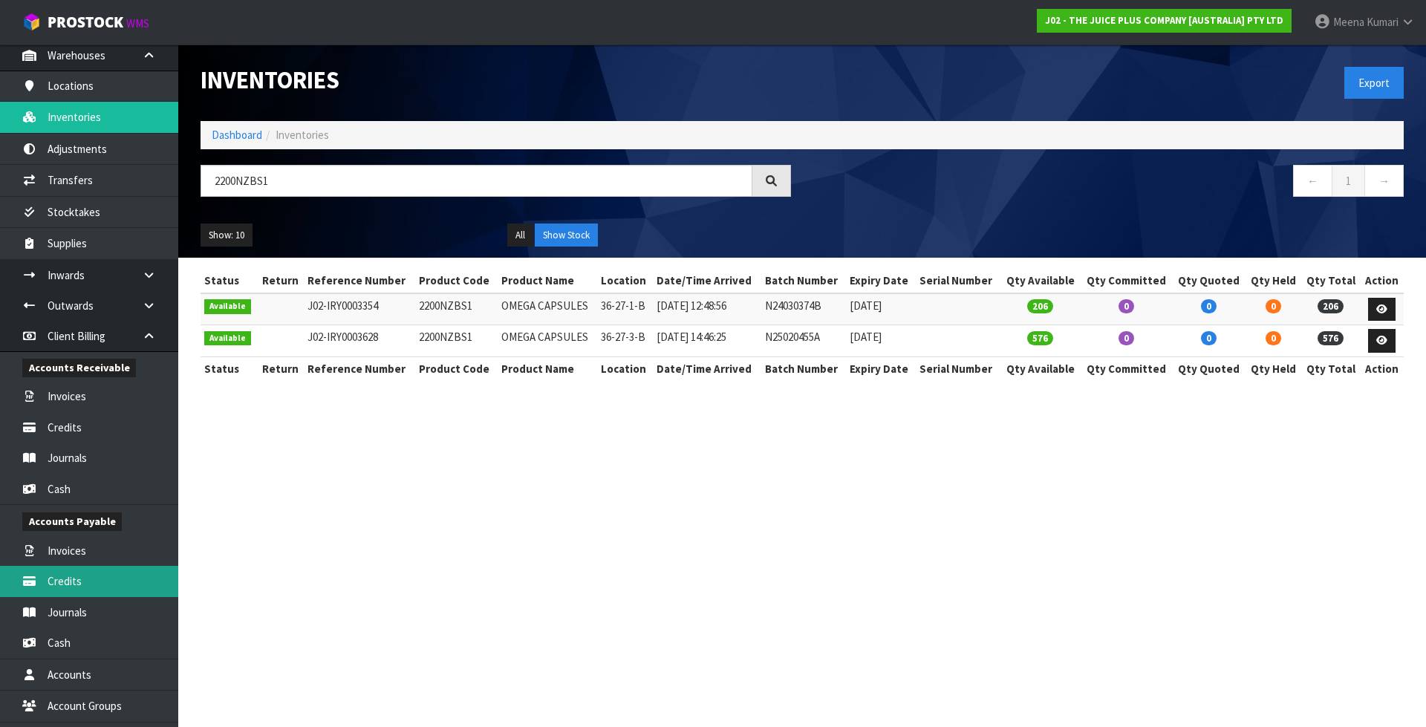
scroll to position [183, 0]
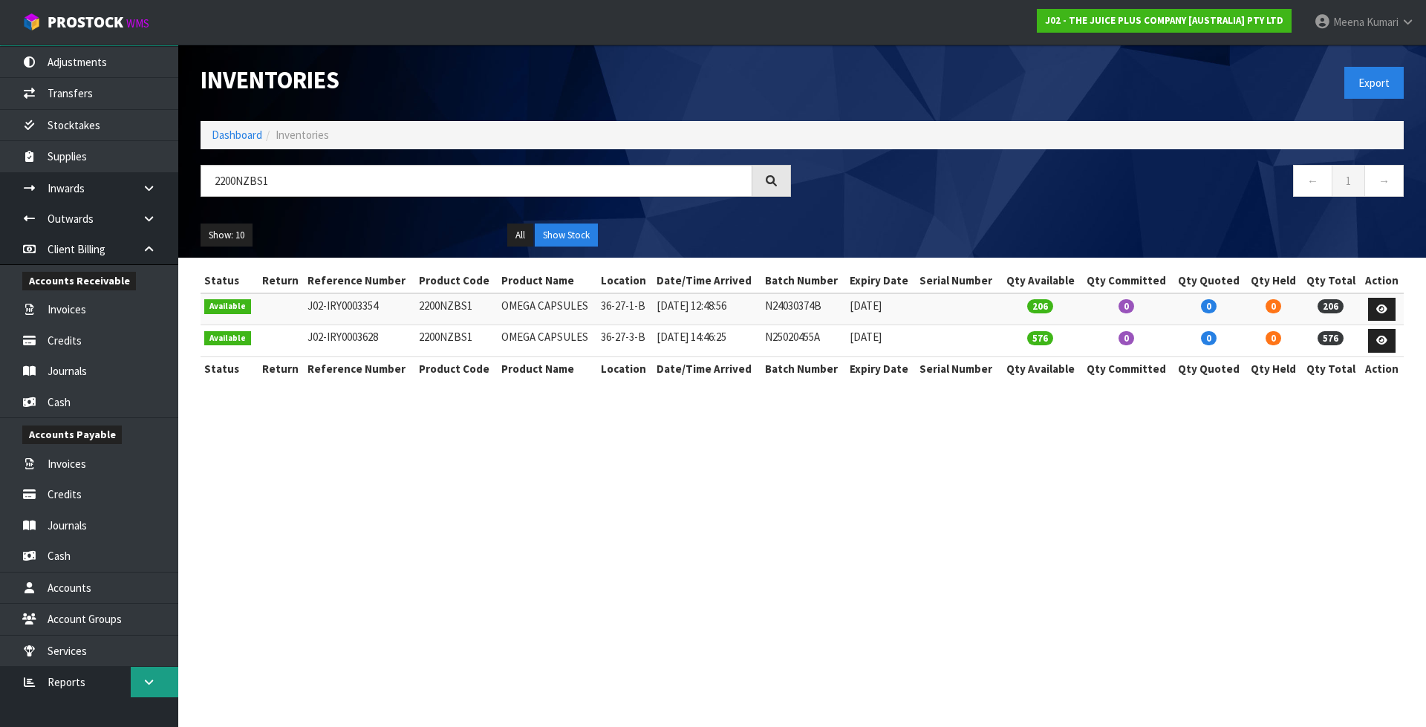
click at [147, 686] on icon at bounding box center [149, 682] width 14 height 11
click at [123, 700] on link "Client" at bounding box center [89, 712] width 178 height 30
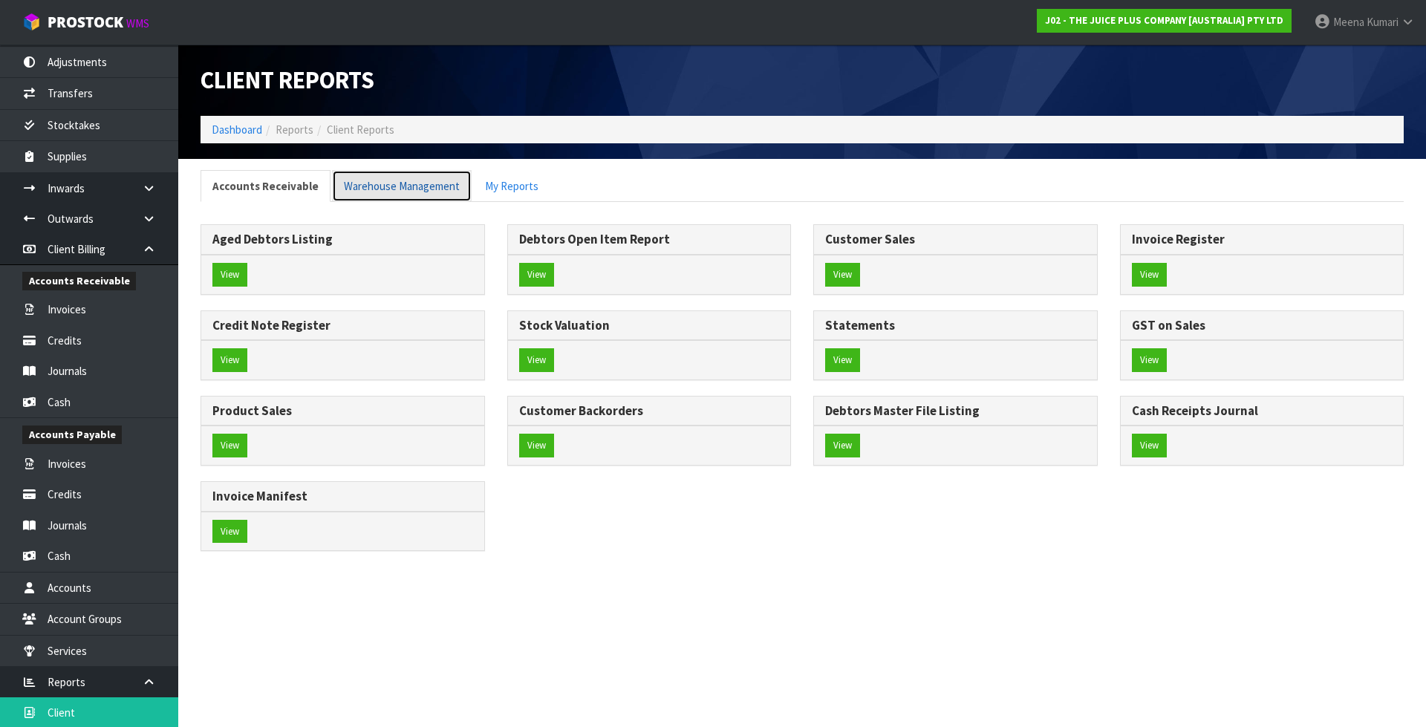
click at [371, 184] on link "Warehouse Management" at bounding box center [402, 186] width 140 height 32
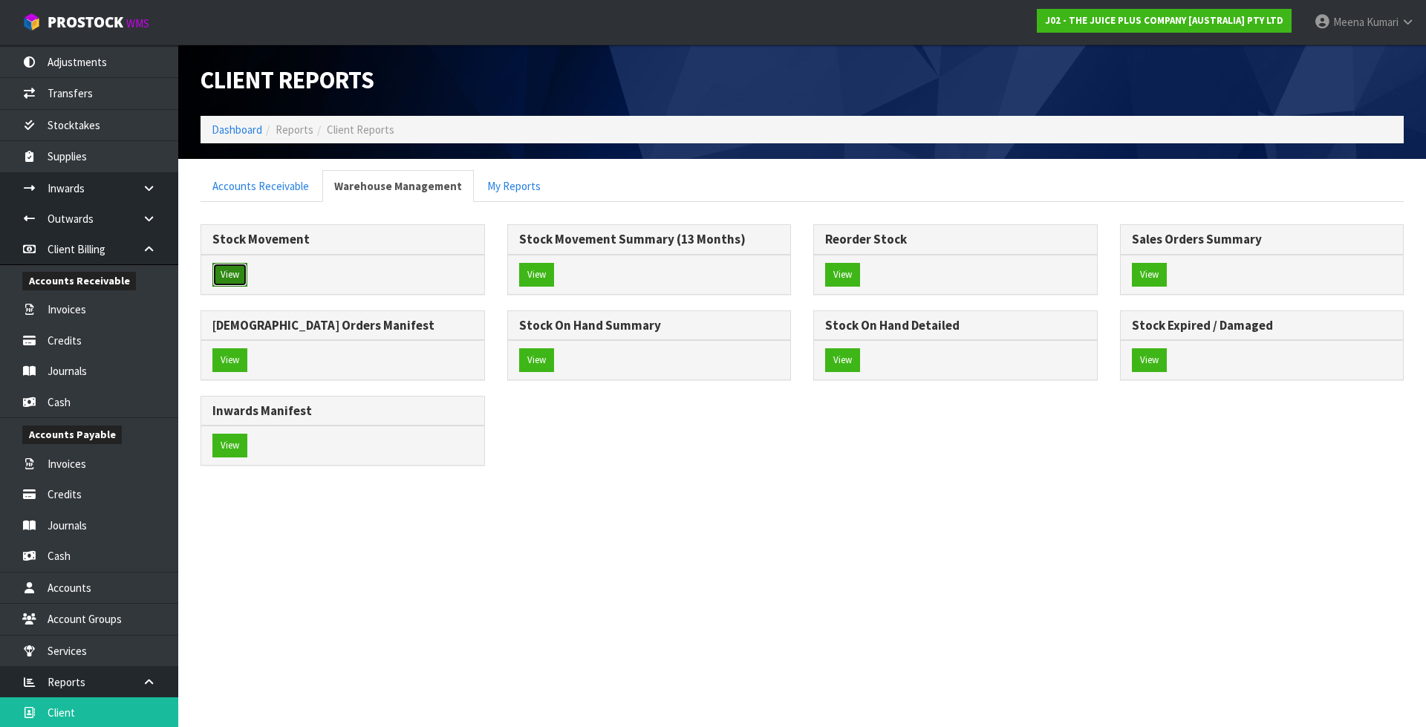
click at [234, 279] on button "View" at bounding box center [229, 275] width 35 height 24
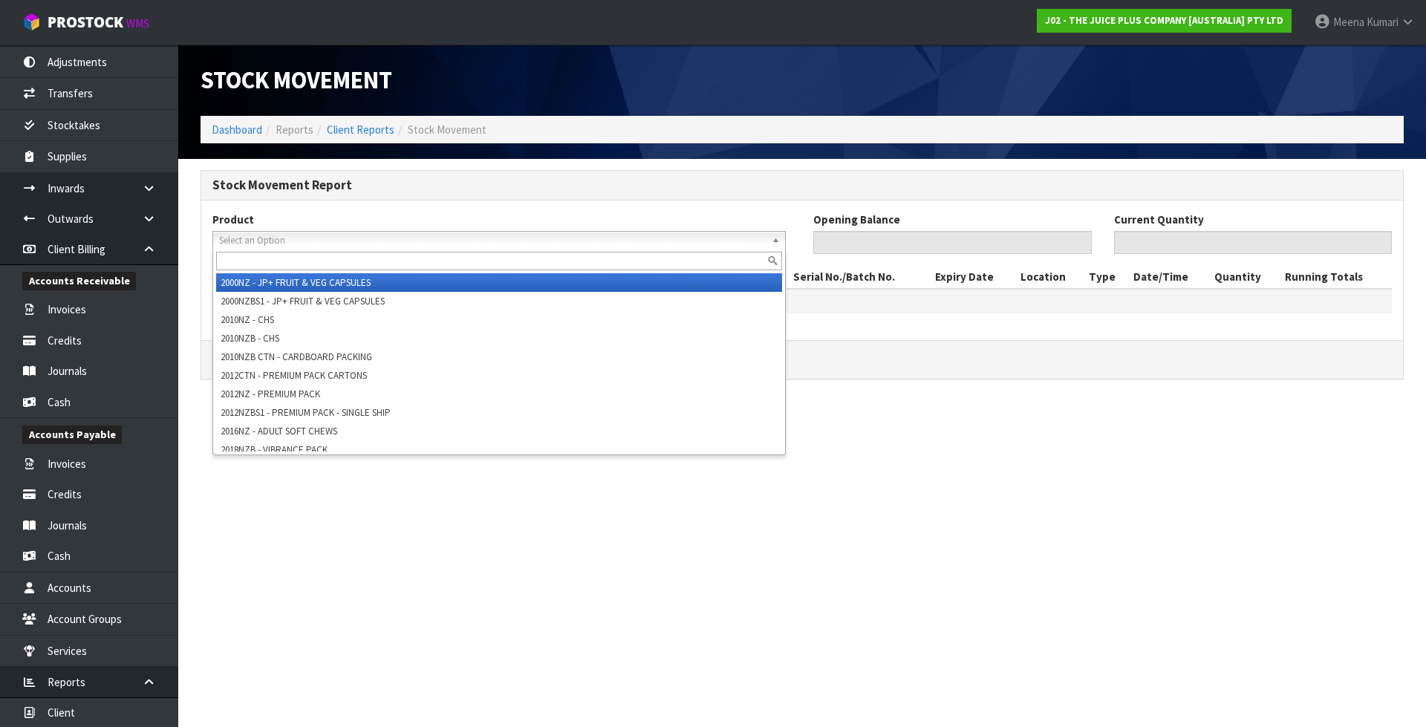
click at [258, 249] on div "Select an Option 2000NZ - JP+ FRUIT & VEG CAPSULES 2000NZBS1 - JP+ FRUIT & VEG …" at bounding box center [498, 240] width 573 height 19
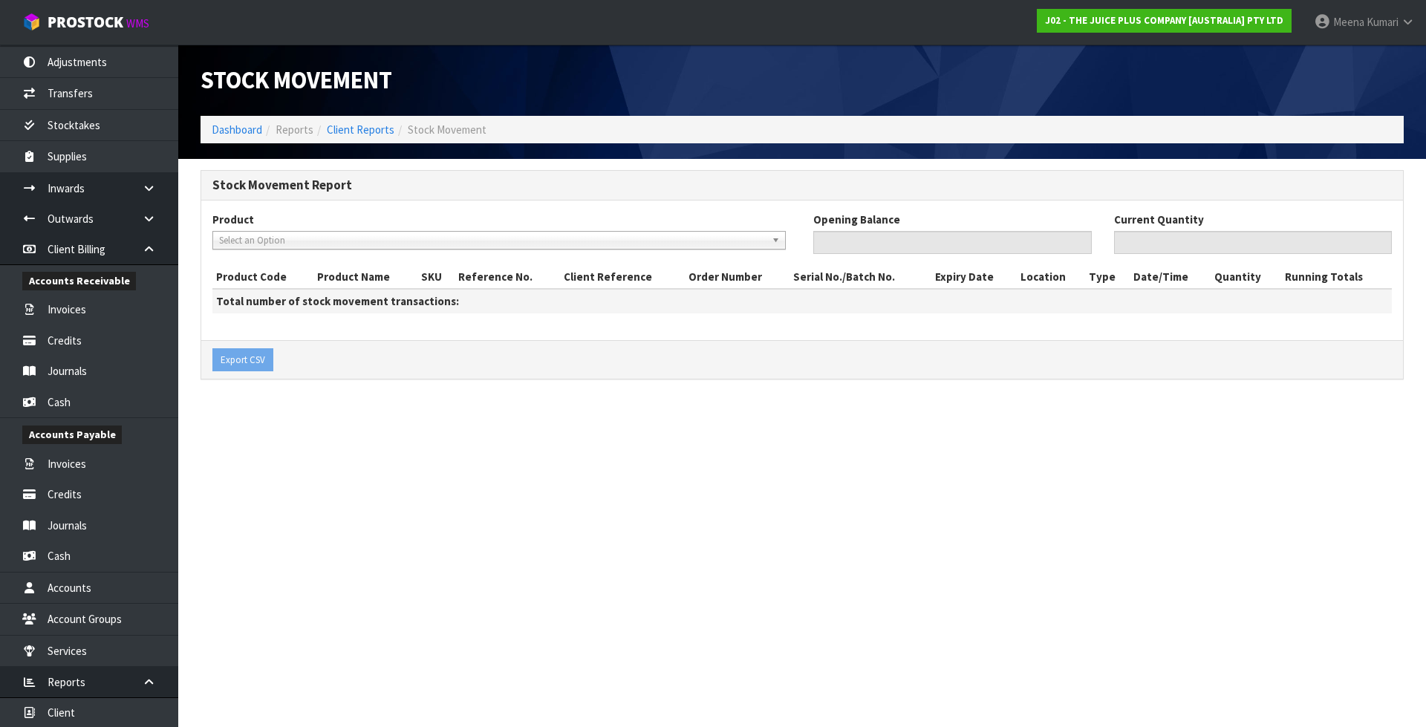
drag, startPoint x: 377, startPoint y: 241, endPoint x: 371, endPoint y: 247, distance: 7.9
click at [377, 241] on span "Select an Option" at bounding box center [492, 241] width 547 height 18
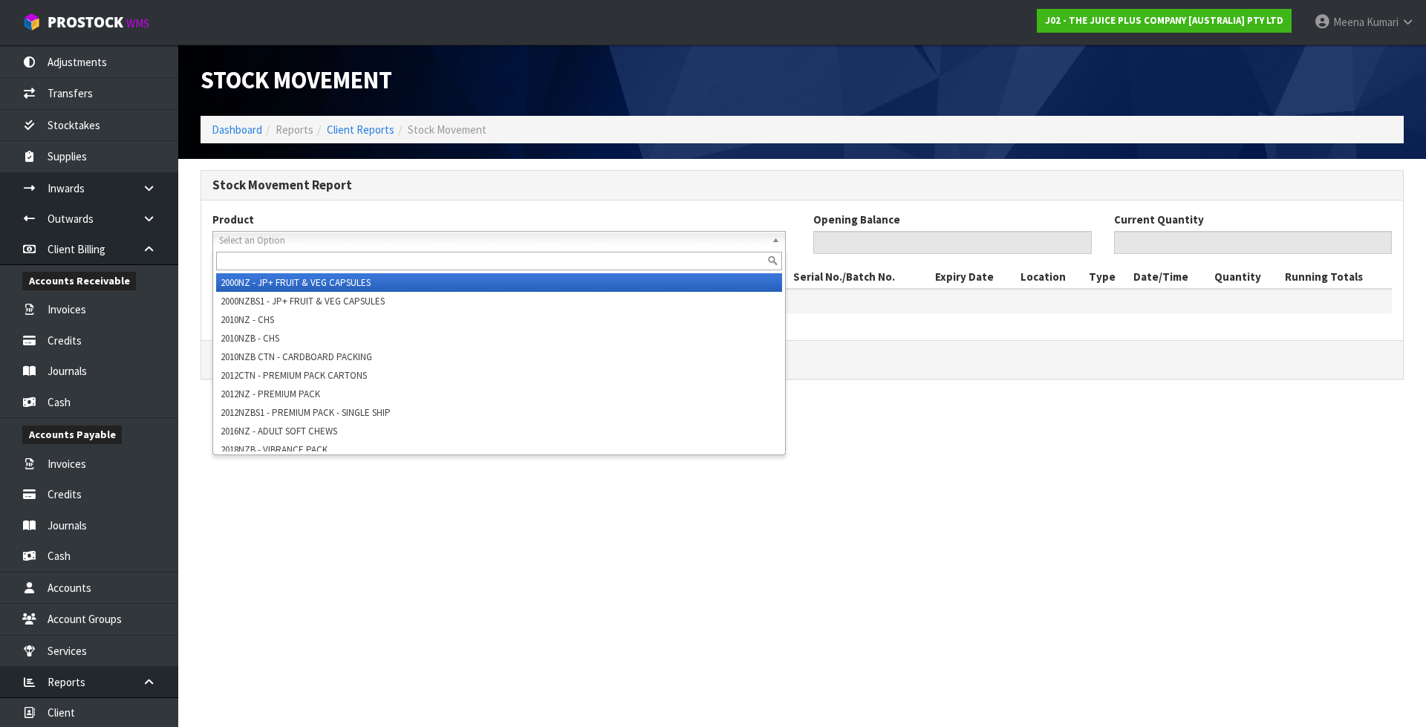
click at [354, 260] on input "text" at bounding box center [499, 261] width 566 height 19
paste input "2200NZBS1"
type input "2200NZBS1"
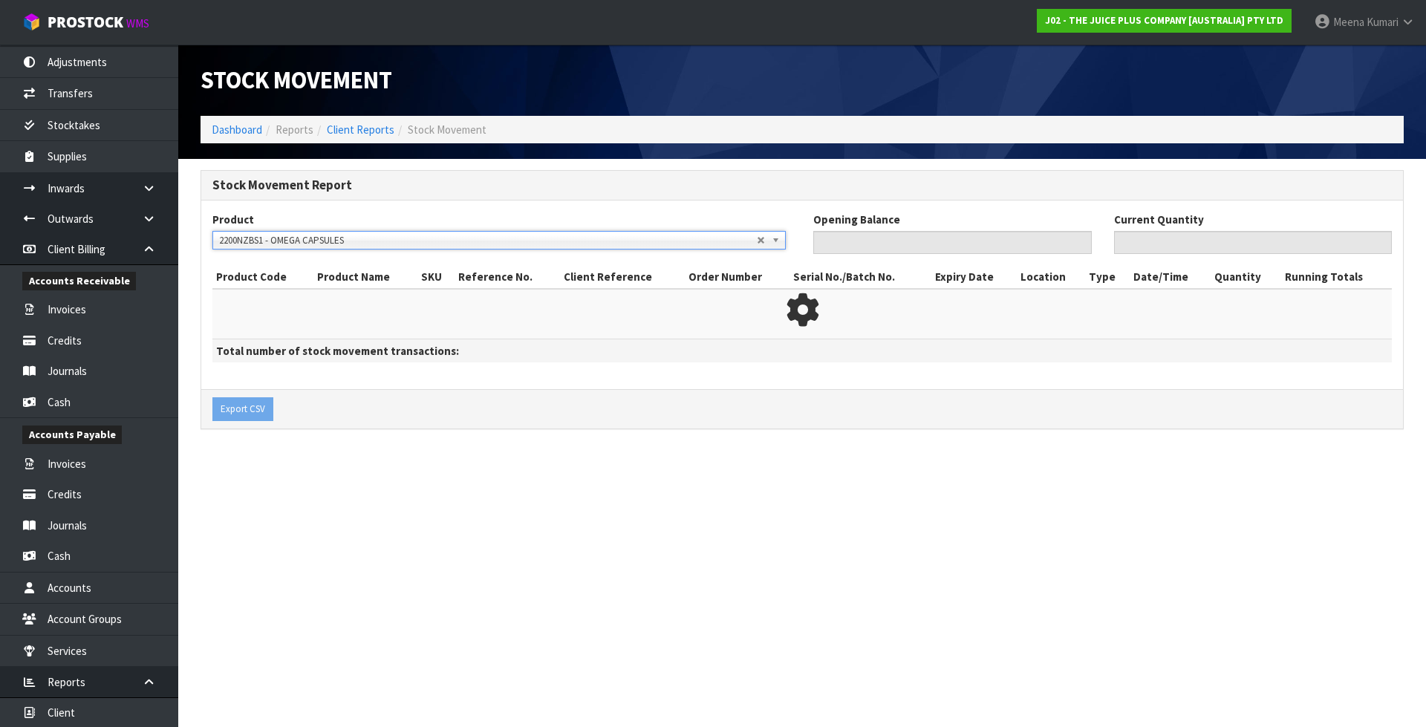
type input "1902"
type input "782"
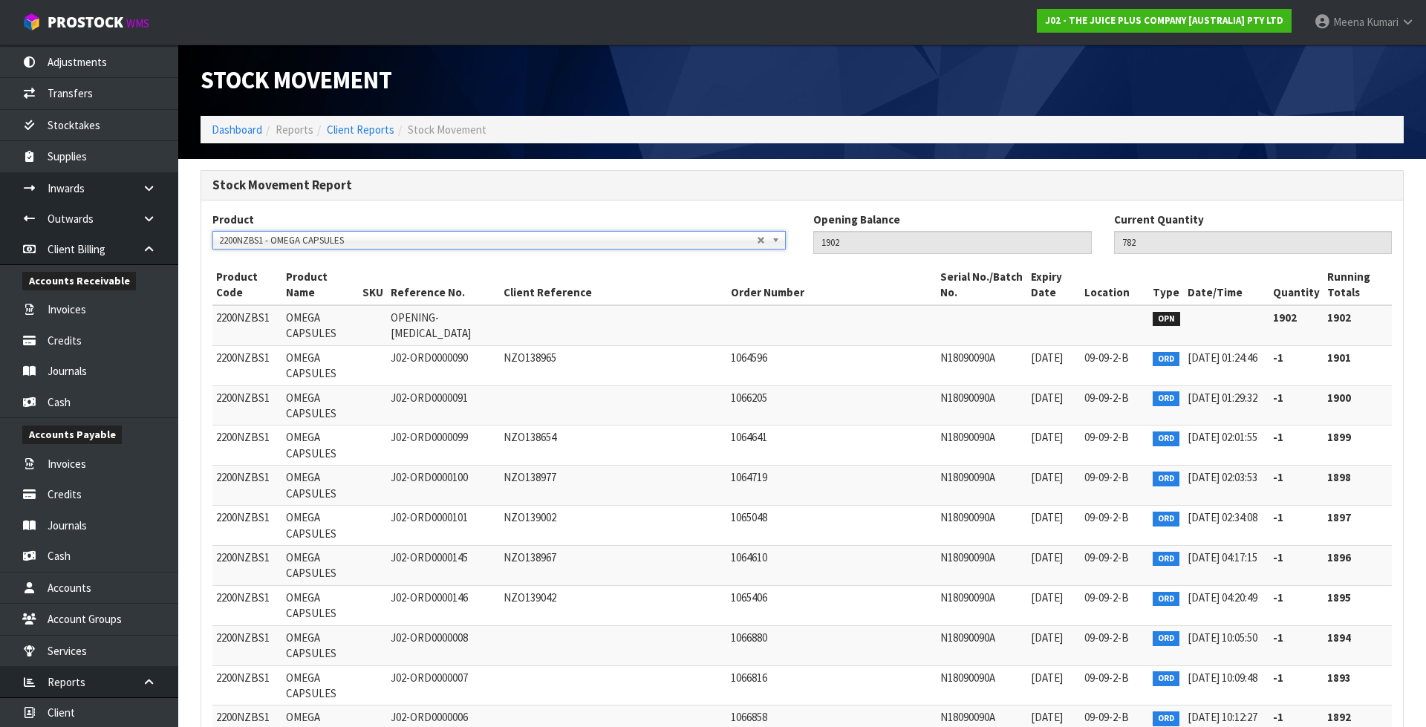
click at [803, 311] on td at bounding box center [831, 325] width 209 height 40
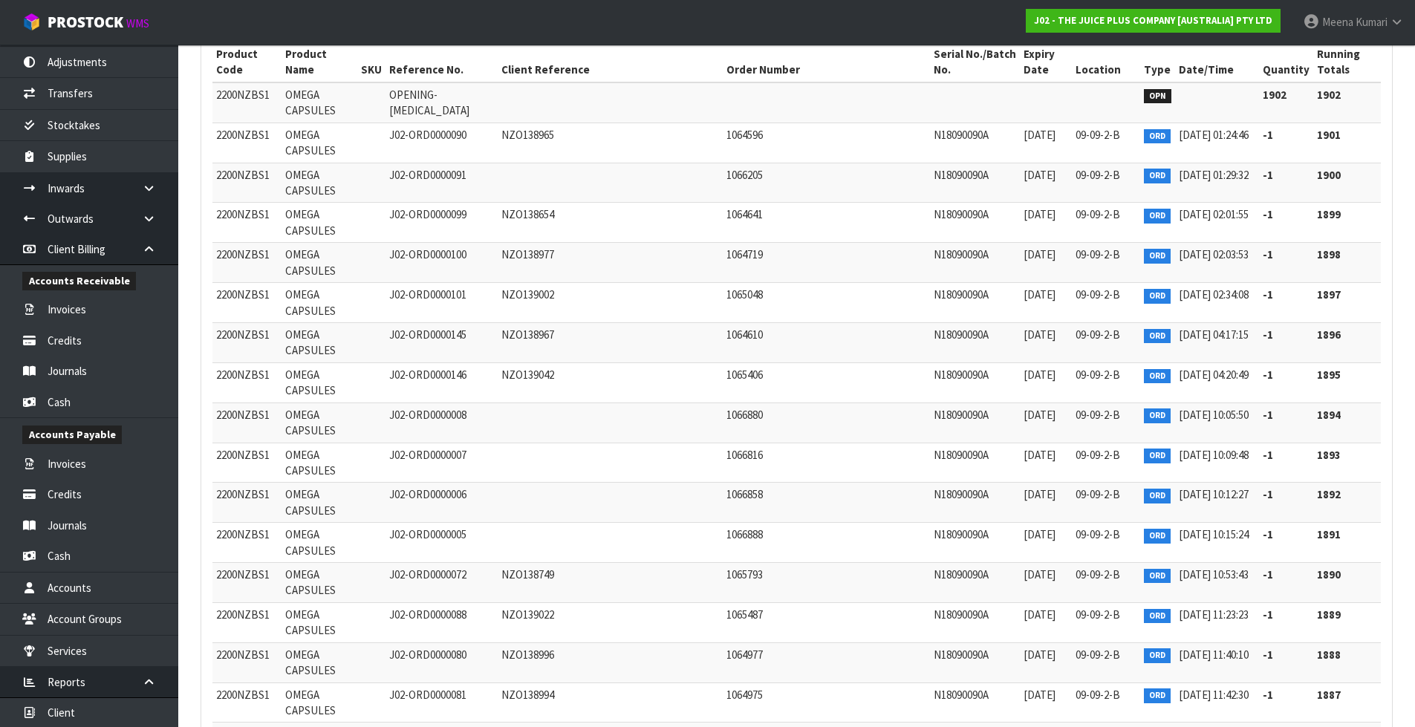
scroll to position [295635, 0]
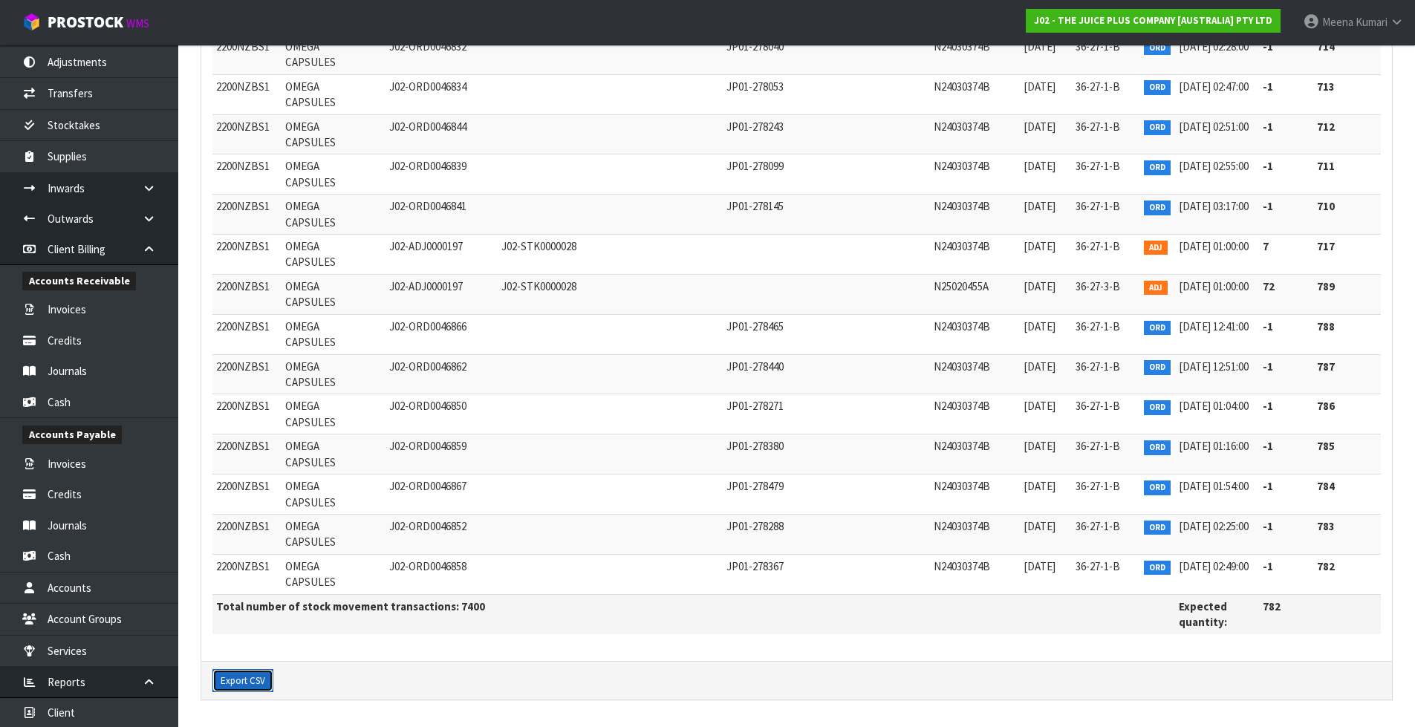
click at [249, 680] on button "Export CSV" at bounding box center [242, 681] width 61 height 24
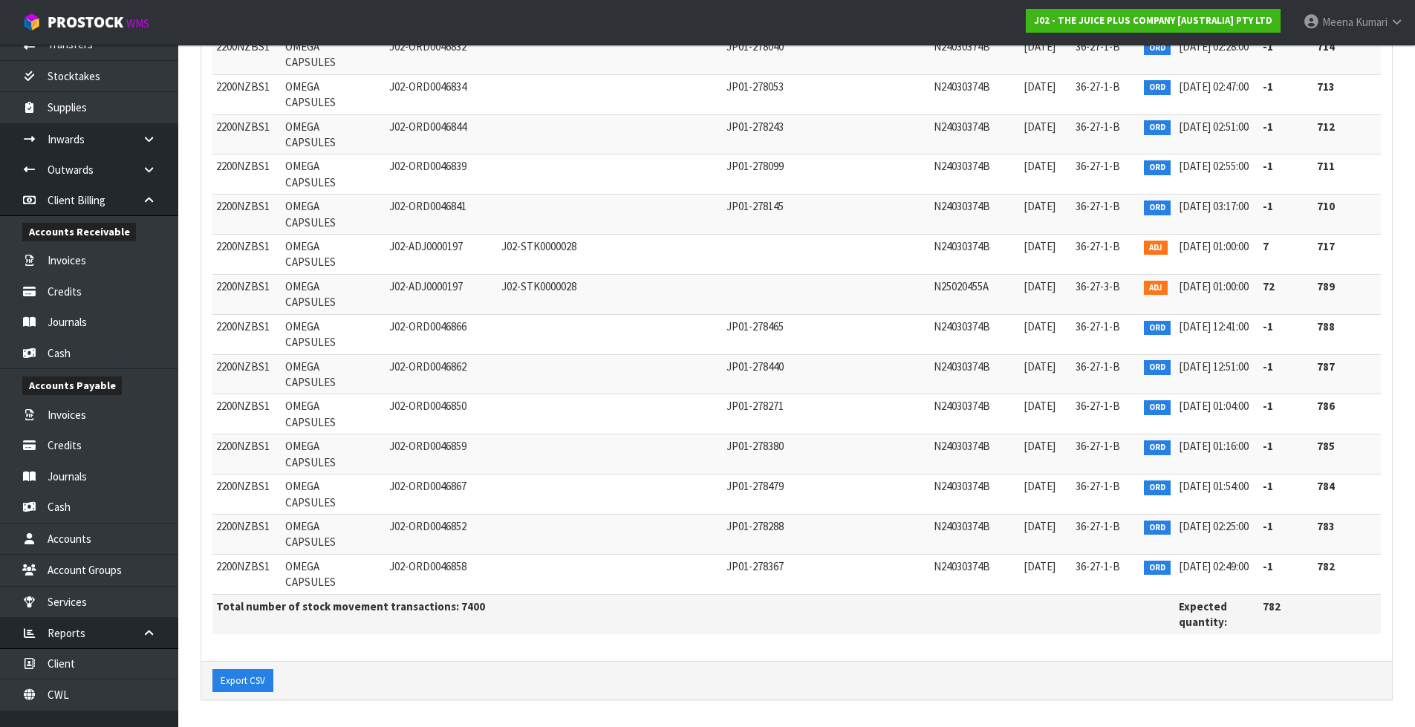
scroll to position [246, 0]
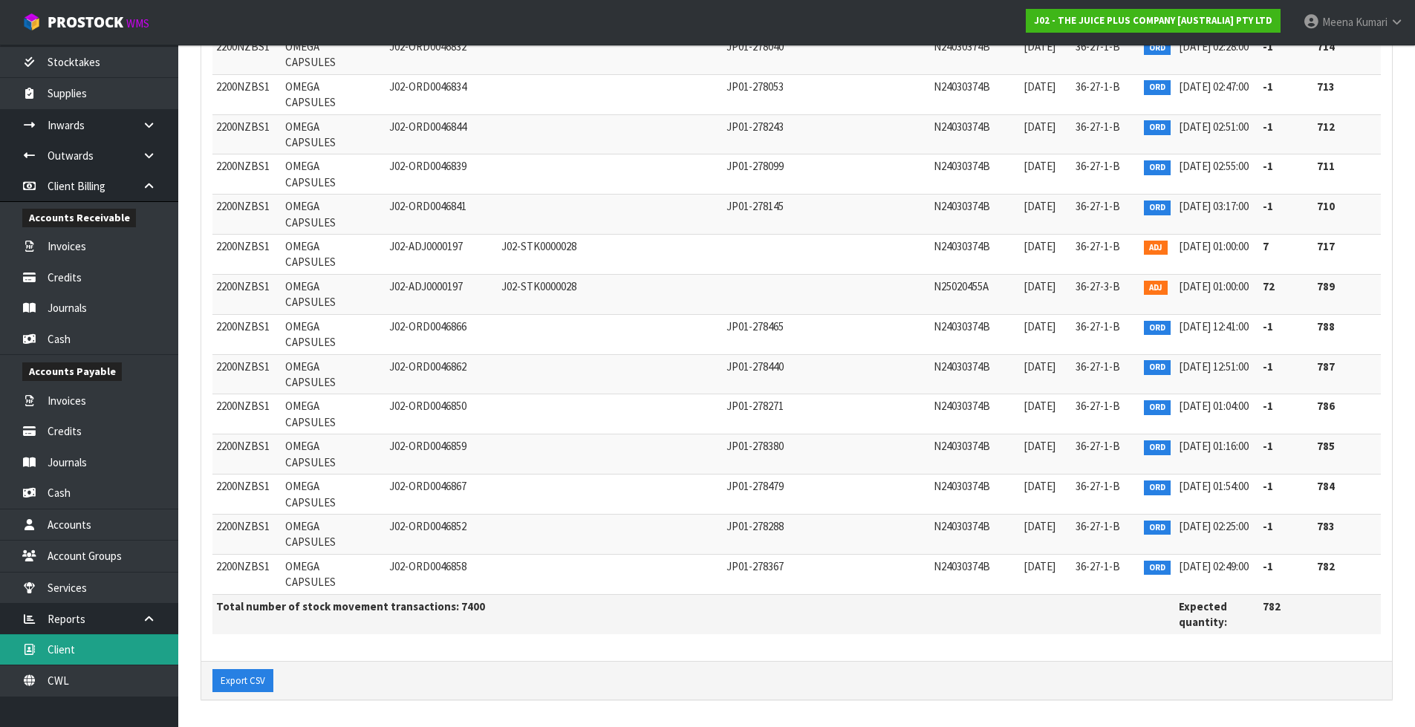
click at [81, 653] on link "Client" at bounding box center [89, 649] width 178 height 30
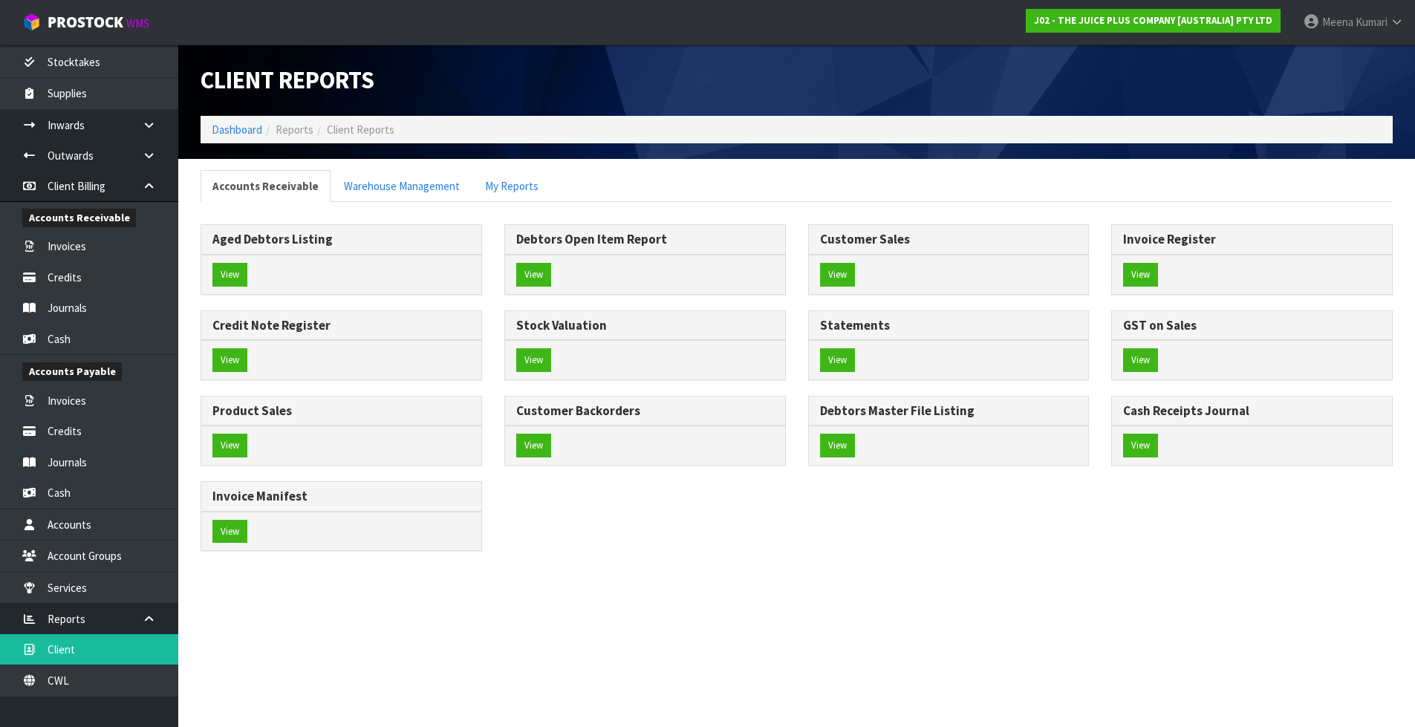
click at [114, 684] on section "Client Reports Dashboard Reports Client Reports Accounts Receivable Warehouse M…" at bounding box center [707, 363] width 1415 height 727
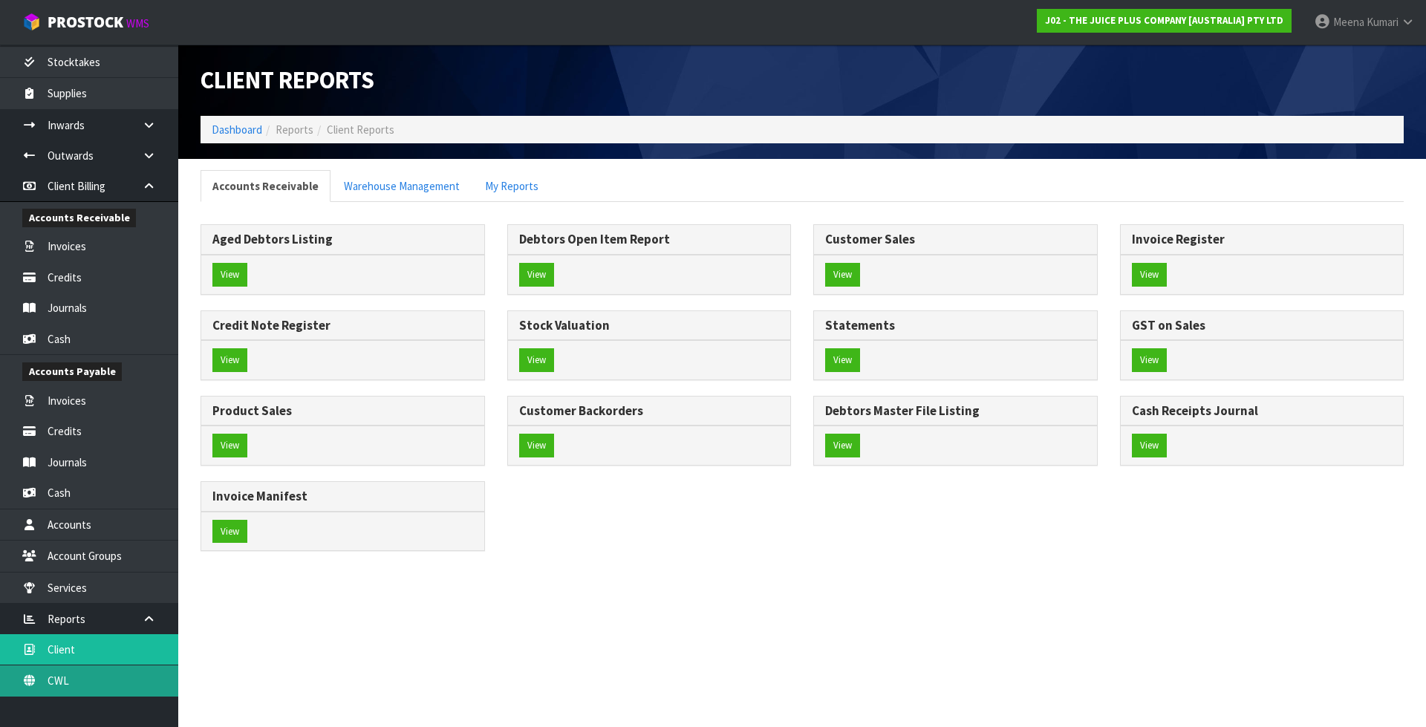
click at [97, 677] on link "CWL" at bounding box center [89, 680] width 178 height 30
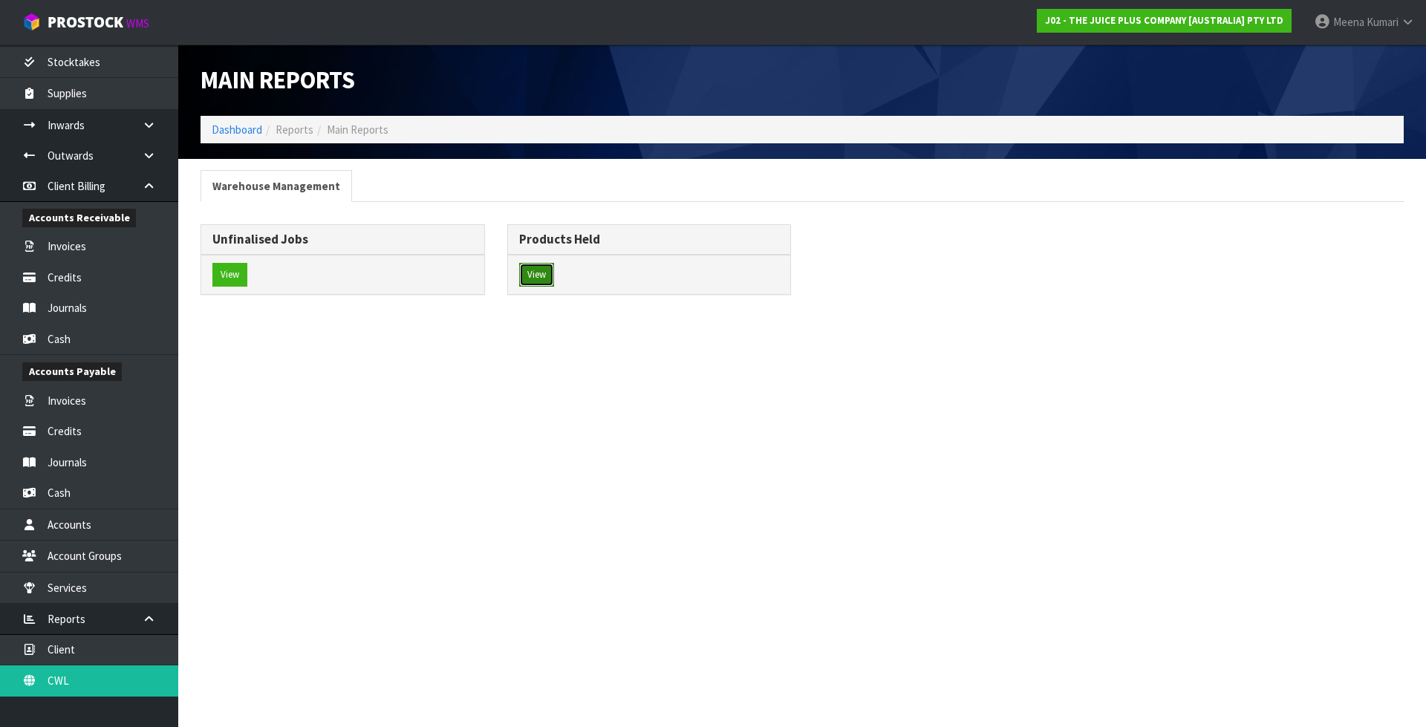
click at [538, 281] on button "View" at bounding box center [536, 275] width 35 height 24
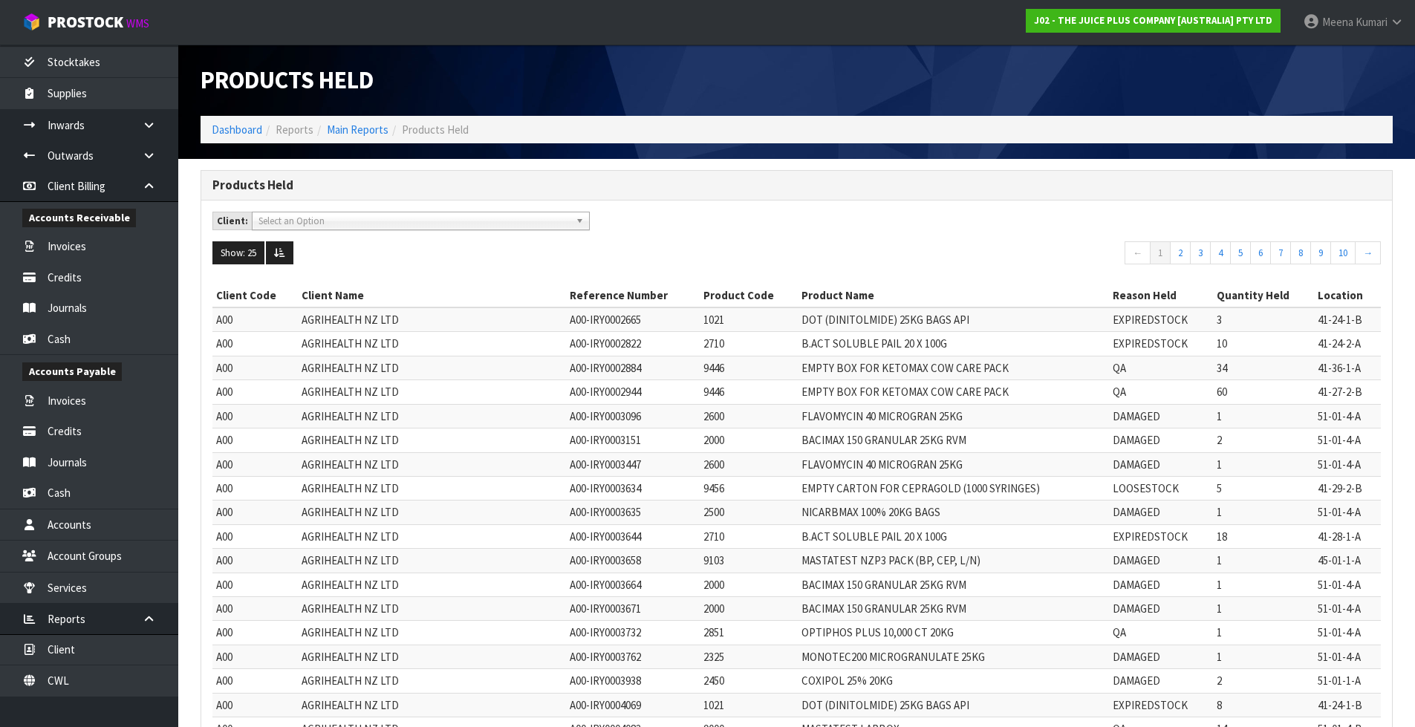
click at [377, 221] on span "Select an Option" at bounding box center [413, 221] width 311 height 18
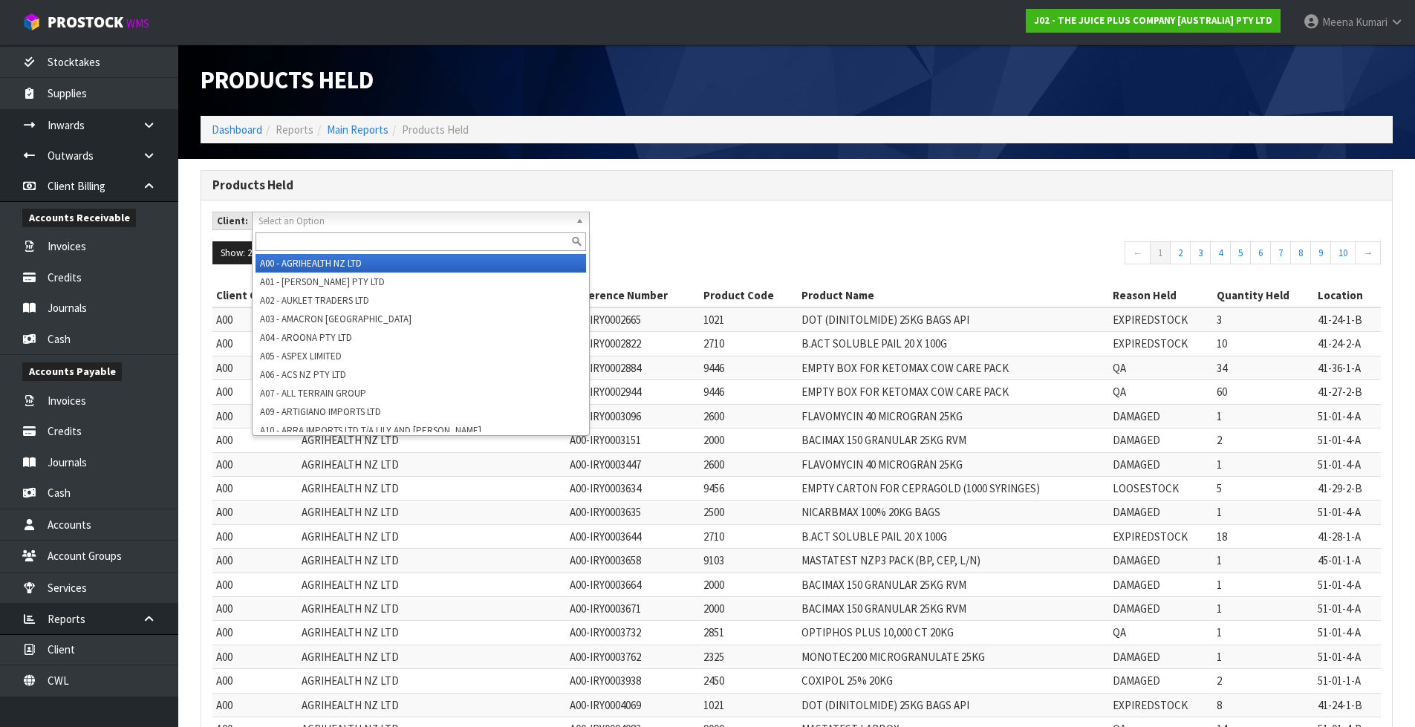
click at [377, 217] on span "Select an Option" at bounding box center [413, 221] width 311 height 18
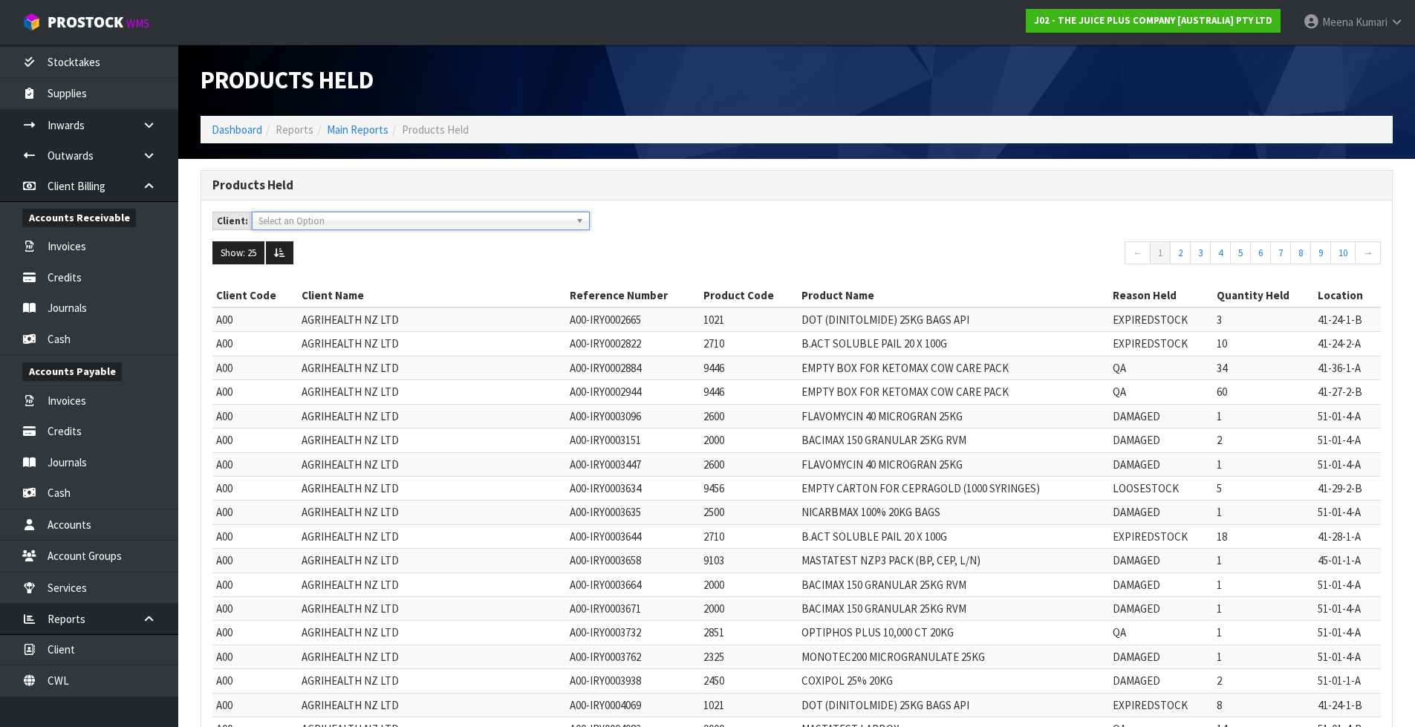
click at [377, 217] on span "Select an Option" at bounding box center [413, 221] width 311 height 18
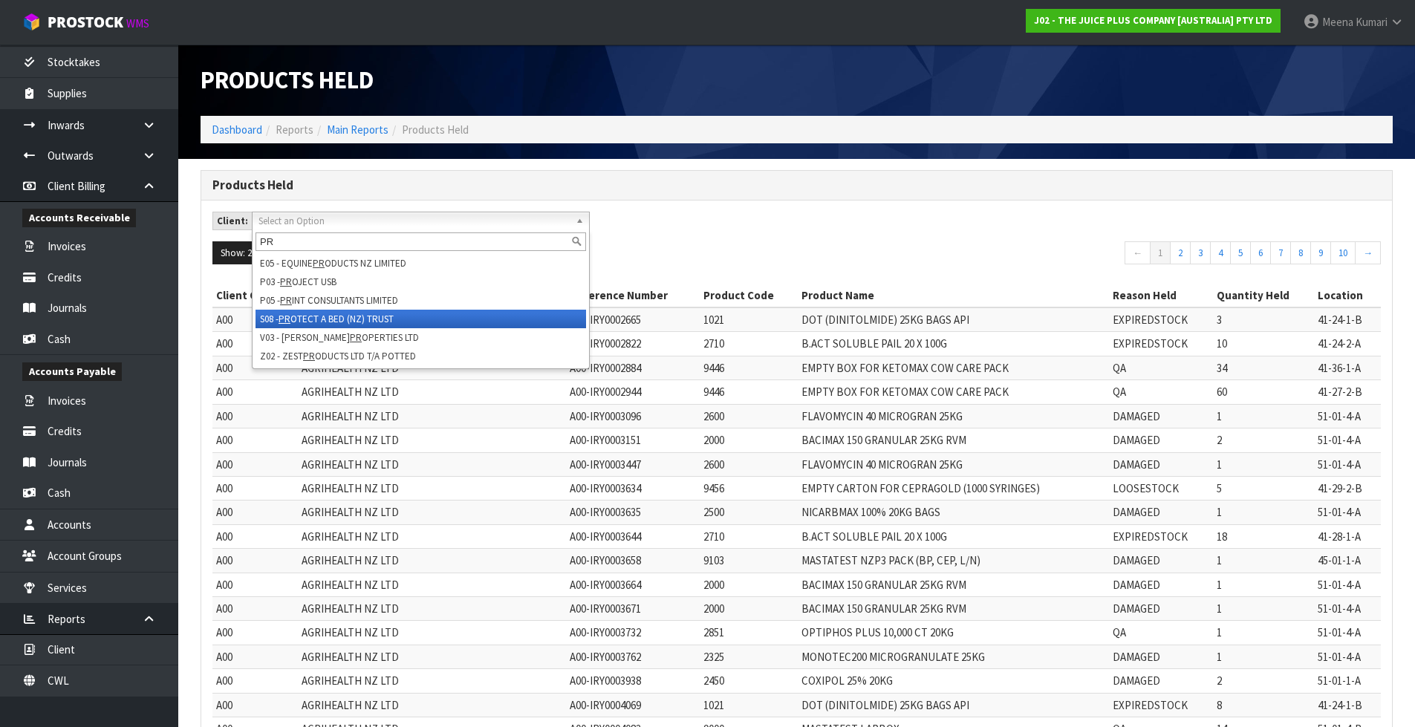
type input "PR"
click at [377, 322] on li "S08 - PR OTECT A BED (NZ) TRUST" at bounding box center [420, 319] width 331 height 19
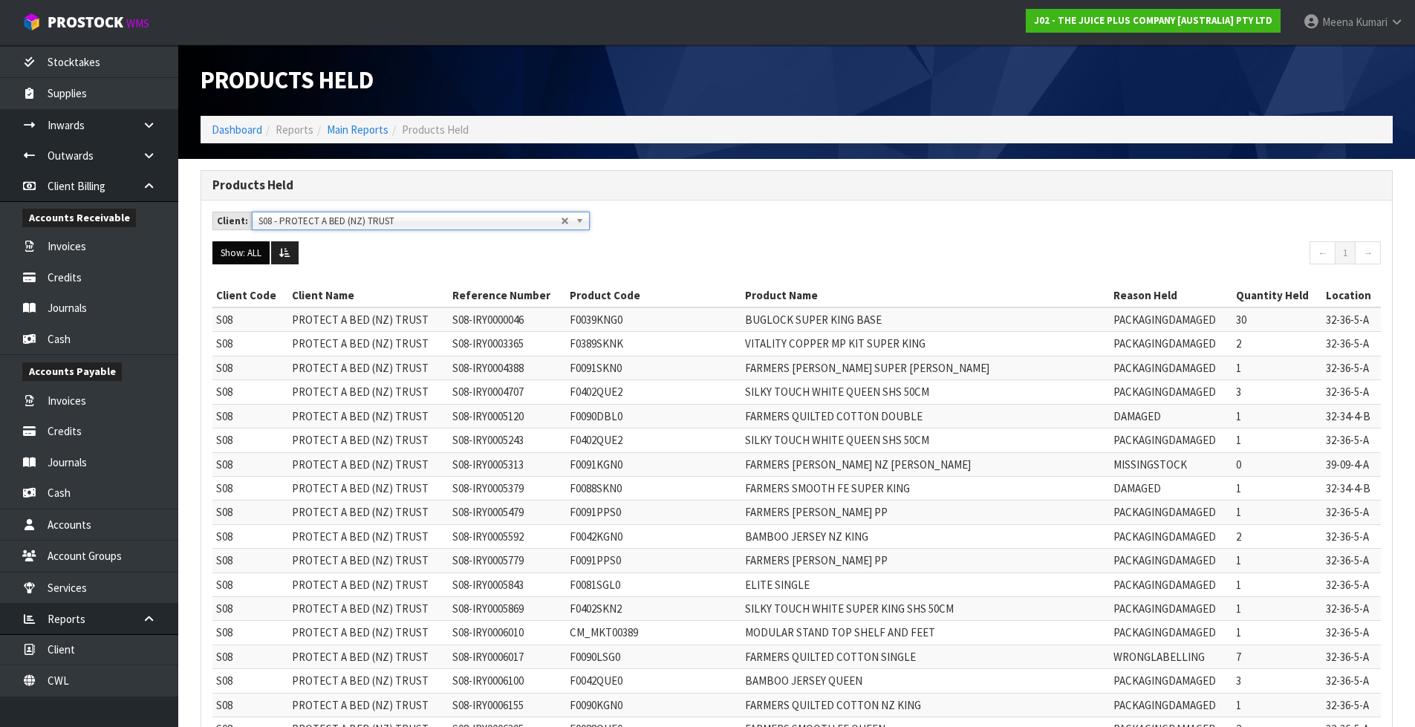
click at [254, 255] on button "Show: ALL" at bounding box center [240, 253] width 57 height 24
click at [284, 257] on icon at bounding box center [284, 253] width 11 height 10
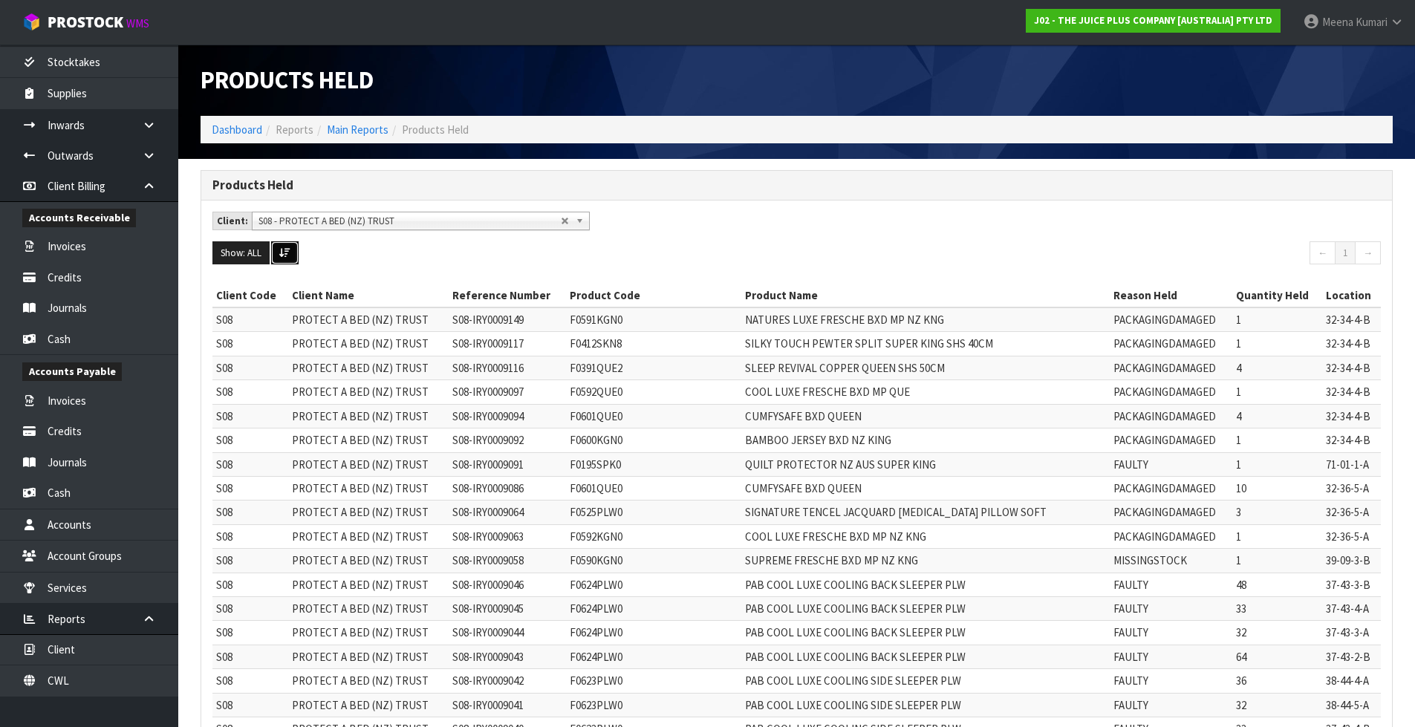
click at [284, 257] on icon at bounding box center [284, 253] width 11 height 10
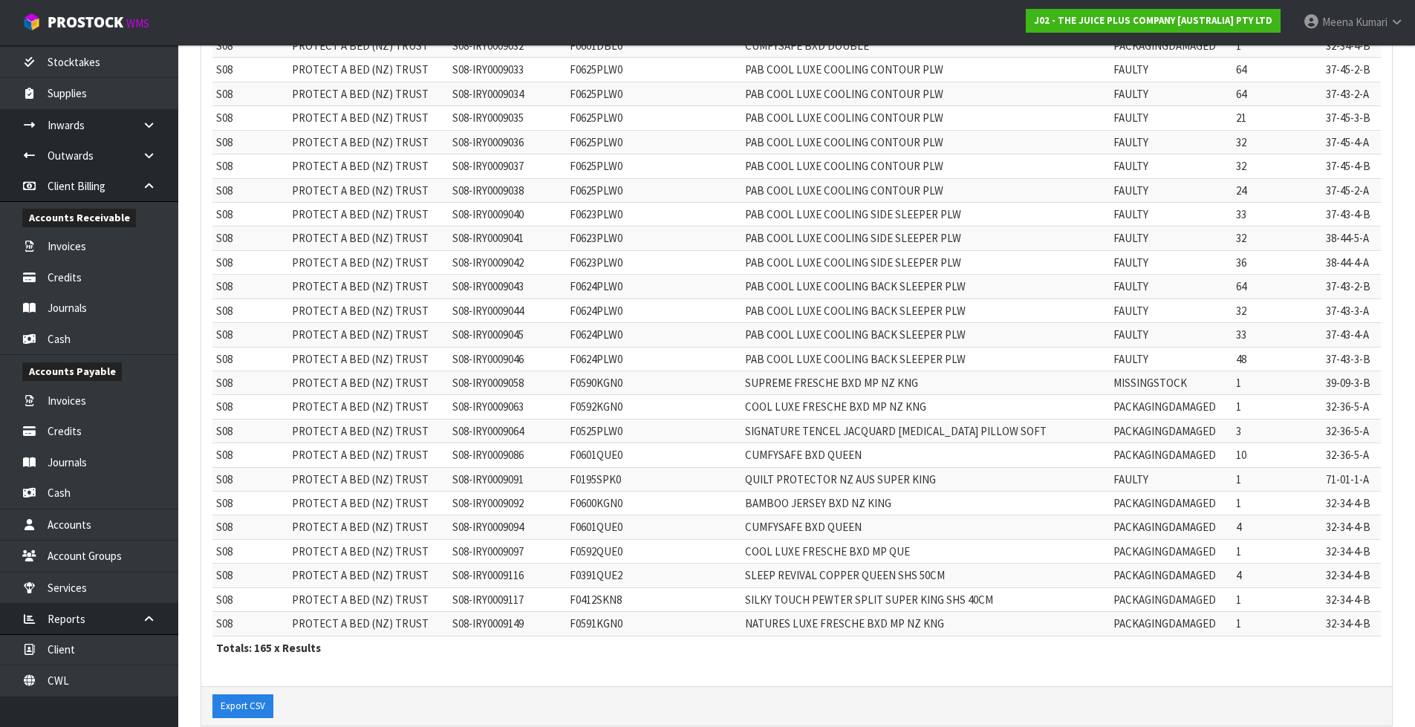
scroll to position [3671, 0]
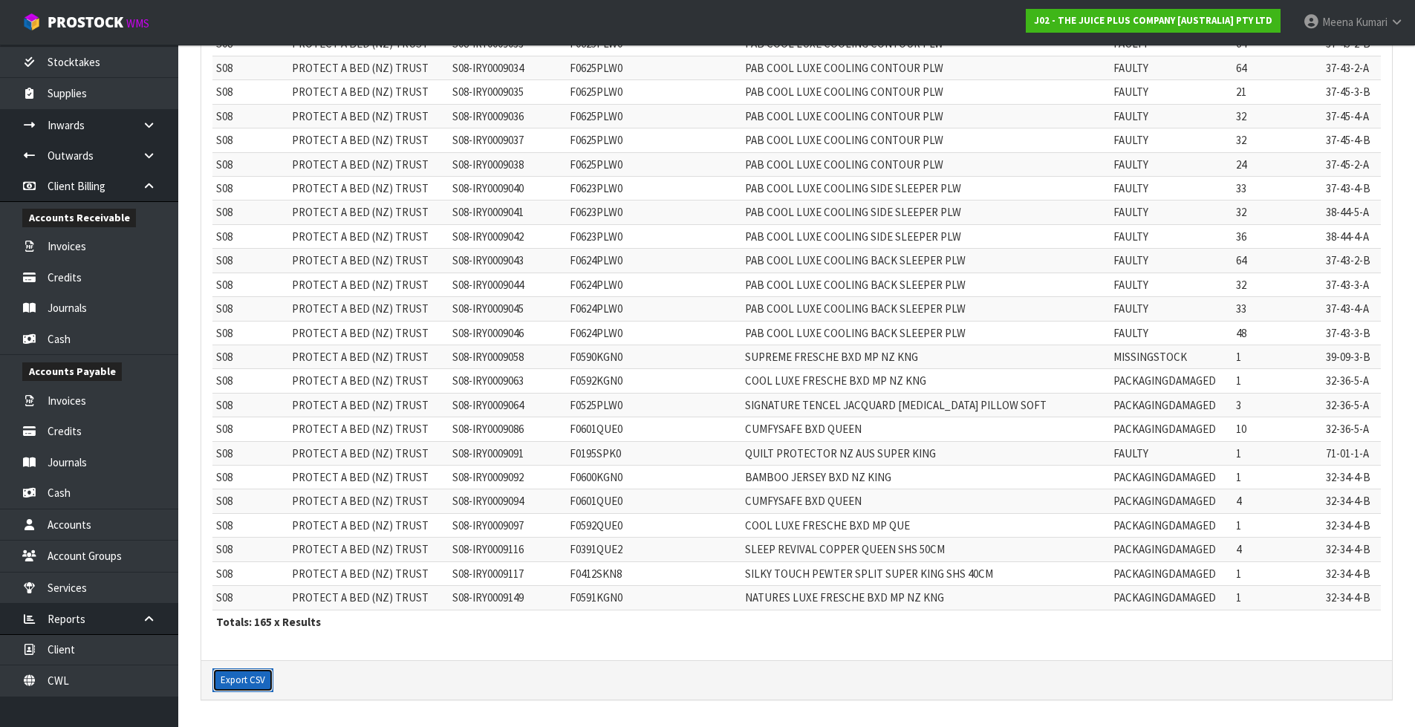
click at [230, 684] on button "Export CSV" at bounding box center [242, 680] width 61 height 24
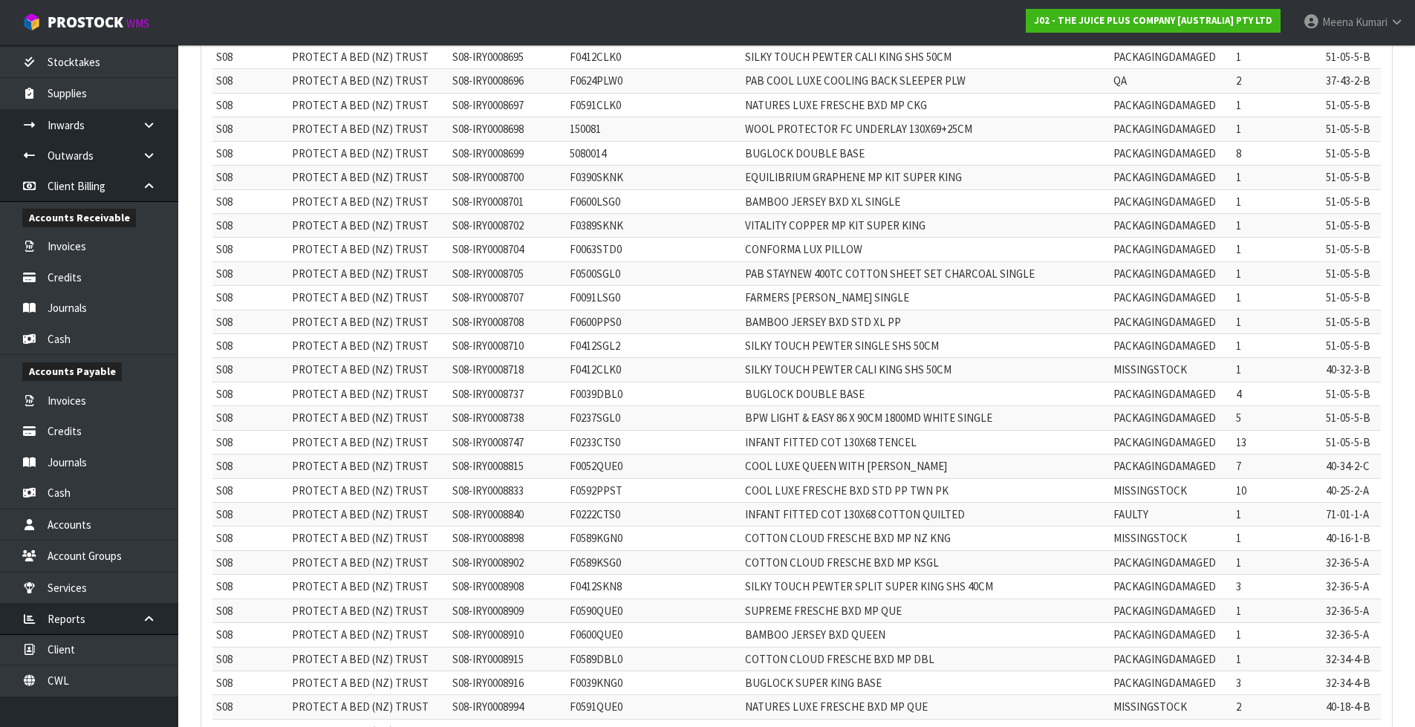
scroll to position [2854, 0]
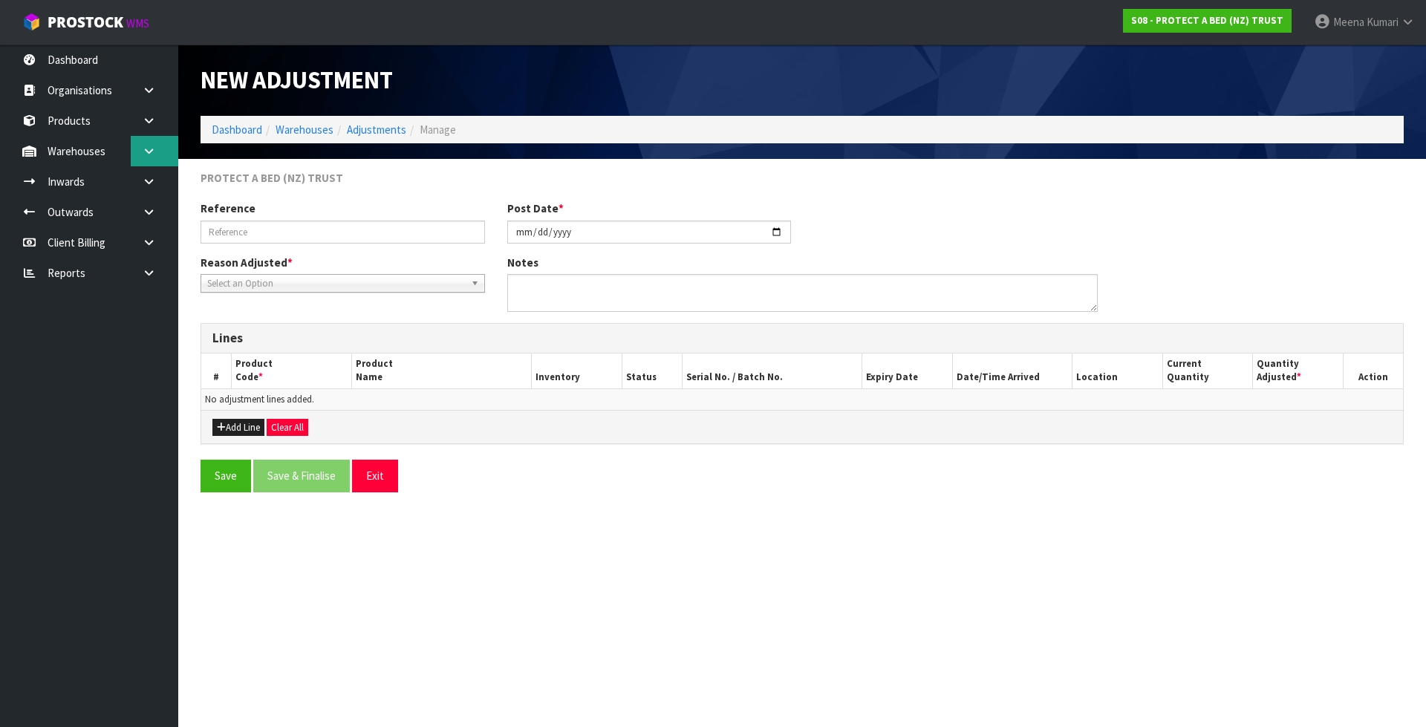
click at [163, 150] on link at bounding box center [155, 151] width 48 height 30
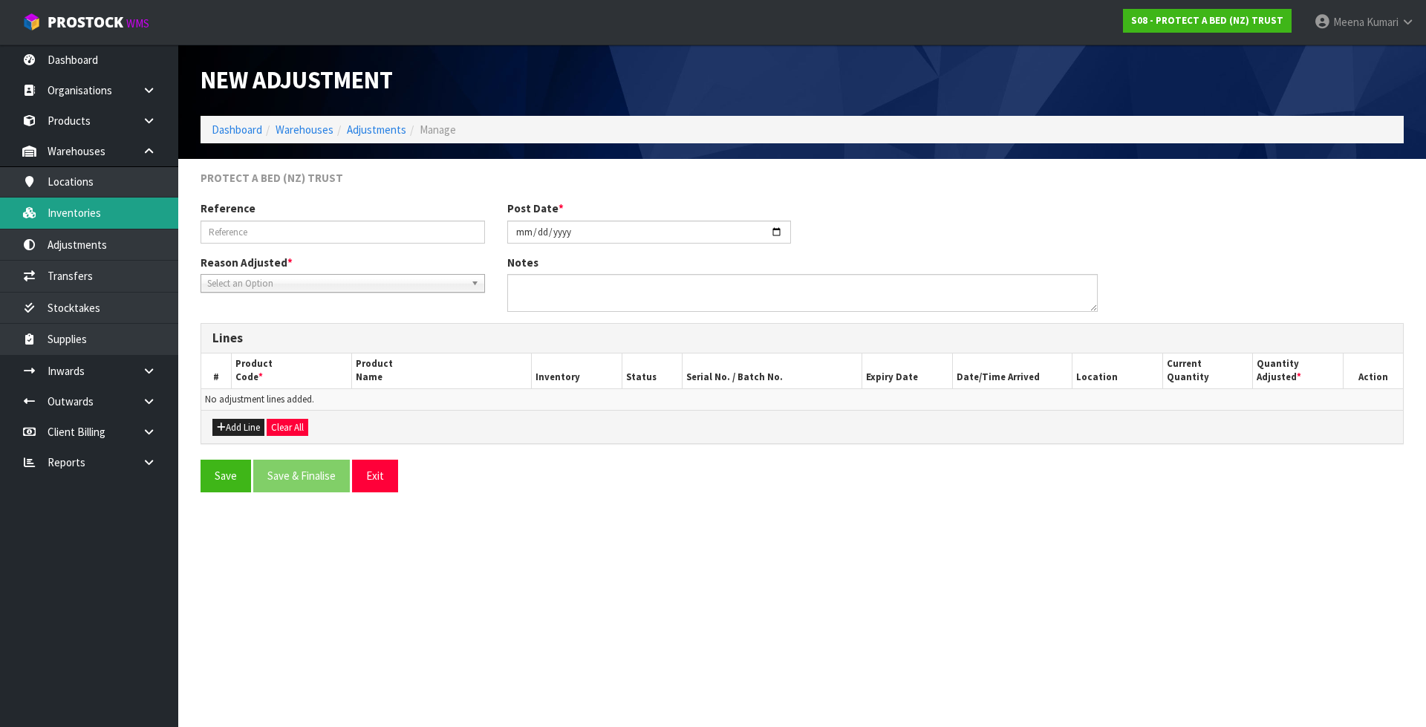
click at [140, 211] on link "Inventories" at bounding box center [89, 213] width 178 height 30
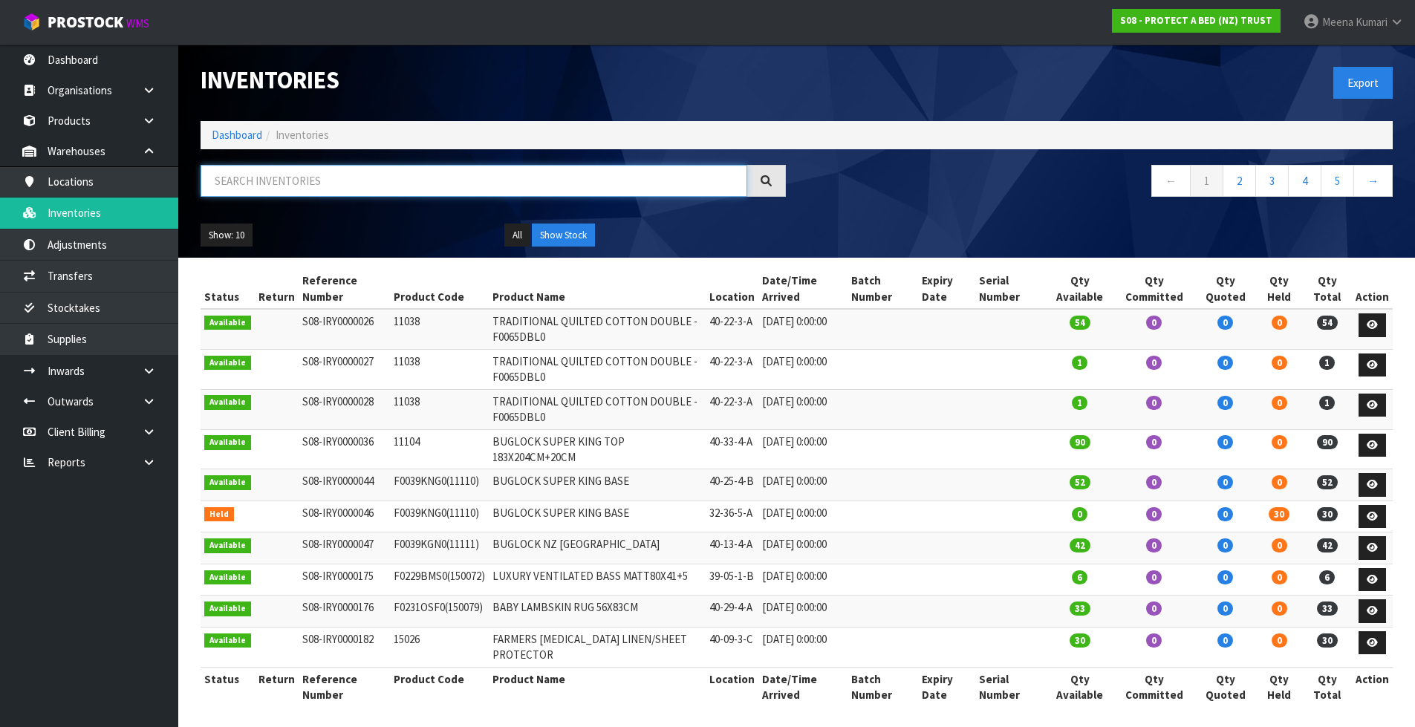
click at [528, 175] on input "text" at bounding box center [474, 181] width 547 height 32
paste input "F0091KGN0"
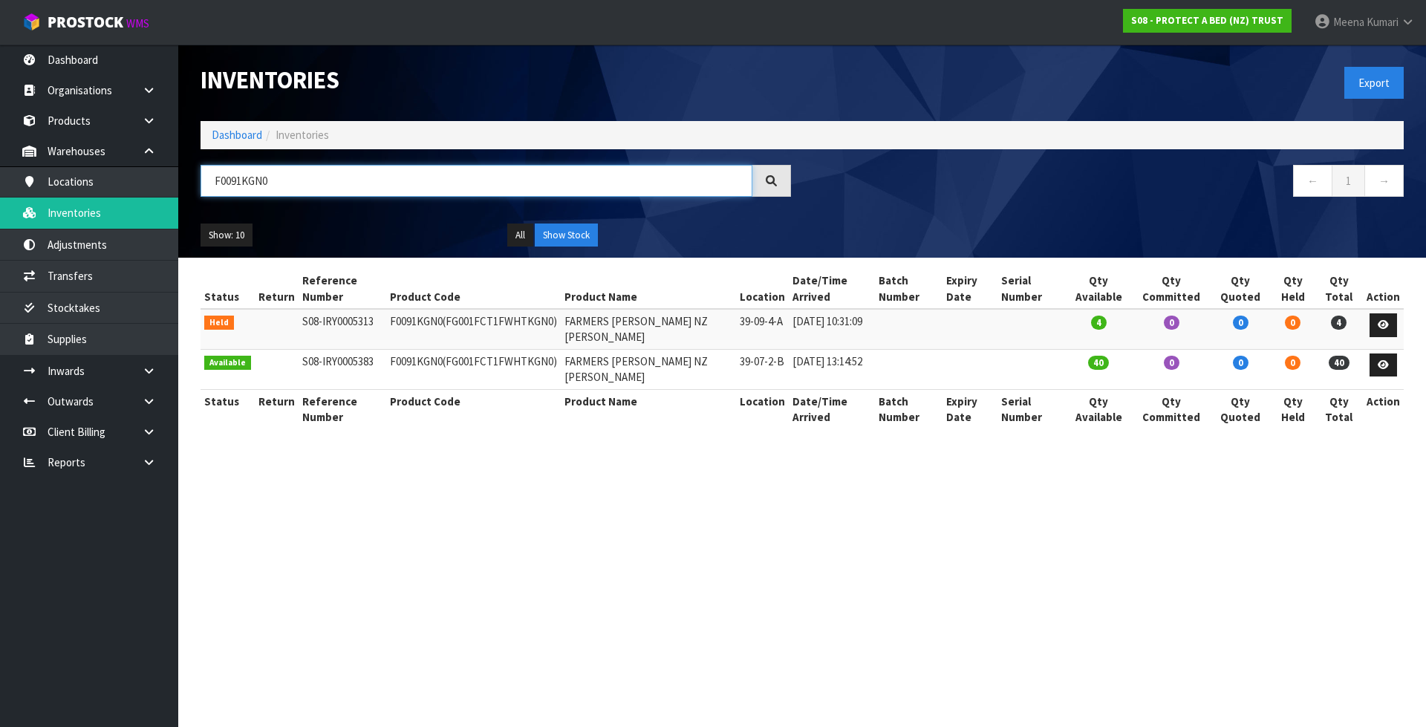
click at [269, 178] on input "F0091KGN0" at bounding box center [477, 181] width 552 height 32
paste input "0DBL"
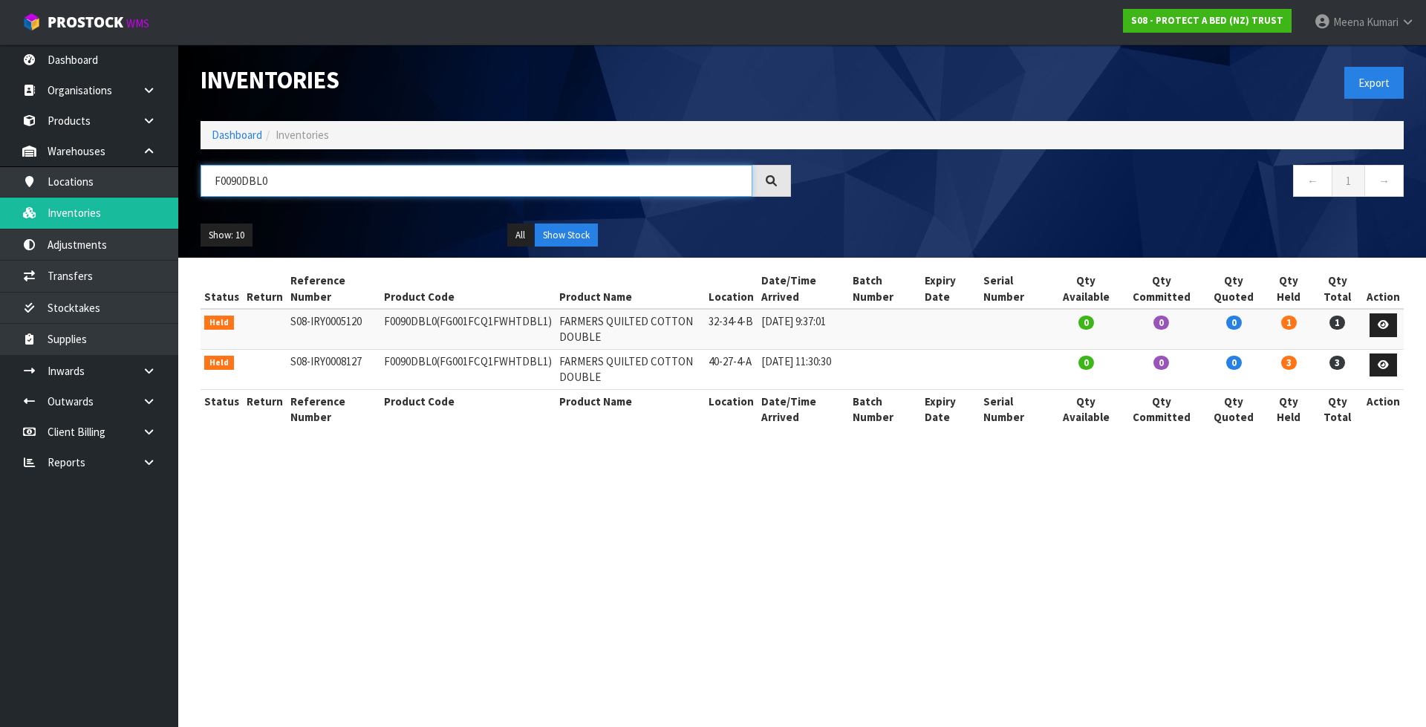
click at [348, 180] on input "F0090DBL0" at bounding box center [477, 181] width 552 height 32
paste input "590PPS"
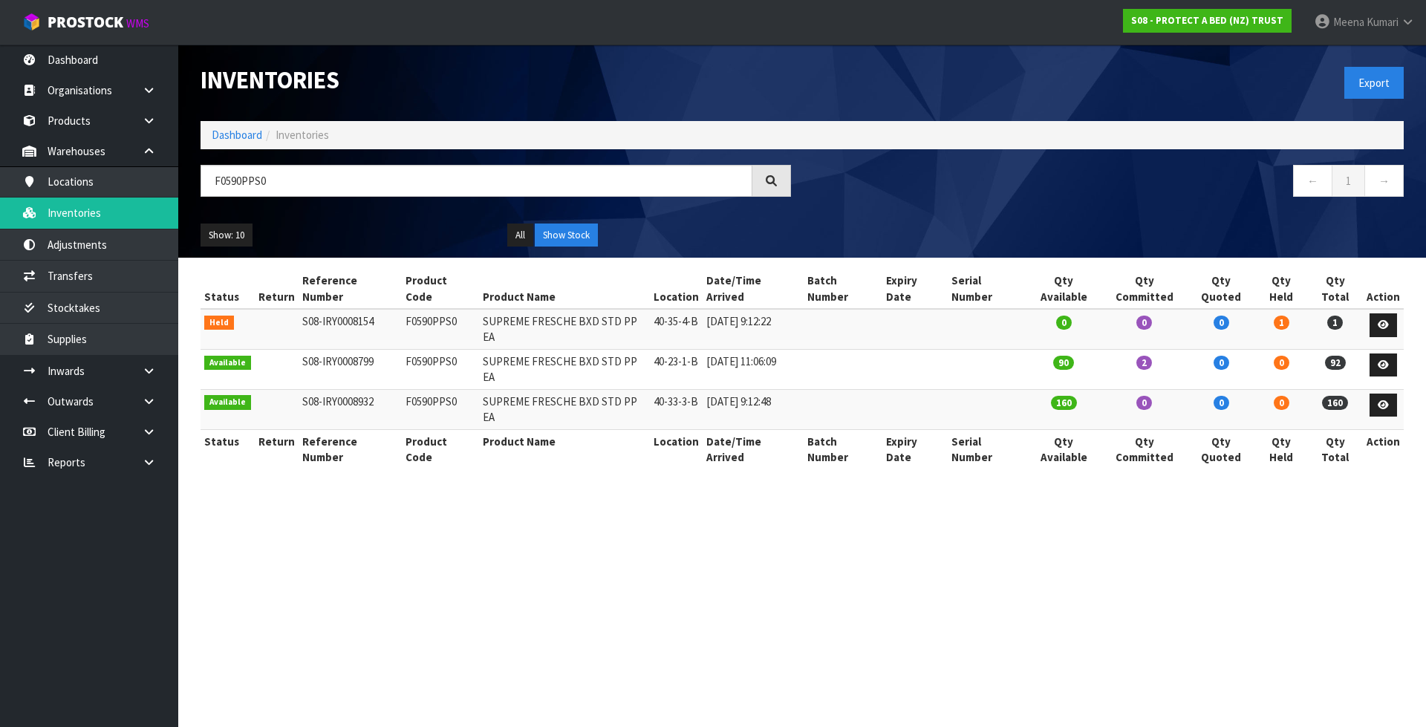
click at [420, 309] on td "F0590PPS0" at bounding box center [440, 329] width 77 height 40
copy td "F0590PPS0"
click at [399, 178] on input "F0590PPS0" at bounding box center [477, 181] width 552 height 32
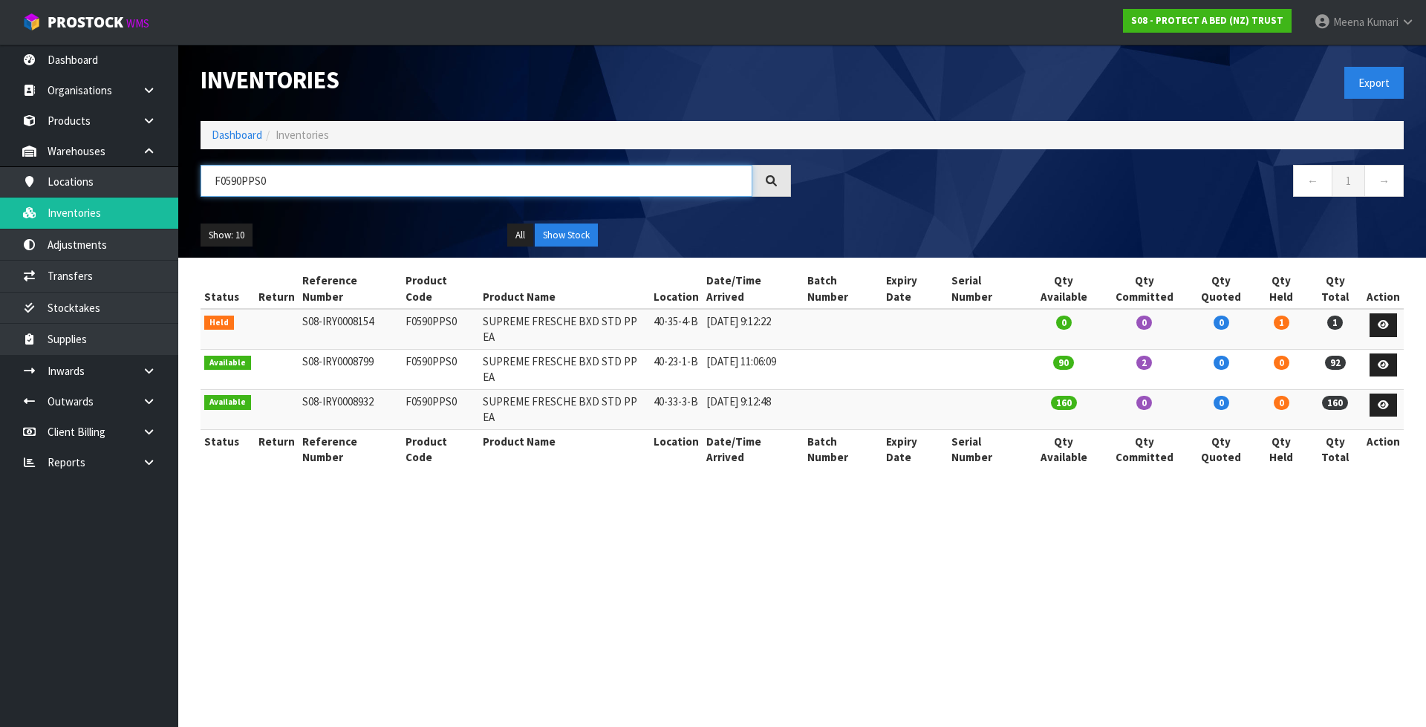
paste input "412CLK"
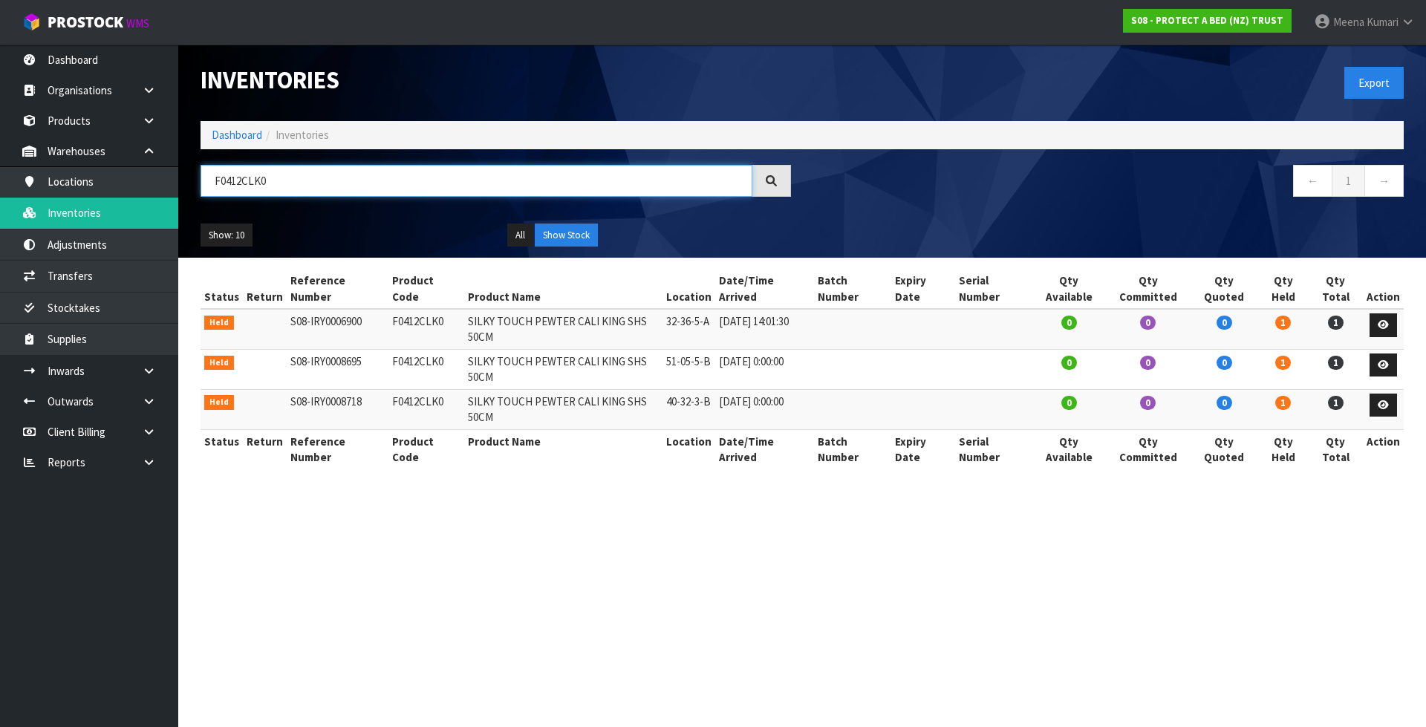
click at [417, 190] on input "F0412CLK0" at bounding box center [477, 181] width 552 height 32
paste input "592PPST"
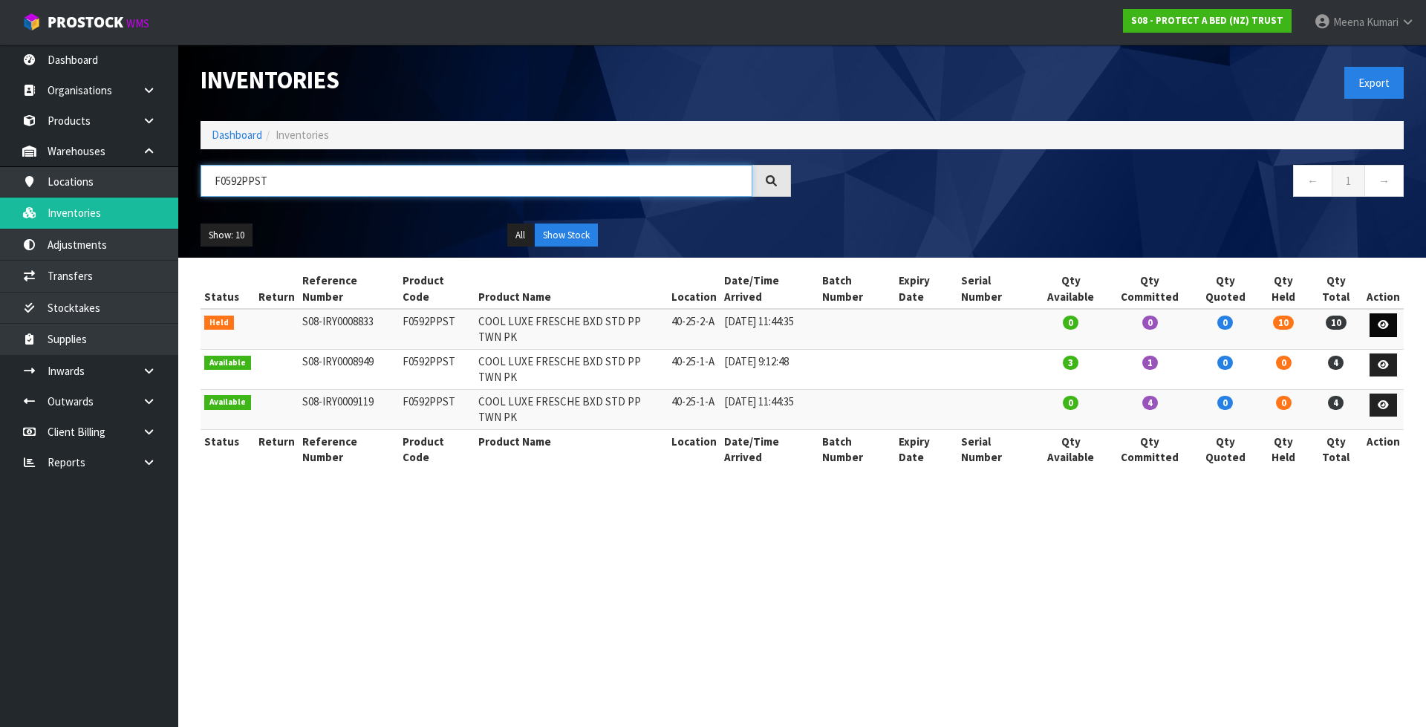
type input "F0592PPST"
click at [1388, 320] on icon at bounding box center [1383, 325] width 11 height 10
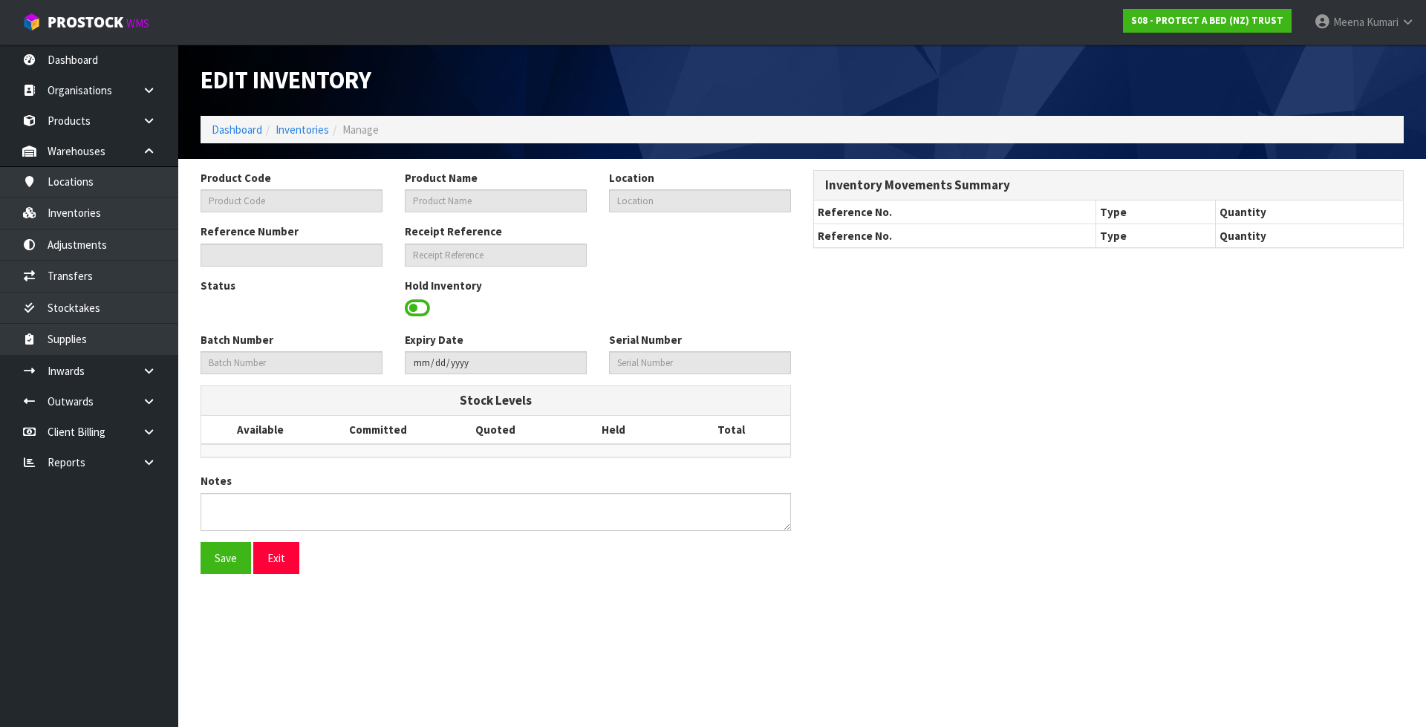
type input "F0592PPST"
type input "COOL LUXE FRESCHE BXD STD PP TWN PK"
type input "40-25-2-A"
type input "S08-IRY0008833"
type input "S08-REC0000696"
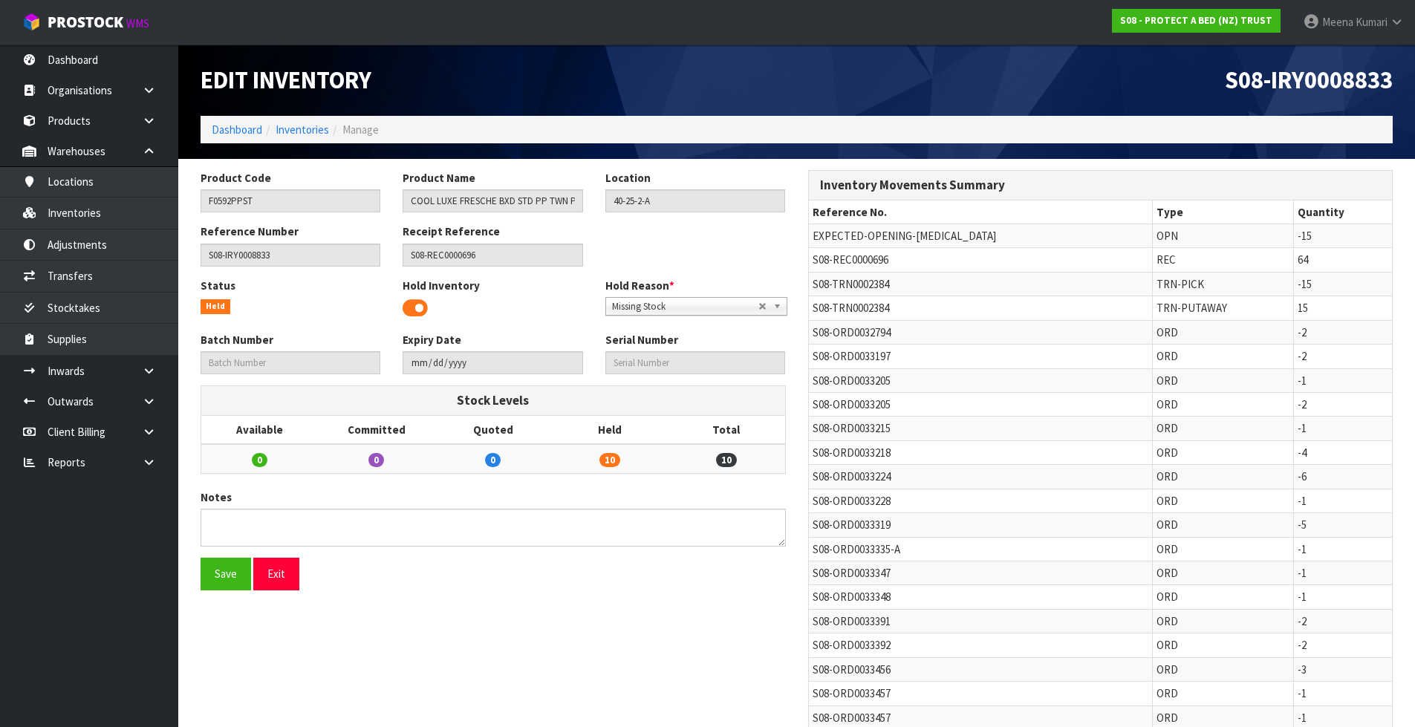
click at [833, 291] on td "S08-TRN0002384" at bounding box center [981, 284] width 344 height 24
copy tr "S08-TRN0002384"
click at [123, 274] on link "Transfers" at bounding box center [89, 276] width 178 height 30
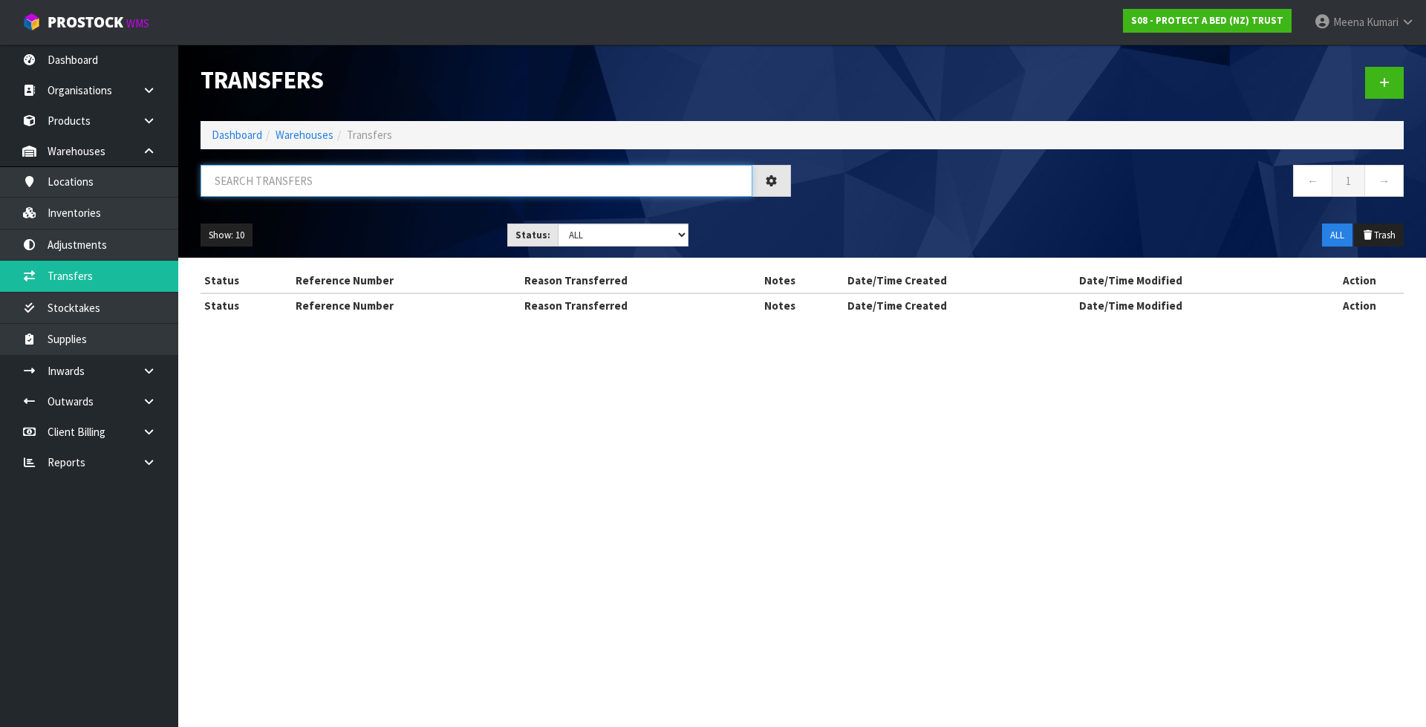
click at [353, 183] on input "text" at bounding box center [477, 181] width 552 height 32
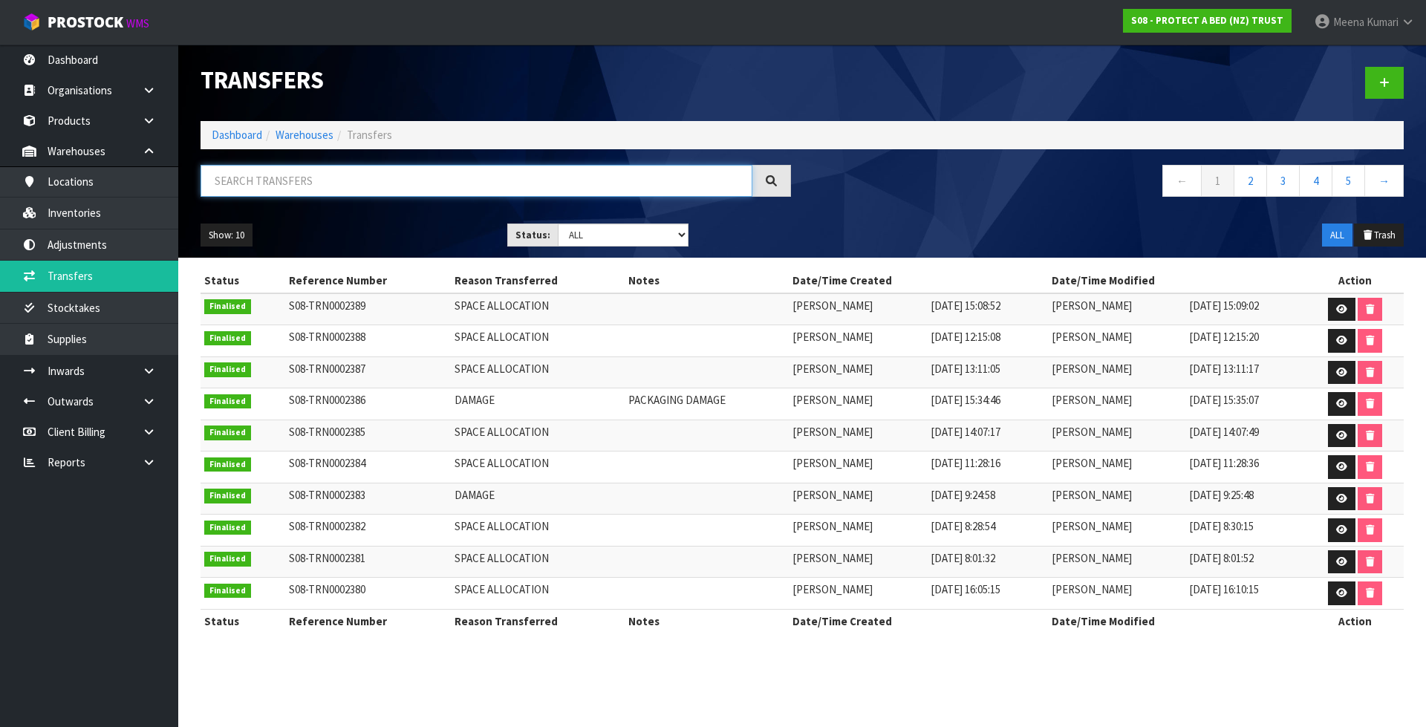
paste input "S08-TRN0002384"
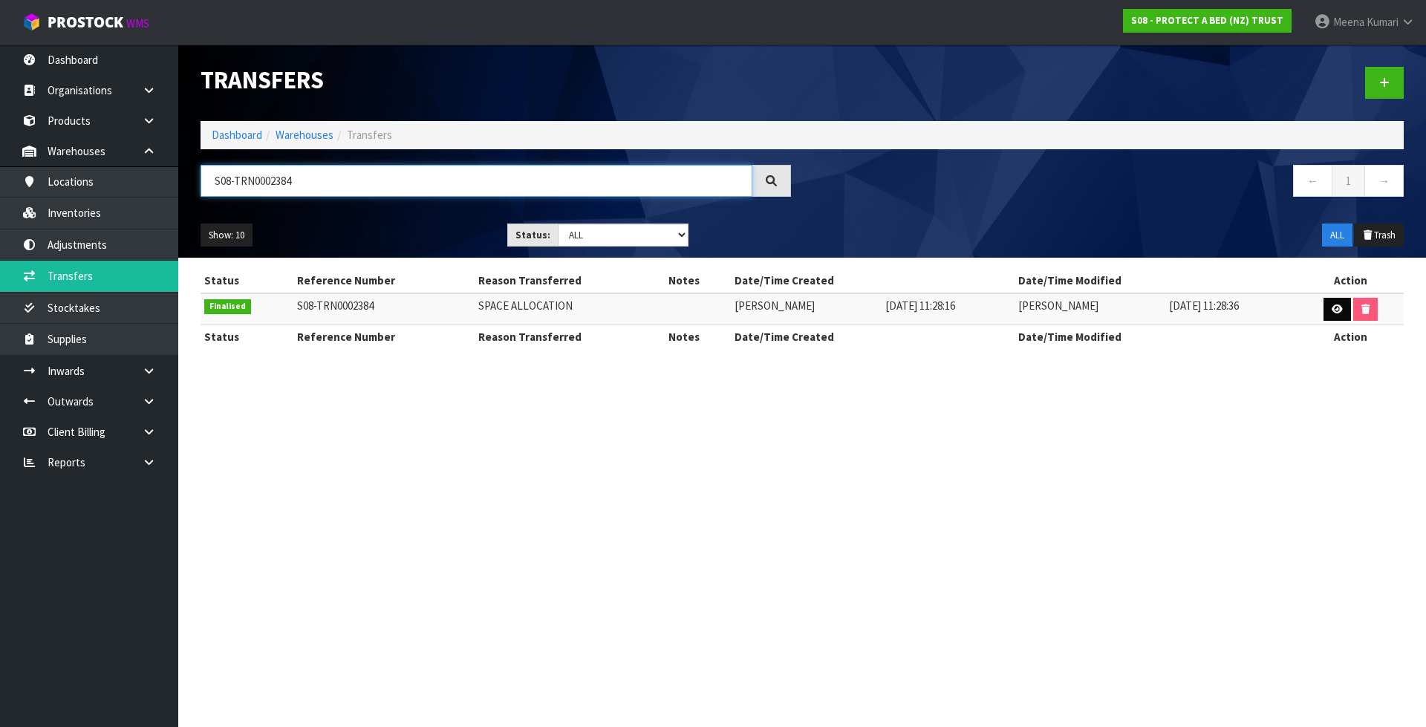
type input "S08-TRN0002384"
click at [1336, 310] on icon at bounding box center [1337, 310] width 11 height 10
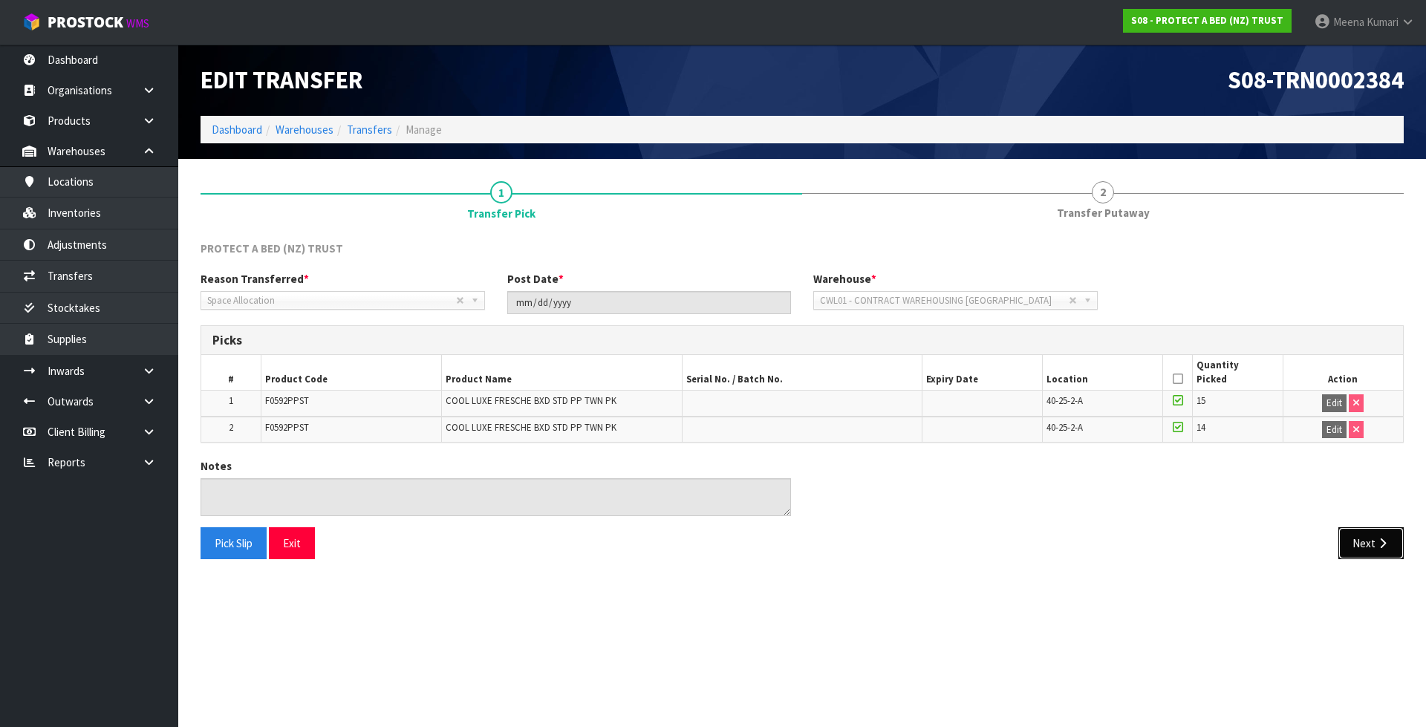
click at [1361, 537] on button "Next" at bounding box center [1370, 543] width 65 height 32
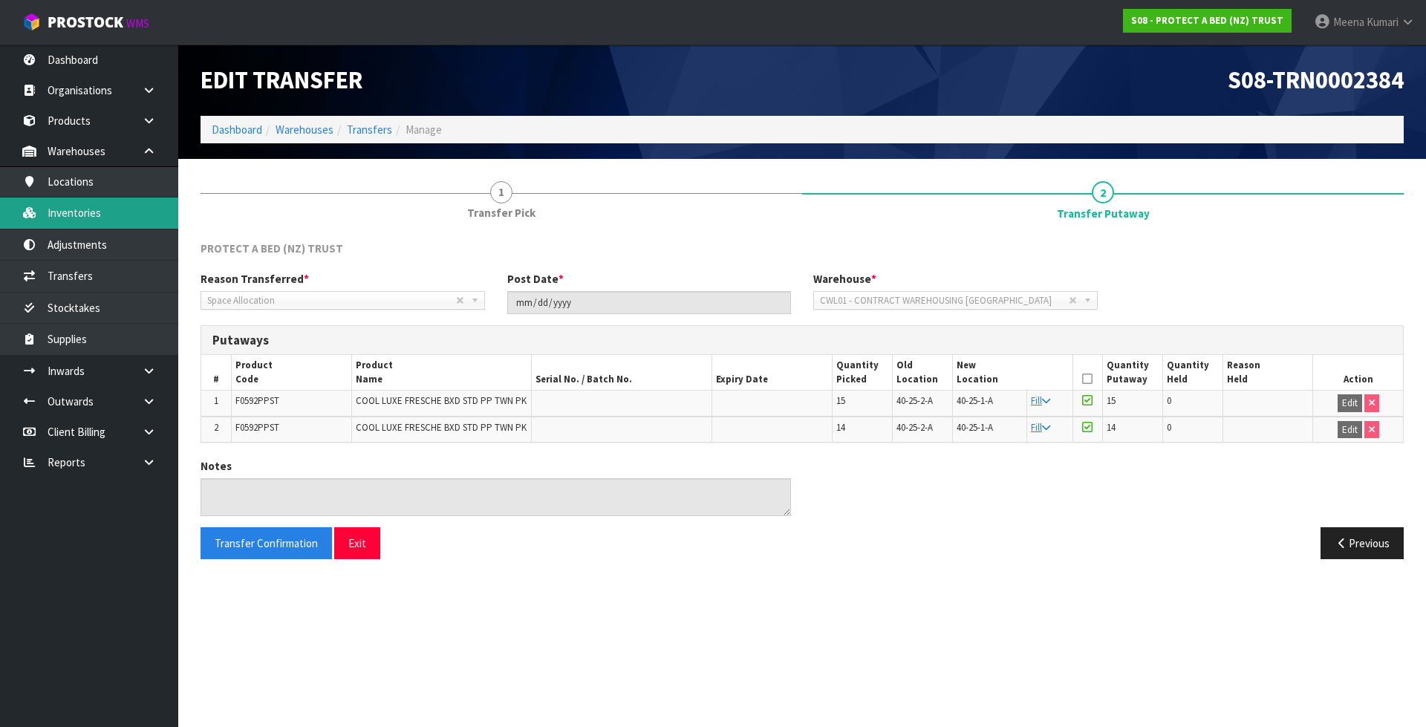
click at [137, 228] on link "Inventories" at bounding box center [89, 213] width 178 height 30
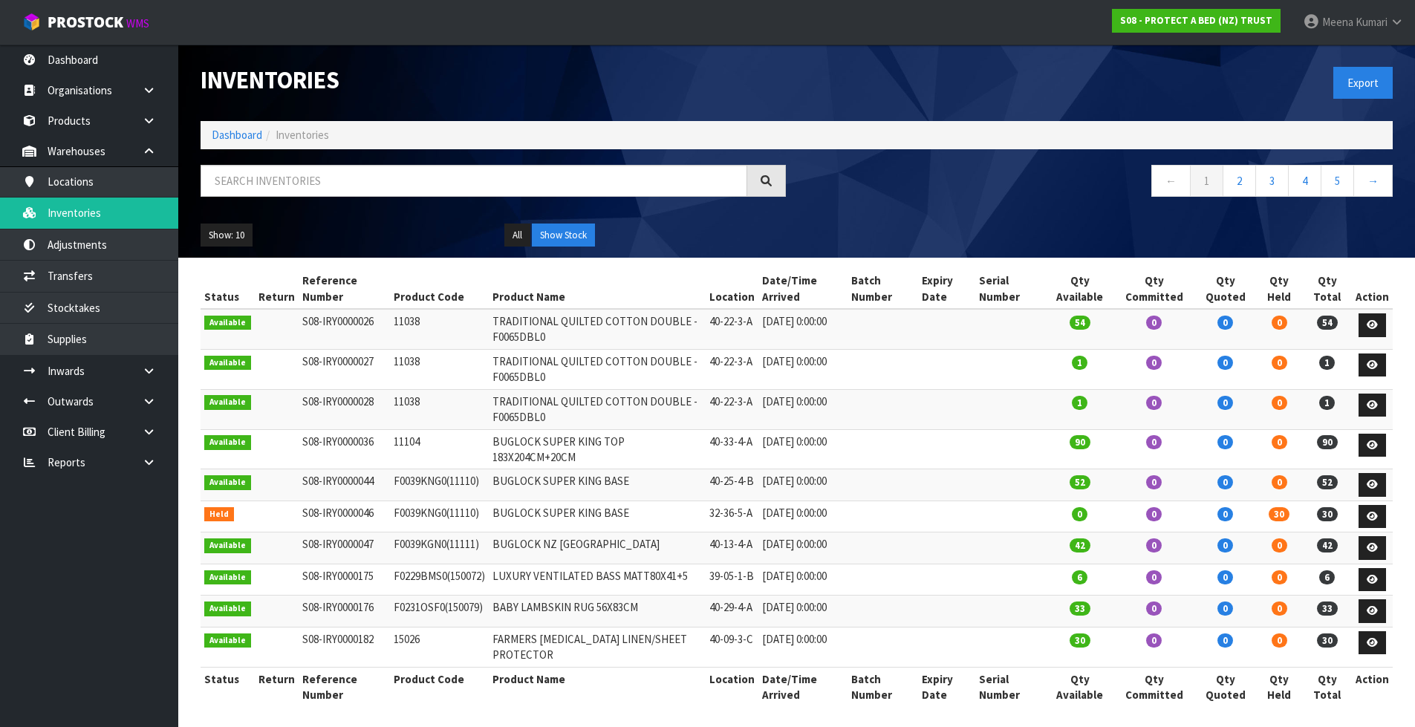
click at [534, 203] on div at bounding box center [493, 186] width 608 height 43
click at [524, 187] on input "text" at bounding box center [474, 181] width 547 height 32
paste input "S08-TRN0002384"
click at [514, 186] on input "S08-TRN0002384" at bounding box center [474, 181] width 547 height 32
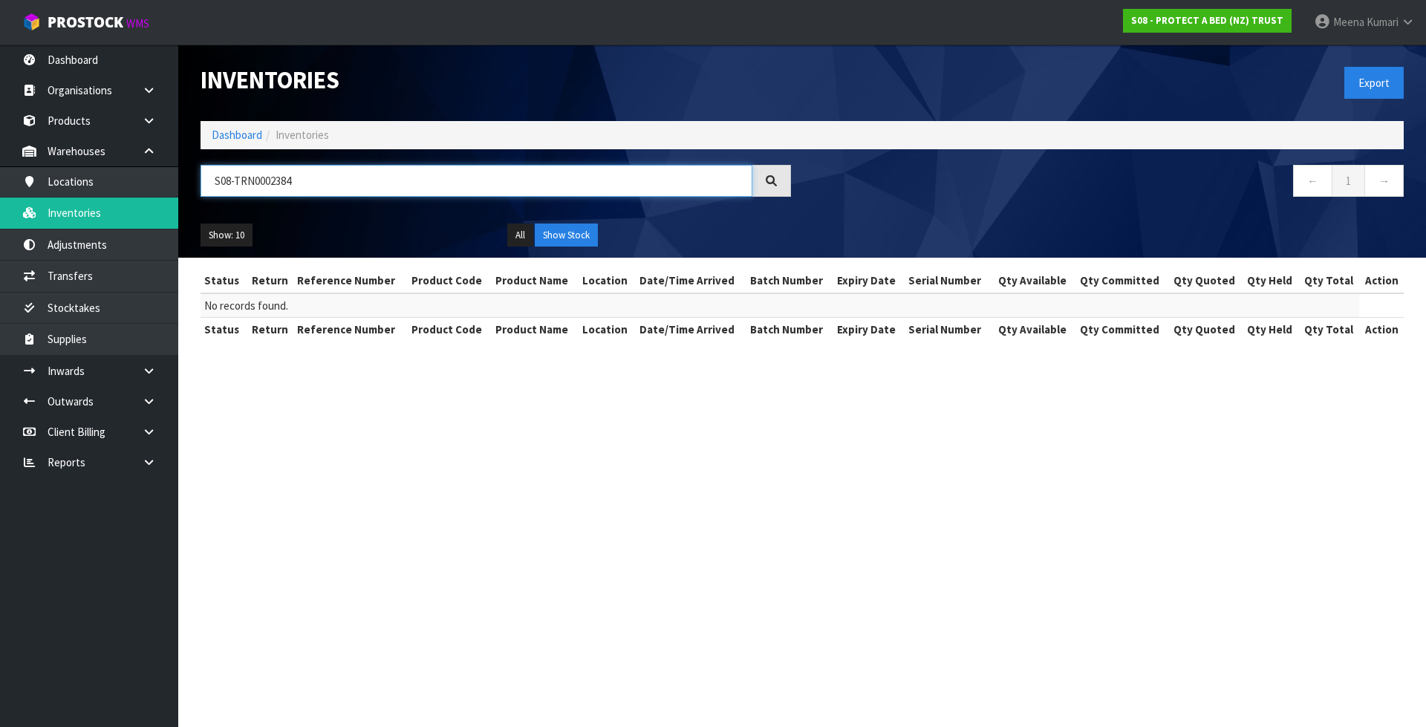
click at [508, 183] on input "S08-TRN0002384" at bounding box center [477, 181] width 552 height 32
click at [506, 183] on input "S08-TRN0002384" at bounding box center [477, 181] width 552 height 32
click at [365, 182] on input "S08-TRN0002384" at bounding box center [477, 181] width 552 height 32
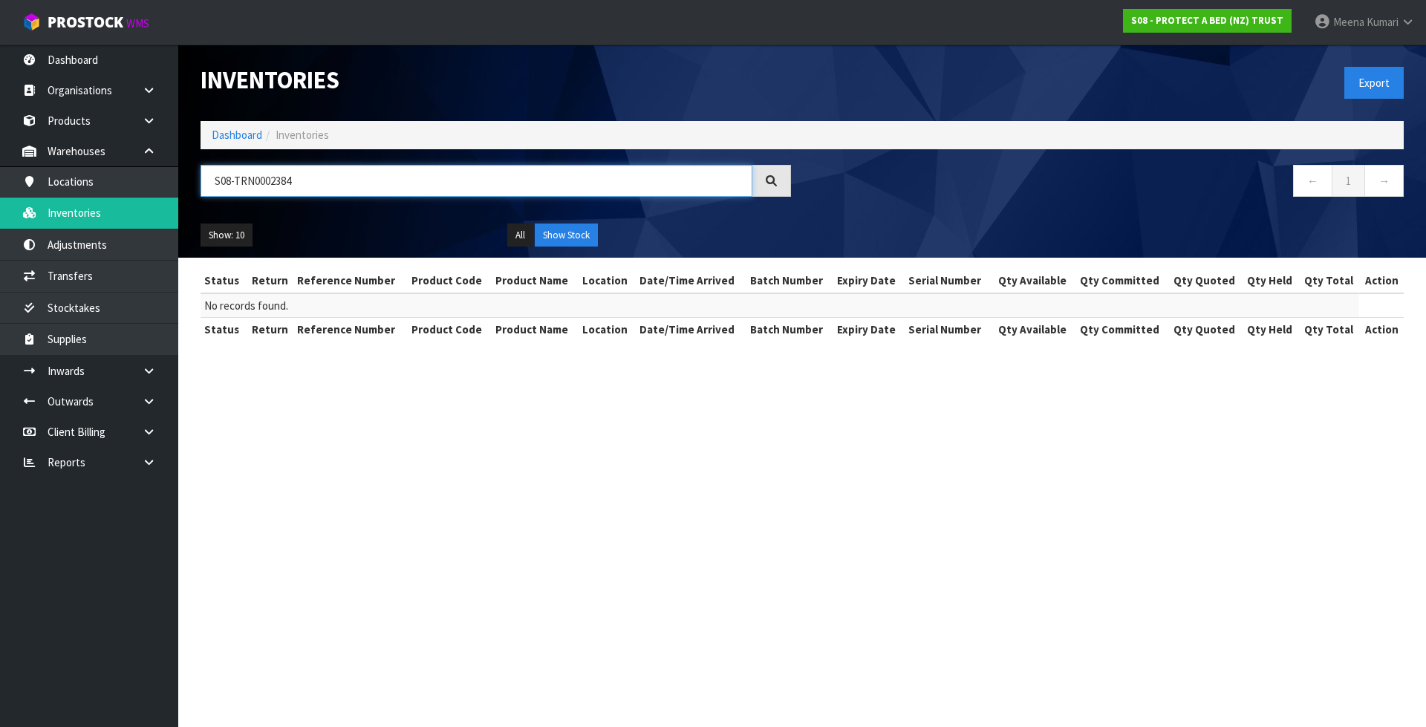
click at [365, 182] on input "S08-TRN0002384" at bounding box center [477, 181] width 552 height 32
paste input "F0592PPST"
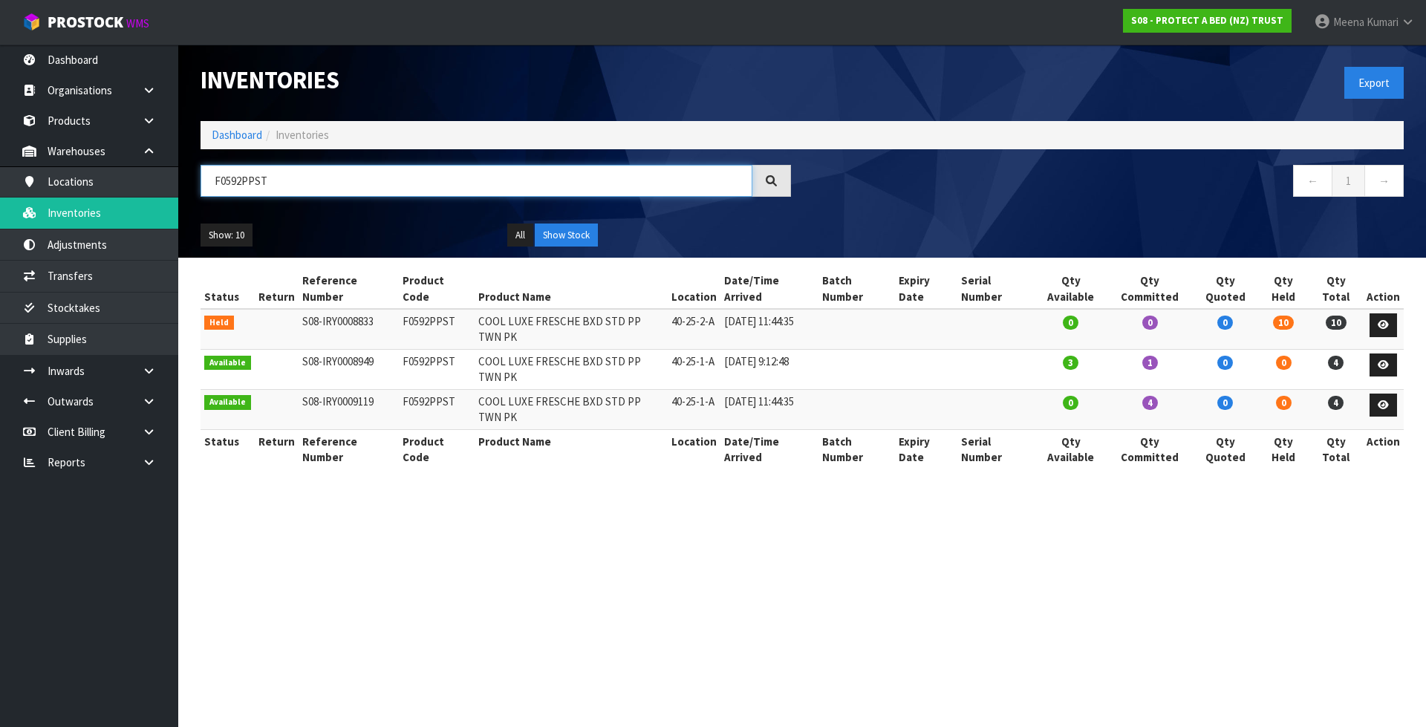
click at [360, 182] on input "F0592PPST" at bounding box center [477, 181] width 552 height 32
paste input "89KGN0"
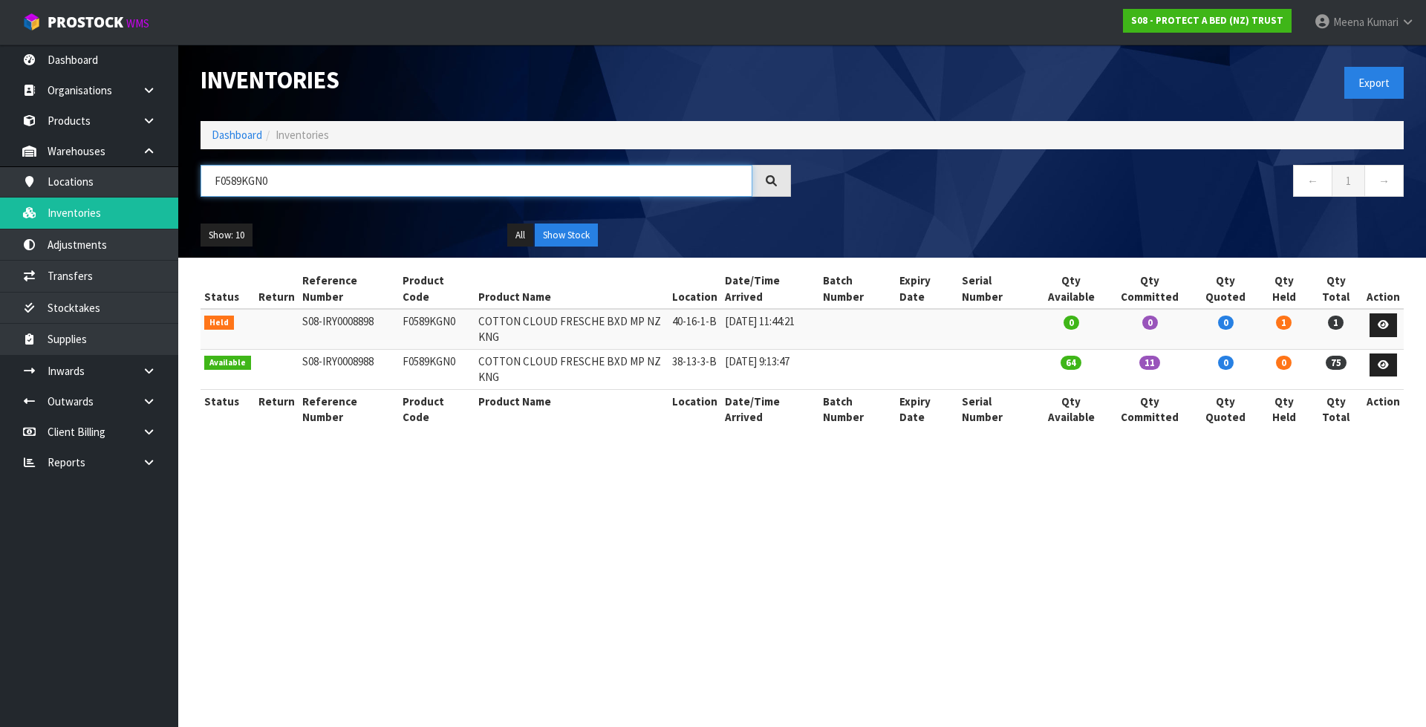
click at [312, 176] on input "F0589KGN0" at bounding box center [477, 181] width 552 height 32
paste input "91QUE"
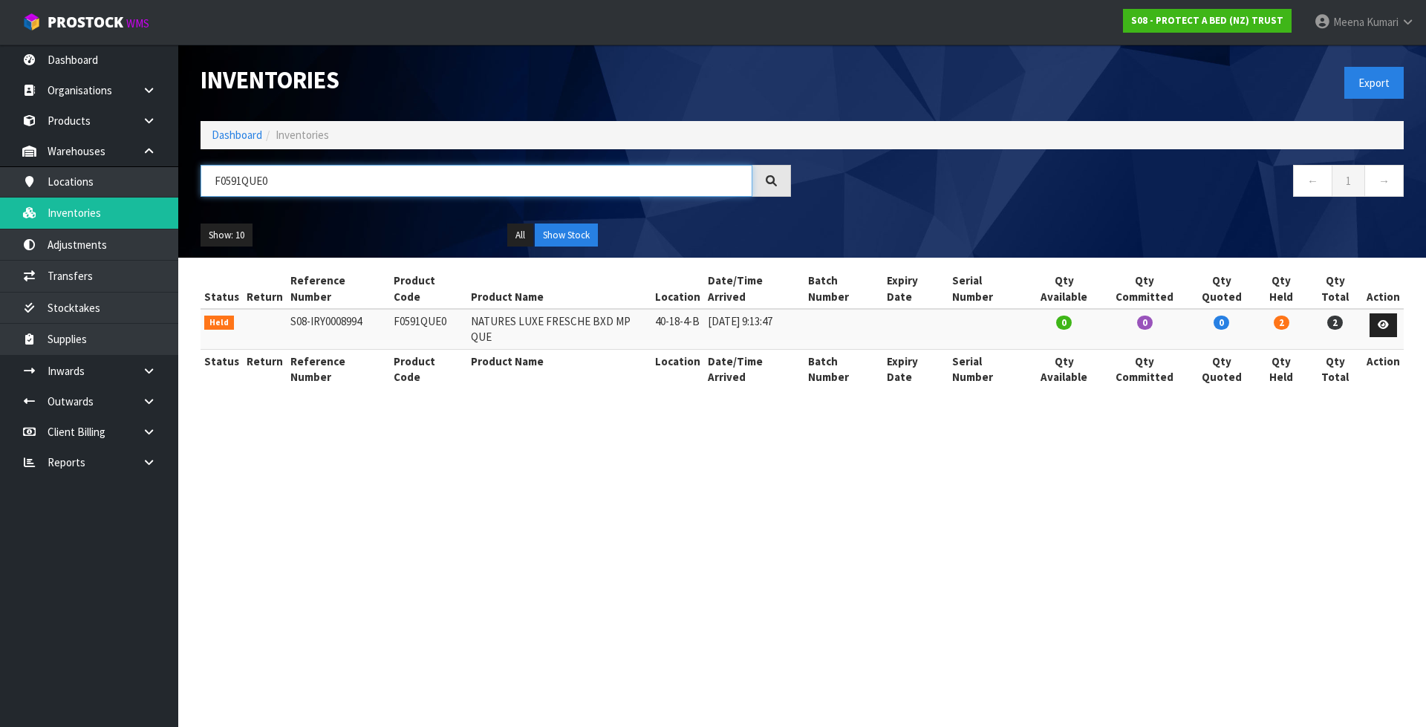
click at [241, 182] on input "F0591QUE0" at bounding box center [477, 181] width 552 height 32
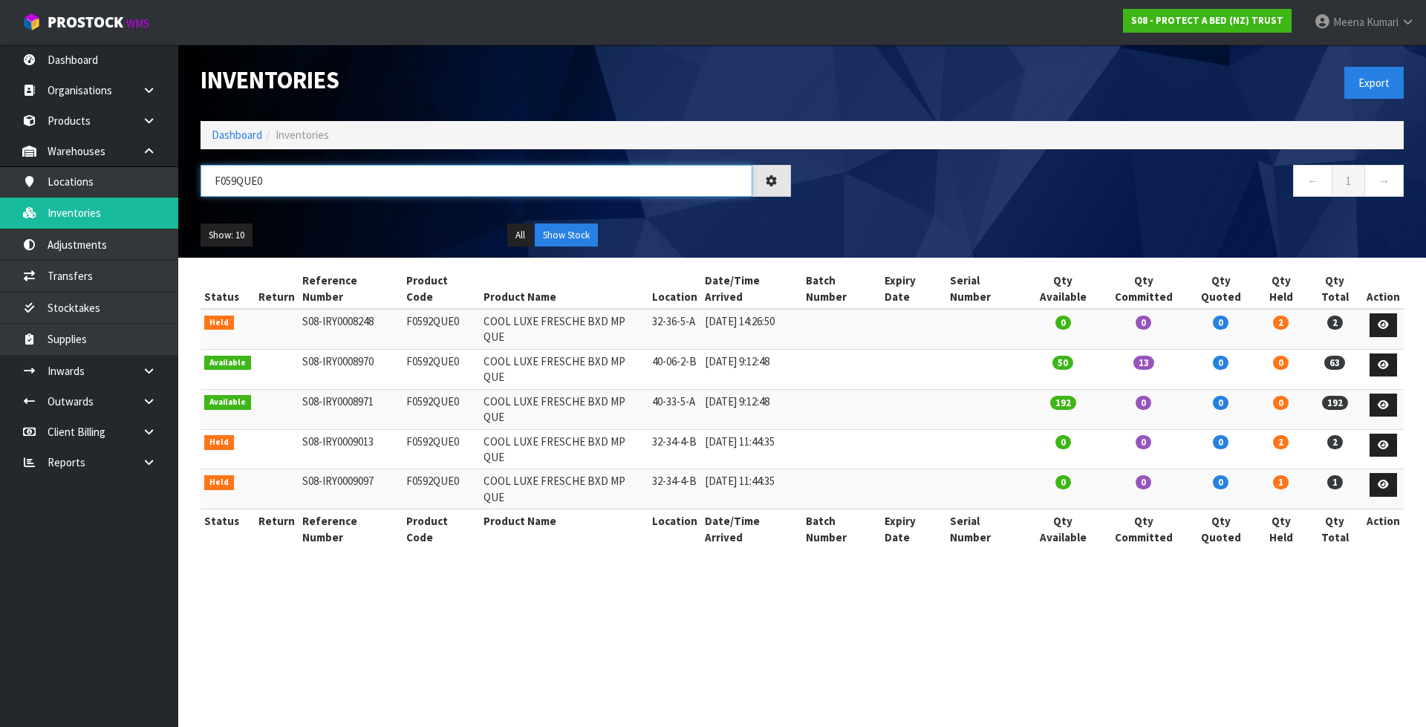
type input "F0591QUE0"
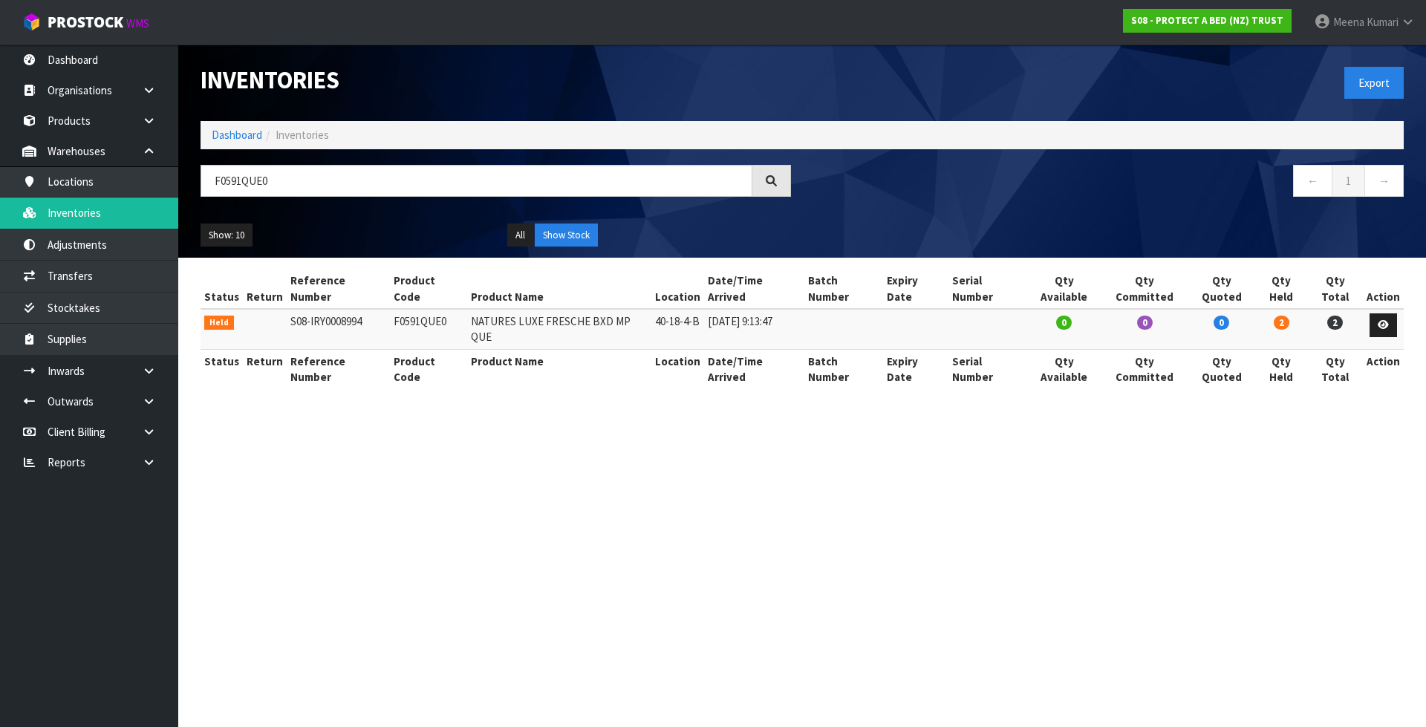
click at [409, 322] on td "F0591QUE0" at bounding box center [428, 329] width 77 height 40
click at [408, 313] on td "F0591QUE0" at bounding box center [428, 329] width 77 height 40
copy td "F0591QUE0"
click at [1378, 320] on icon at bounding box center [1383, 325] width 11 height 10
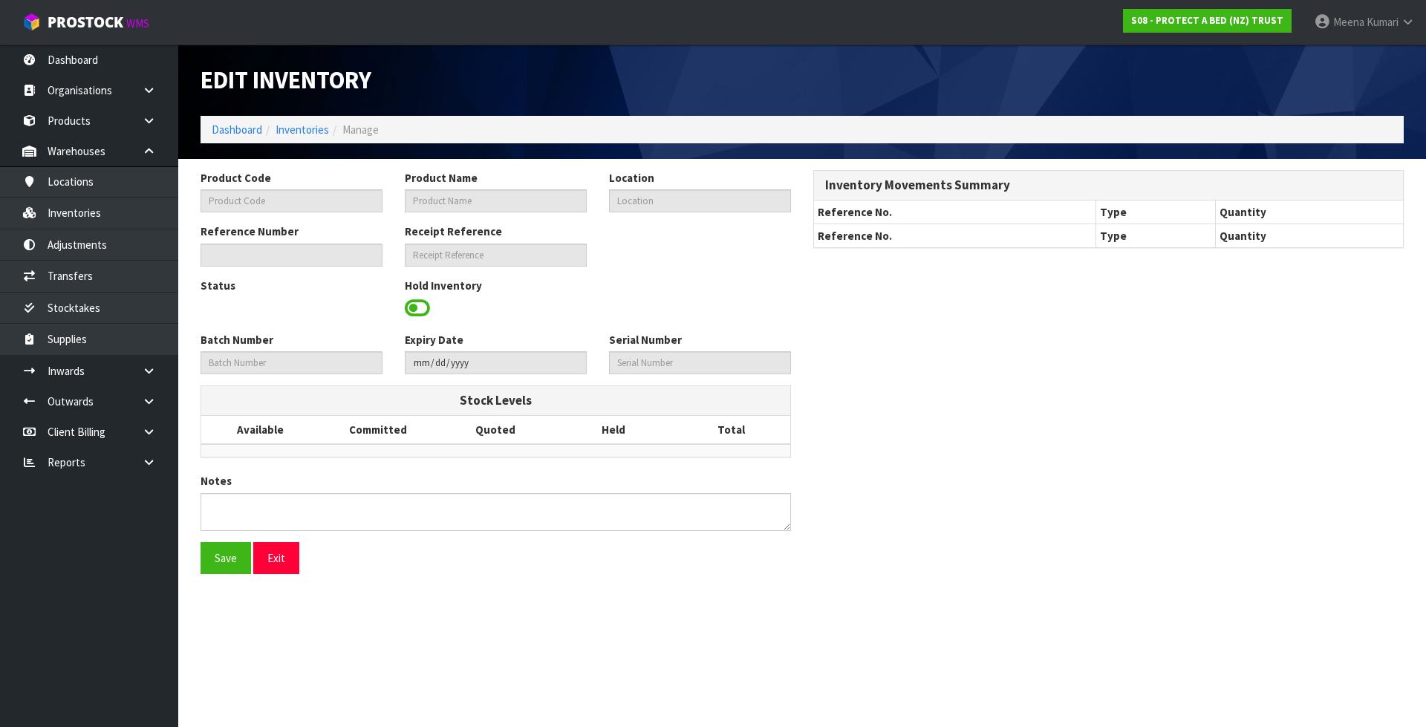
type input "F0591QUE0"
type input "NATURES LUXE FRESCHE BXD MP QUE"
type input "40-18-4-B"
type input "S08-IRY0008994"
type input "S08-REC0000701"
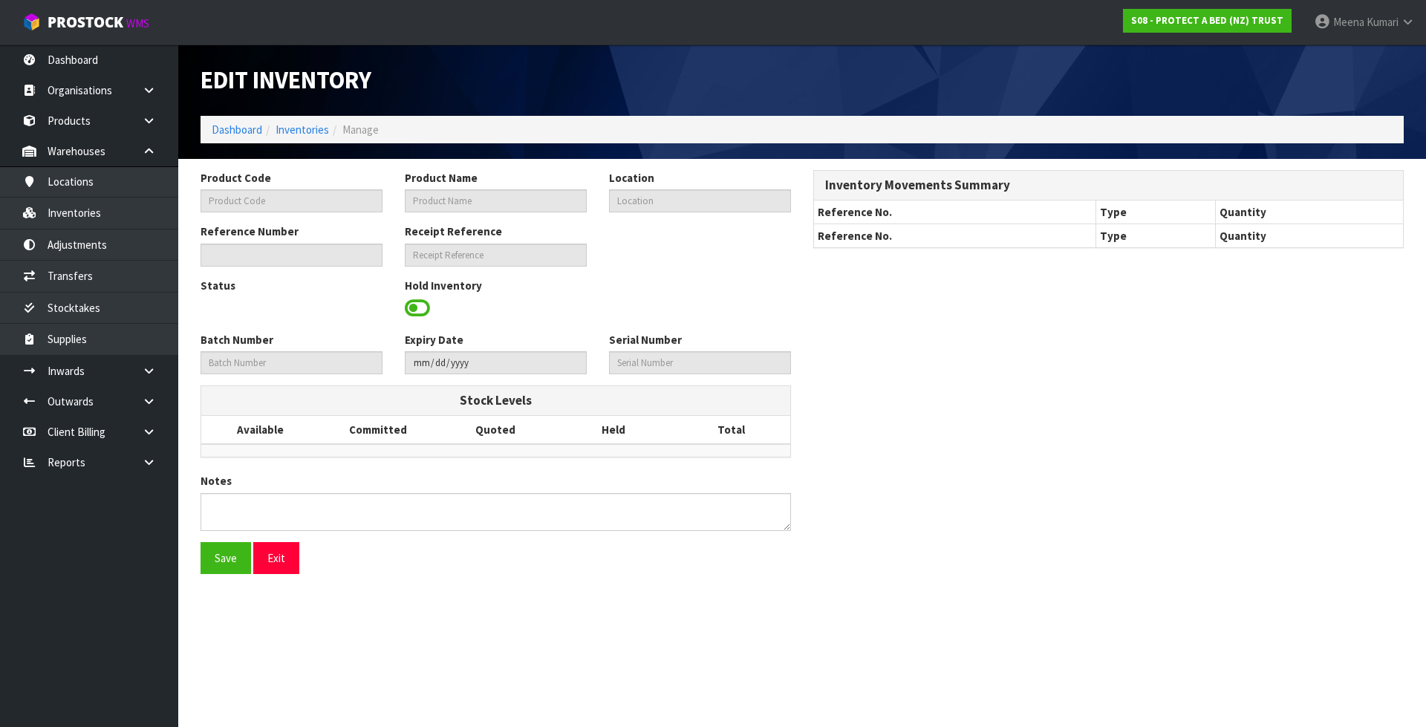
type textarea "PICKER COULD NOT LOCATE"
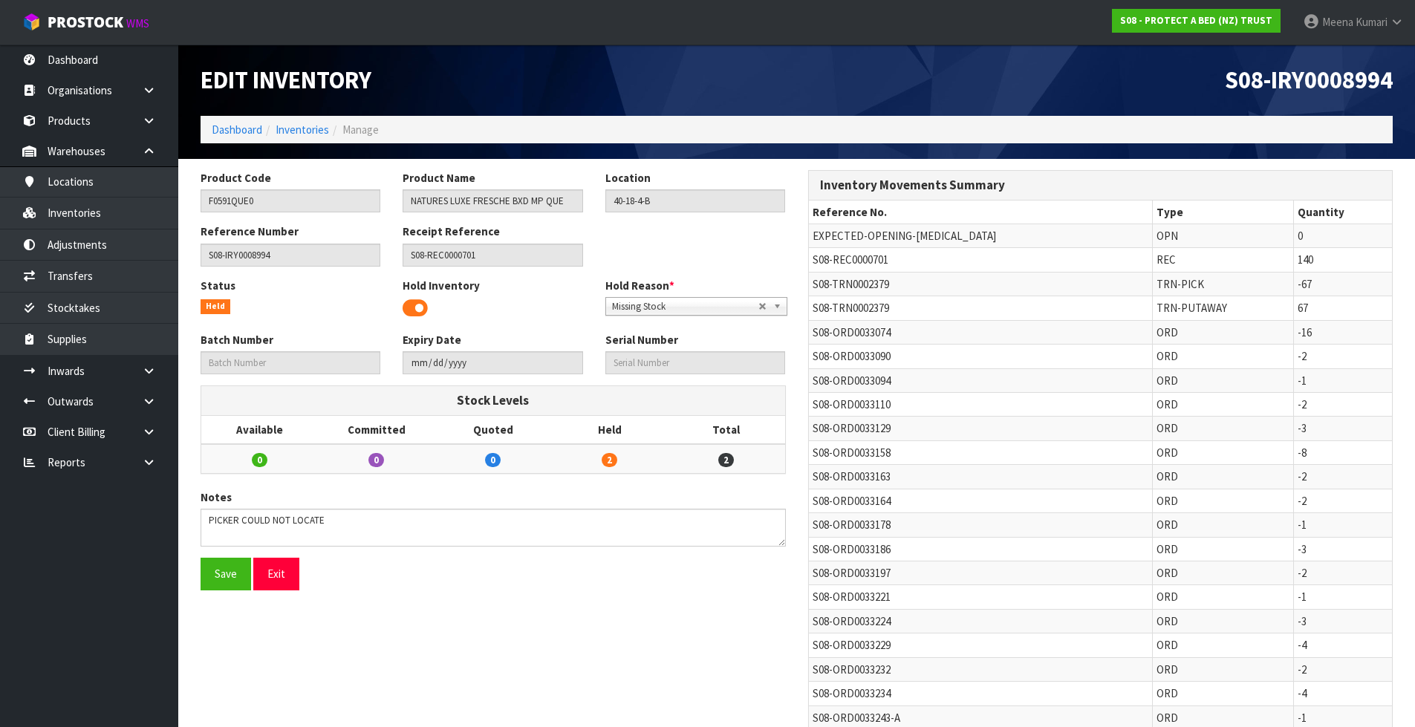
click at [417, 305] on span at bounding box center [415, 308] width 25 height 22
click at [227, 567] on button "Save" at bounding box center [226, 574] width 51 height 32
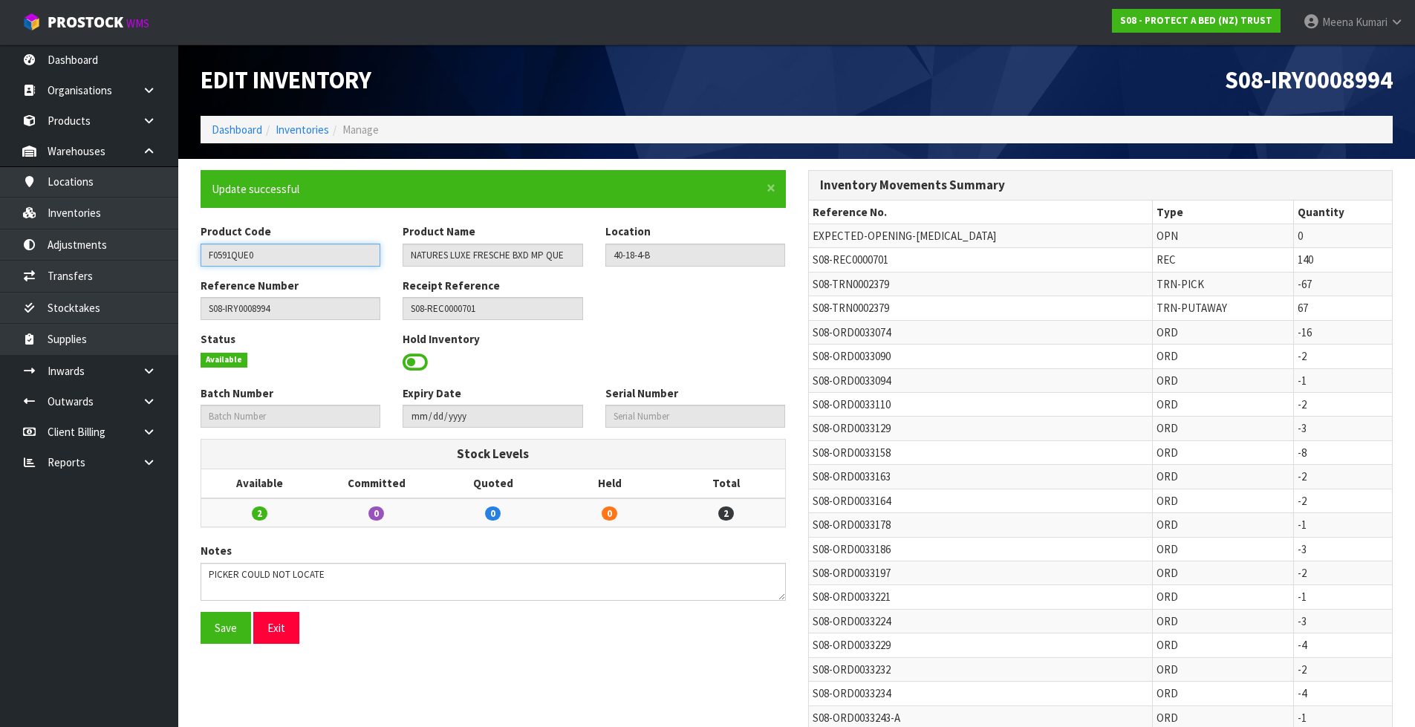
click at [264, 255] on input "F0591QUE0" at bounding box center [291, 255] width 180 height 23
click at [408, 359] on span at bounding box center [415, 362] width 25 height 22
click at [694, 360] on span "Select an Option" at bounding box center [688, 361] width 153 height 18
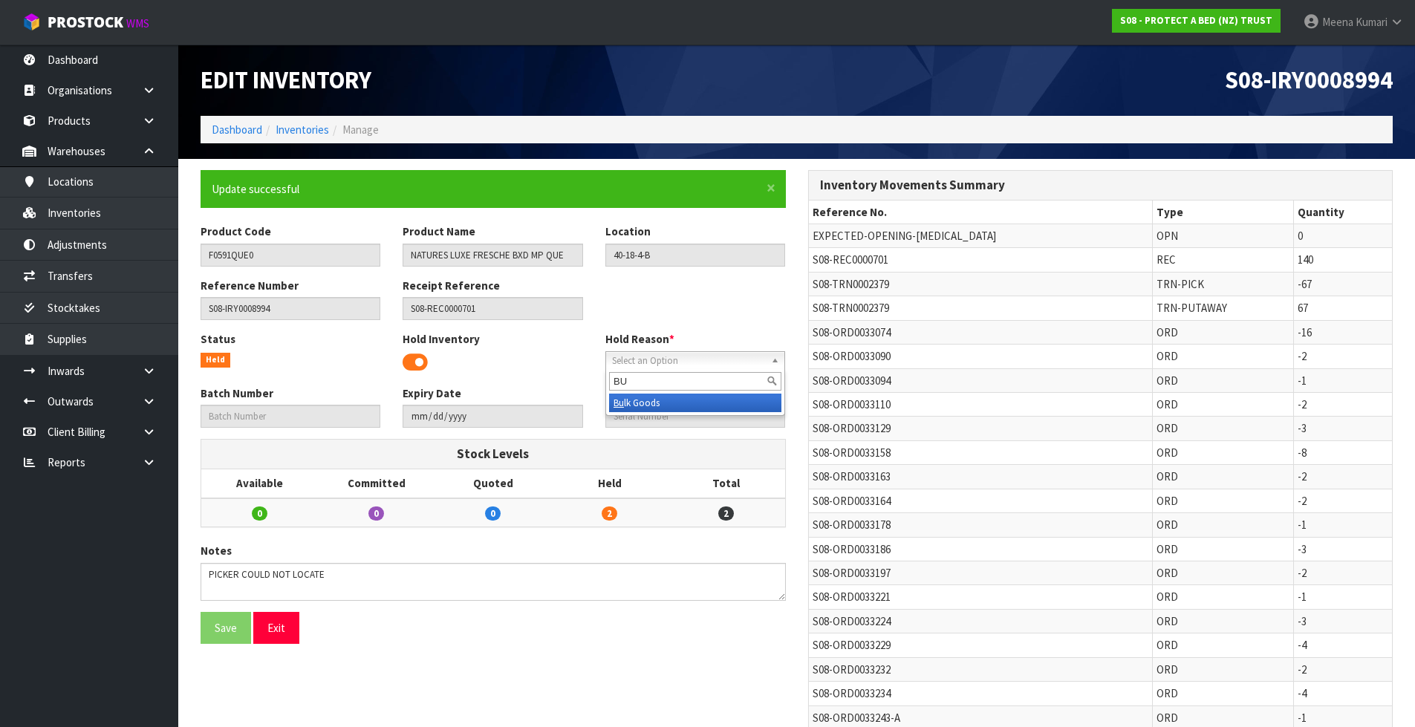
type input "BU"
click at [690, 400] on li "Bu lk Goods" at bounding box center [695, 403] width 172 height 19
click at [218, 635] on button "Save" at bounding box center [226, 628] width 51 height 32
click at [316, 131] on link "Inventories" at bounding box center [302, 130] width 53 height 14
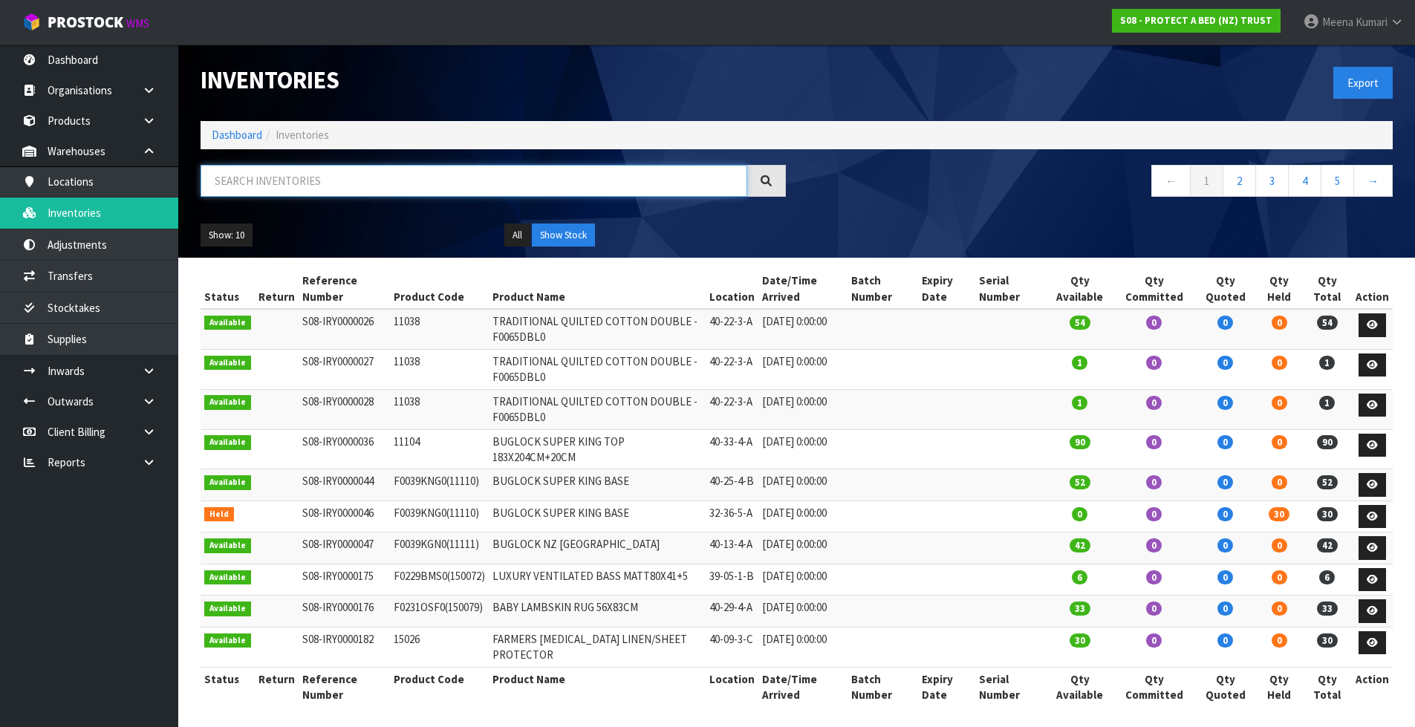
click at [328, 175] on input "text" at bounding box center [474, 181] width 547 height 32
paste input "F0590KGN0"
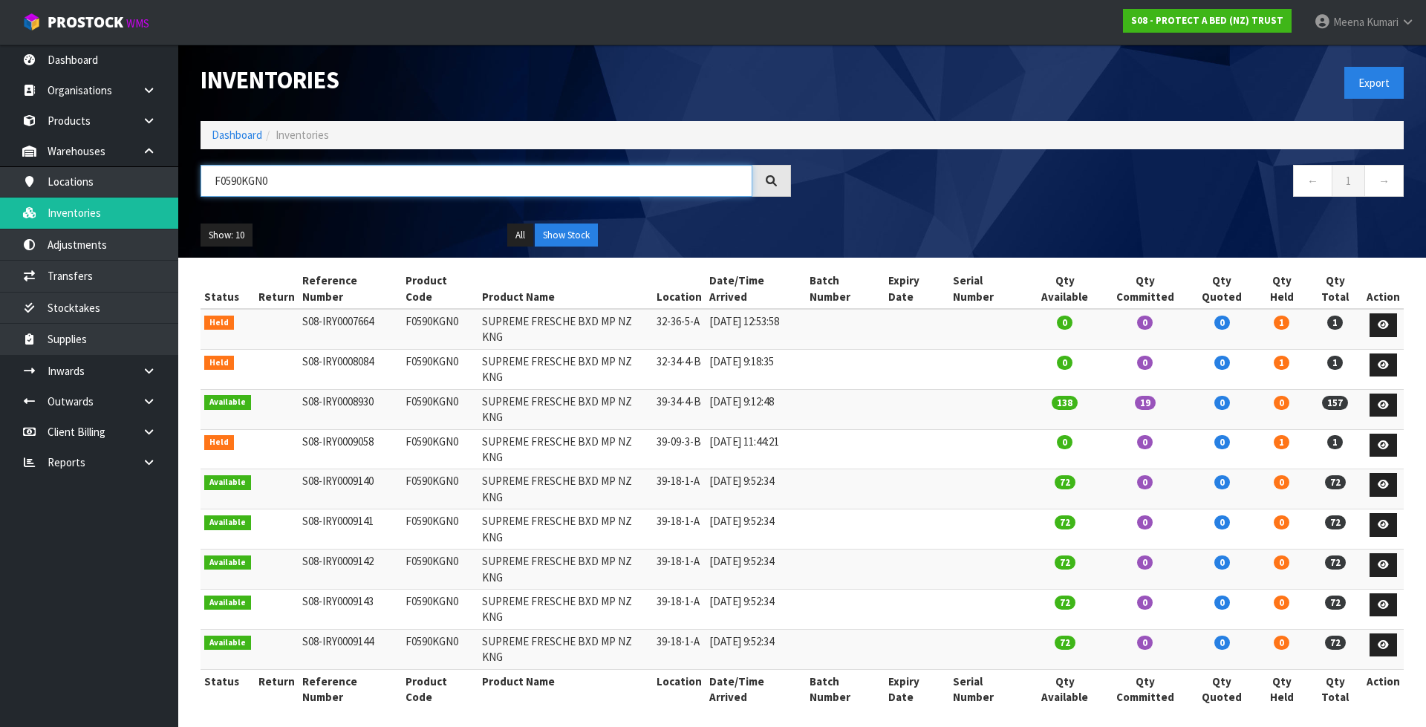
type input "F0590KGN0"
click at [431, 429] on td "F0590KGN0" at bounding box center [440, 449] width 77 height 40
copy td "F0590KGN0"
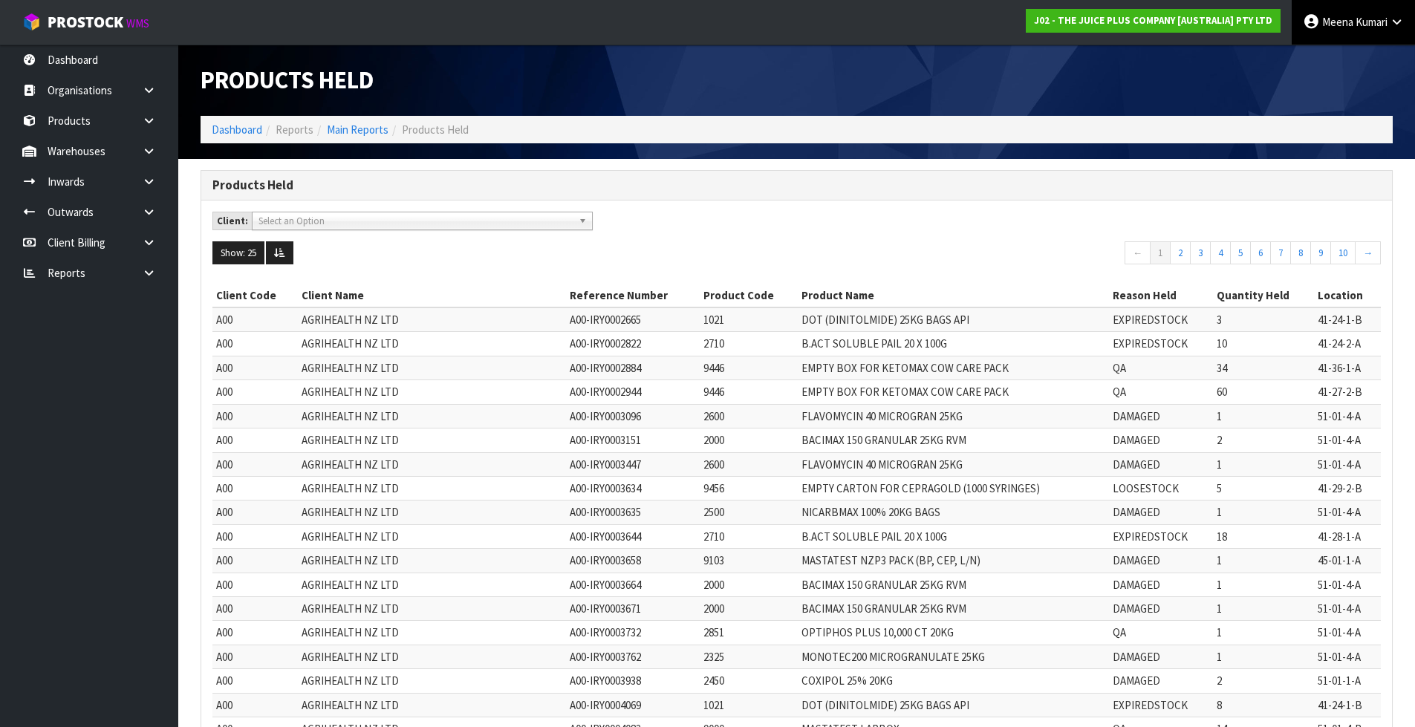
click at [1402, 29] on link "[PERSON_NAME]" at bounding box center [1353, 22] width 123 height 45
click at [1367, 56] on link "Logout" at bounding box center [1355, 59] width 117 height 20
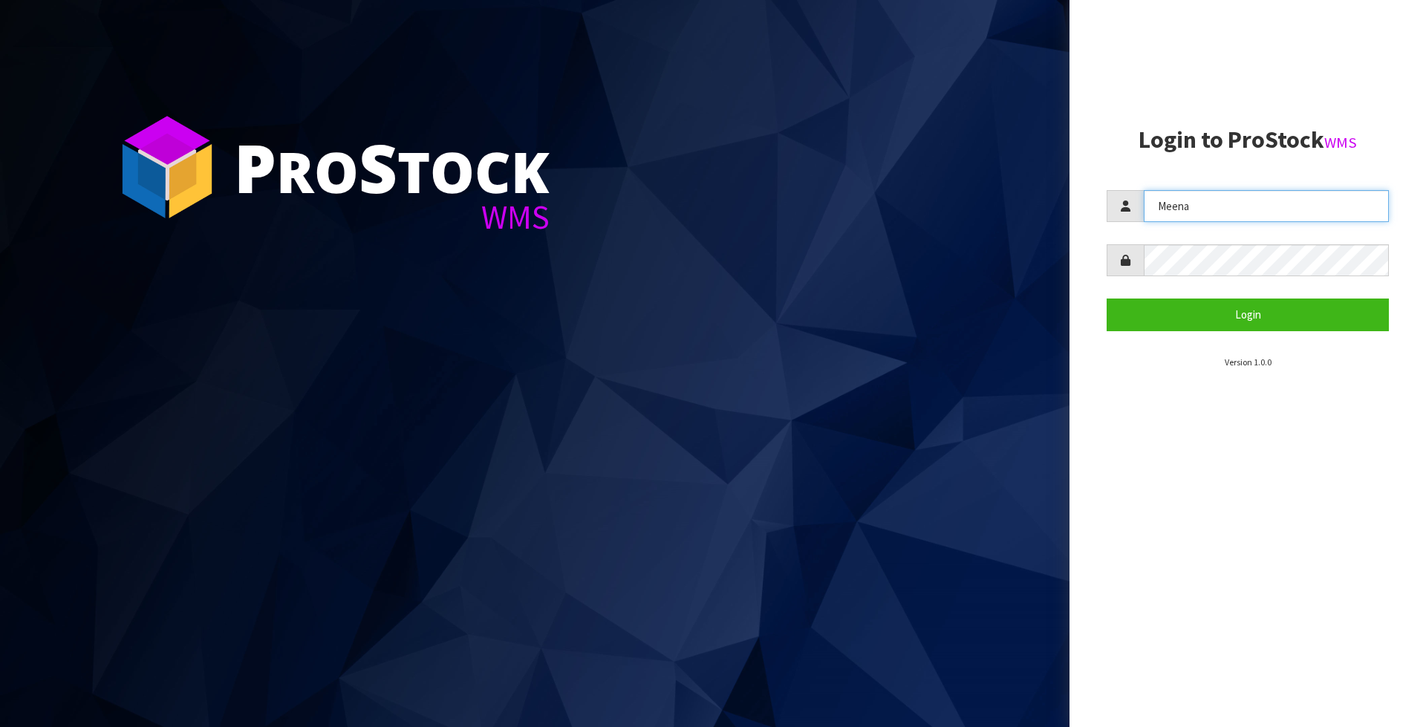
drag, startPoint x: 1208, startPoint y: 201, endPoint x: 1128, endPoint y: 215, distance: 81.4
click at [1128, 215] on div "Meena" at bounding box center [1248, 206] width 282 height 32
type input "[PERSON_NAME]"
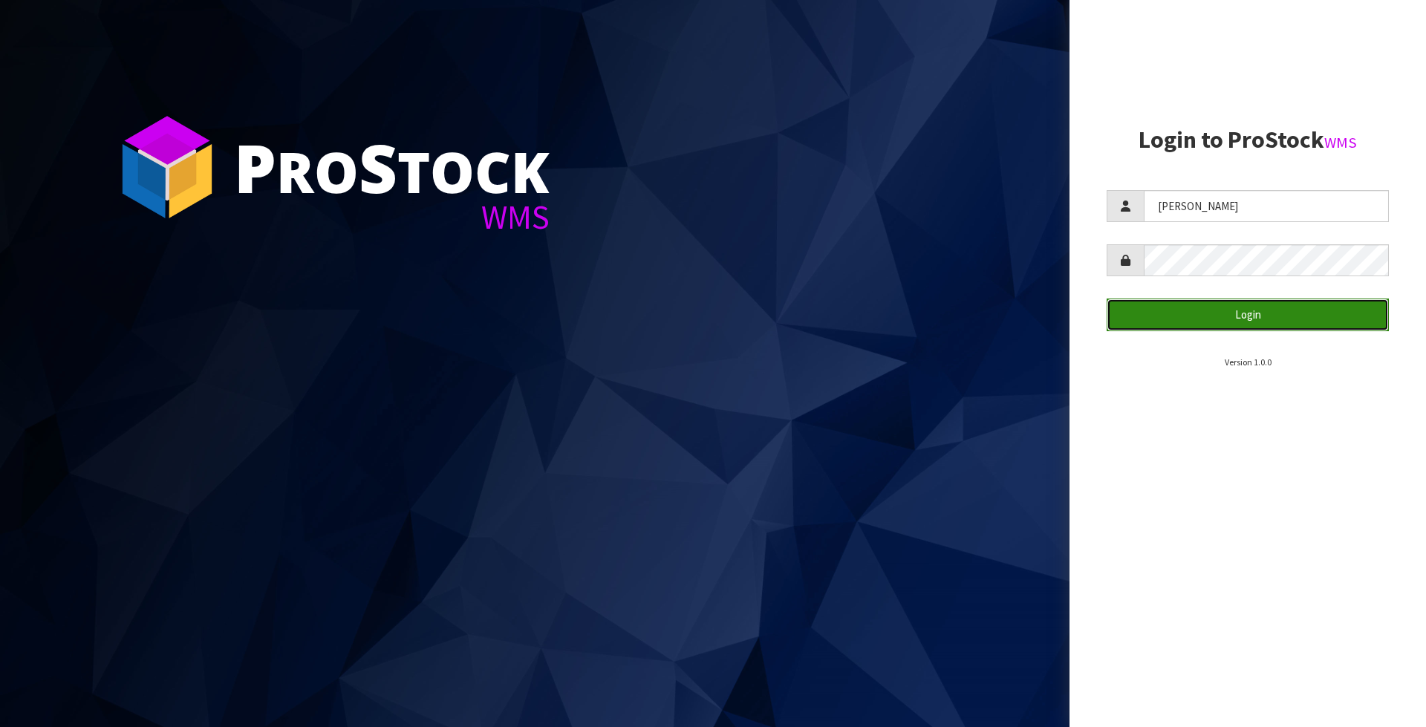
click at [1179, 324] on button "Login" at bounding box center [1248, 315] width 282 height 32
